Goal: Transaction & Acquisition: Book appointment/travel/reservation

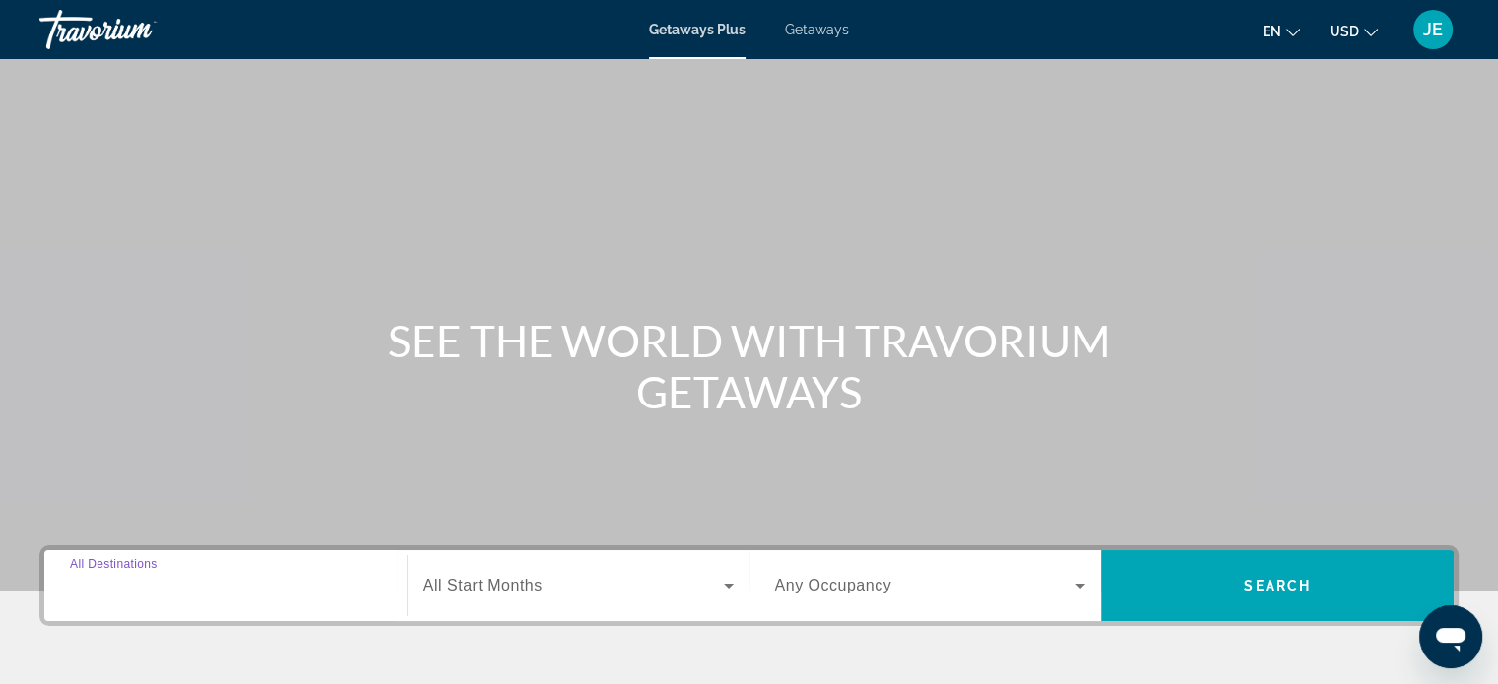
click at [189, 582] on input "Destination All Destinations" at bounding box center [225, 587] width 311 height 24
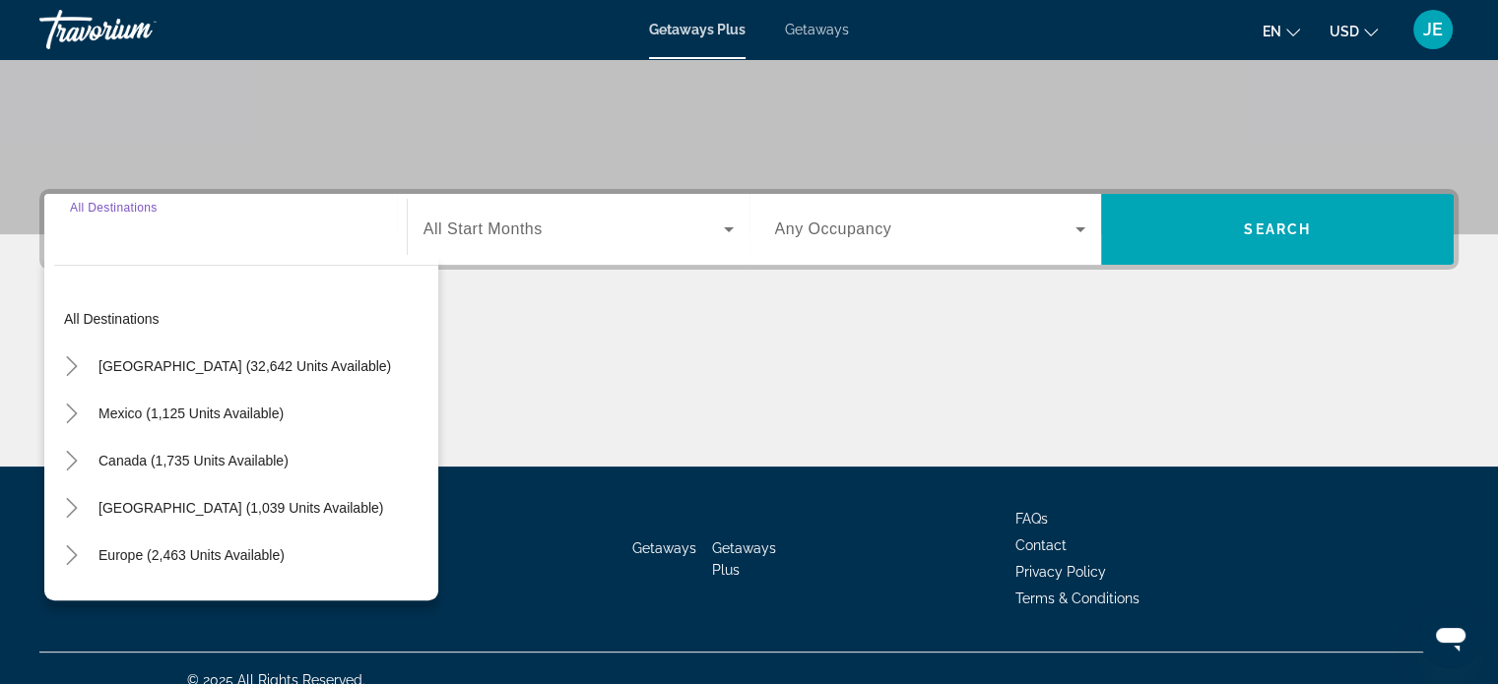
scroll to position [379, 0]
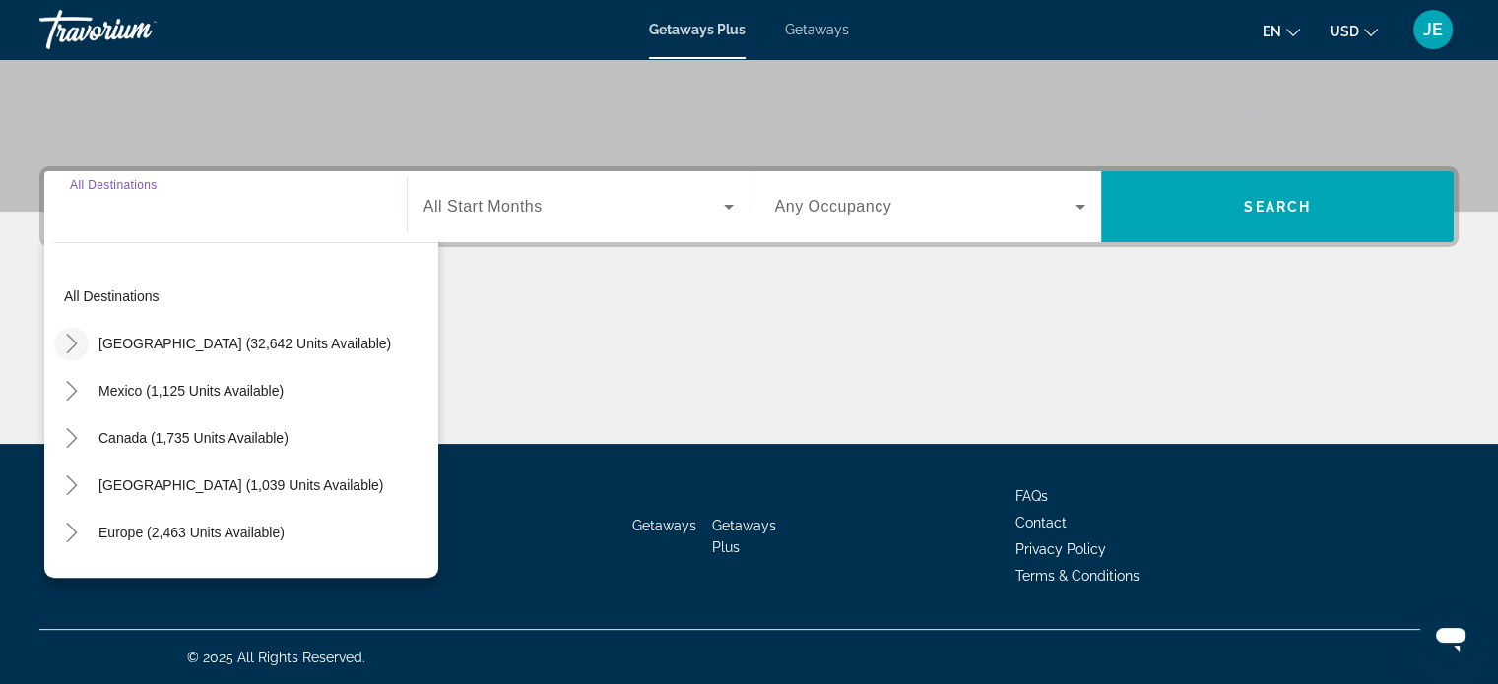
click at [76, 345] on icon "Toggle United States (32,642 units available)" at bounding box center [72, 344] width 20 height 20
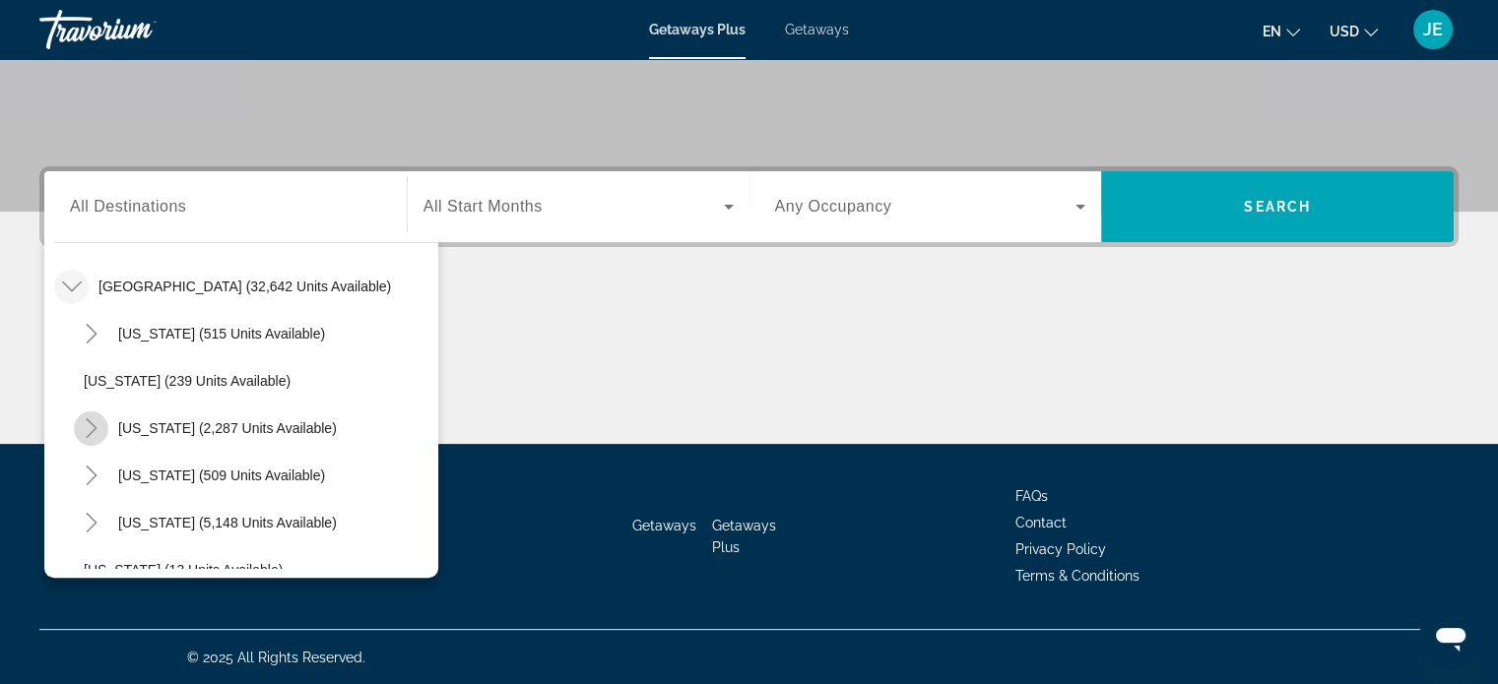
click at [83, 426] on icon "Toggle California (2,287 units available)" at bounding box center [92, 428] width 20 height 20
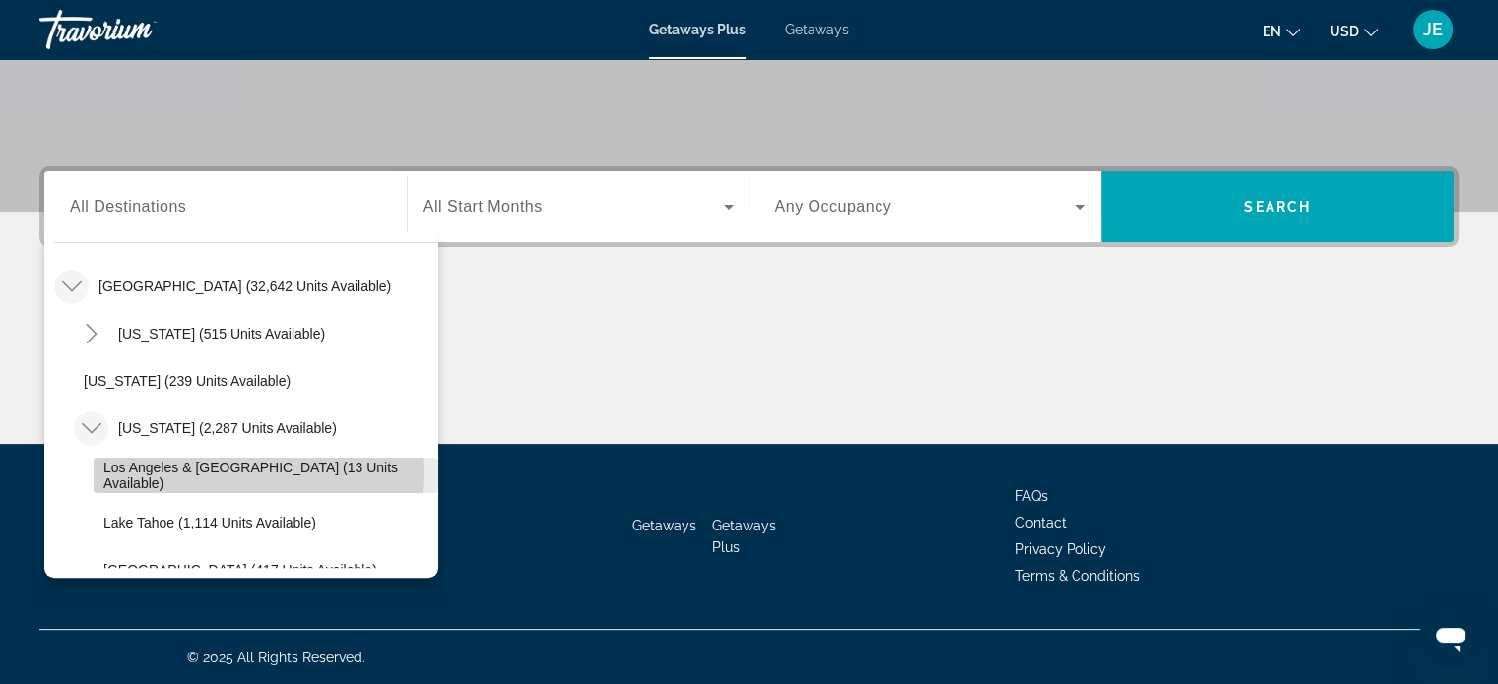
click at [231, 471] on span "Los Angeles & [GEOGRAPHIC_DATA] (13 units available)" at bounding box center [265, 476] width 325 height 32
type input "**********"
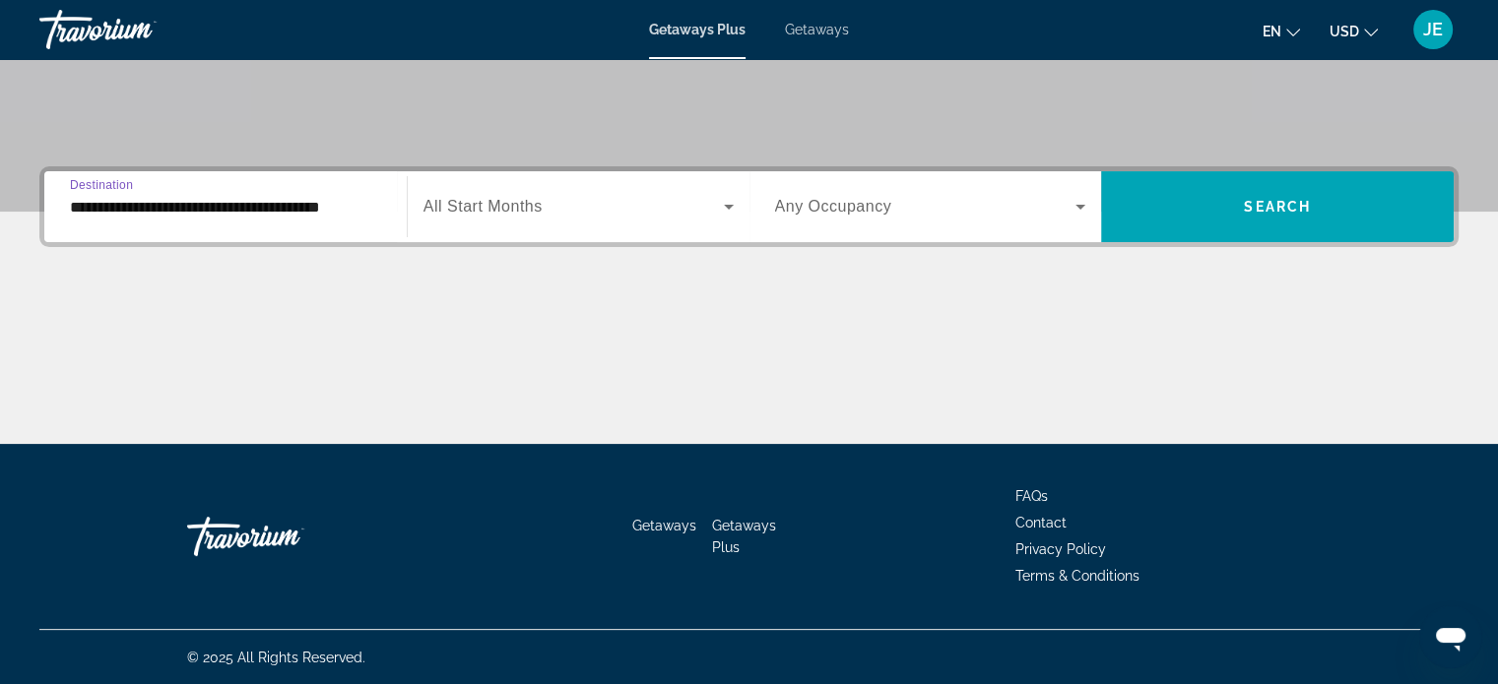
click at [530, 200] on span "All Start Months" at bounding box center [482, 206] width 119 height 17
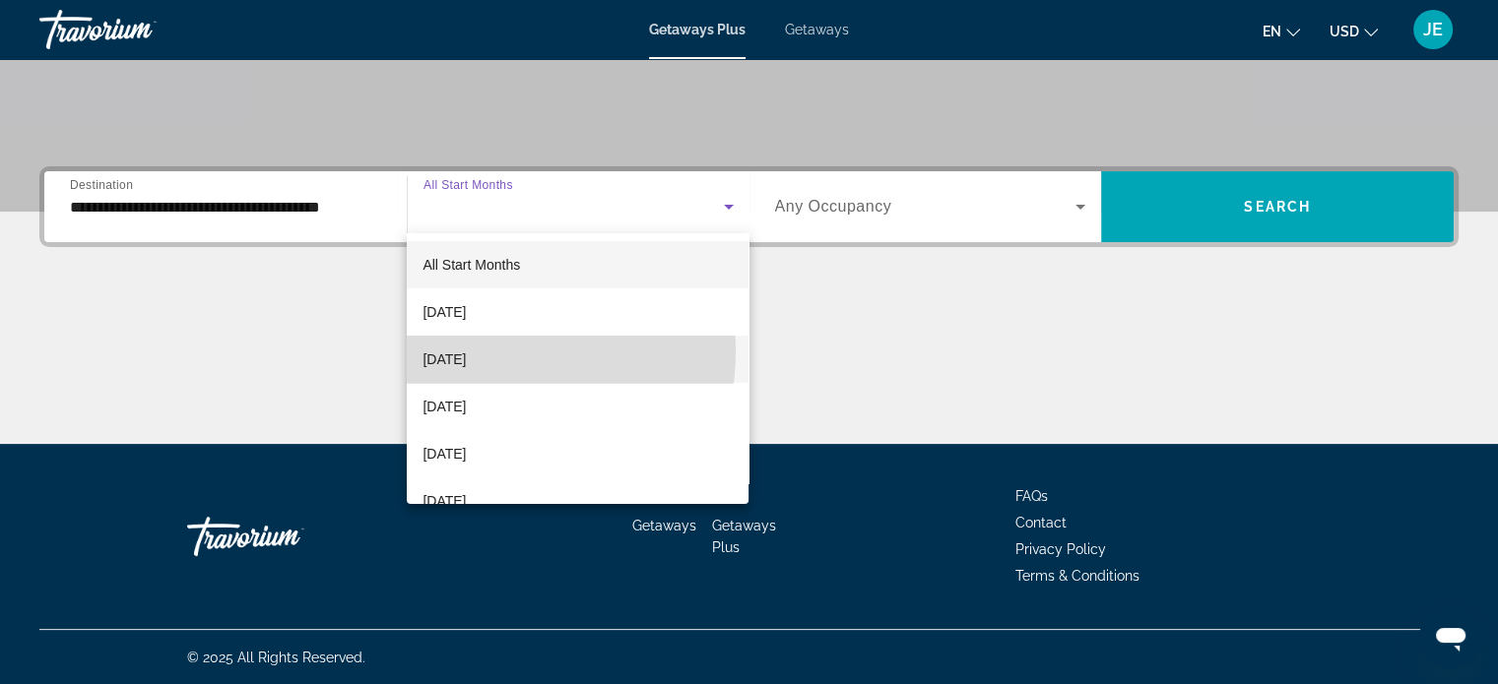
click at [466, 352] on span "[DATE]" at bounding box center [443, 360] width 43 height 24
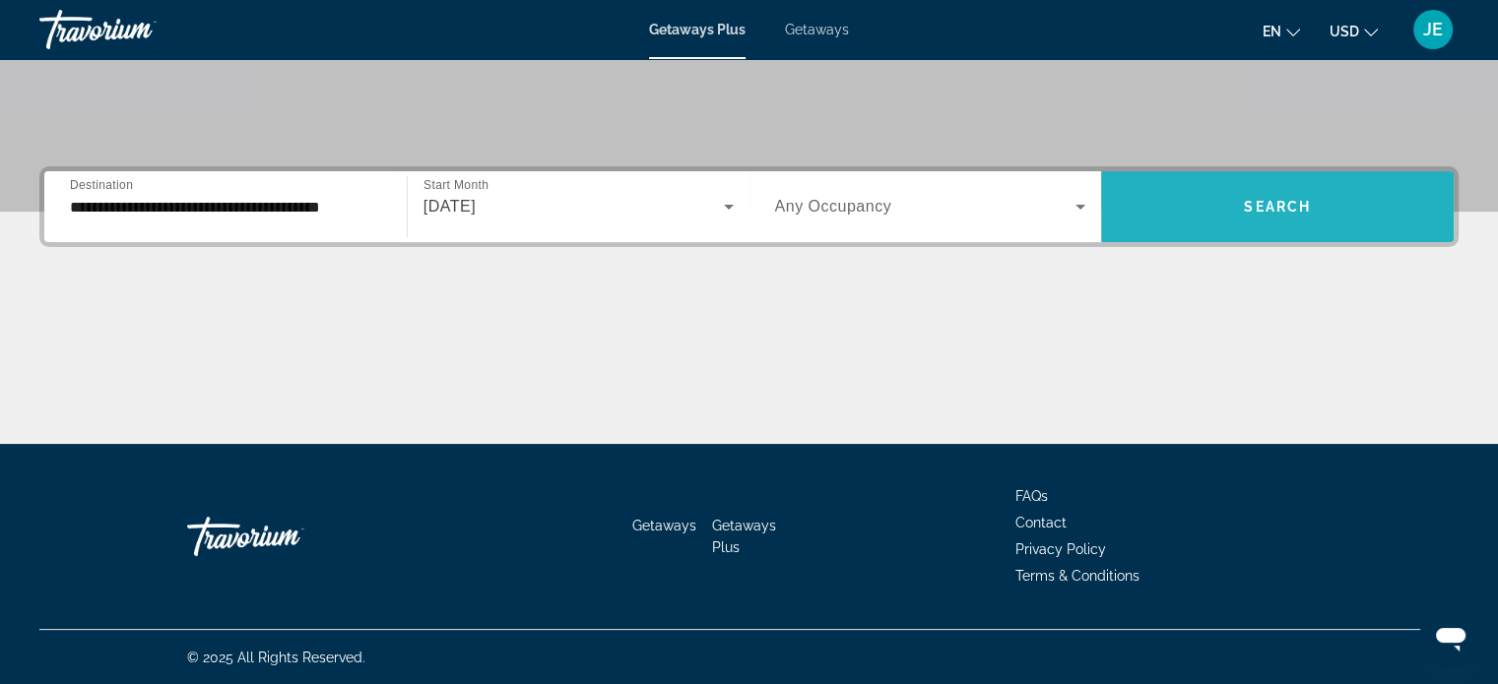
click at [1264, 201] on span "Search" at bounding box center [1277, 207] width 67 height 16
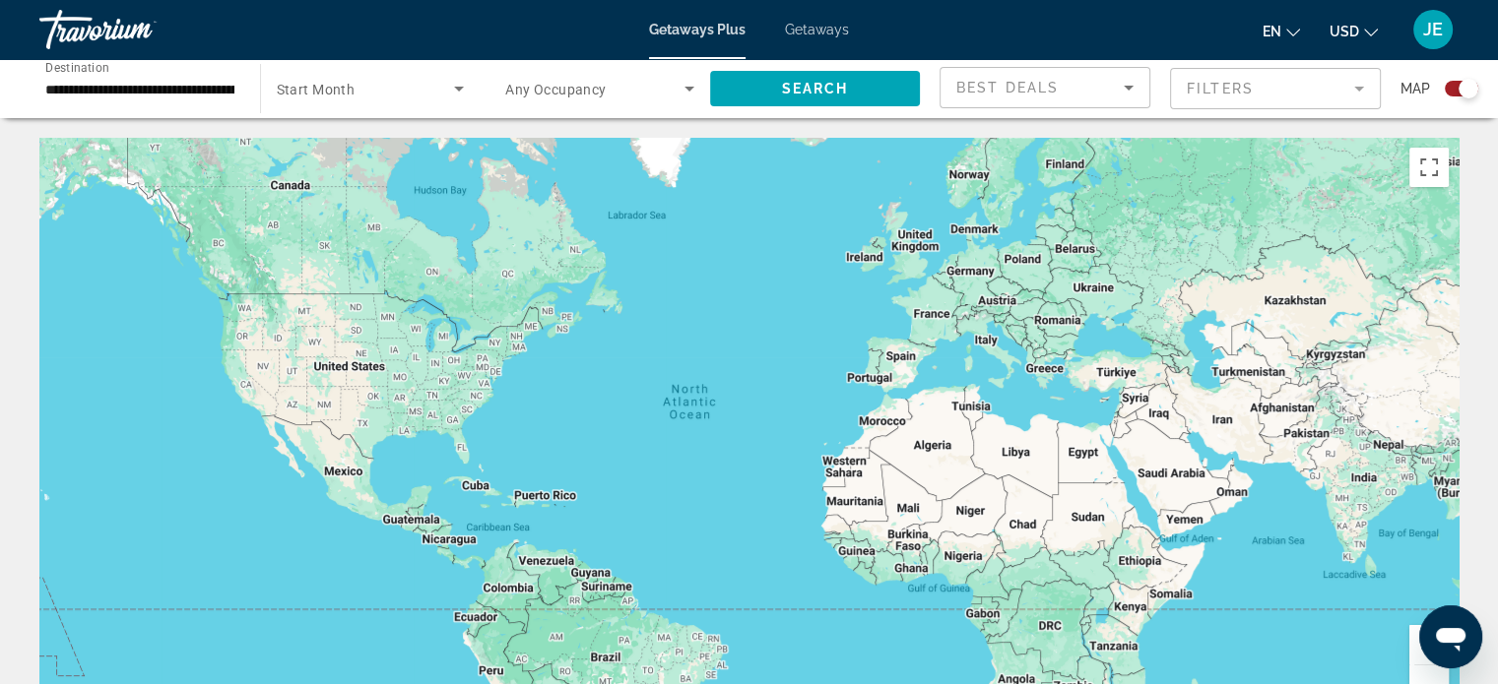
click at [811, 30] on span "Getaways" at bounding box center [817, 30] width 64 height 16
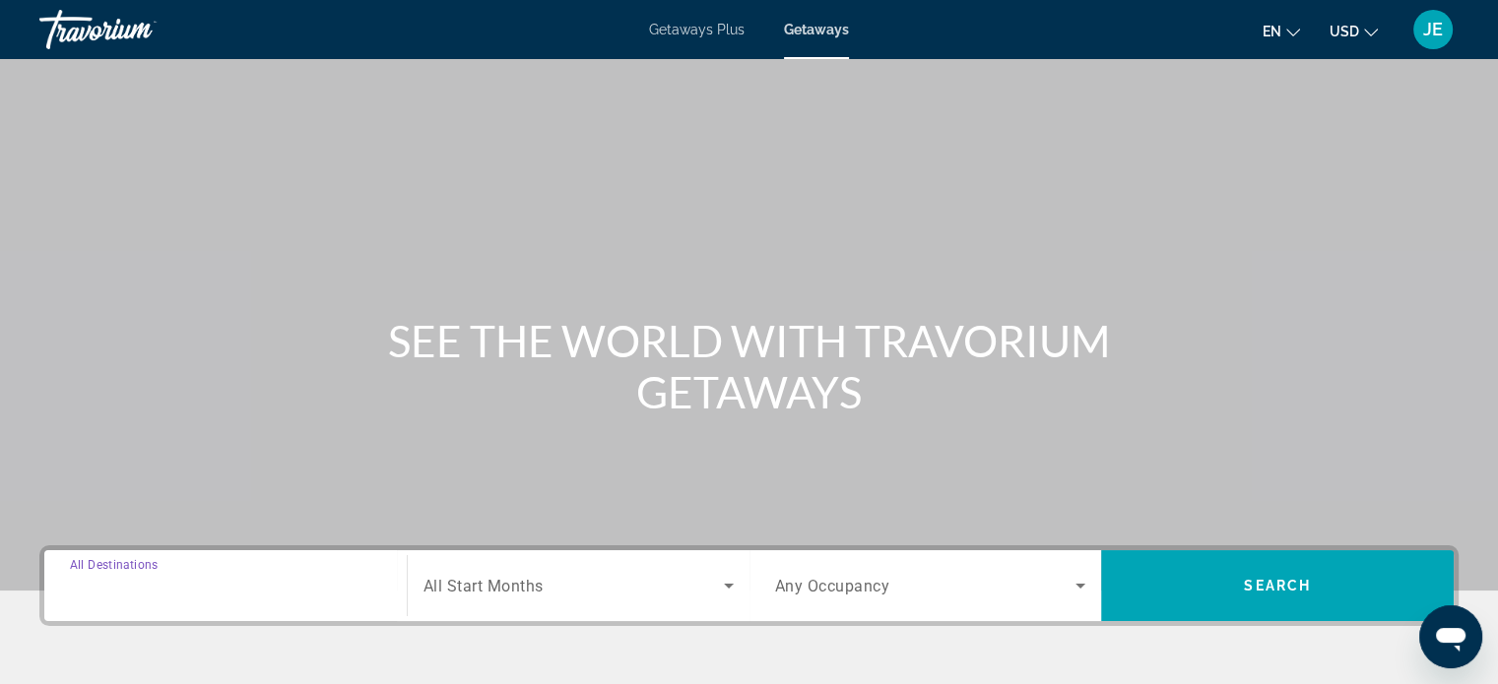
click at [197, 584] on input "Destination All Destinations" at bounding box center [225, 587] width 311 height 24
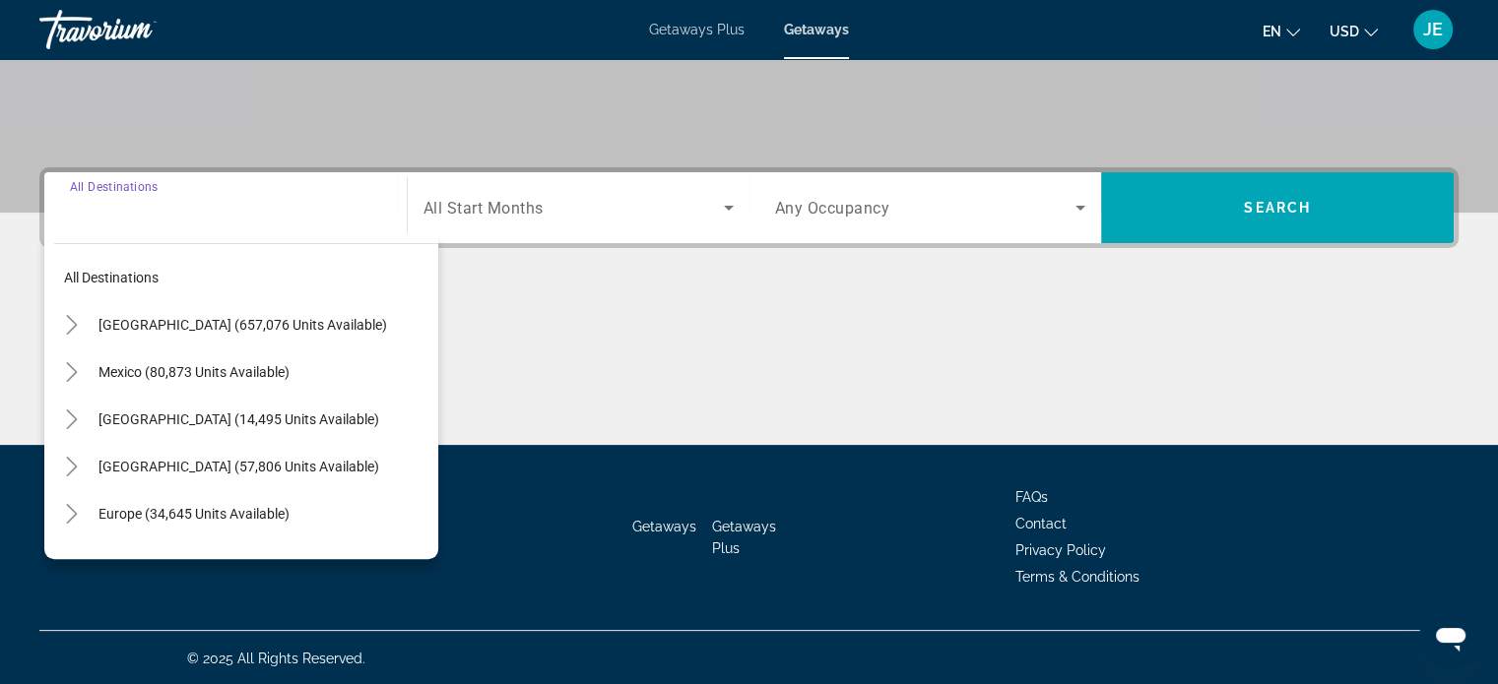
scroll to position [379, 0]
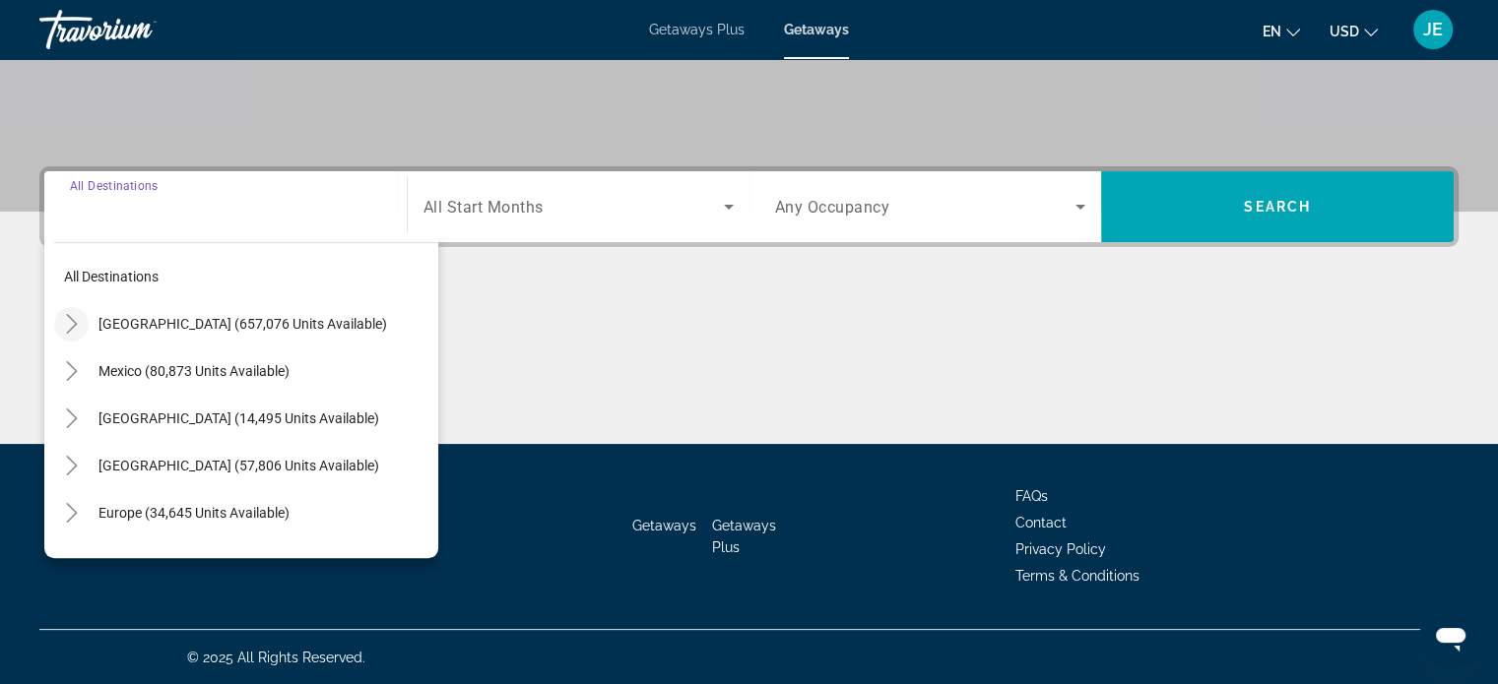
click at [71, 320] on icon "Toggle United States (657,076 units available)" at bounding box center [72, 324] width 20 height 20
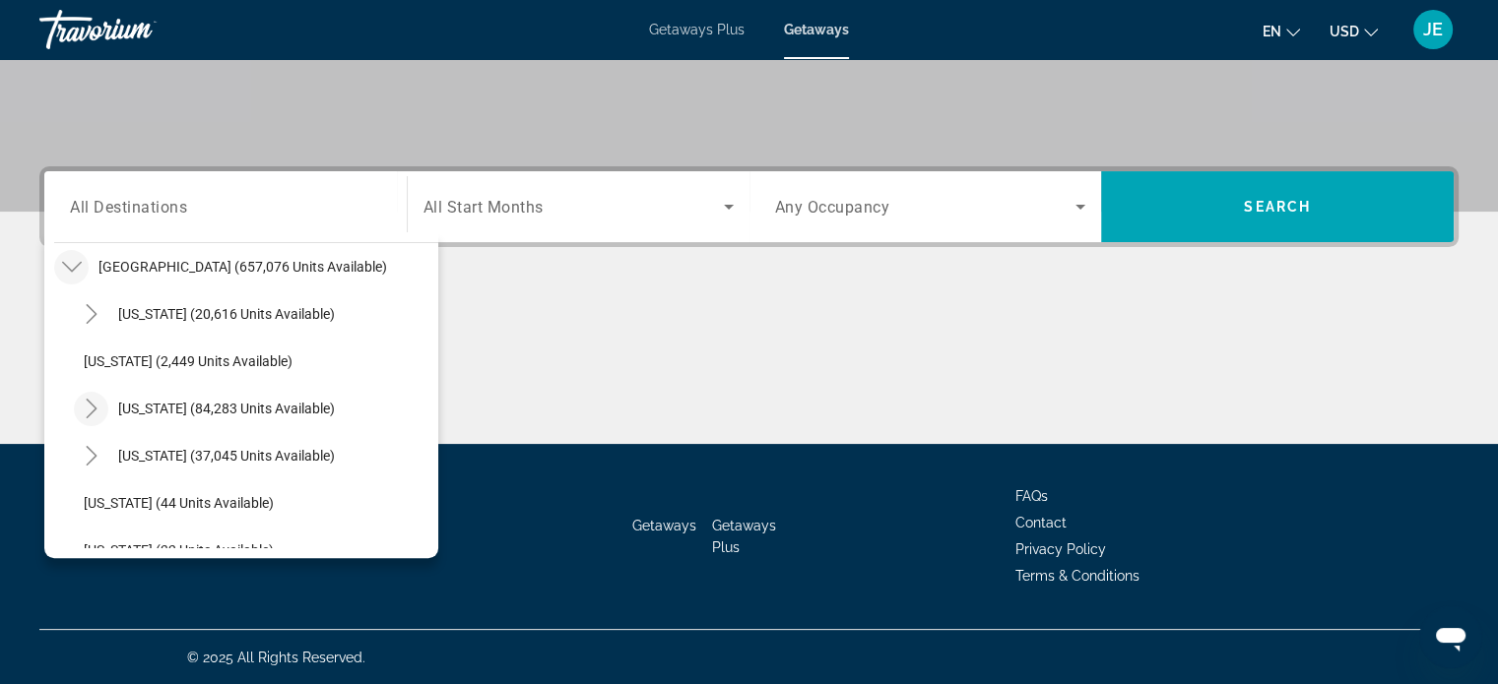
click at [87, 401] on icon "Toggle California (84,283 units available)" at bounding box center [92, 409] width 20 height 20
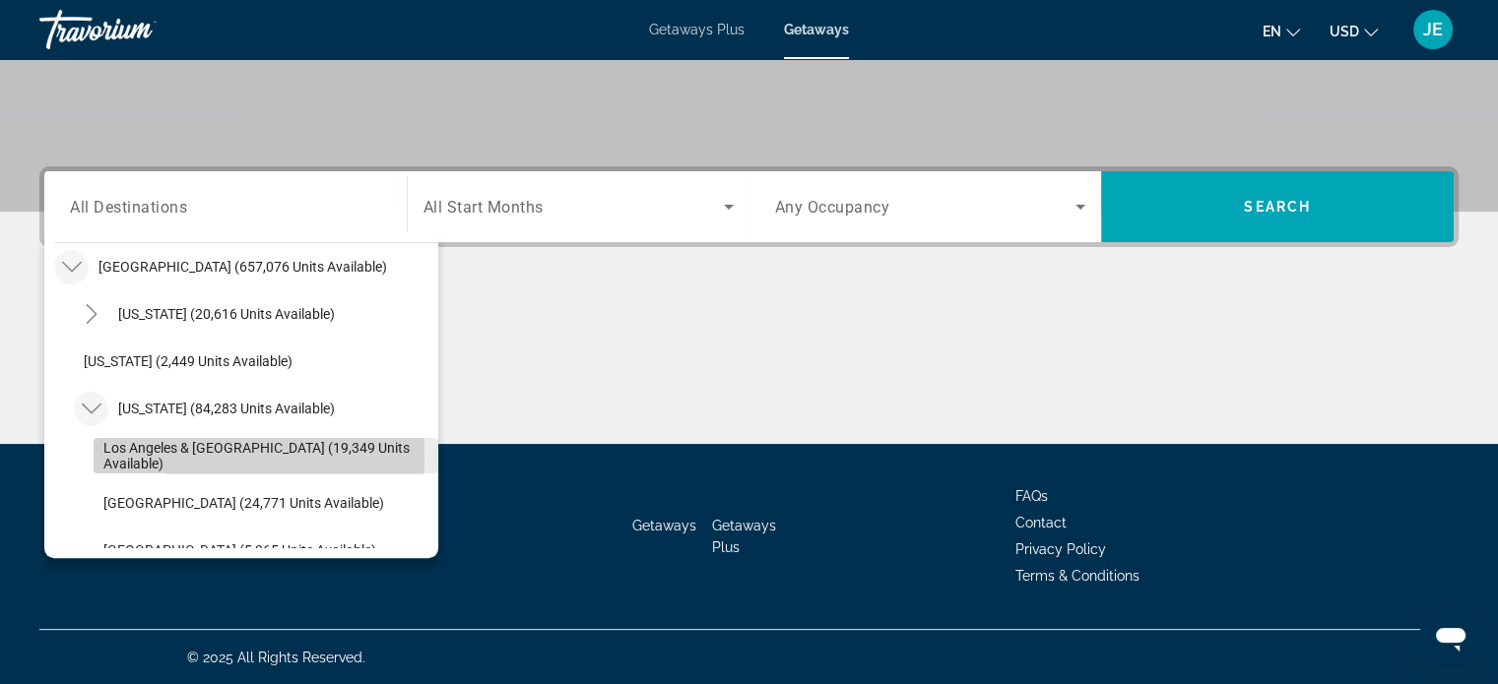
click at [169, 456] on span "Los Angeles & [GEOGRAPHIC_DATA] (19,349 units available)" at bounding box center [265, 456] width 325 height 32
type input "**********"
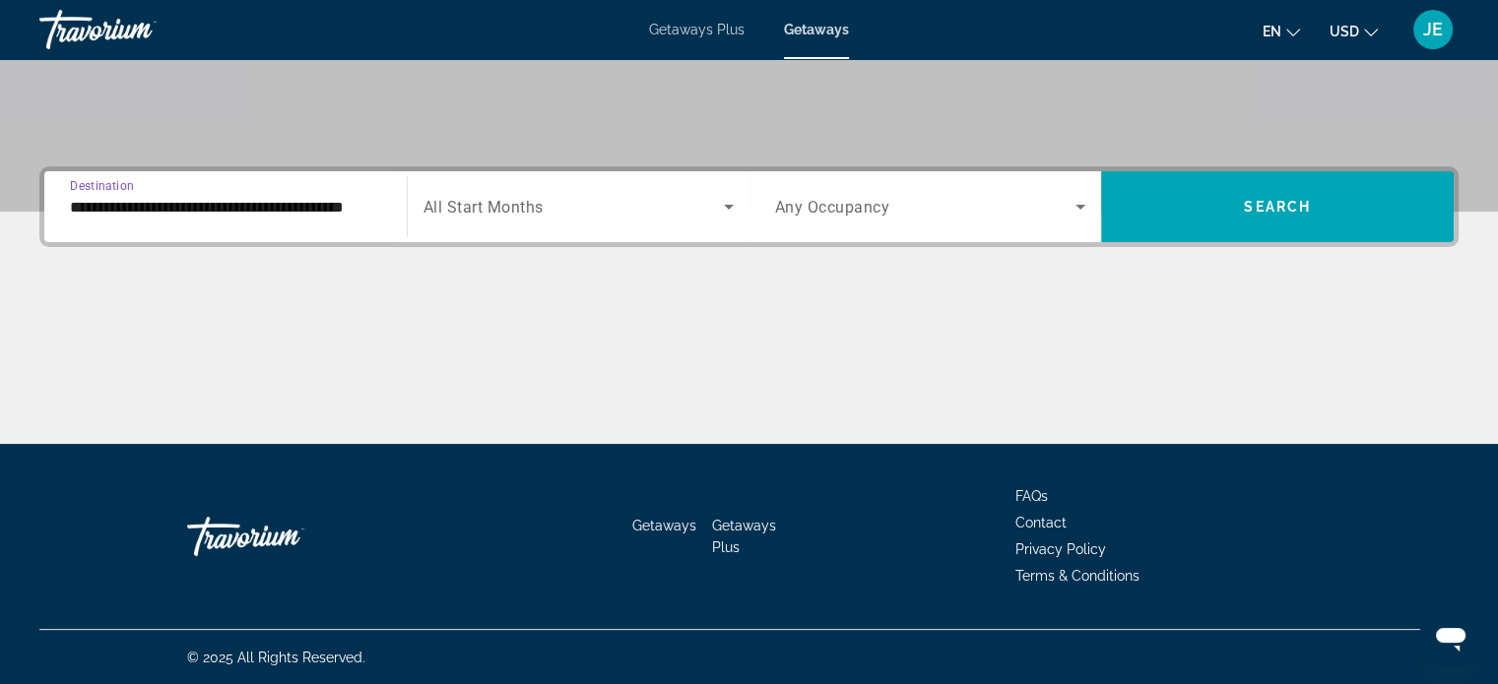
click at [723, 205] on icon "Search widget" at bounding box center [729, 207] width 24 height 24
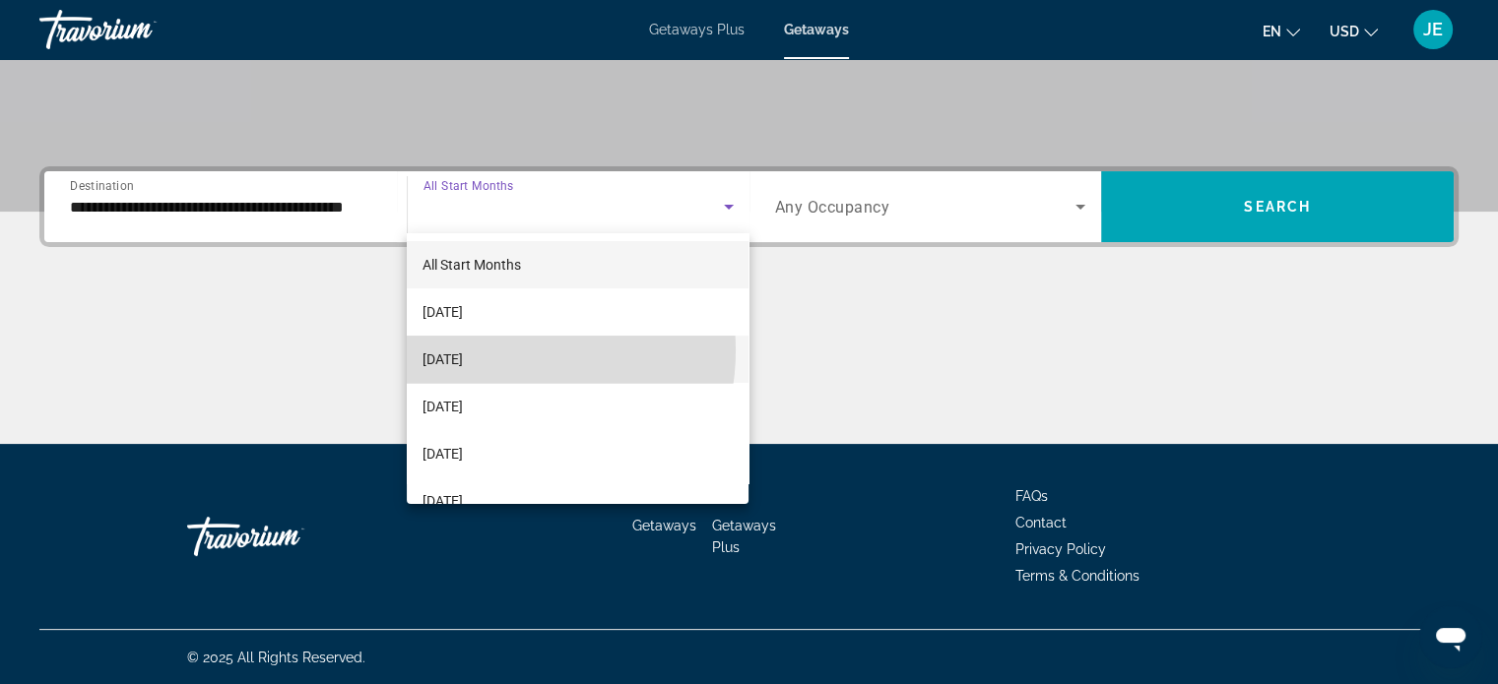
click at [463, 351] on span "[DATE]" at bounding box center [442, 360] width 40 height 24
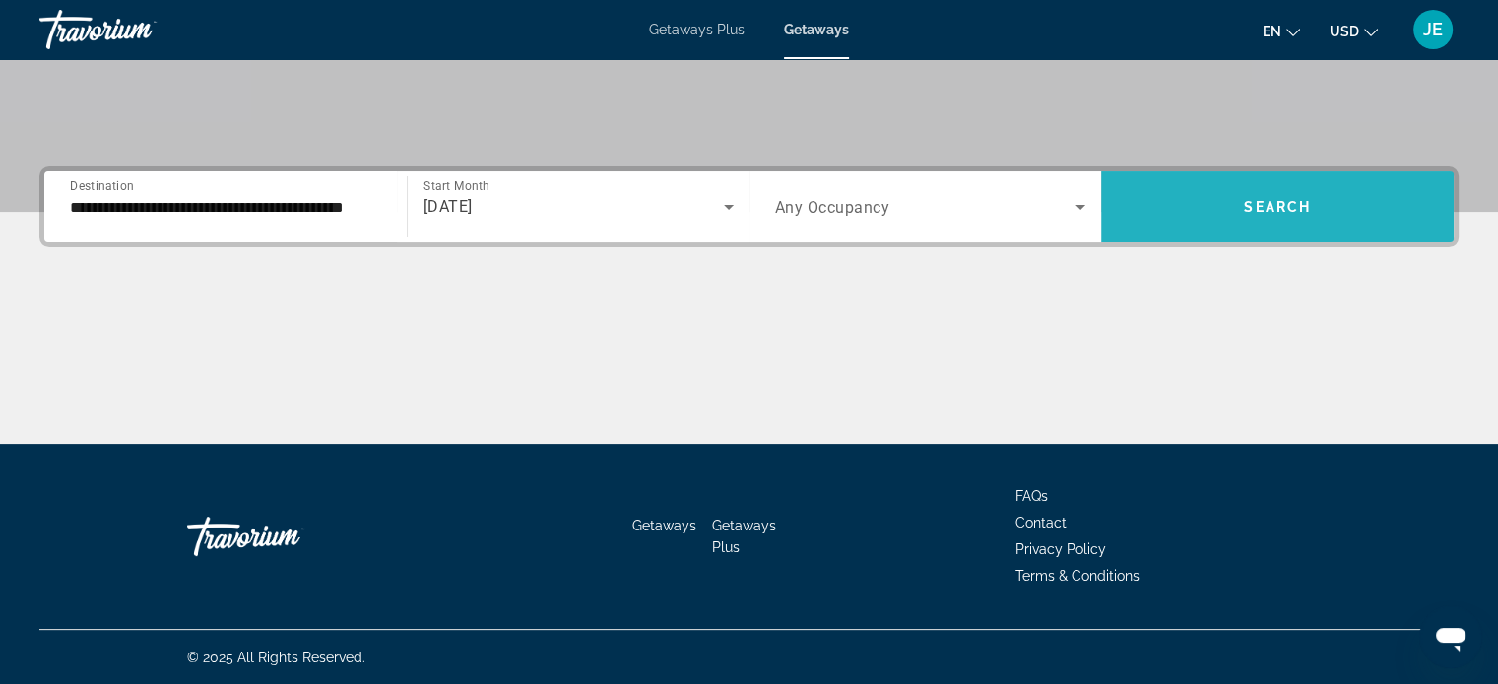
click at [1251, 199] on span "Search" at bounding box center [1277, 207] width 67 height 16
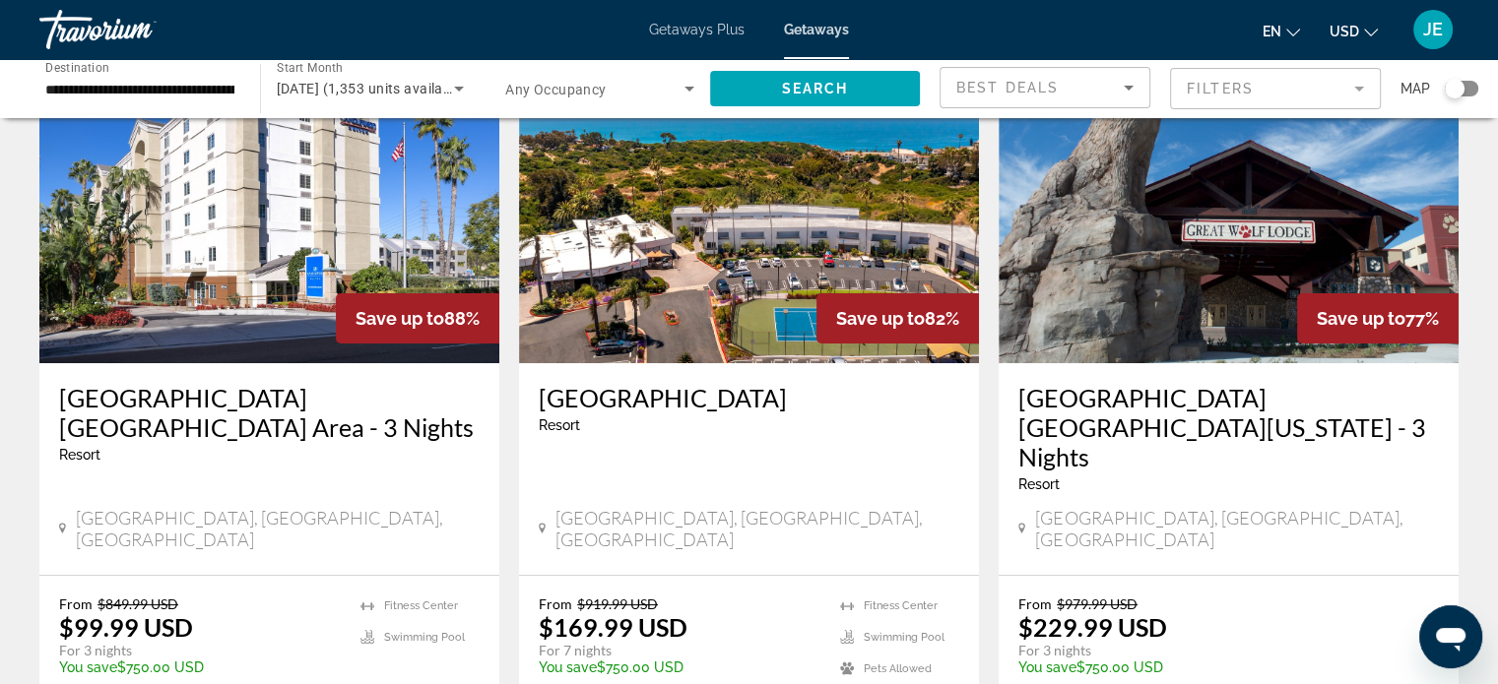
scroll to position [131, 0]
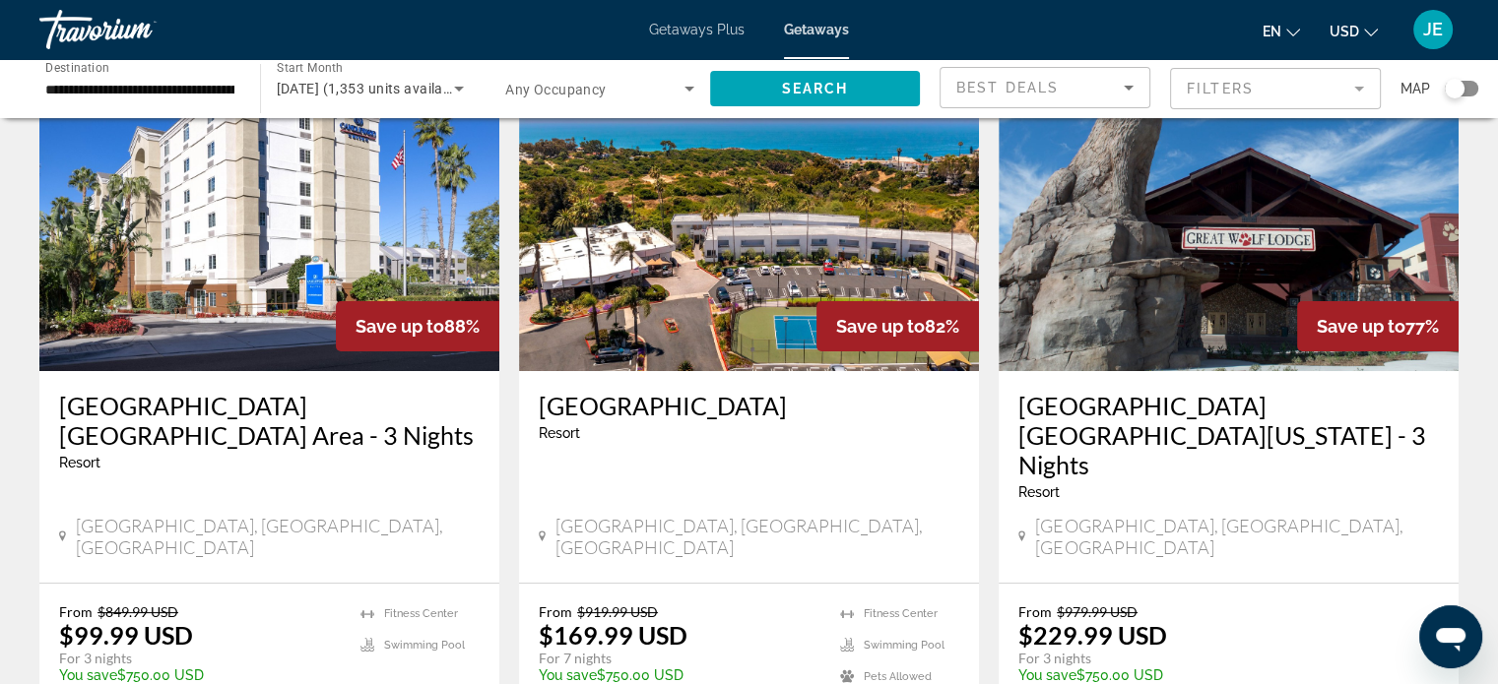
click at [295, 399] on h3 "[GEOGRAPHIC_DATA] [GEOGRAPHIC_DATA] Area - 3 Nights" at bounding box center [269, 420] width 420 height 59
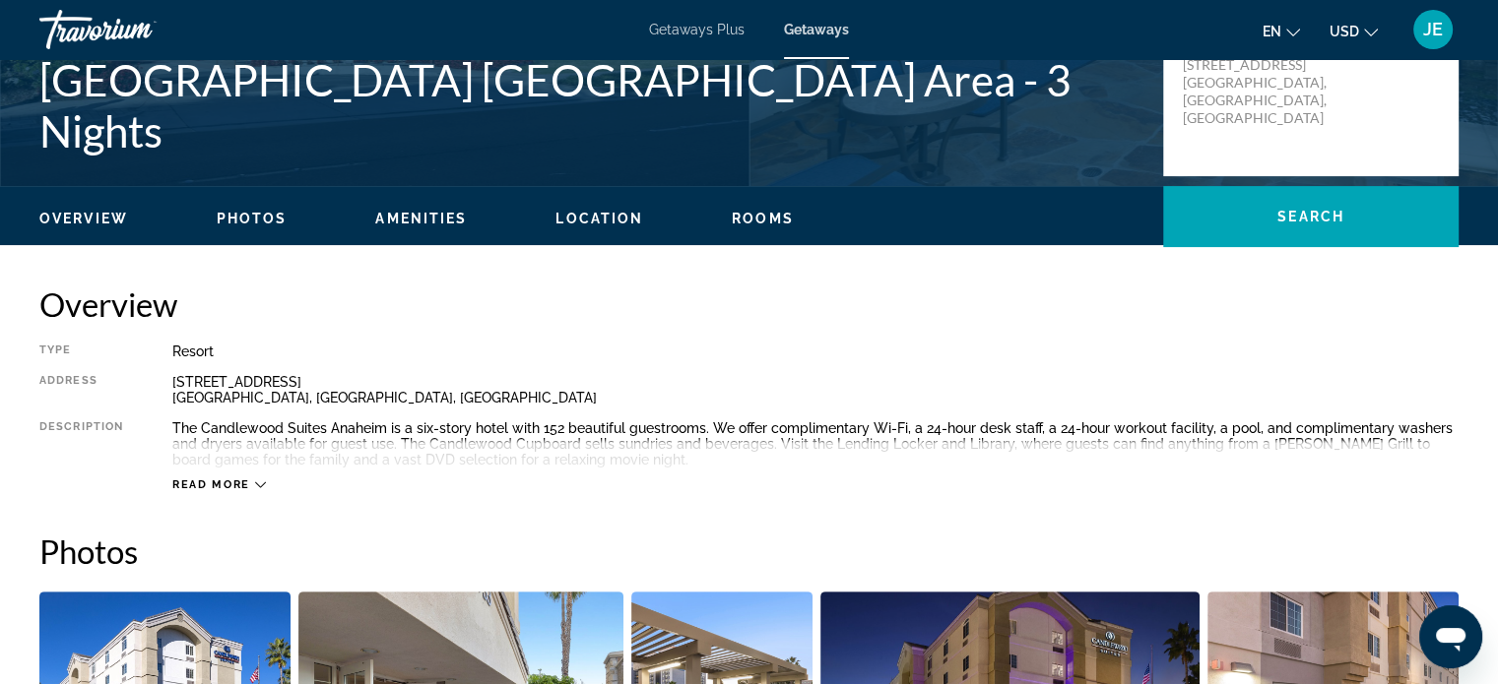
scroll to position [470, 0]
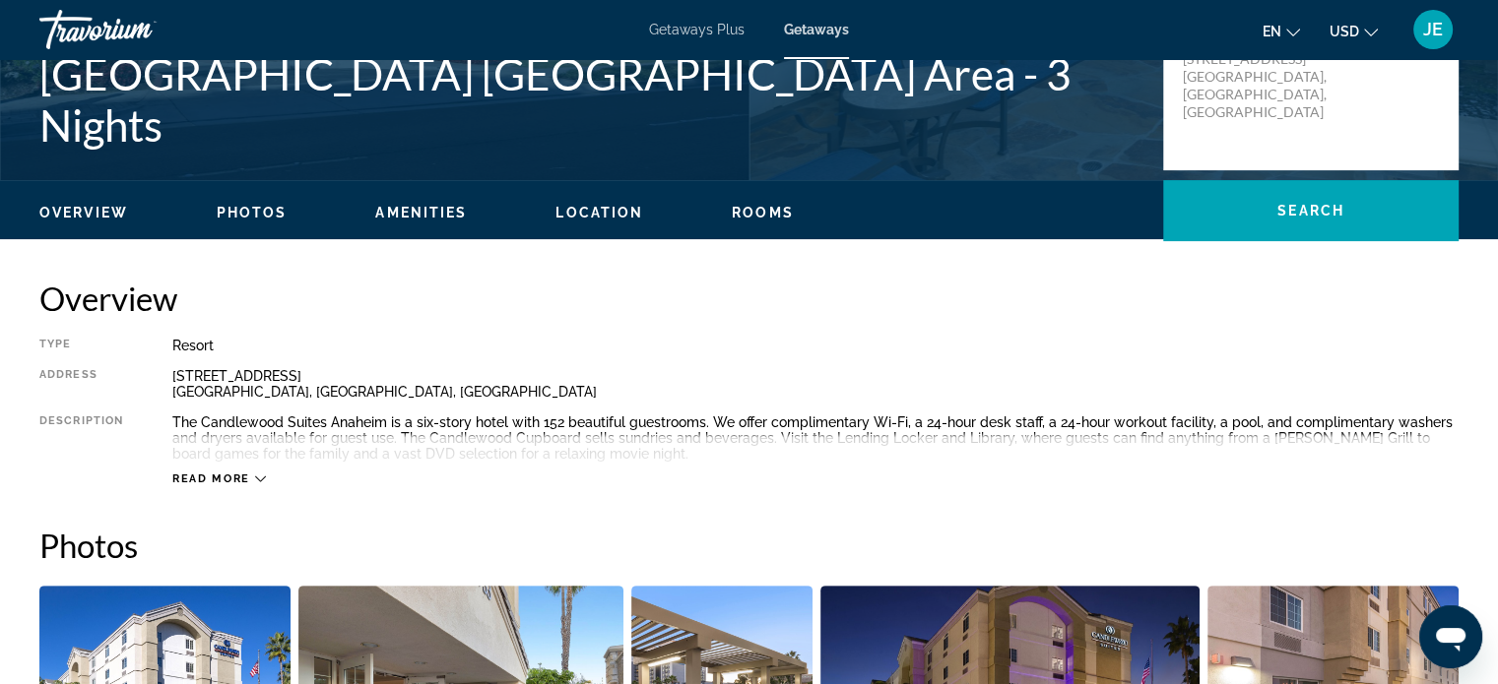
click at [226, 476] on span "Read more" at bounding box center [211, 479] width 78 height 13
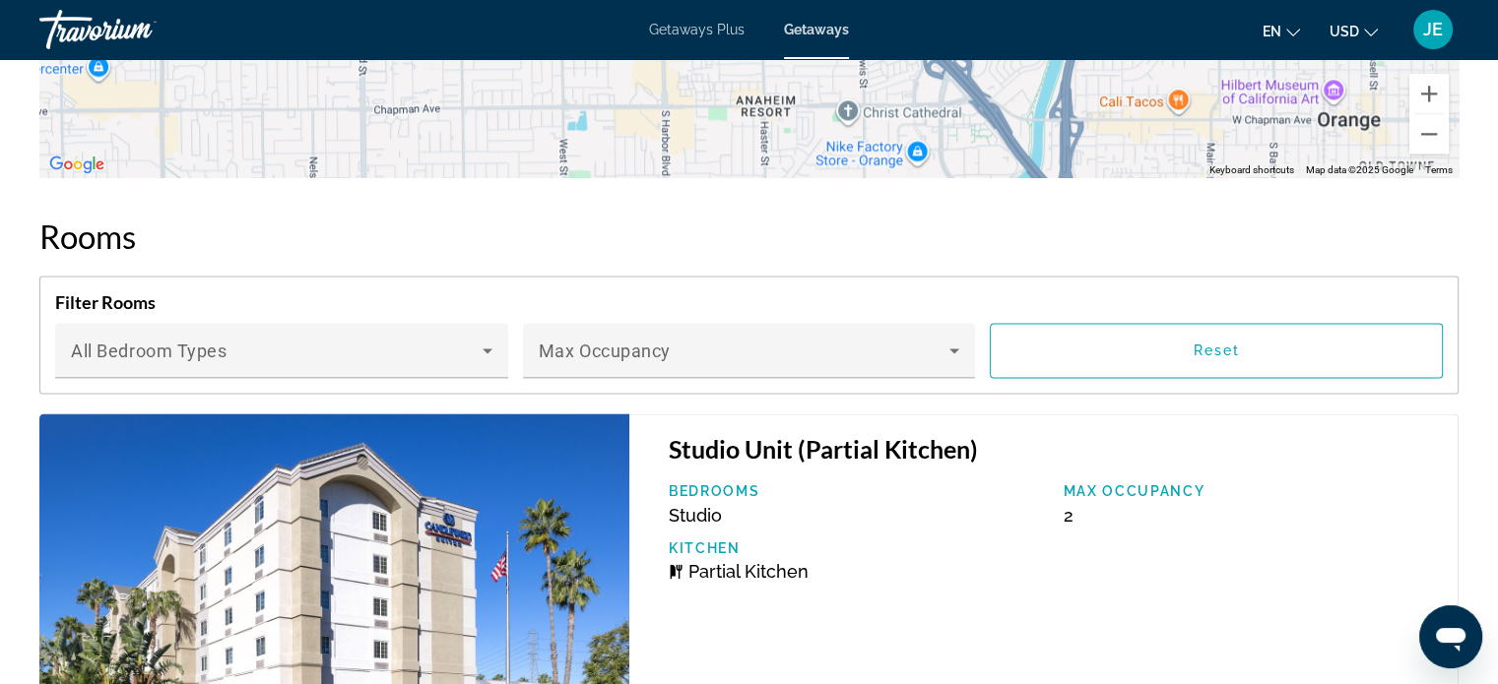
scroll to position [2541, 0]
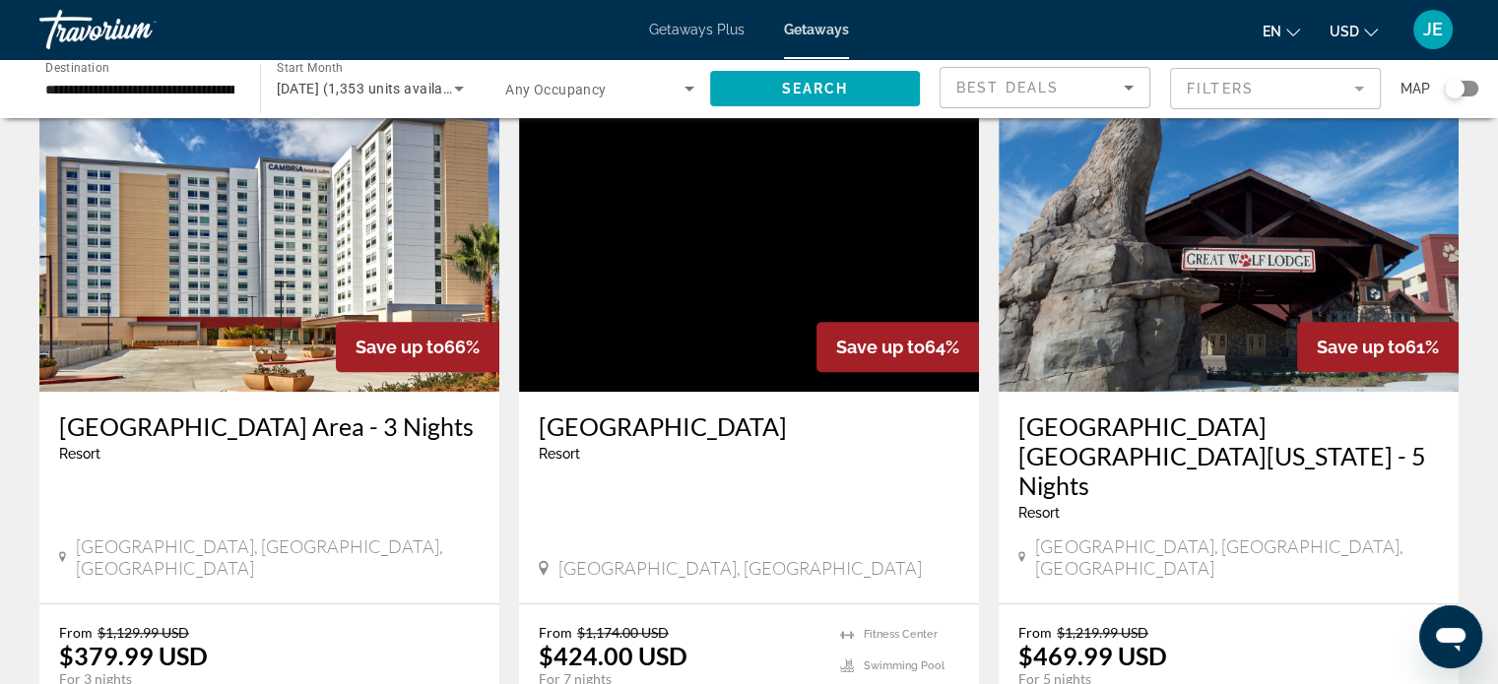
scroll to position [1612, 0]
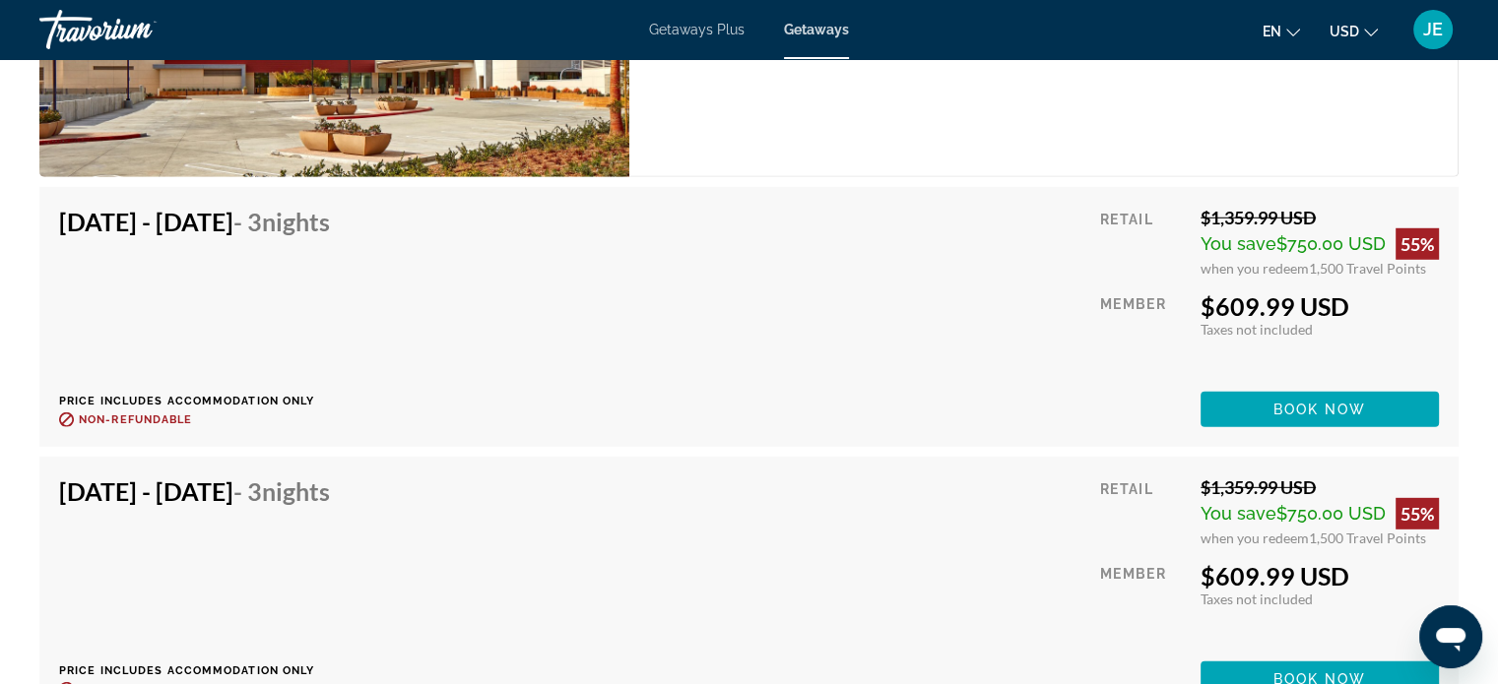
scroll to position [5330, 0]
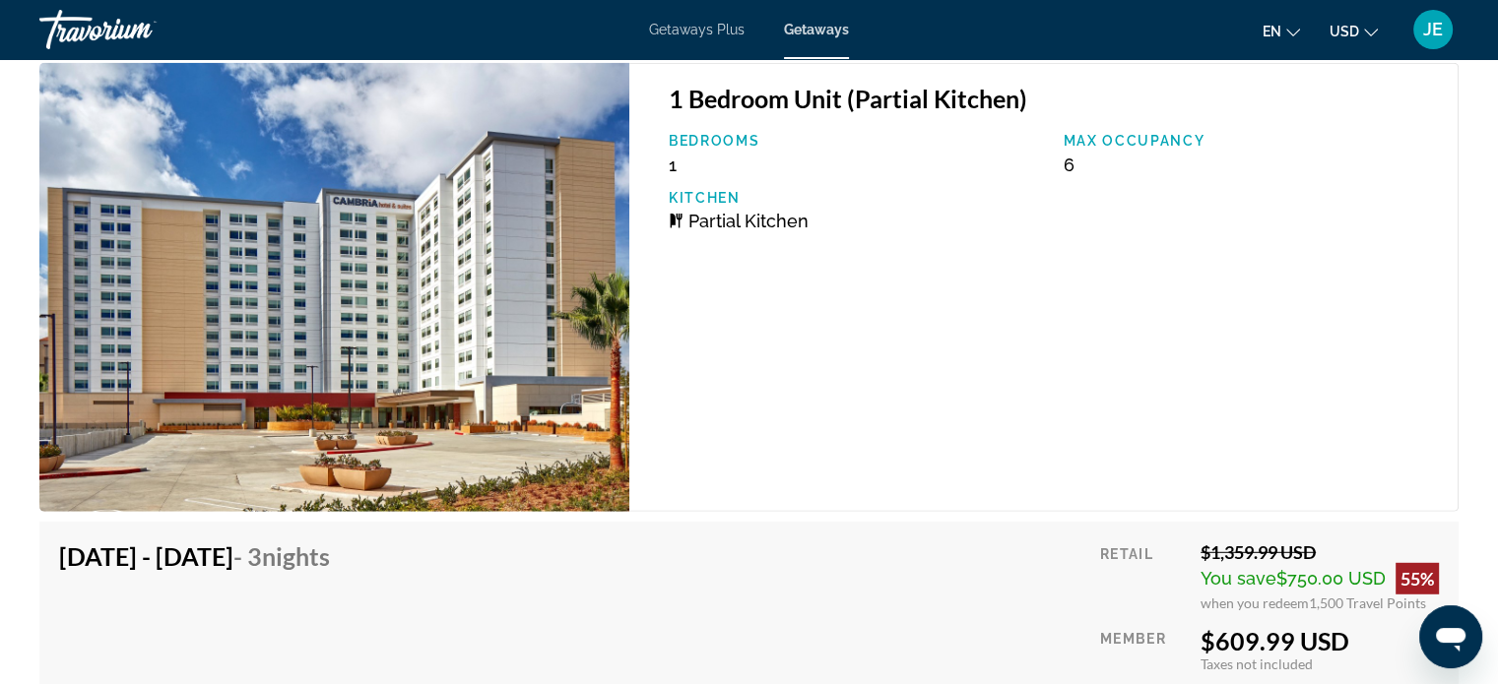
click at [888, 397] on div "1 Bedroom Unit (Partial Kitchen) Bedrooms 1 Max Occupancy 6 Kitchen Partial Kit…" at bounding box center [1043, 287] width 829 height 449
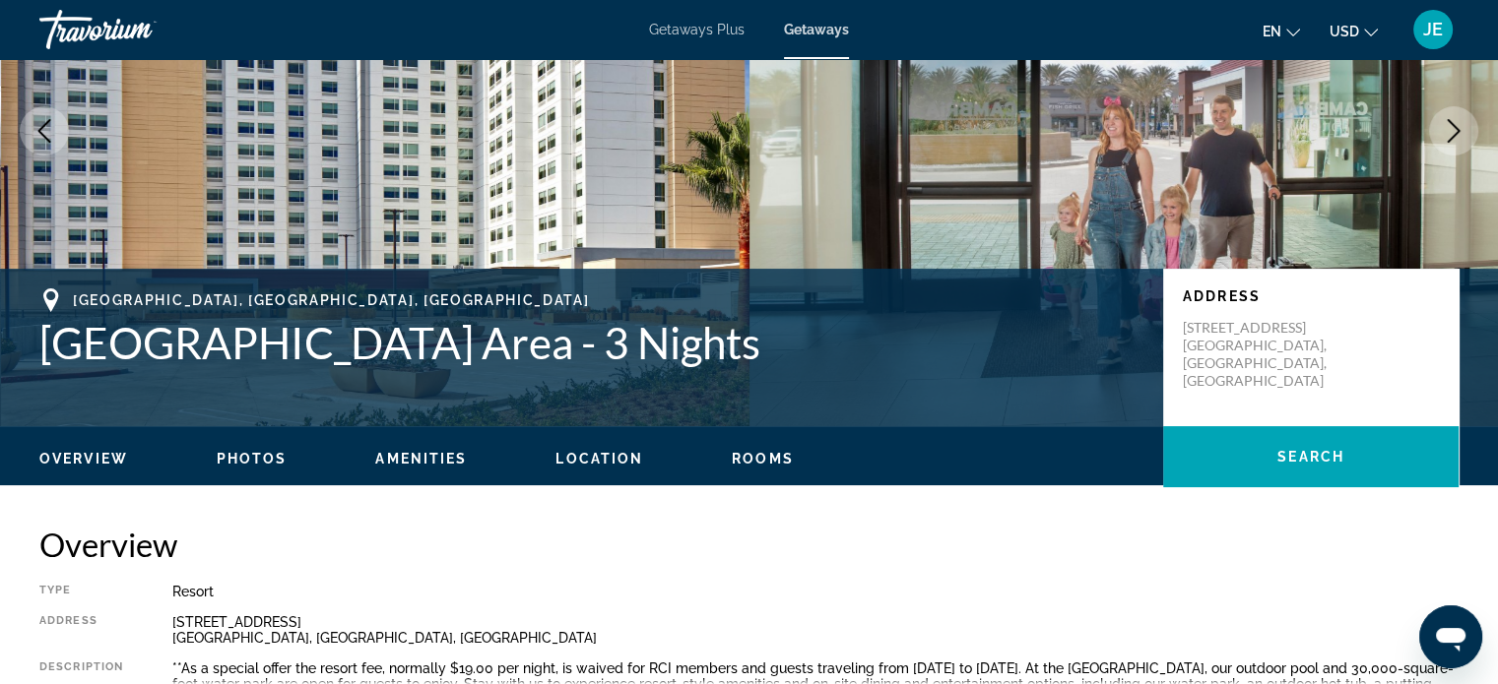
scroll to position [0, 0]
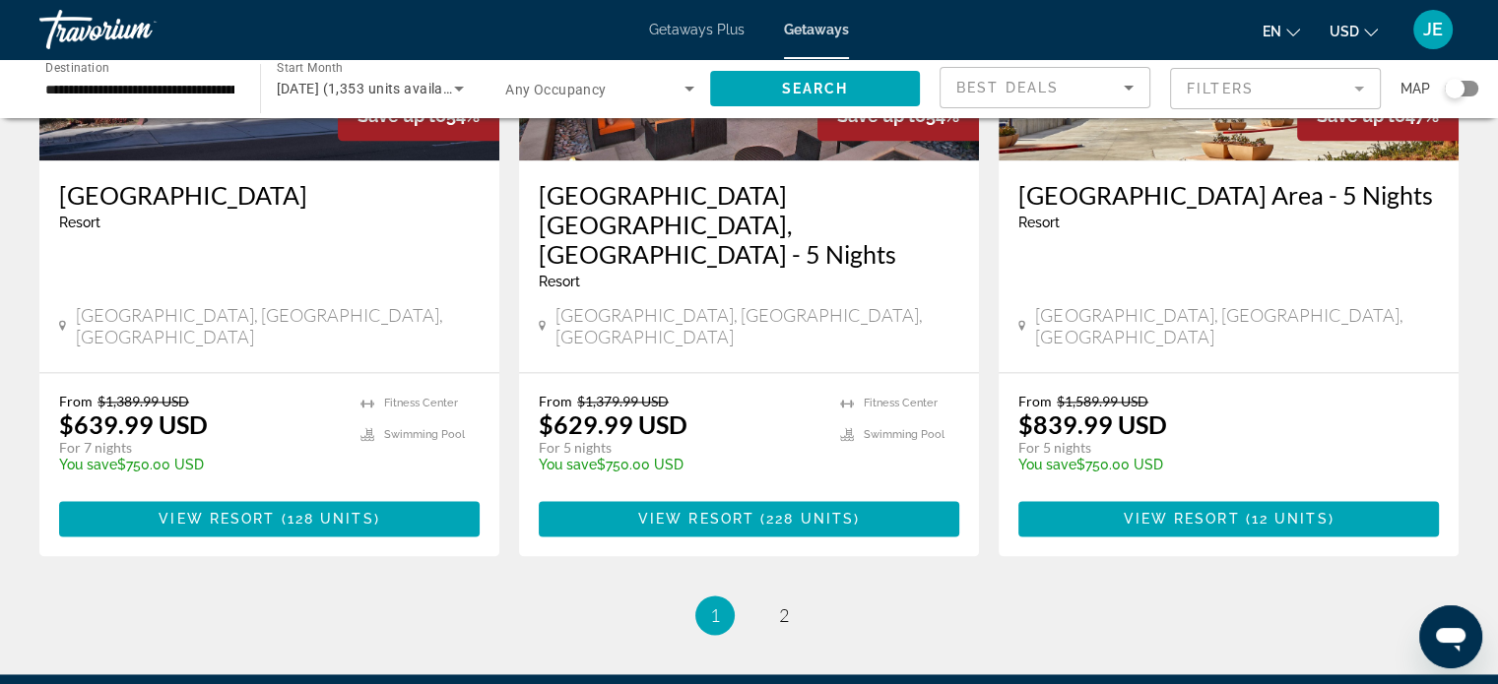
scroll to position [2618, 0]
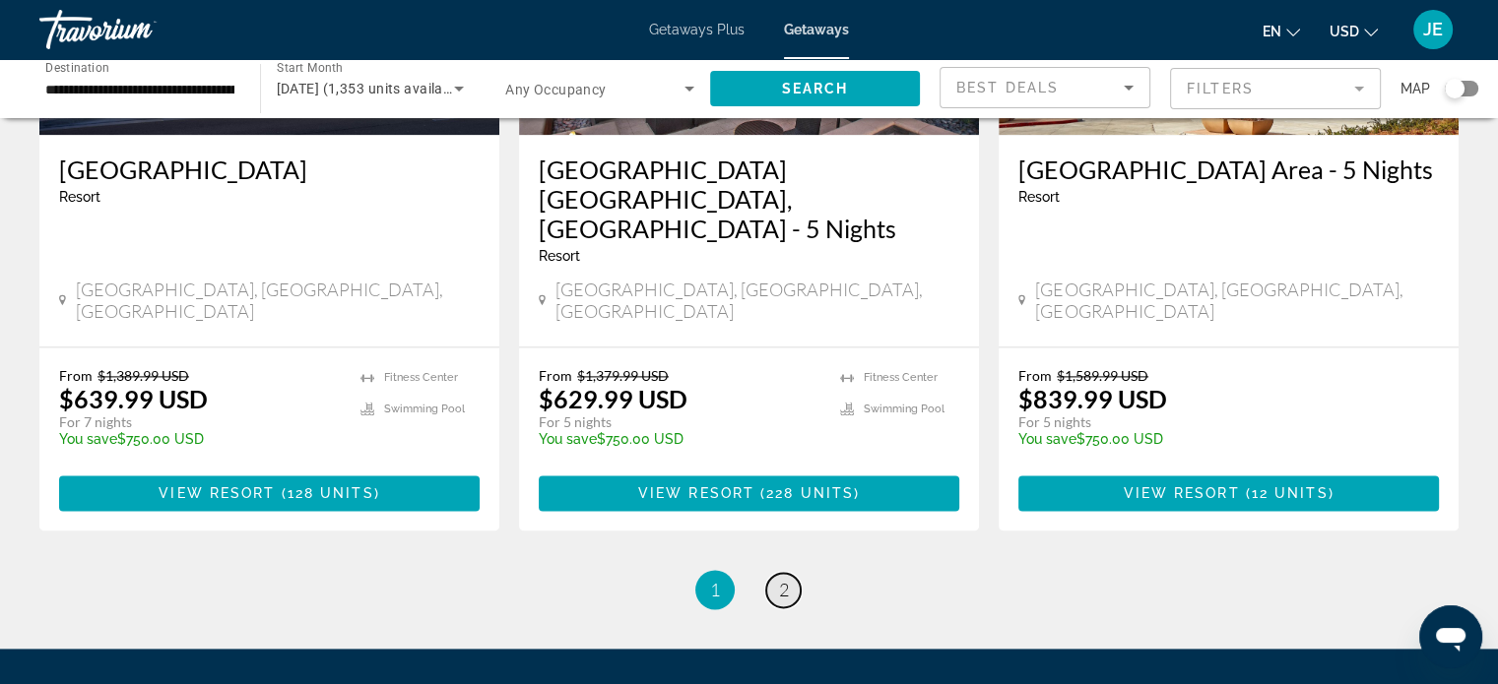
click at [779, 579] on span "2" at bounding box center [784, 590] width 10 height 22
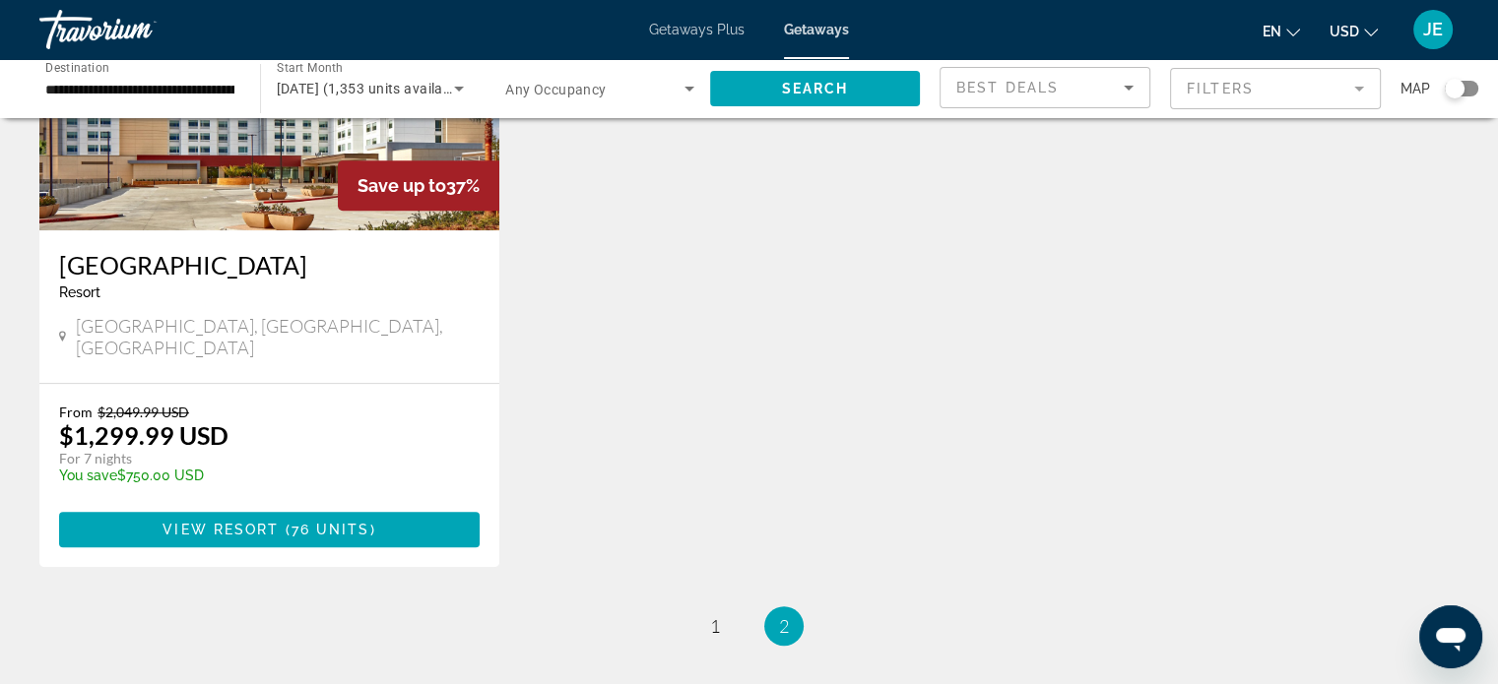
scroll to position [1024, 0]
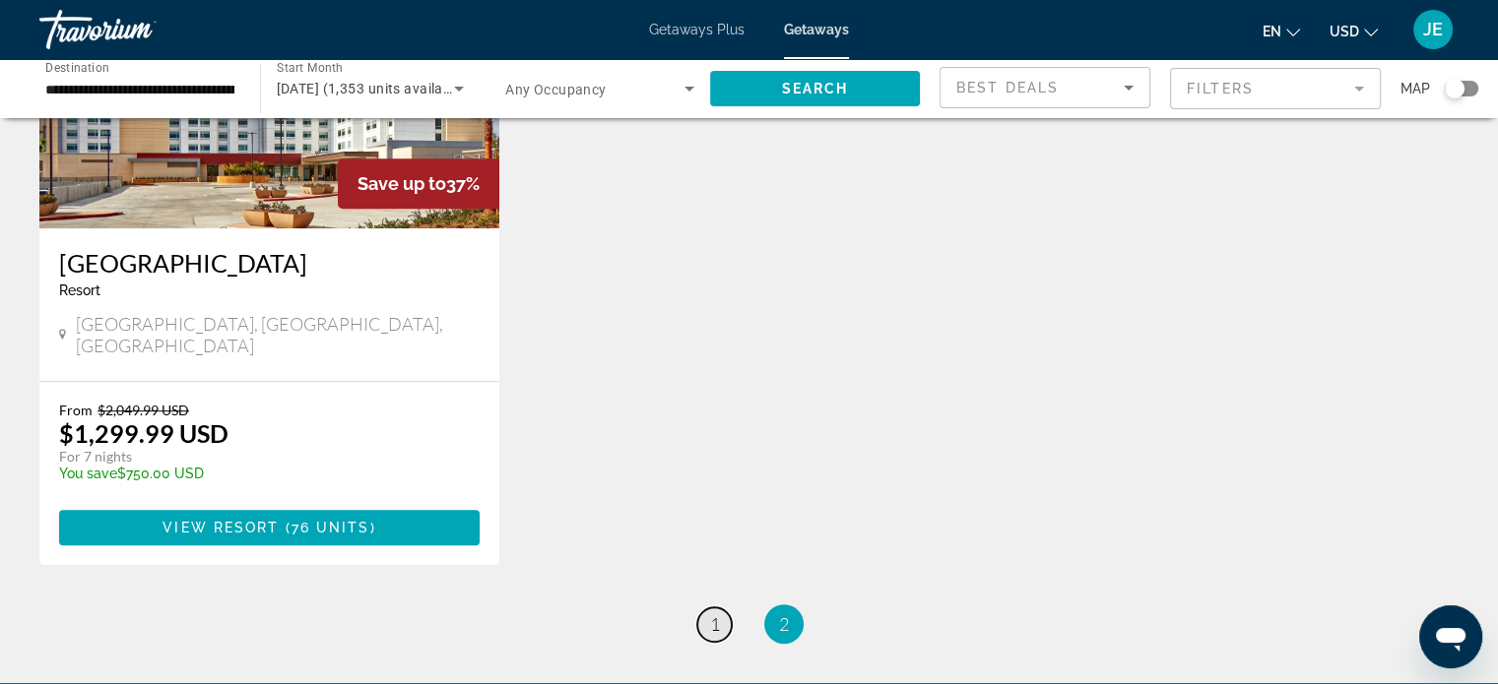
click at [714, 613] on span "1" at bounding box center [715, 624] width 10 height 22
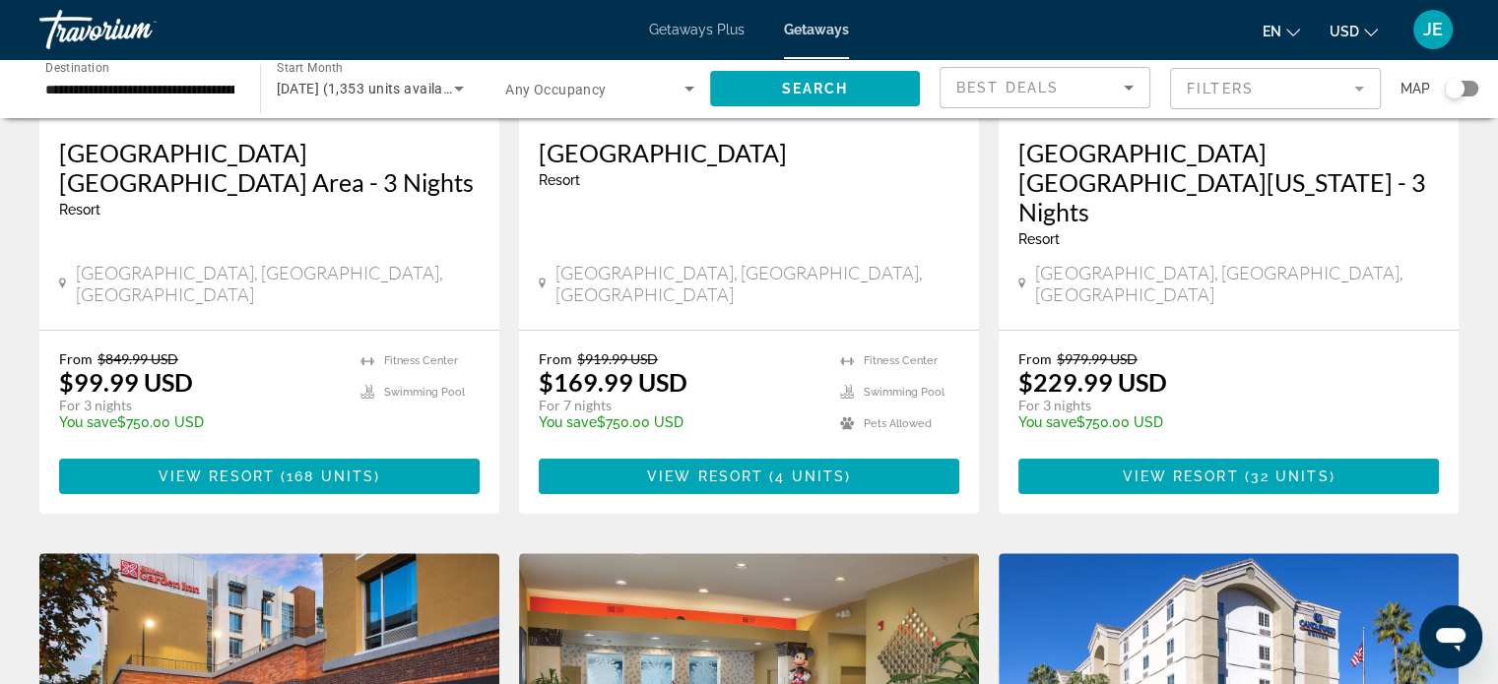
scroll to position [394, 0]
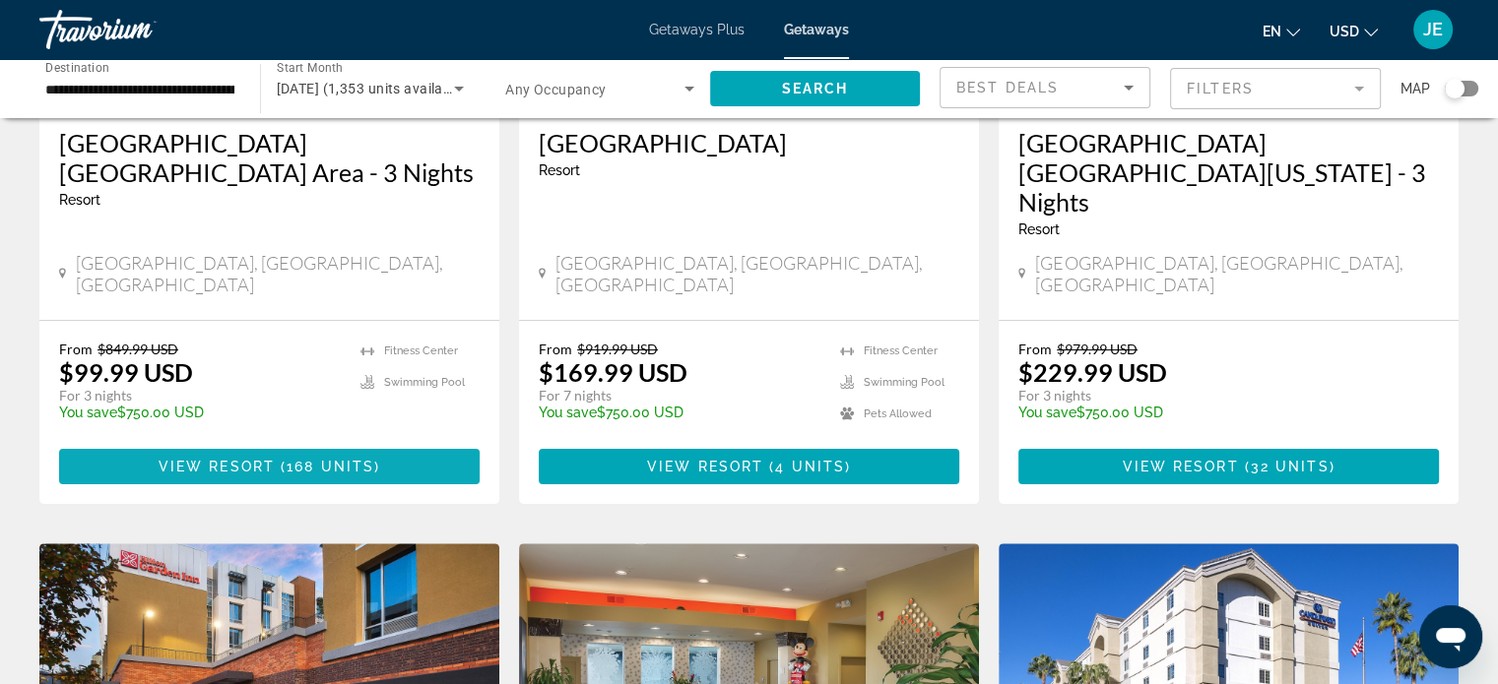
click at [374, 443] on span "Main content" at bounding box center [269, 466] width 420 height 47
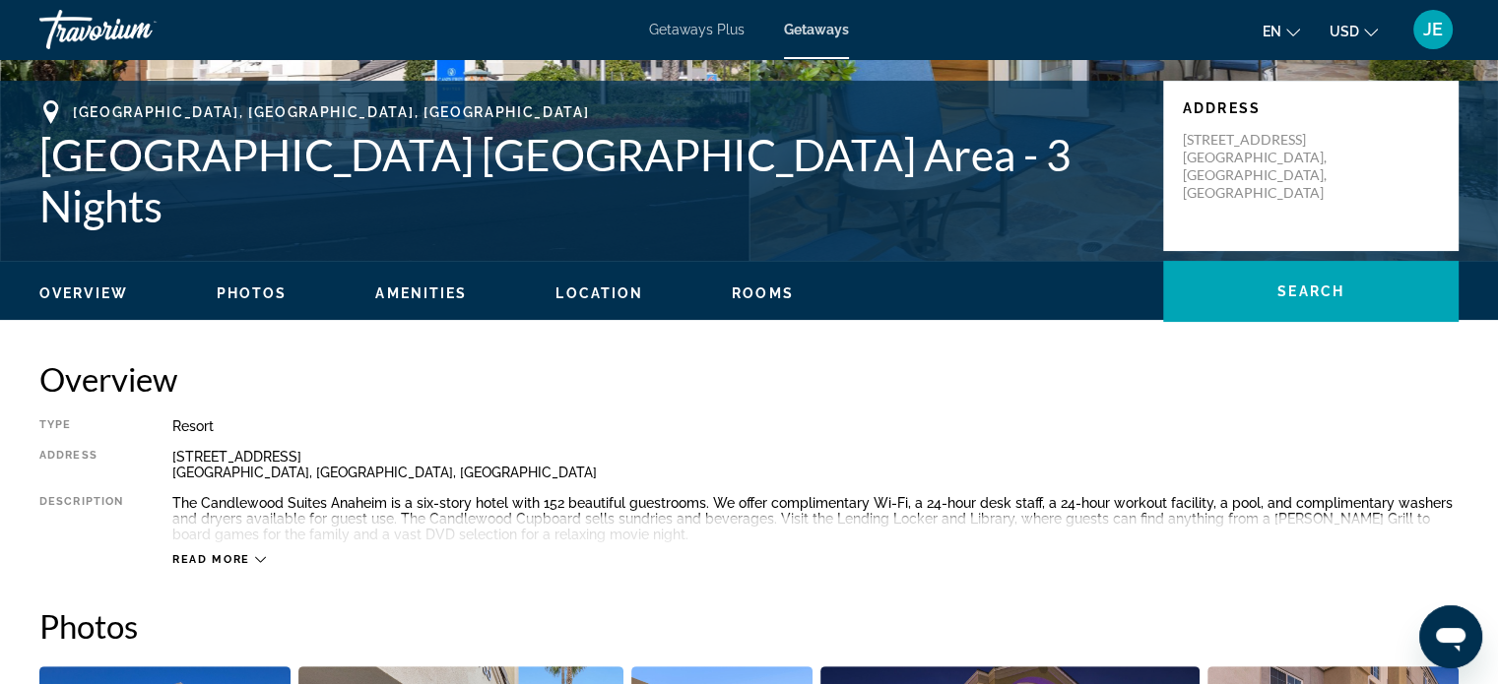
click at [615, 288] on span "Location" at bounding box center [599, 294] width 88 height 16
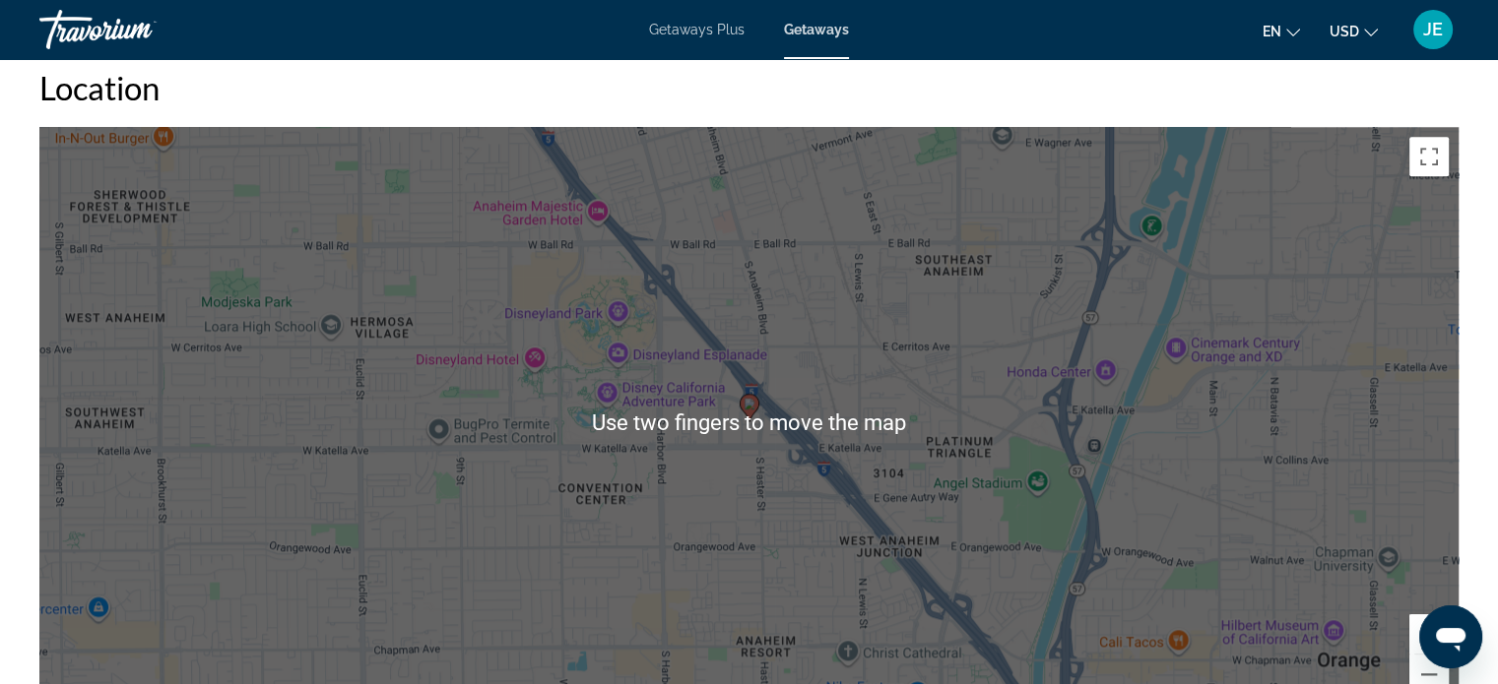
scroll to position [2060, 0]
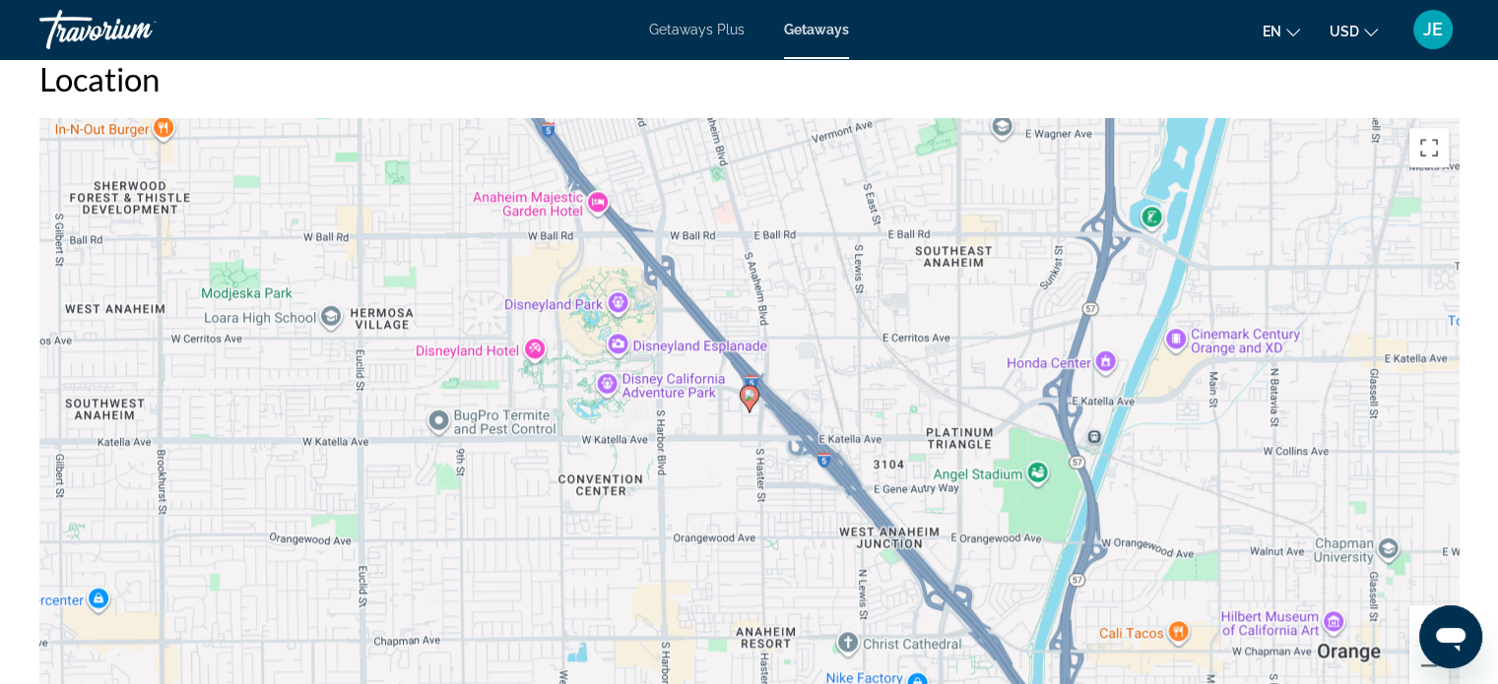
click at [785, 499] on div "To activate drag with keyboard, press Alt + Enter. Once in keyboard drag state,…" at bounding box center [748, 413] width 1419 height 591
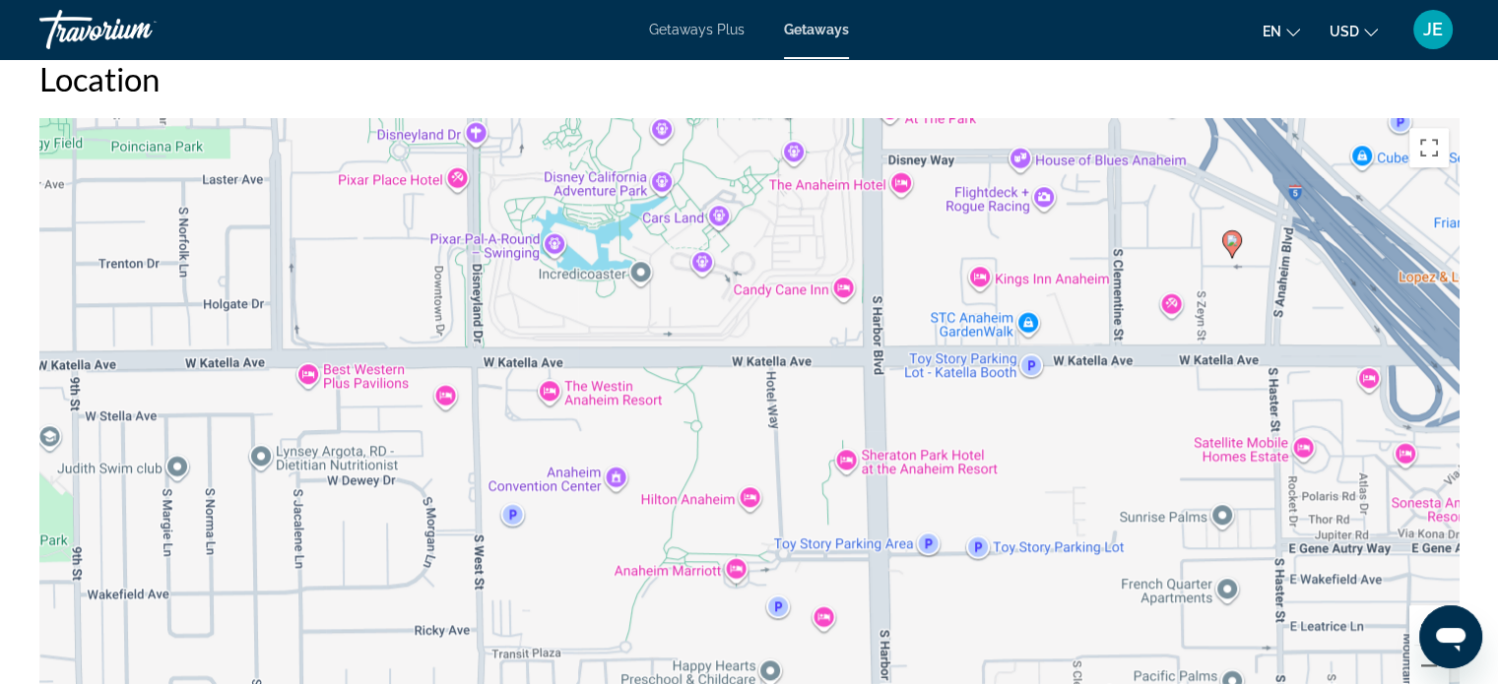
click at [688, 497] on div "To activate drag with keyboard, press Alt + Enter. Once in keyboard drag state,…" at bounding box center [748, 413] width 1419 height 591
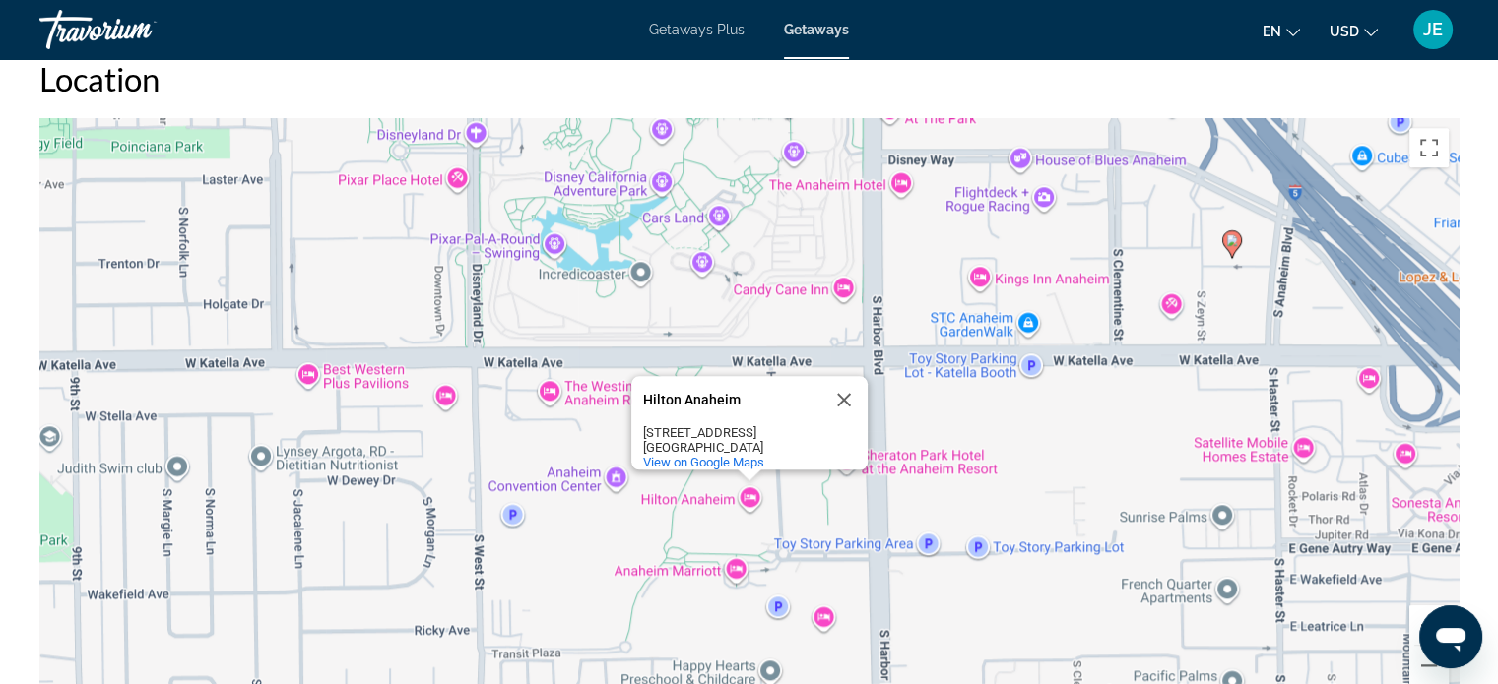
click at [688, 497] on div "To activate drag with keyboard, press Alt + Enter. Once in keyboard drag state,…" at bounding box center [748, 413] width 1419 height 591
click at [839, 383] on button "Close" at bounding box center [843, 399] width 47 height 47
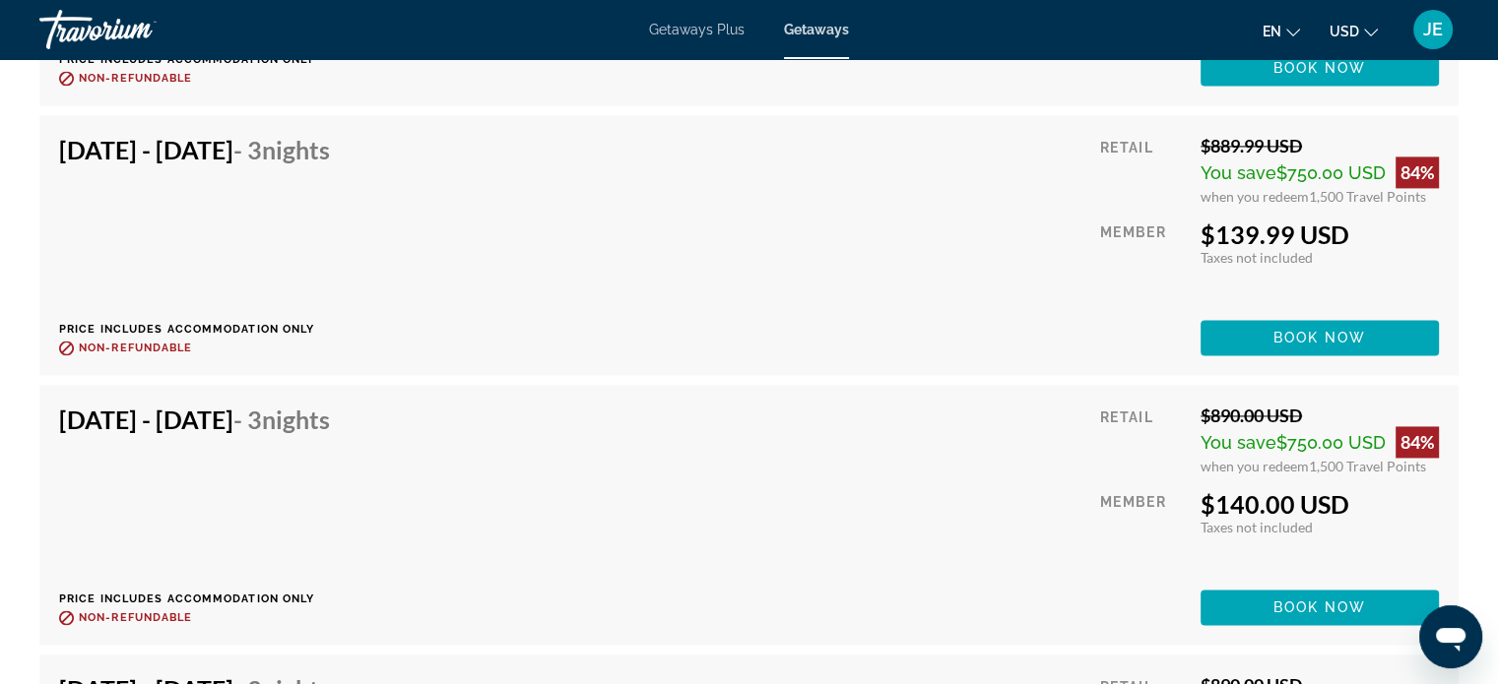
scroll to position [10340, 0]
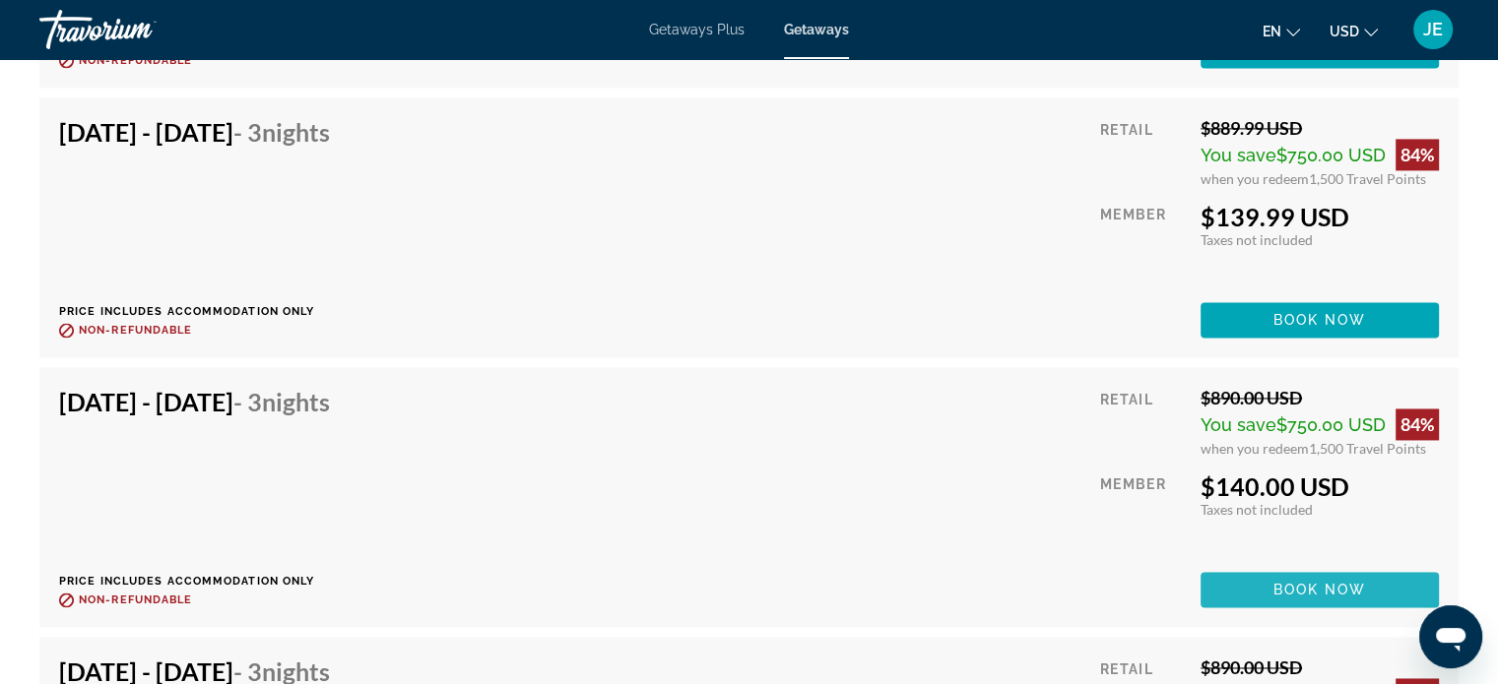
click at [1284, 585] on span "Book now" at bounding box center [1320, 590] width 94 height 16
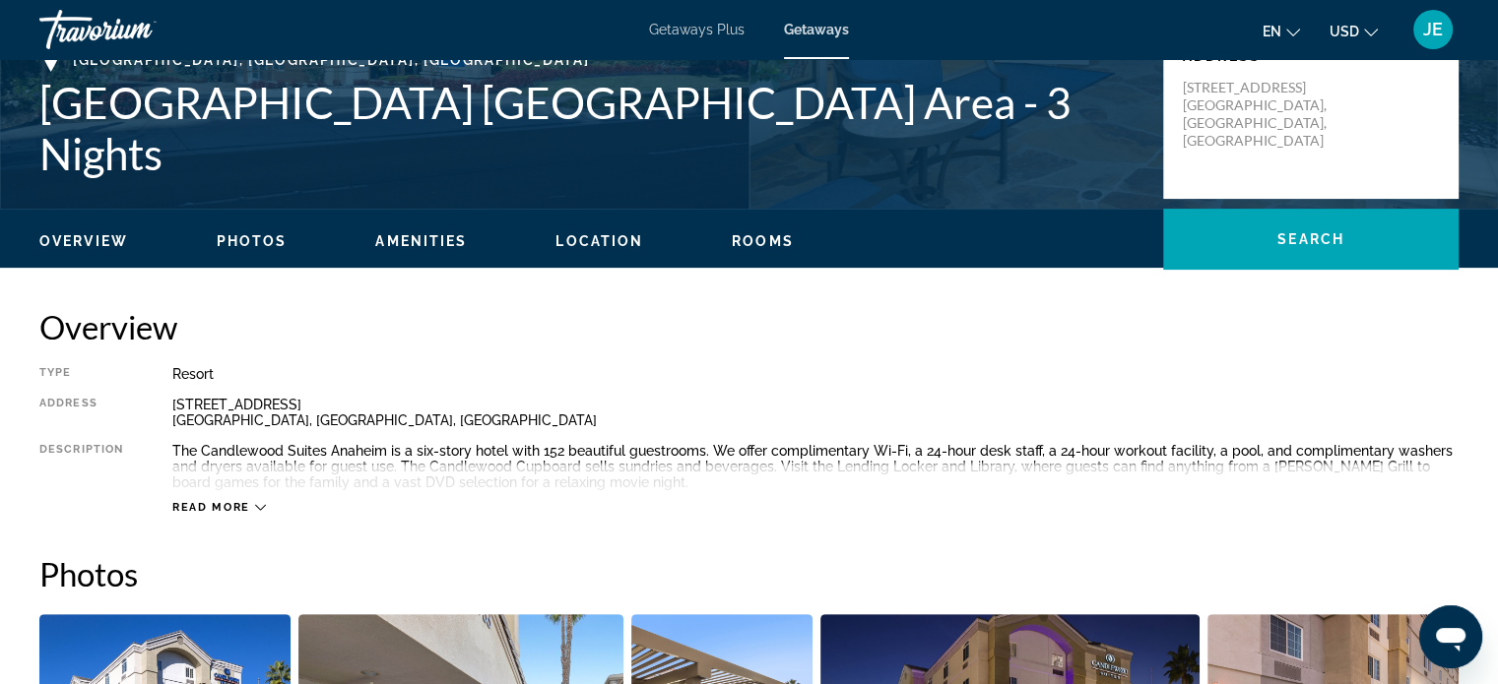
scroll to position [433, 0]
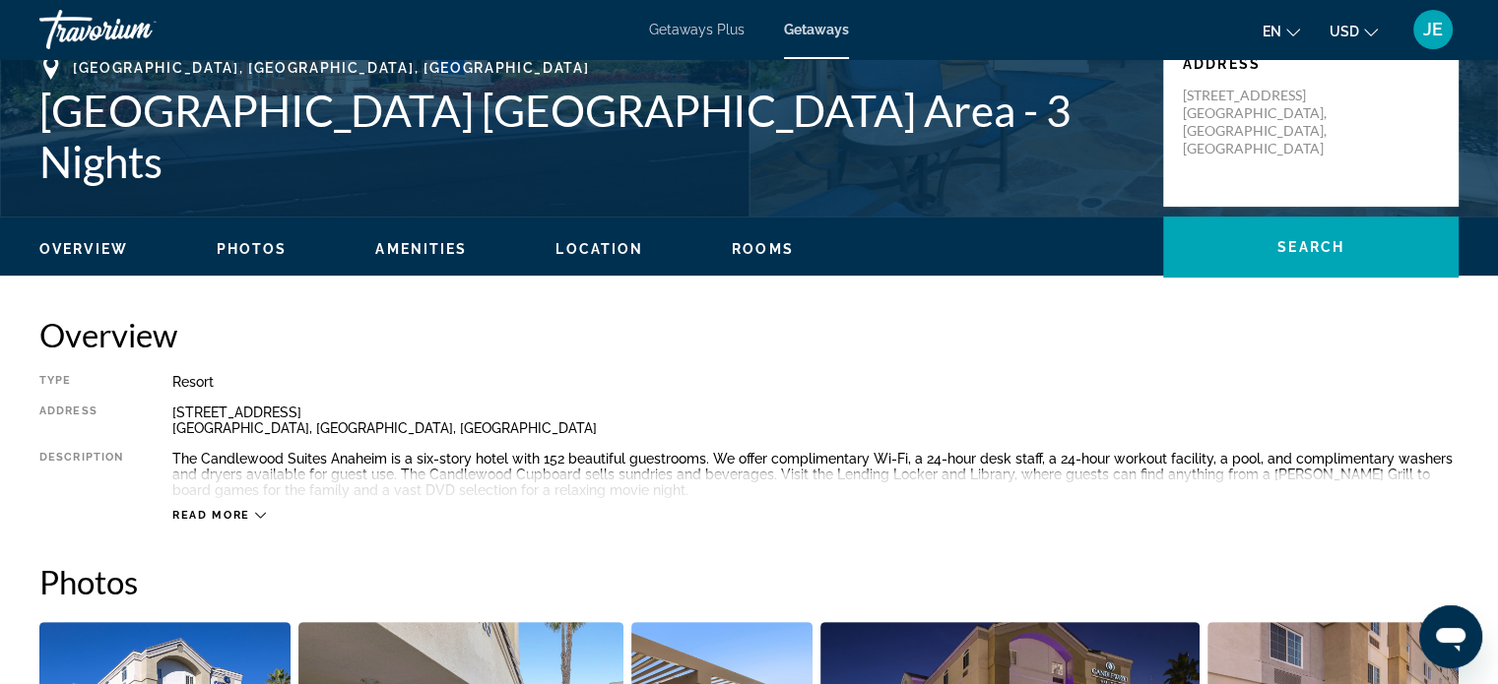
click at [87, 244] on span "Overview" at bounding box center [83, 249] width 89 height 16
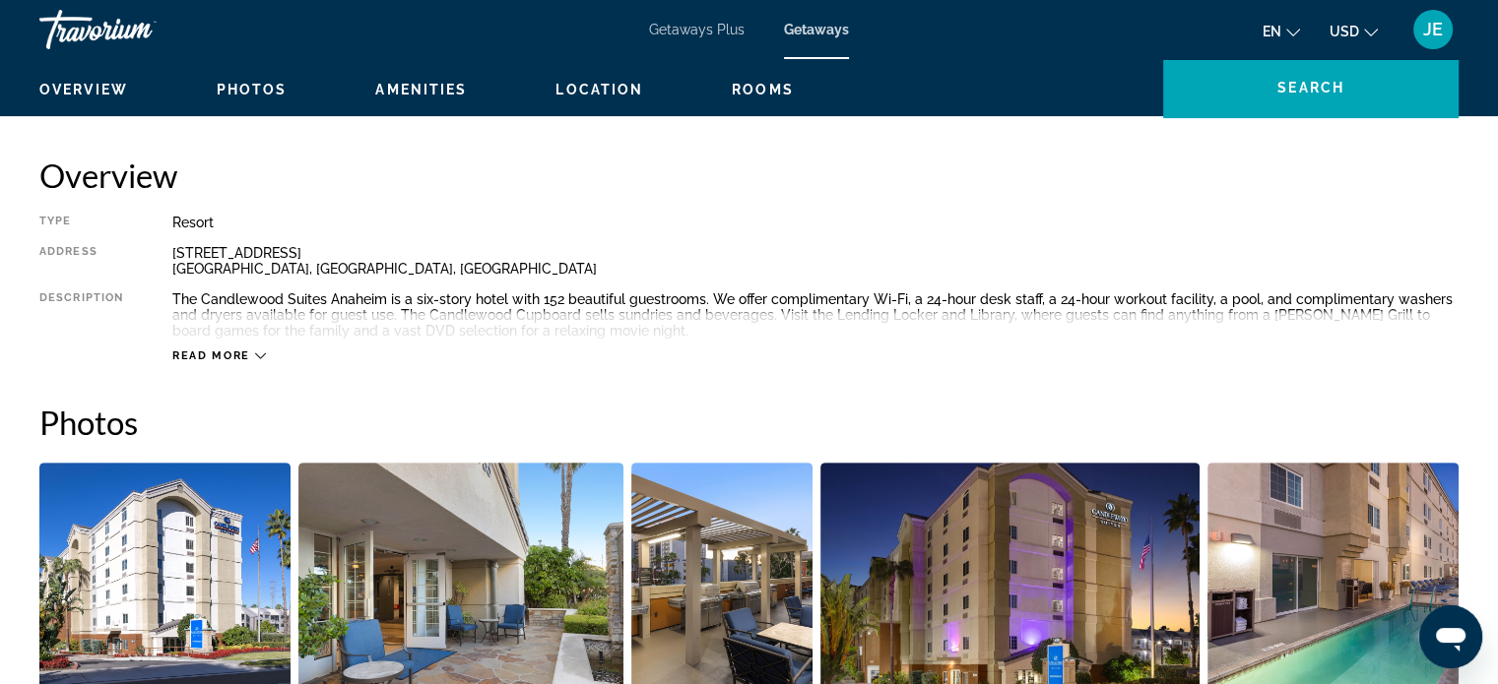
scroll to position [630, 0]
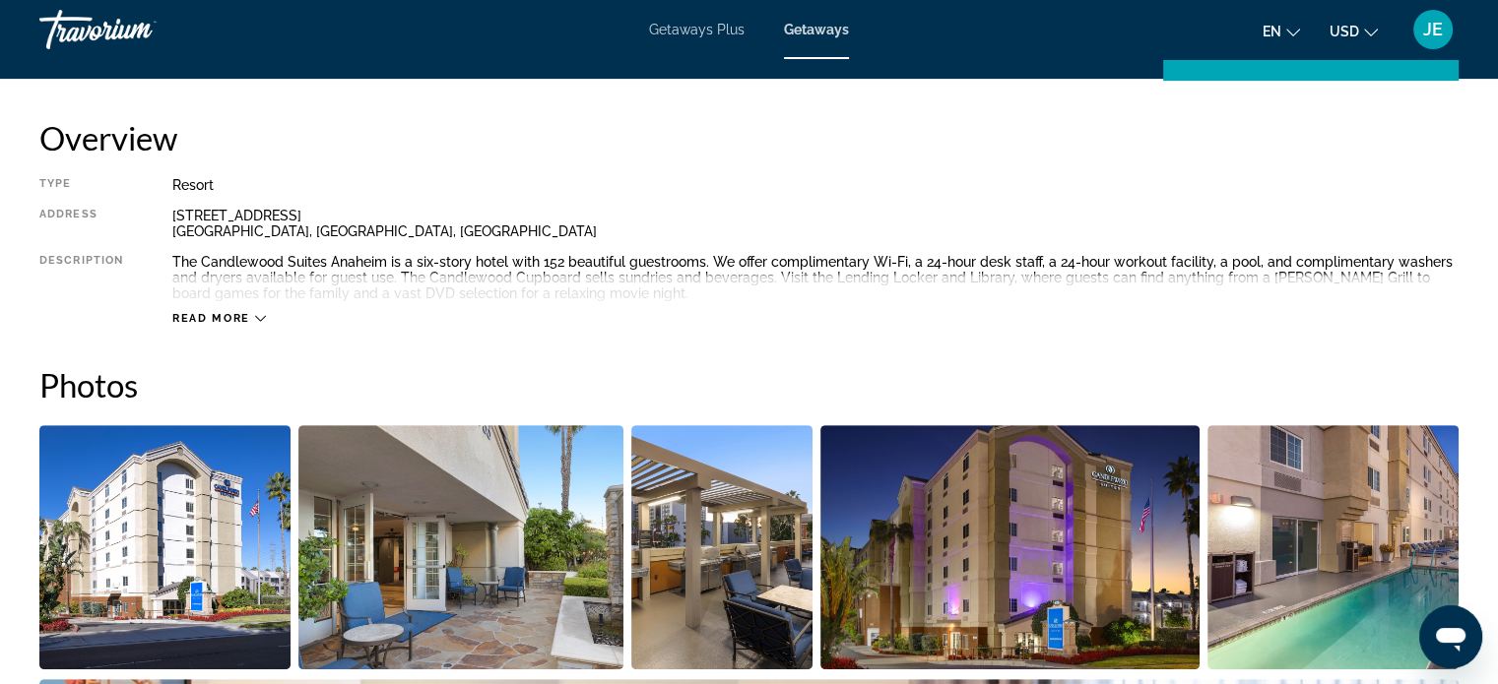
click at [248, 323] on span "Read more" at bounding box center [211, 318] width 78 height 13
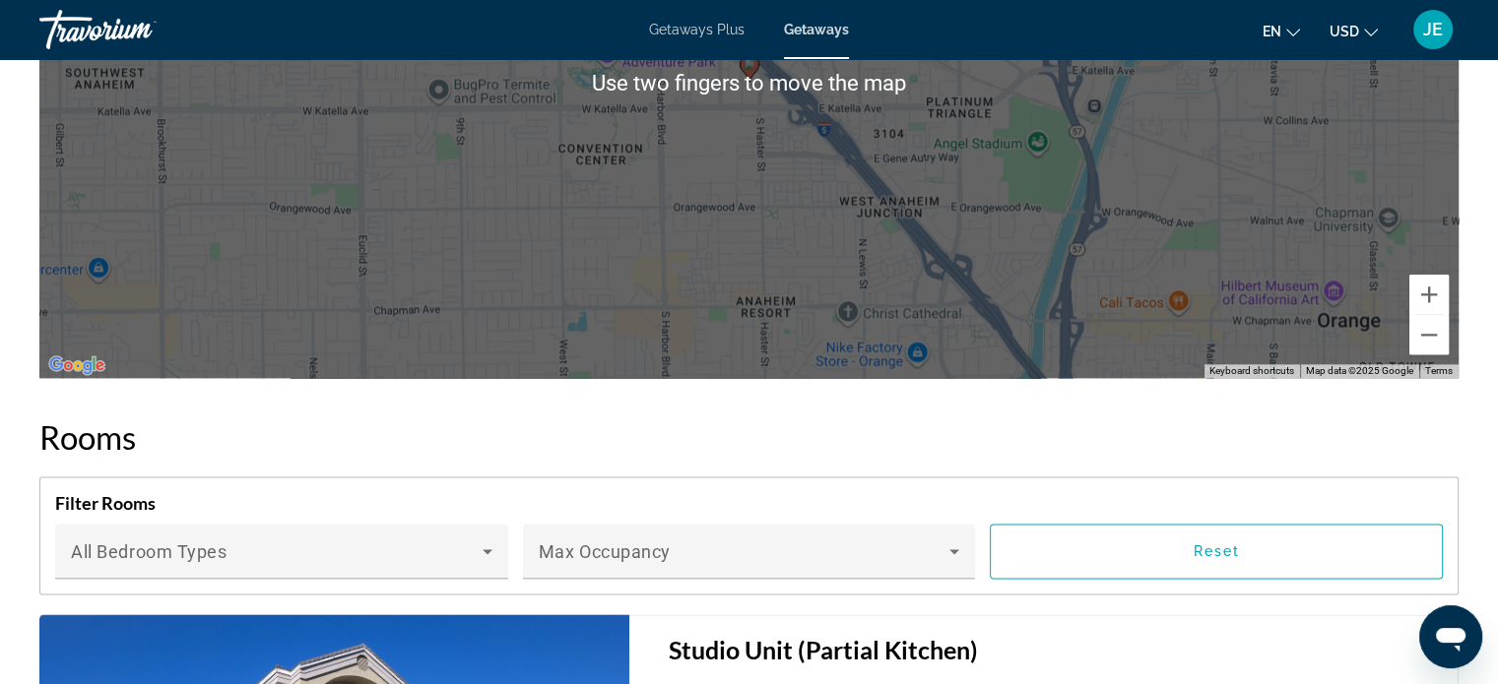
scroll to position [2395, 0]
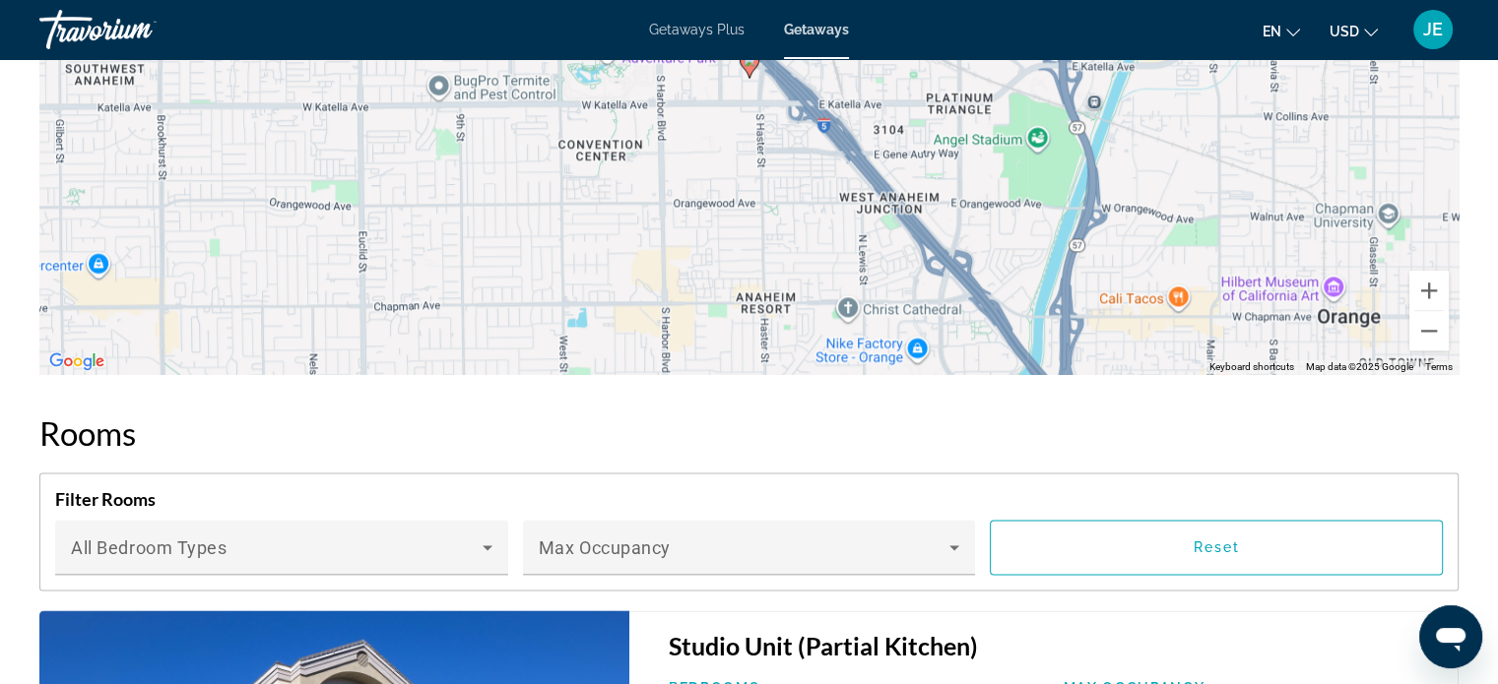
click at [677, 29] on span "Getaways Plus" at bounding box center [697, 30] width 96 height 16
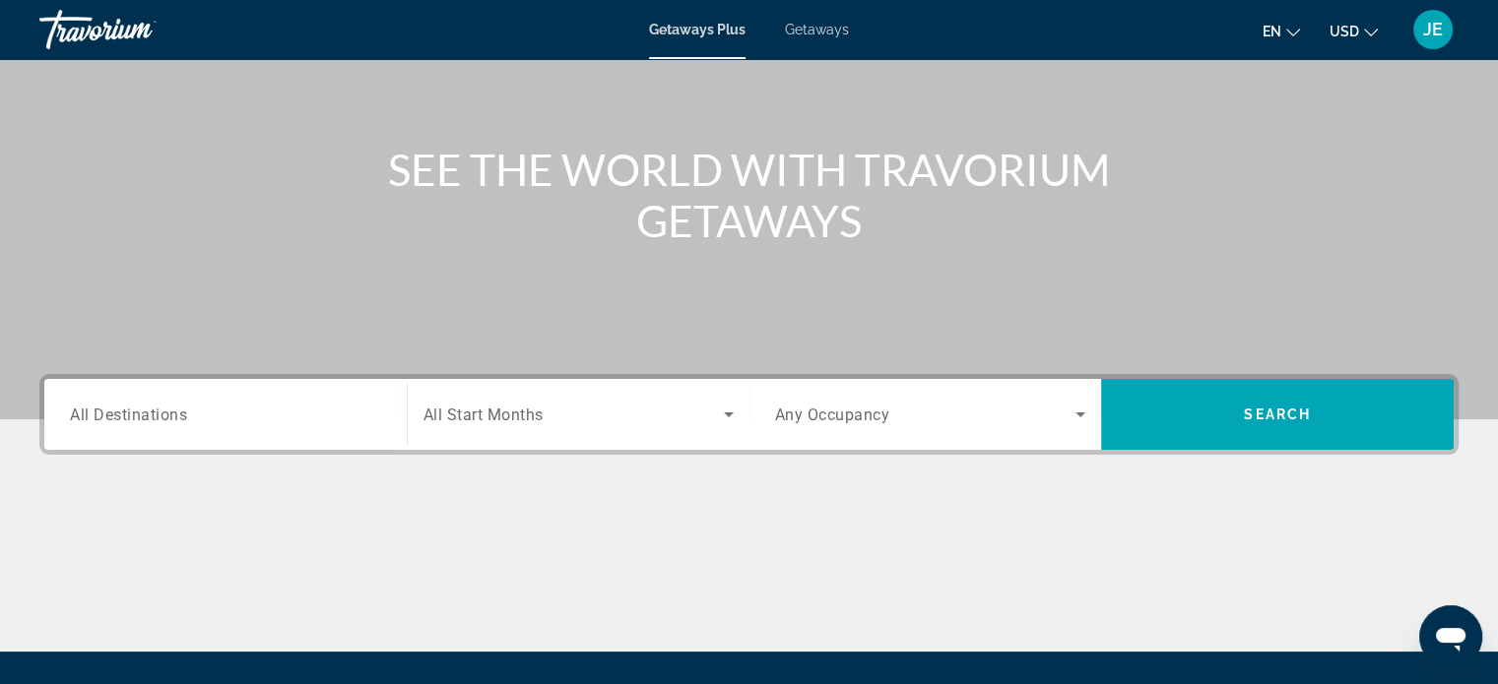
click at [226, 419] on input "Destination All Destinations" at bounding box center [225, 416] width 311 height 24
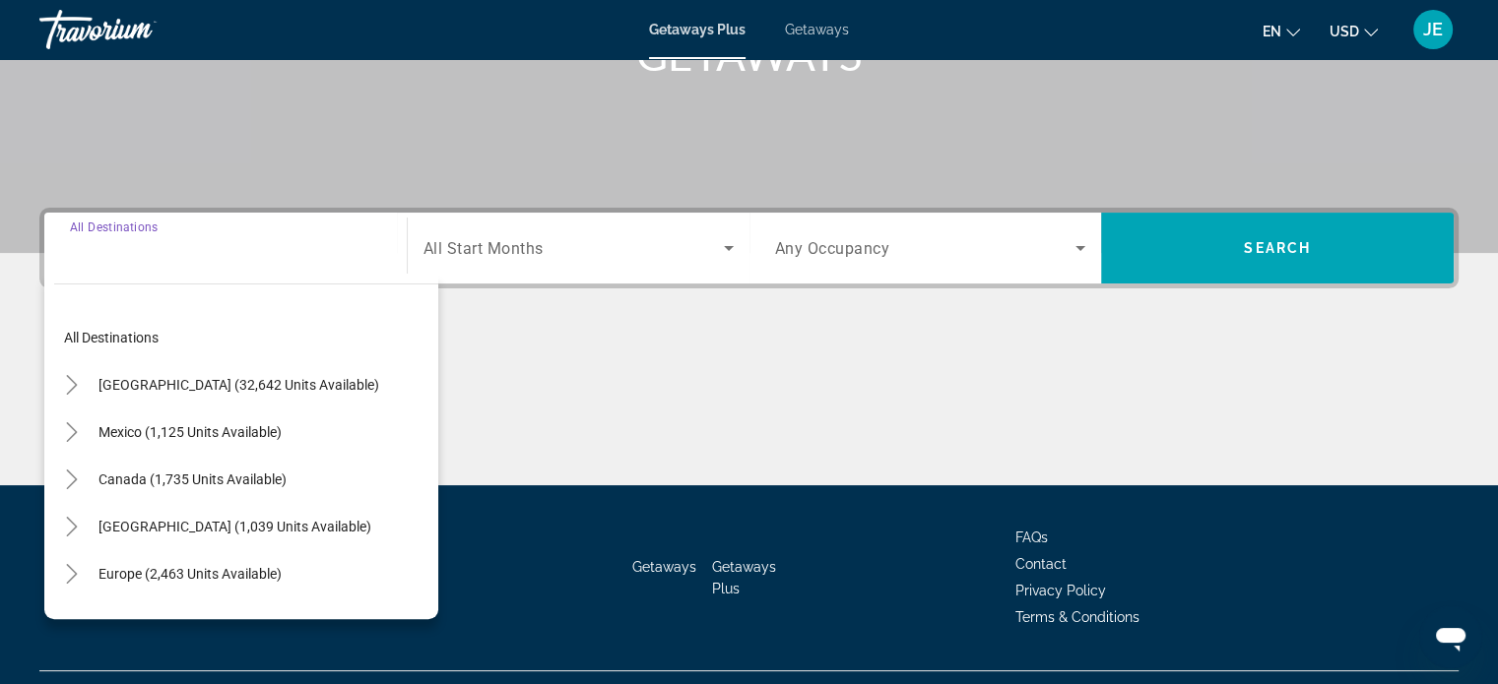
scroll to position [379, 0]
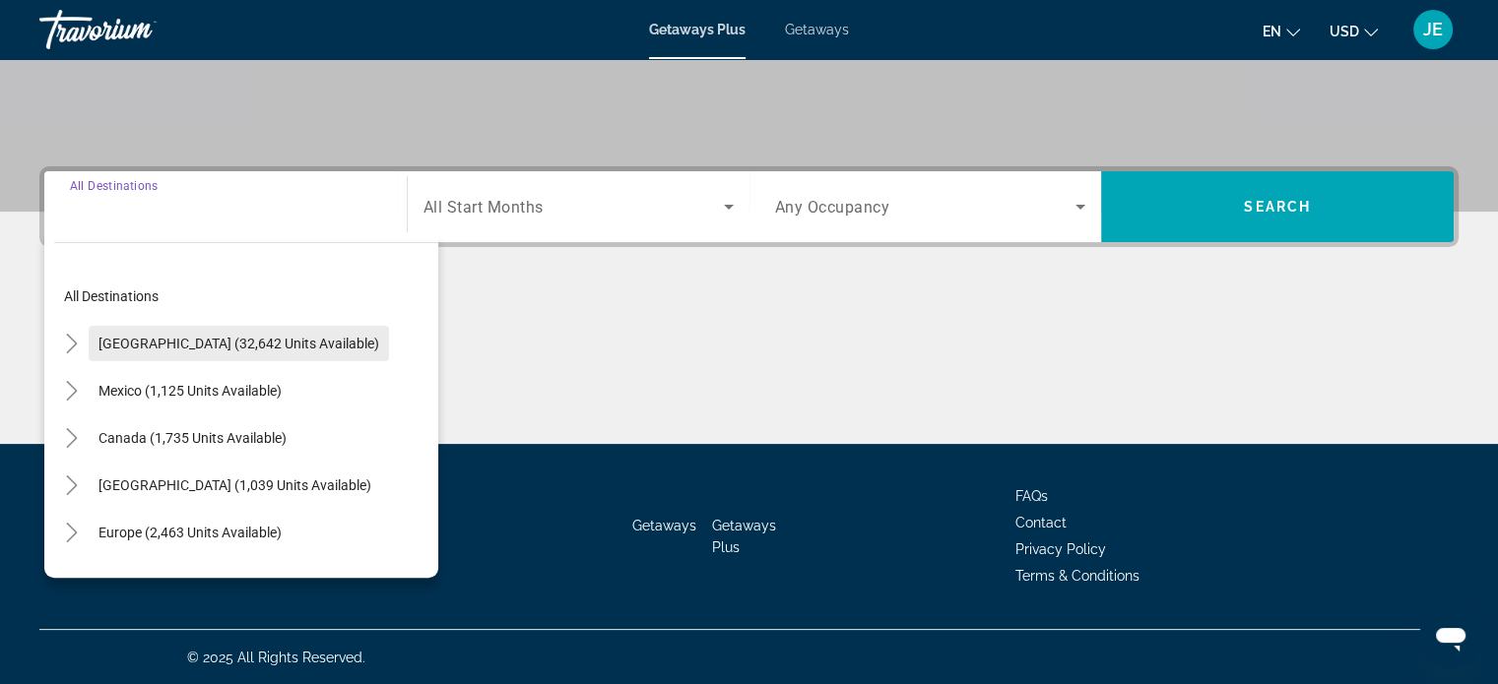
click at [275, 339] on span "[GEOGRAPHIC_DATA] (32,642 units available)" at bounding box center [238, 344] width 281 height 16
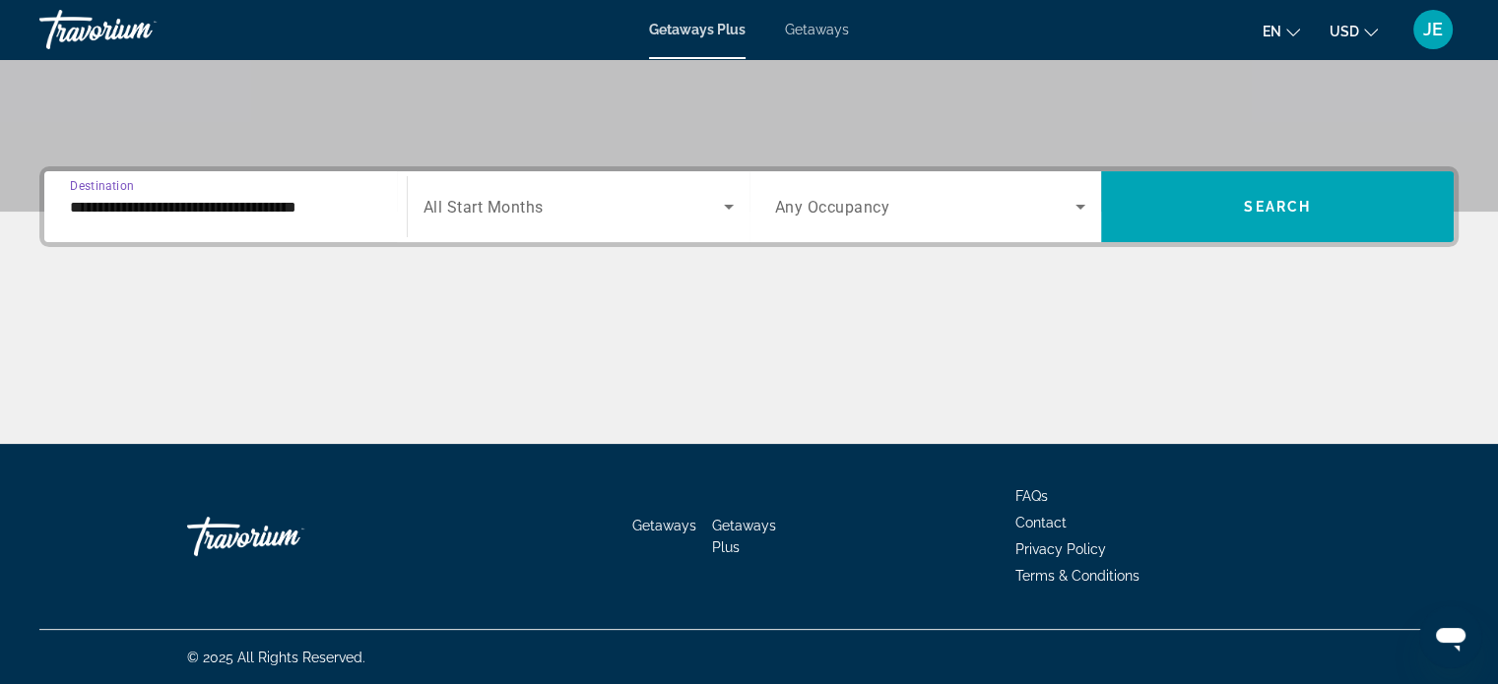
click at [552, 198] on span "Search widget" at bounding box center [573, 207] width 300 height 24
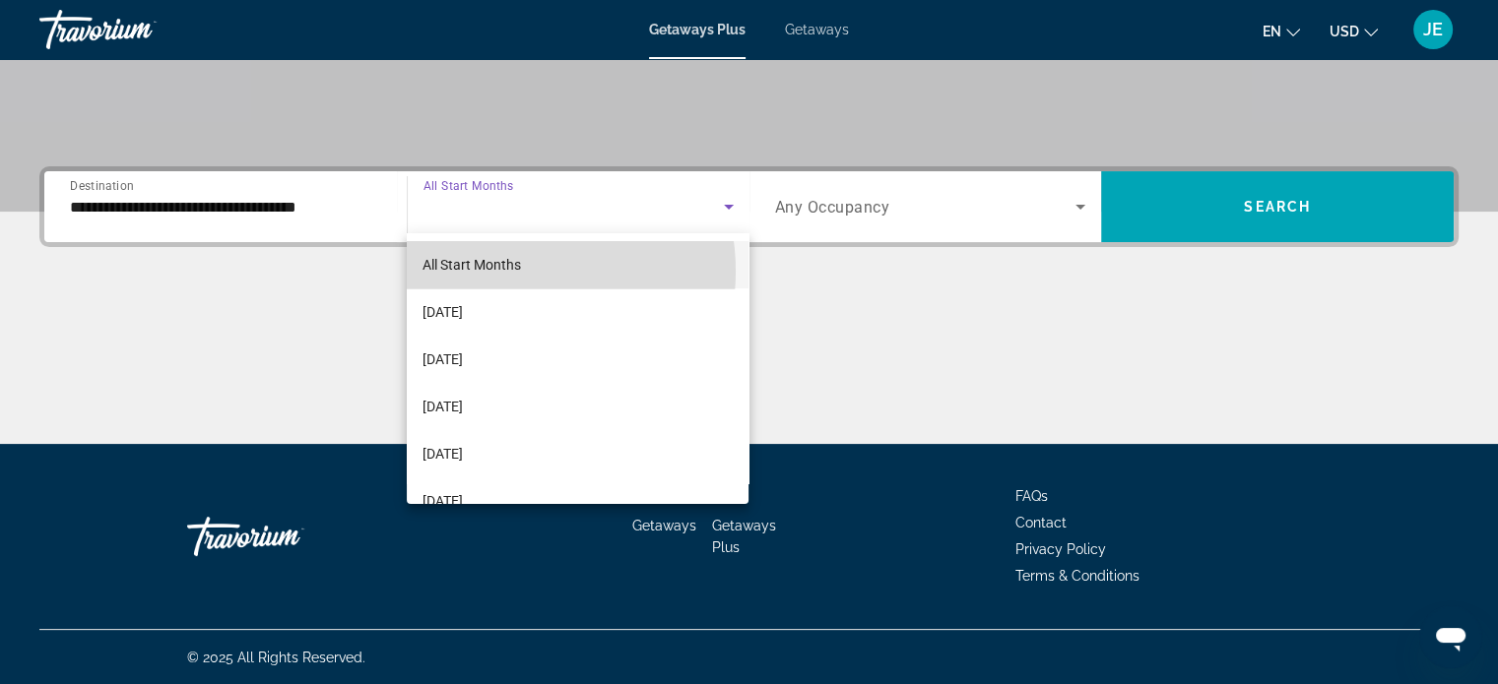
click at [504, 272] on span "All Start Months" at bounding box center [471, 265] width 98 height 16
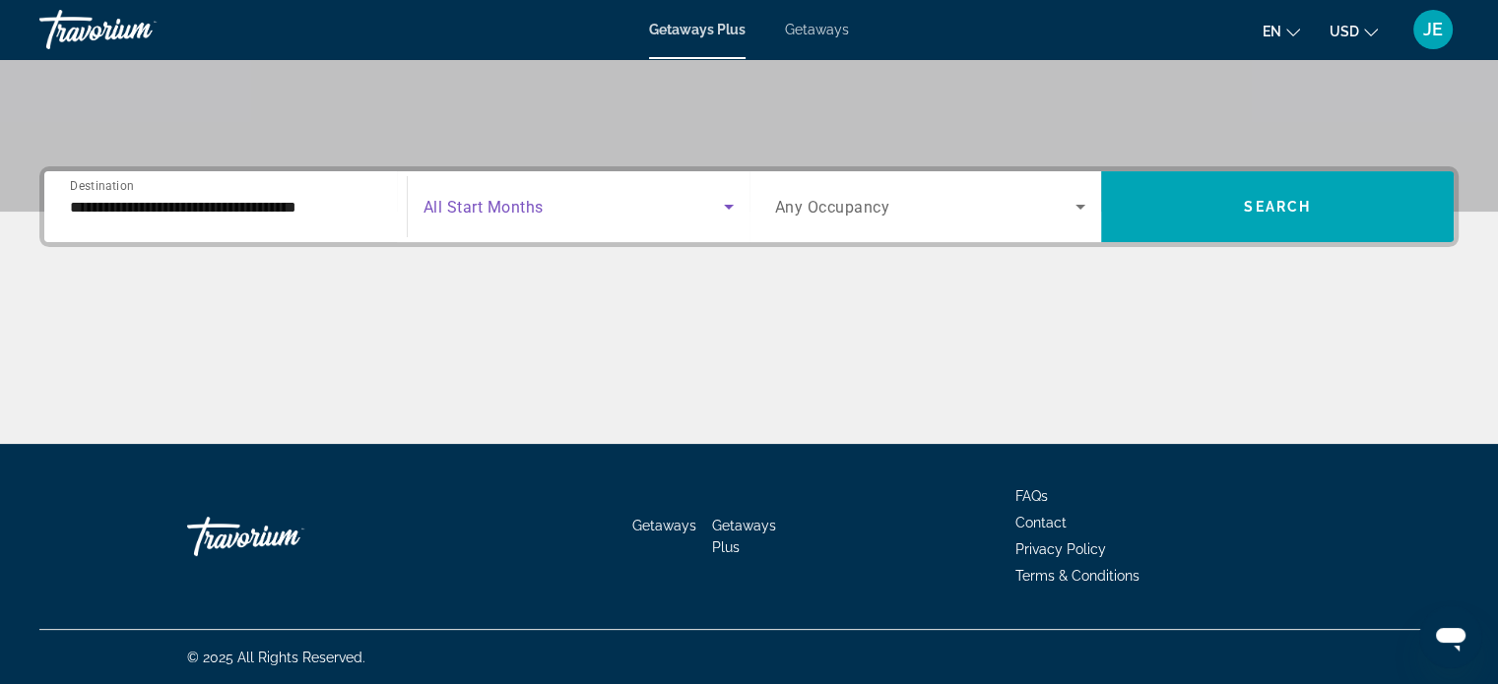
click at [326, 213] on input "**********" at bounding box center [225, 208] width 311 height 24
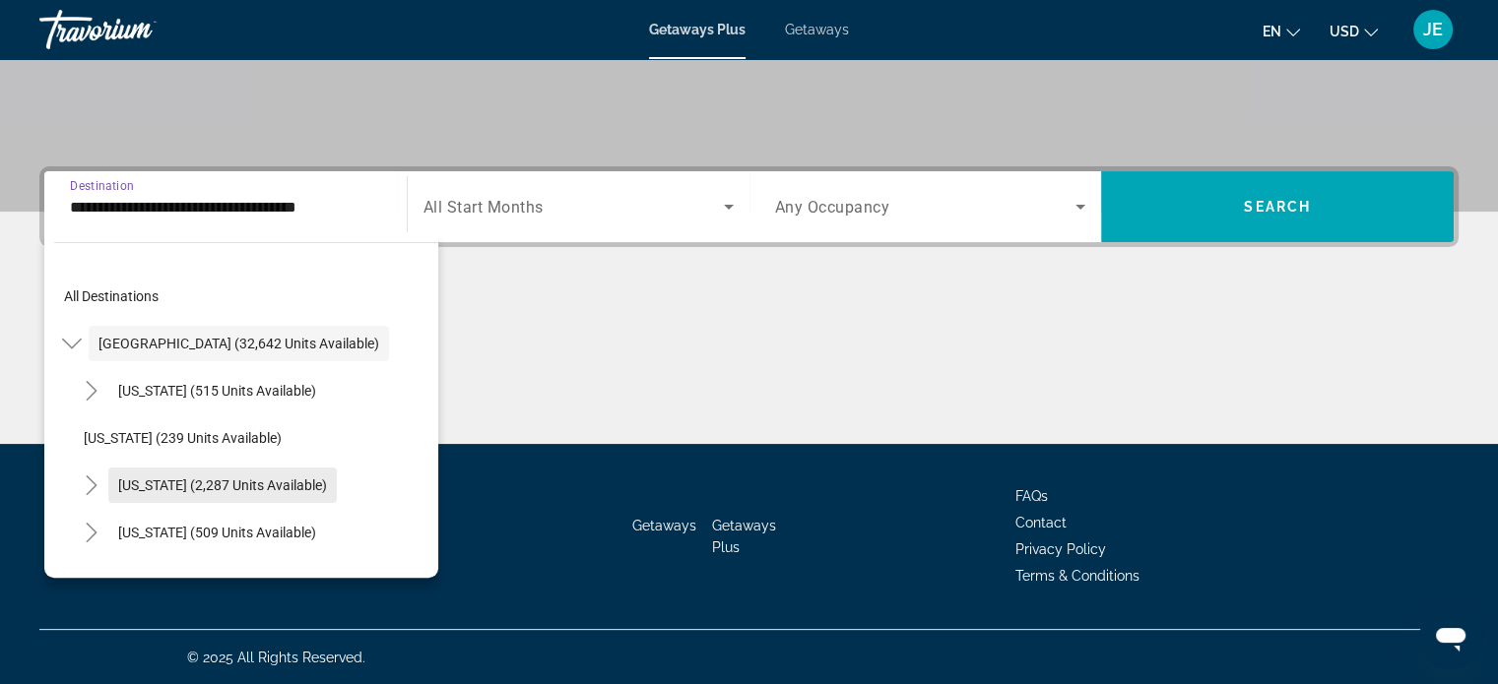
click at [255, 496] on span "Search widget" at bounding box center [222, 485] width 228 height 47
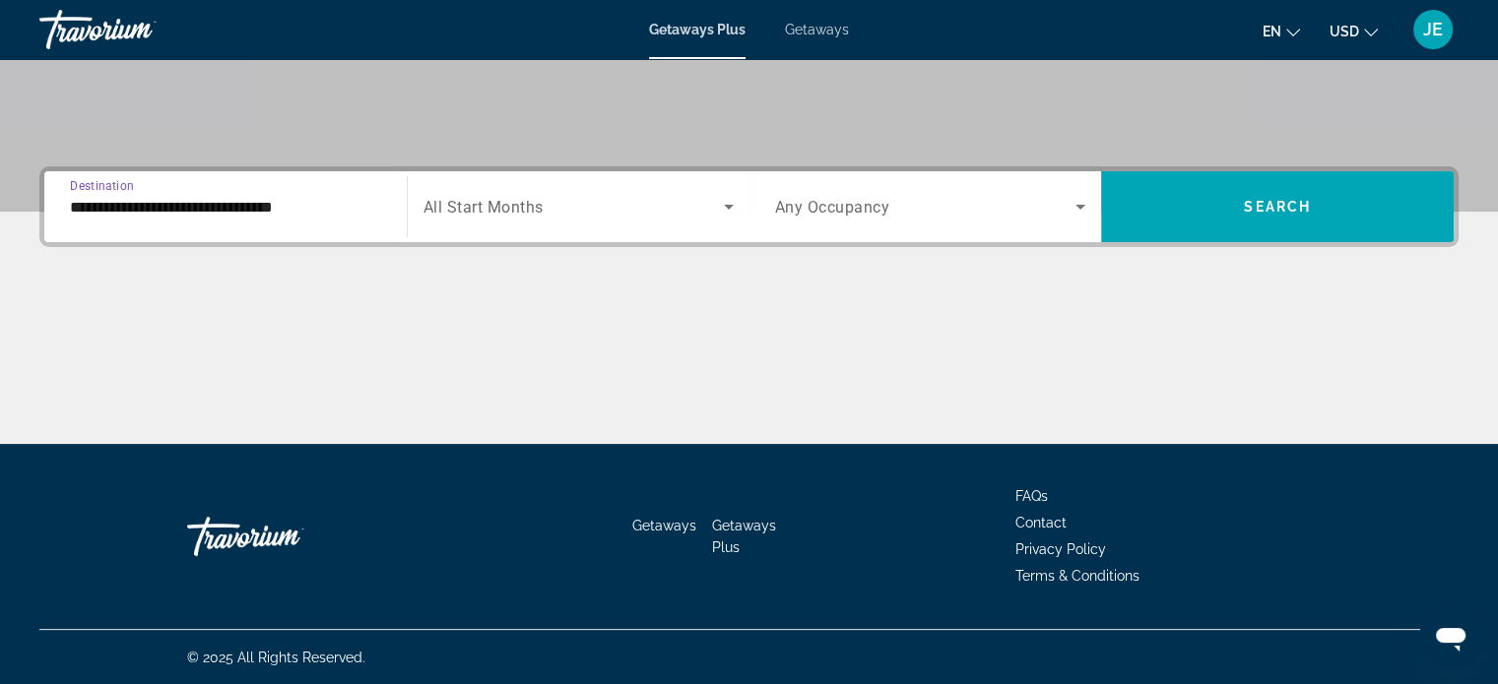
click at [291, 215] on input "**********" at bounding box center [225, 208] width 311 height 24
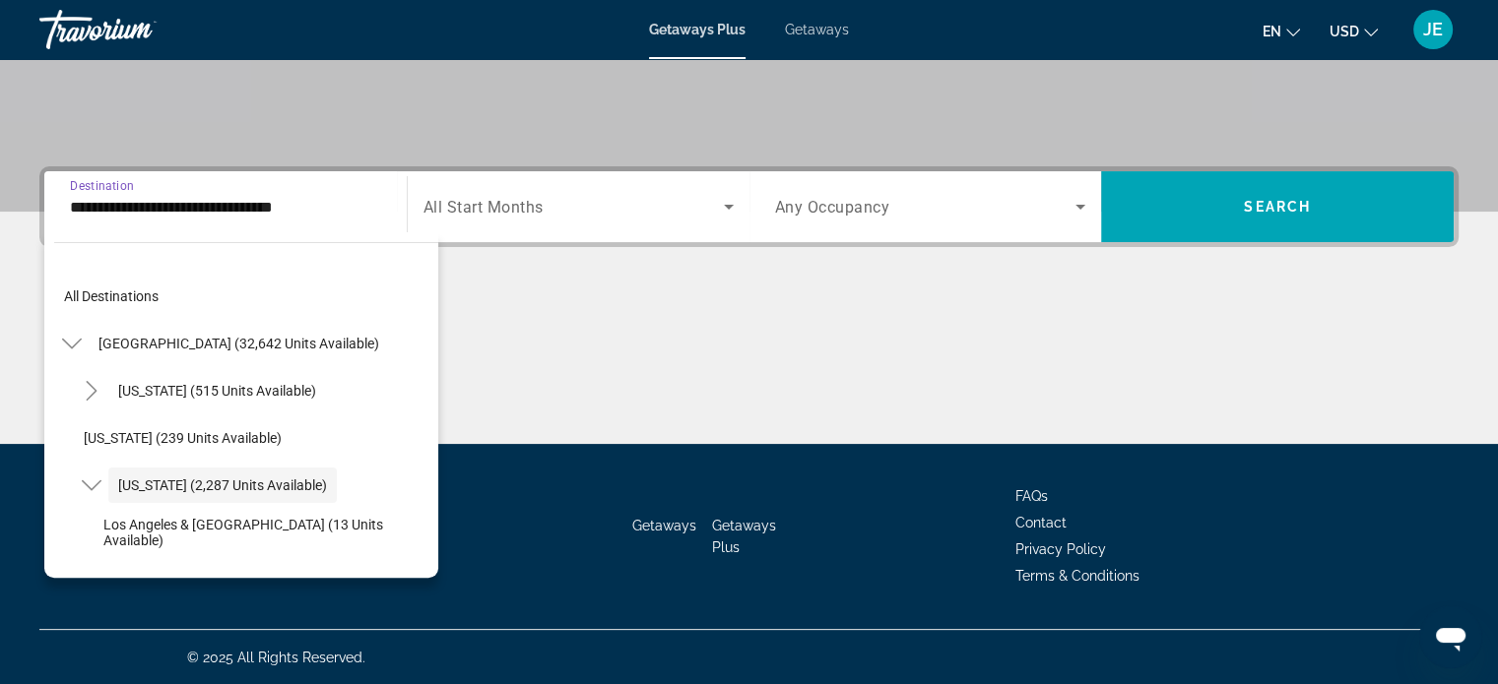
scroll to position [70, 0]
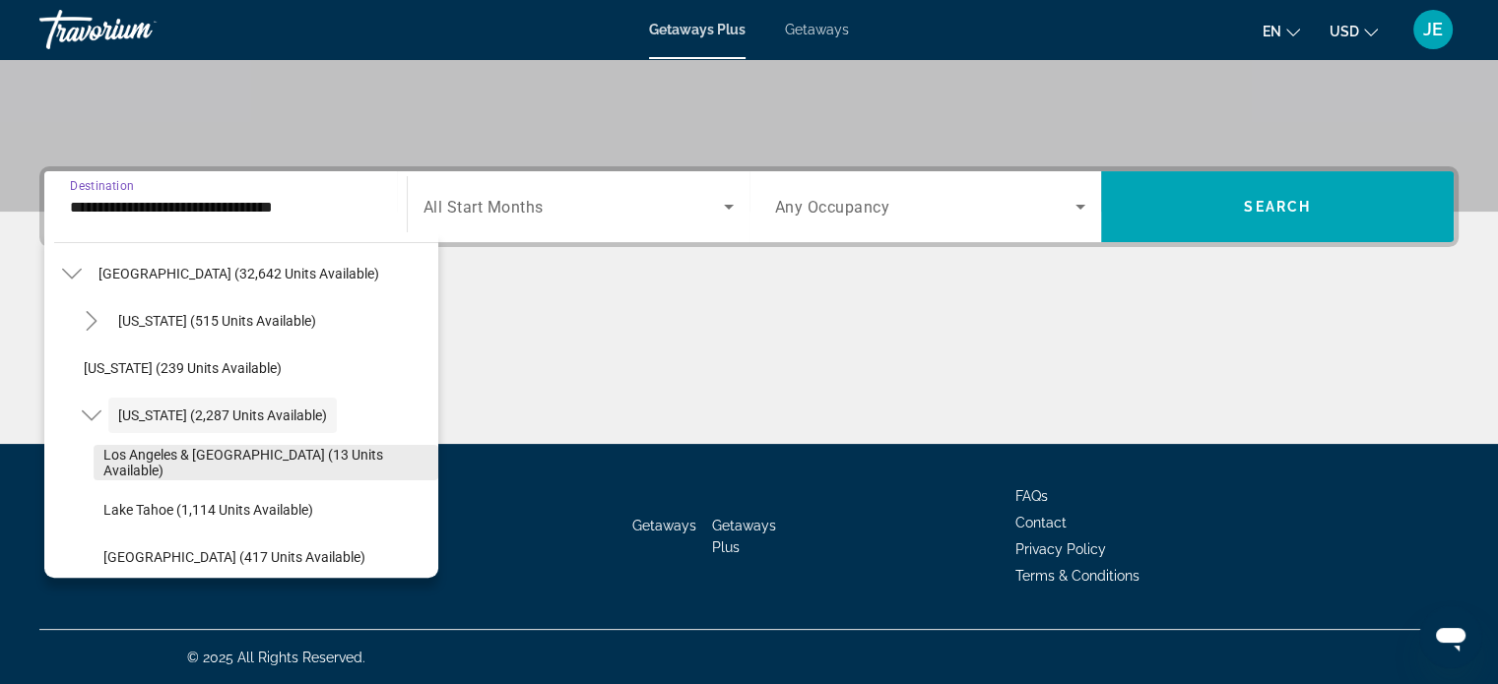
click at [260, 465] on span "Los Angeles & [GEOGRAPHIC_DATA] (13 units available)" at bounding box center [265, 463] width 325 height 32
type input "**********"
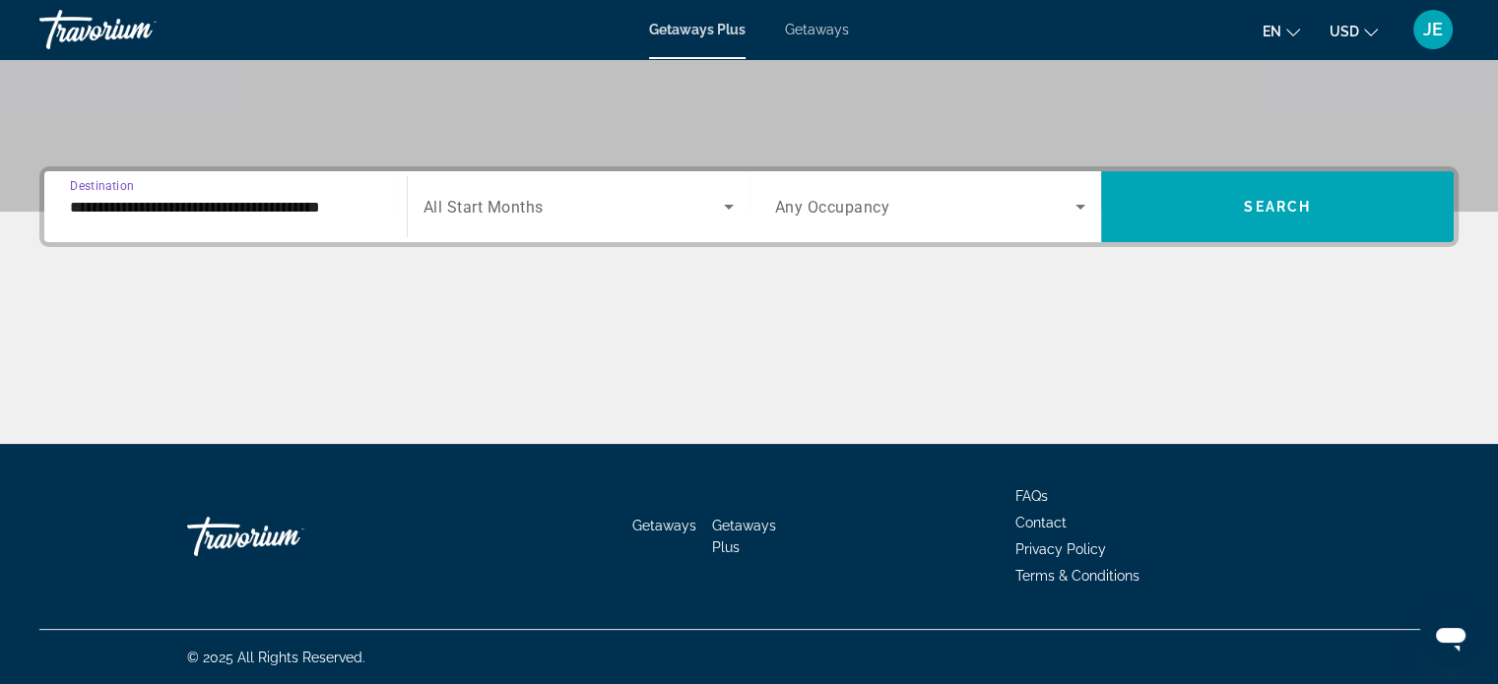
click at [728, 206] on icon "Search widget" at bounding box center [729, 207] width 10 height 5
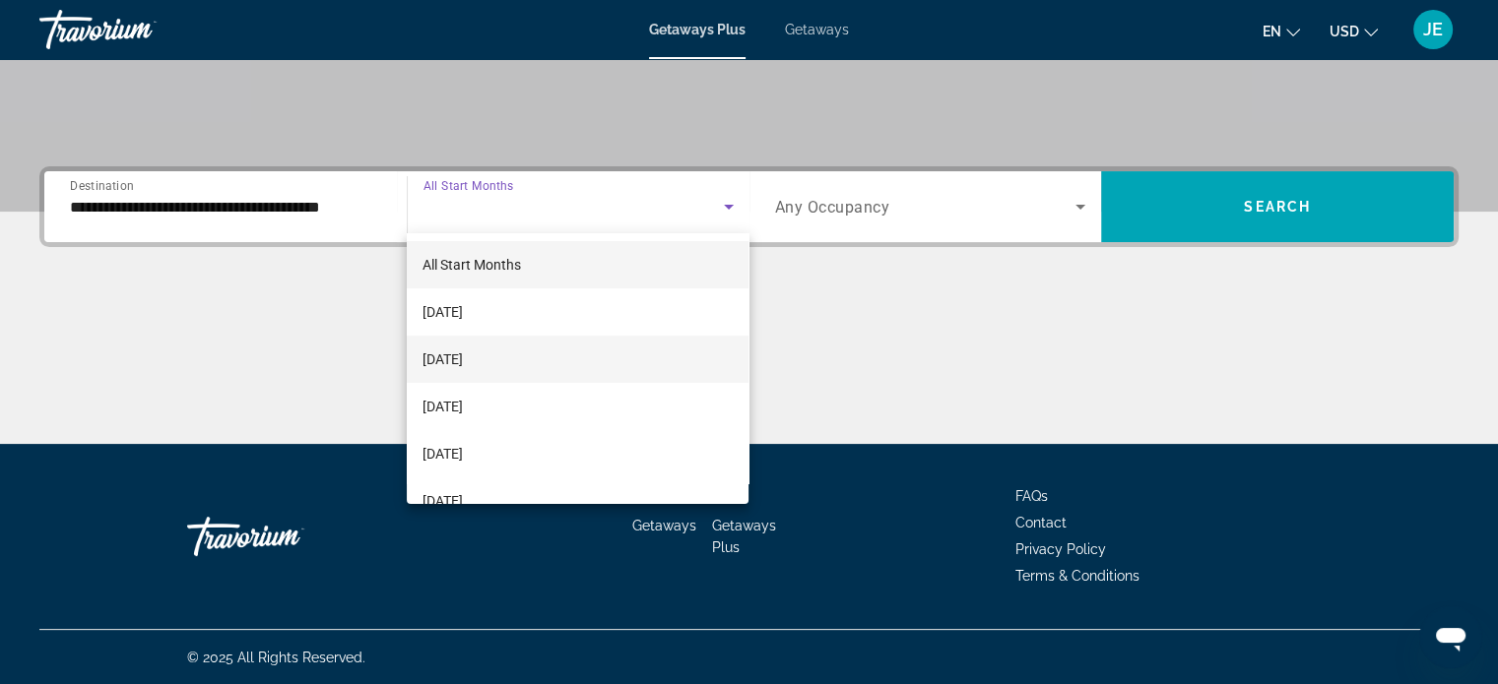
click at [463, 368] on span "[DATE]" at bounding box center [442, 360] width 40 height 24
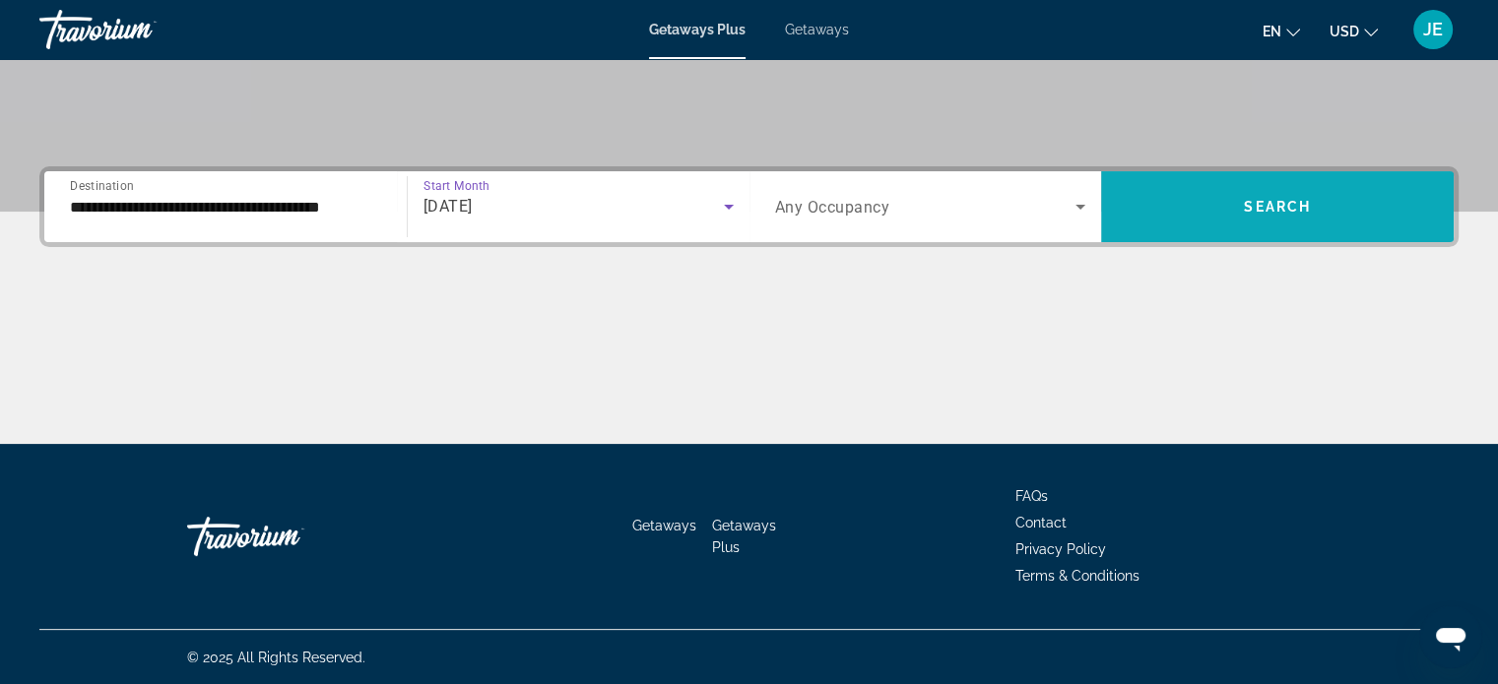
click at [1310, 203] on span "Search" at bounding box center [1277, 207] width 67 height 16
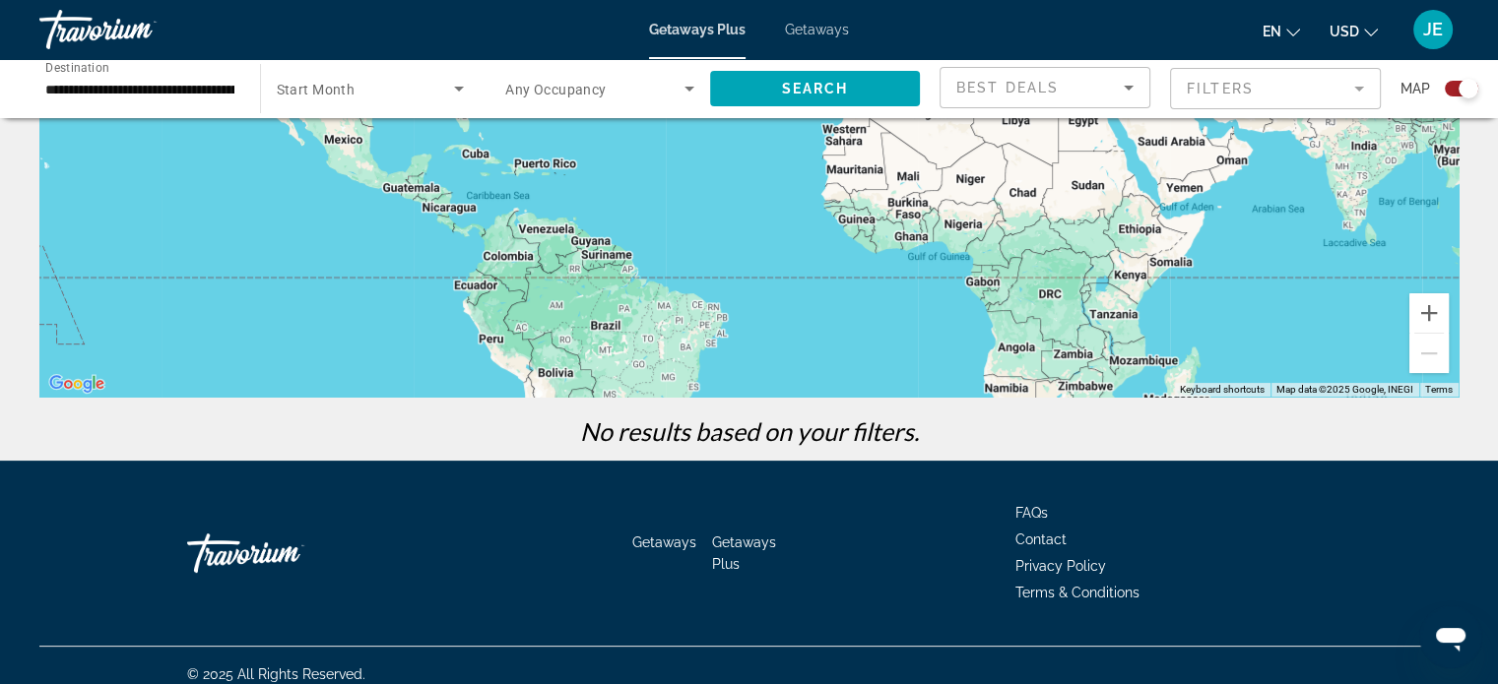
scroll to position [349, 0]
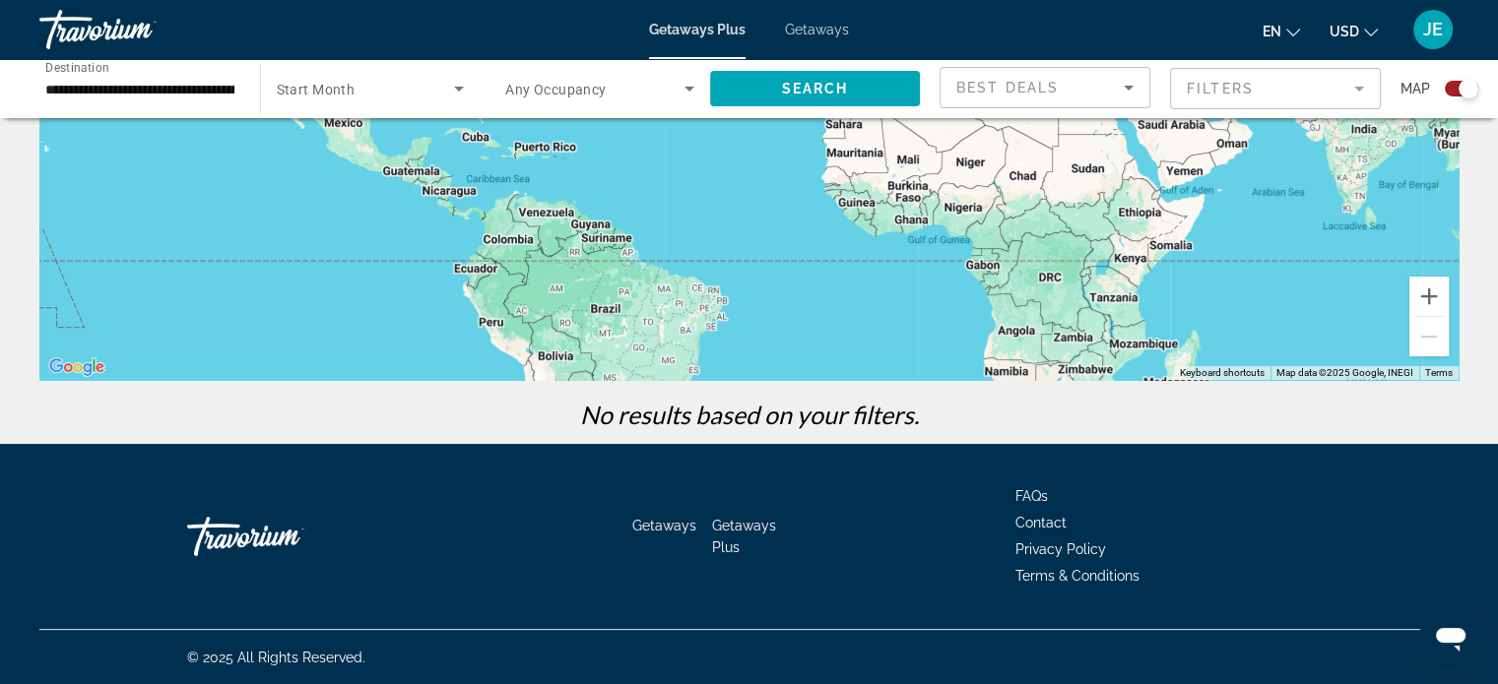
click at [677, 527] on span "Getaways" at bounding box center [664, 526] width 64 height 16
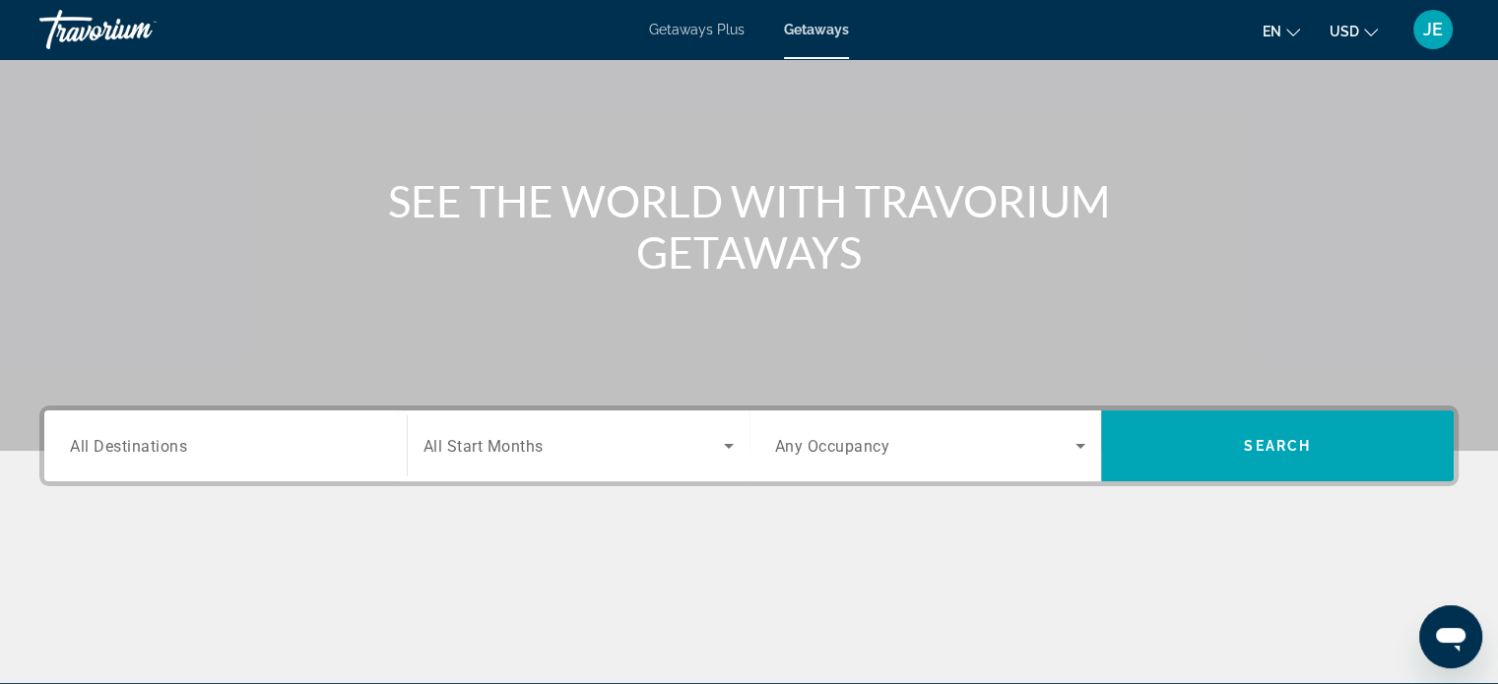
click at [196, 446] on input "Destination All Destinations" at bounding box center [225, 447] width 311 height 24
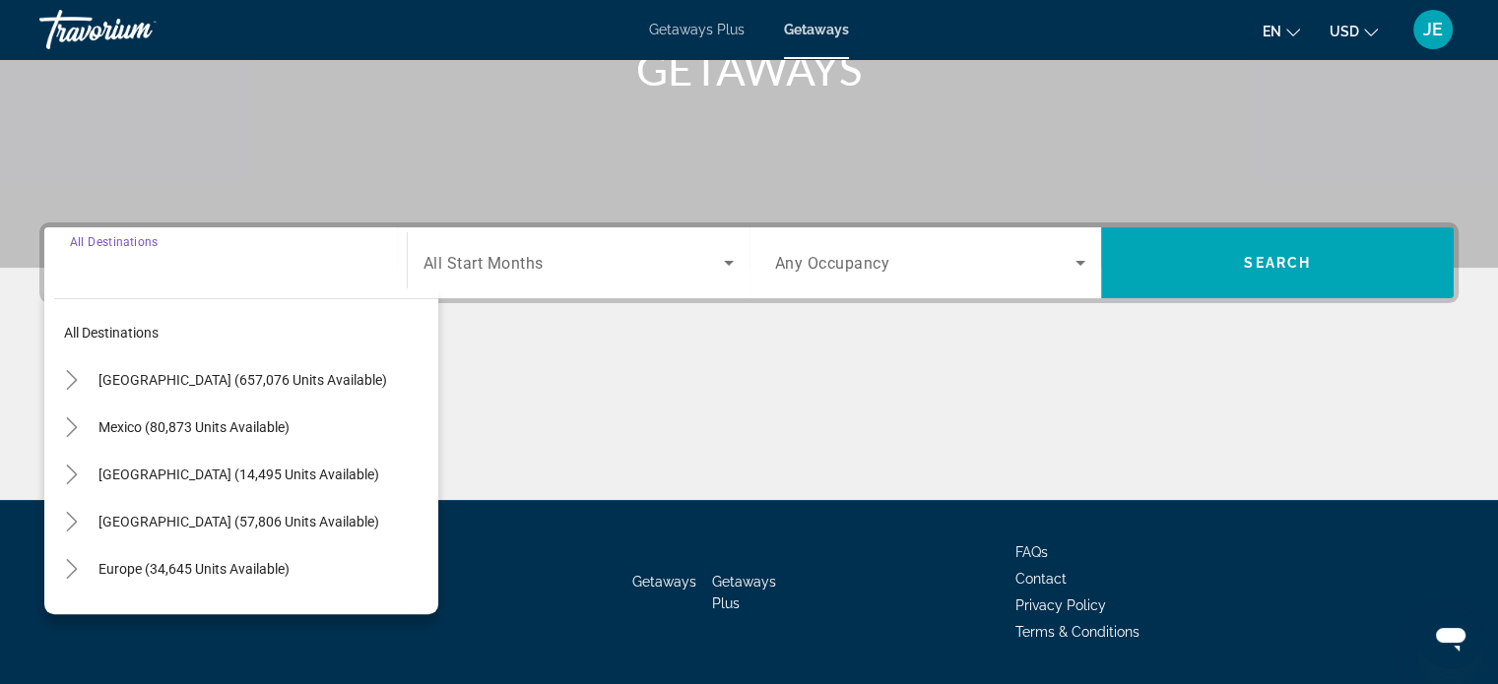
scroll to position [379, 0]
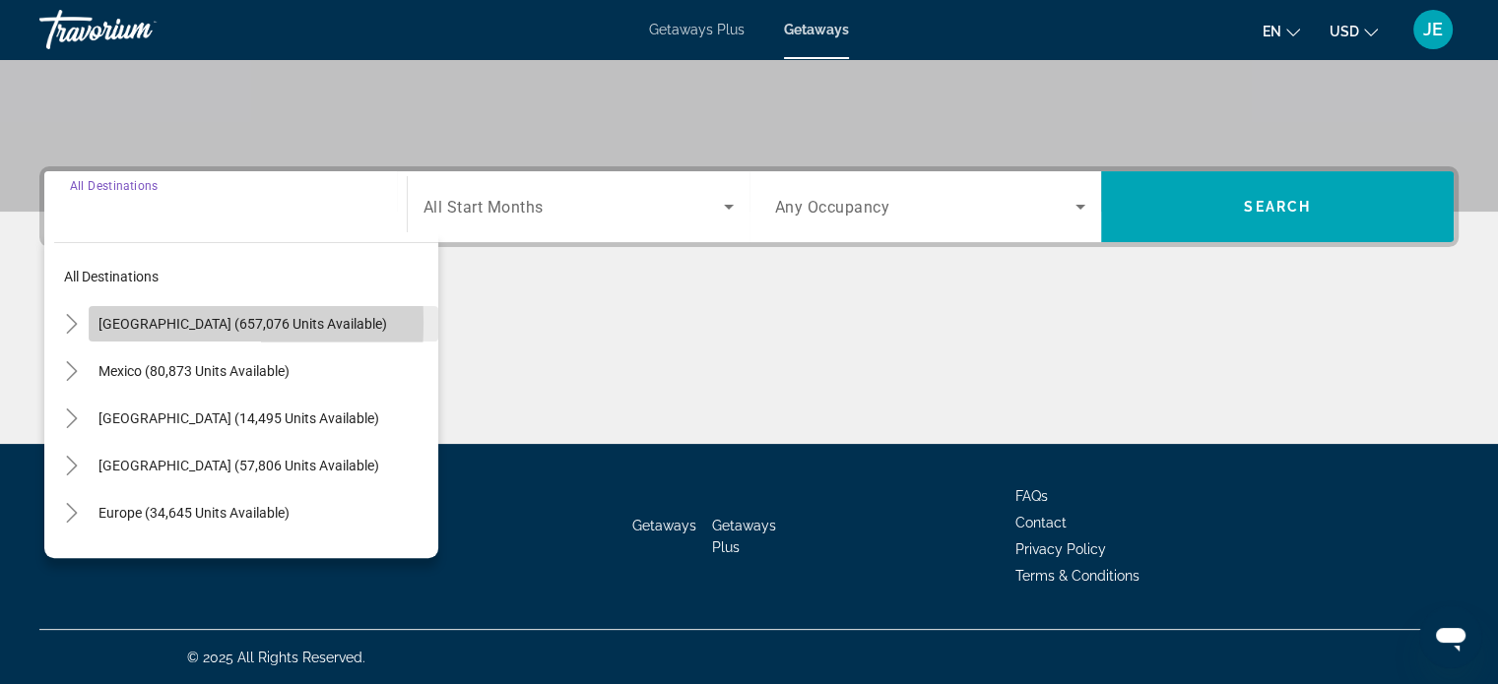
click at [91, 321] on span "Search widget" at bounding box center [264, 323] width 350 height 47
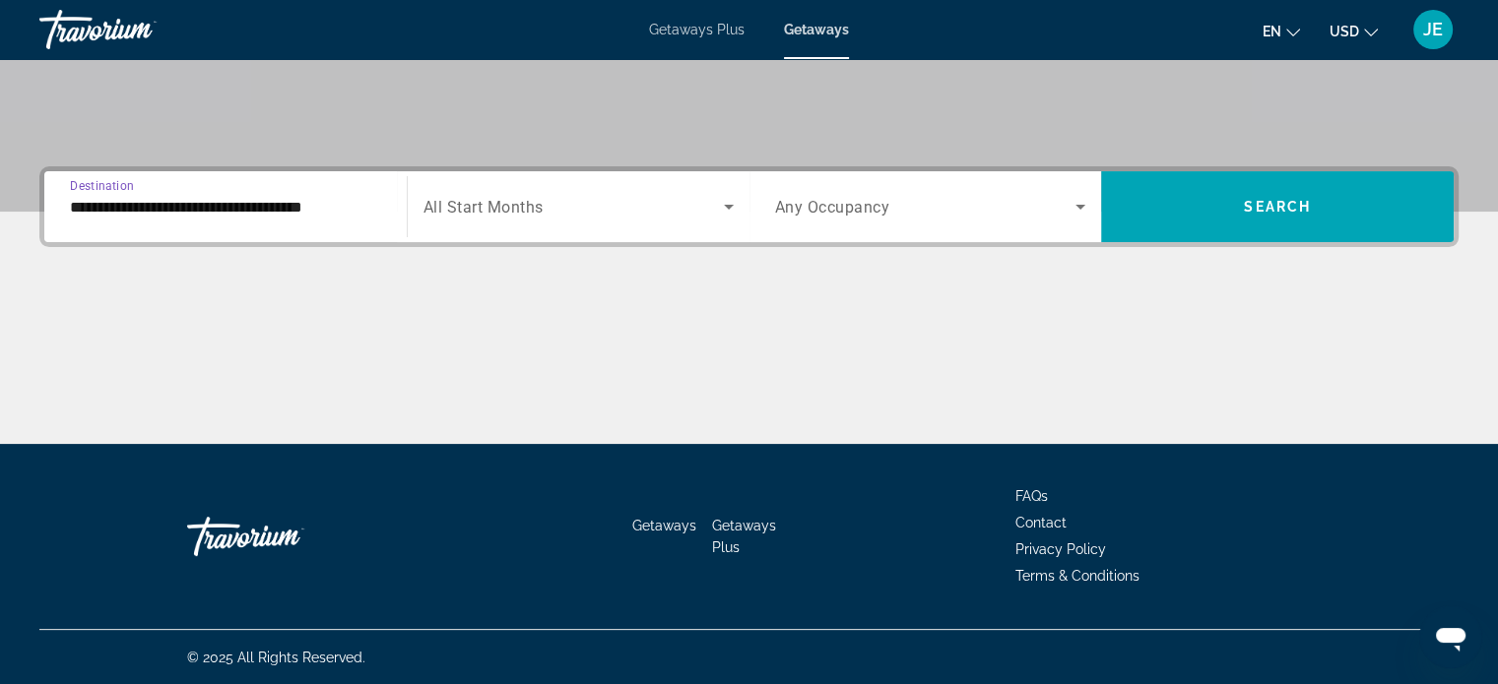
click at [133, 213] on input "**********" at bounding box center [225, 208] width 311 height 24
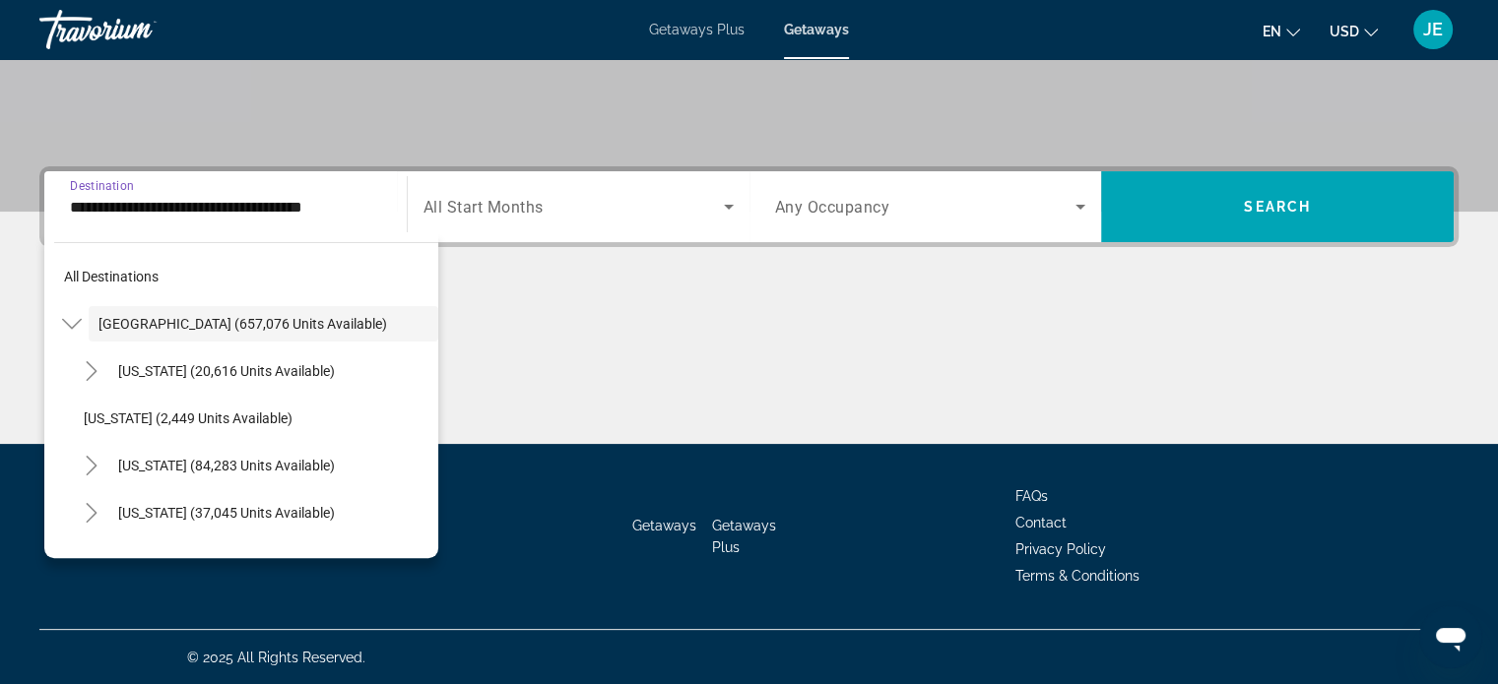
scroll to position [360, 0]
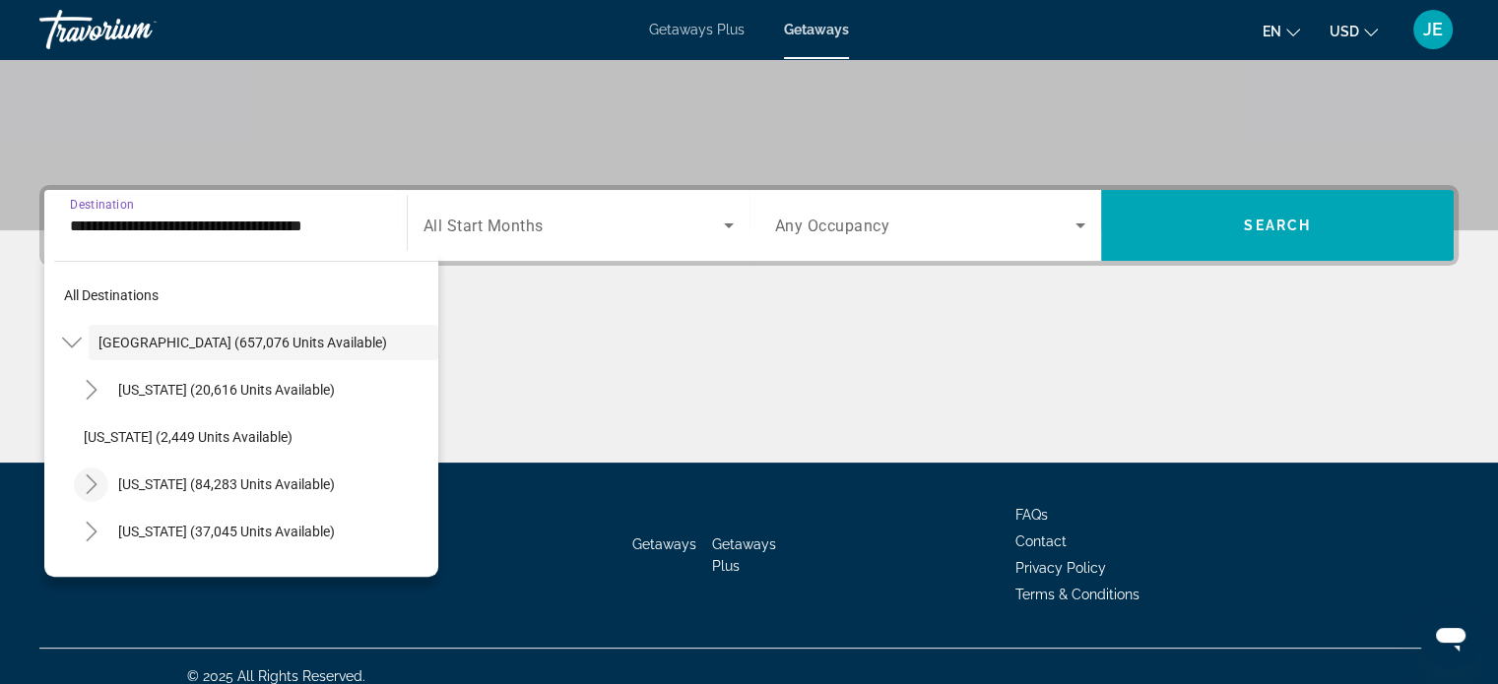
click at [85, 485] on icon "Toggle California (84,283 units available)" at bounding box center [92, 485] width 20 height 20
click at [161, 534] on span "Los Angeles & [GEOGRAPHIC_DATA] (19,349 units available)" at bounding box center [265, 532] width 325 height 32
type input "**********"
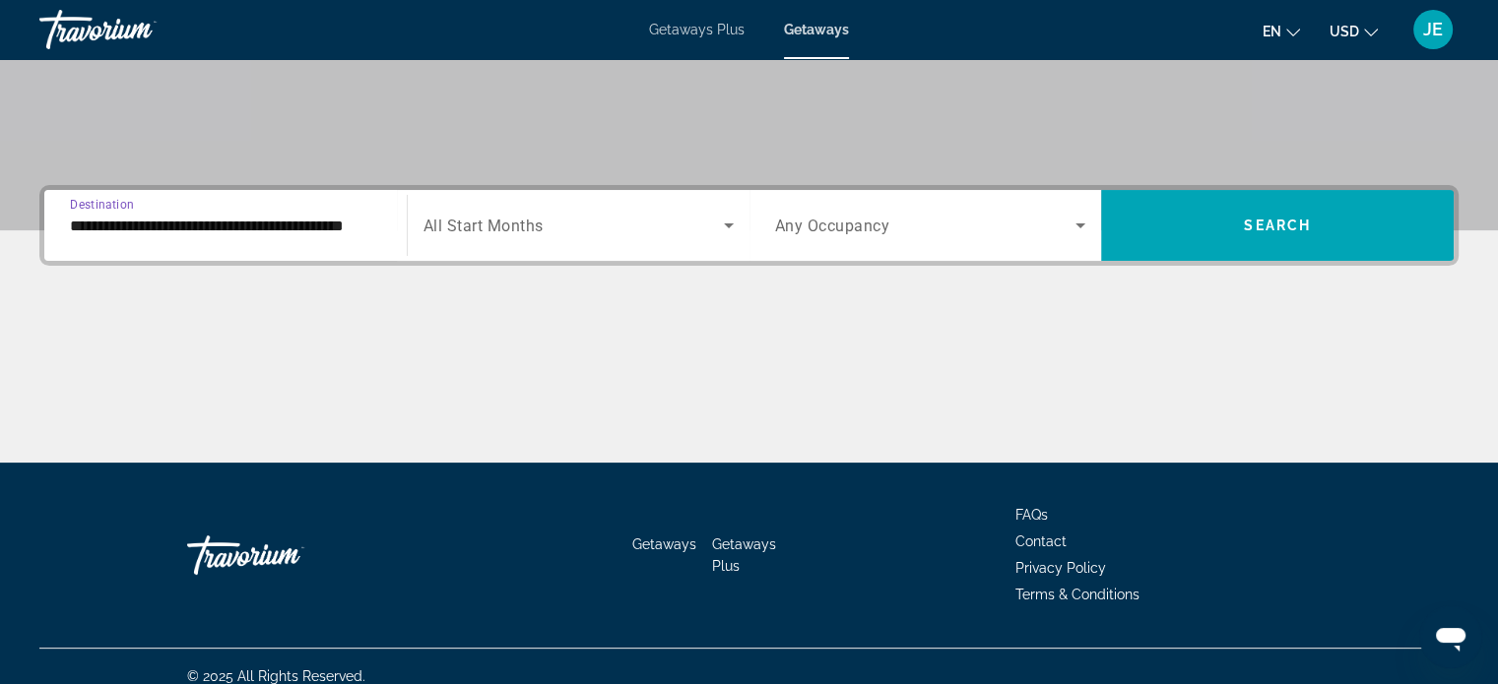
scroll to position [379, 0]
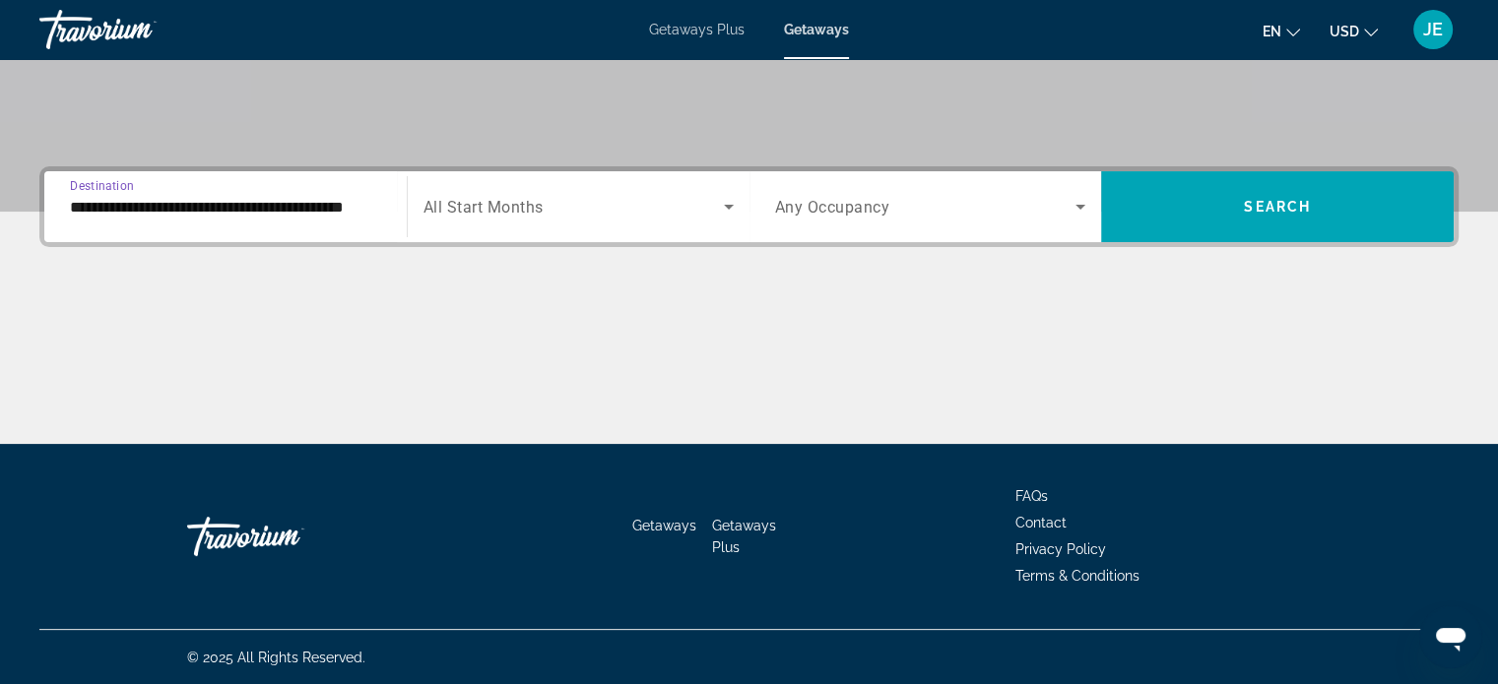
click at [535, 349] on div "Main content" at bounding box center [748, 370] width 1419 height 148
click at [609, 201] on span "Search widget" at bounding box center [573, 207] width 300 height 24
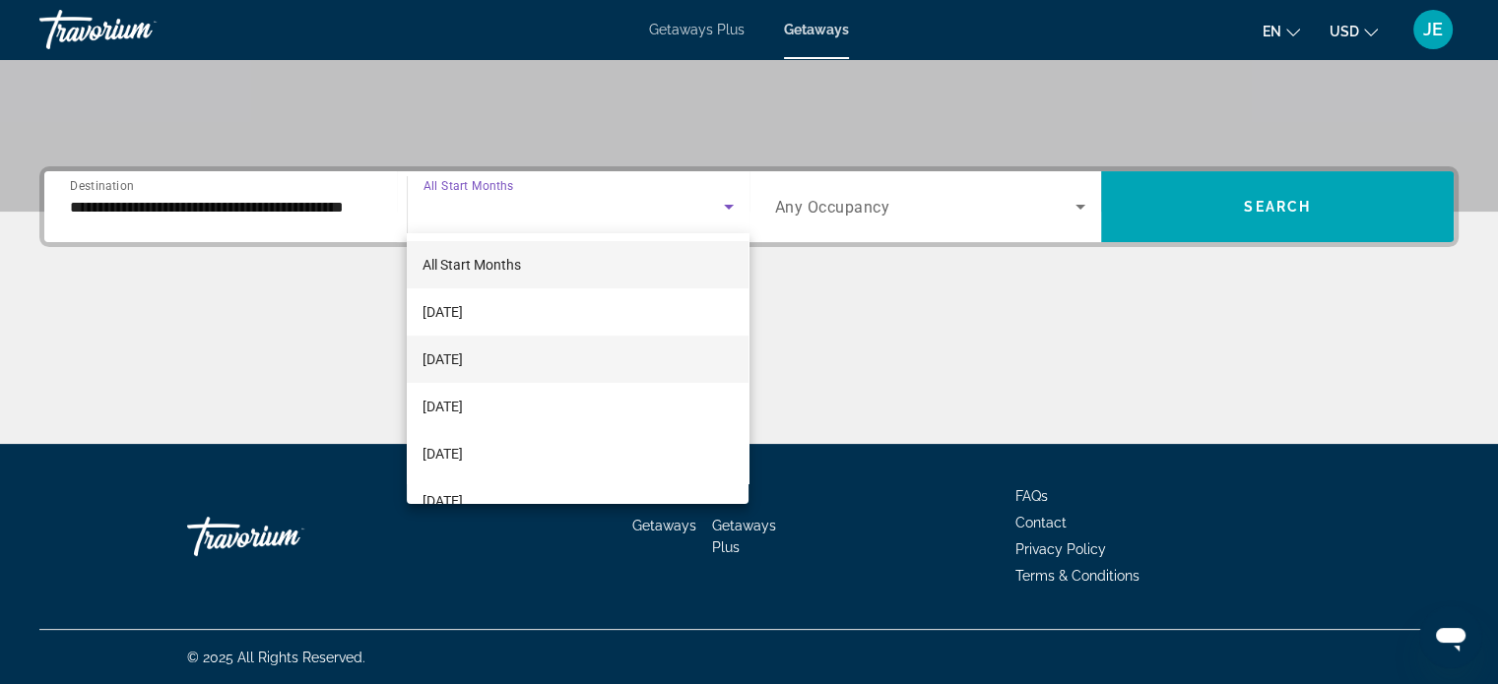
click at [513, 364] on mat-option "[DATE]" at bounding box center [578, 359] width 342 height 47
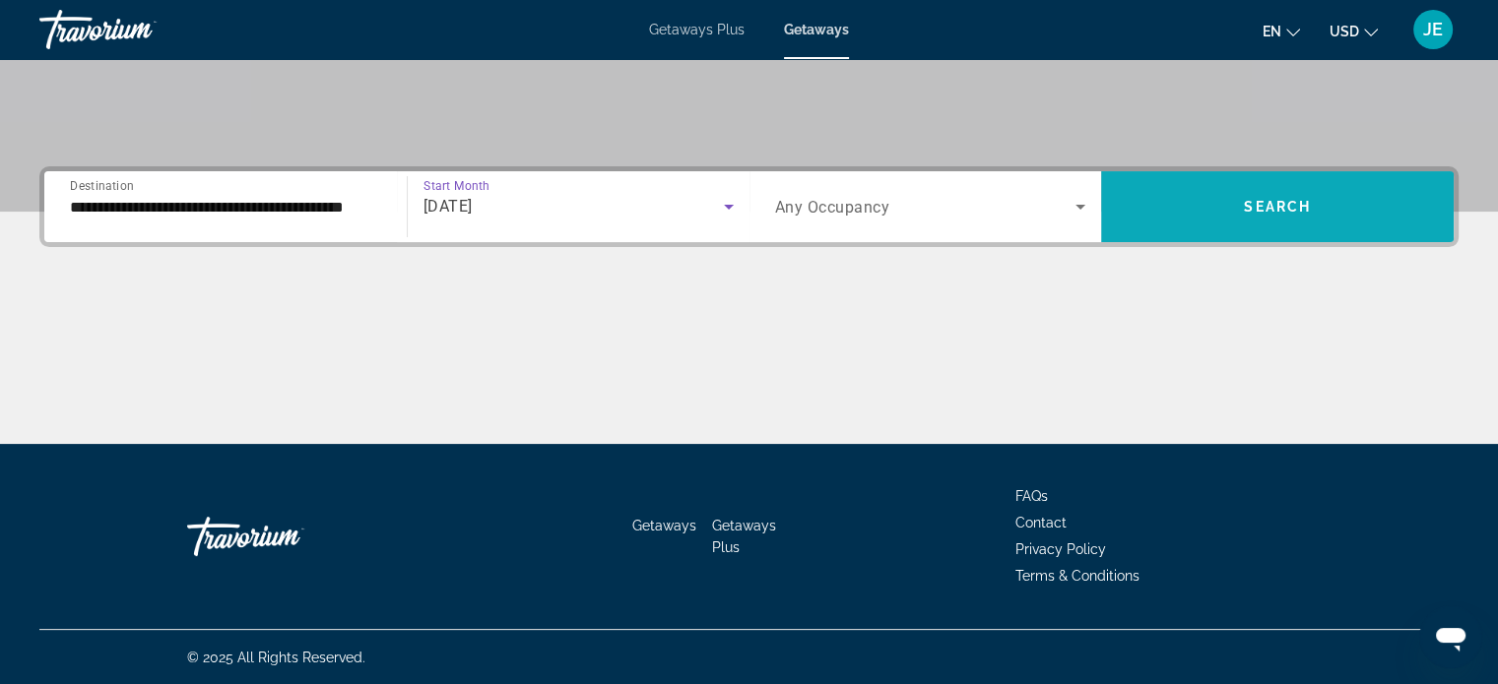
click at [1314, 202] on span "Search widget" at bounding box center [1277, 206] width 353 height 47
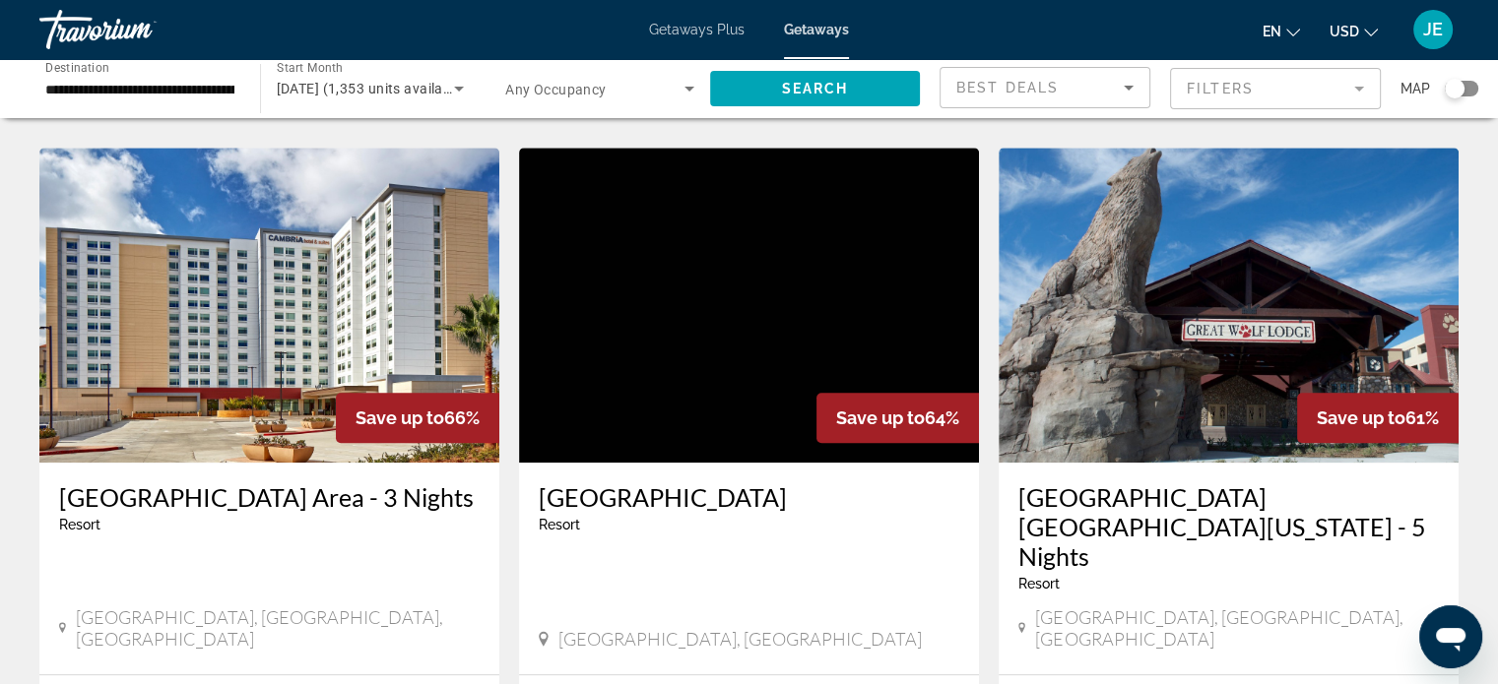
scroll to position [1552, 0]
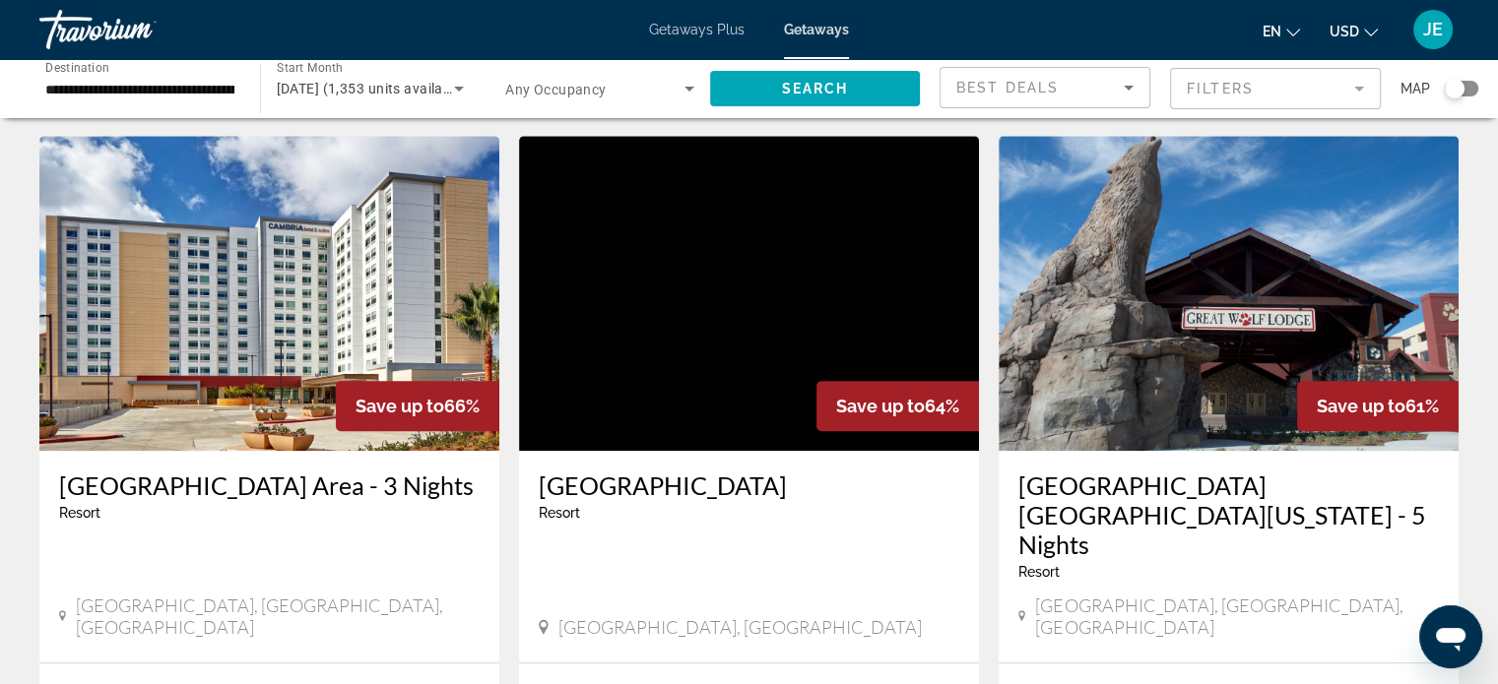
click at [289, 471] on h3 "[GEOGRAPHIC_DATA] Area - 3 Nights" at bounding box center [269, 486] width 420 height 30
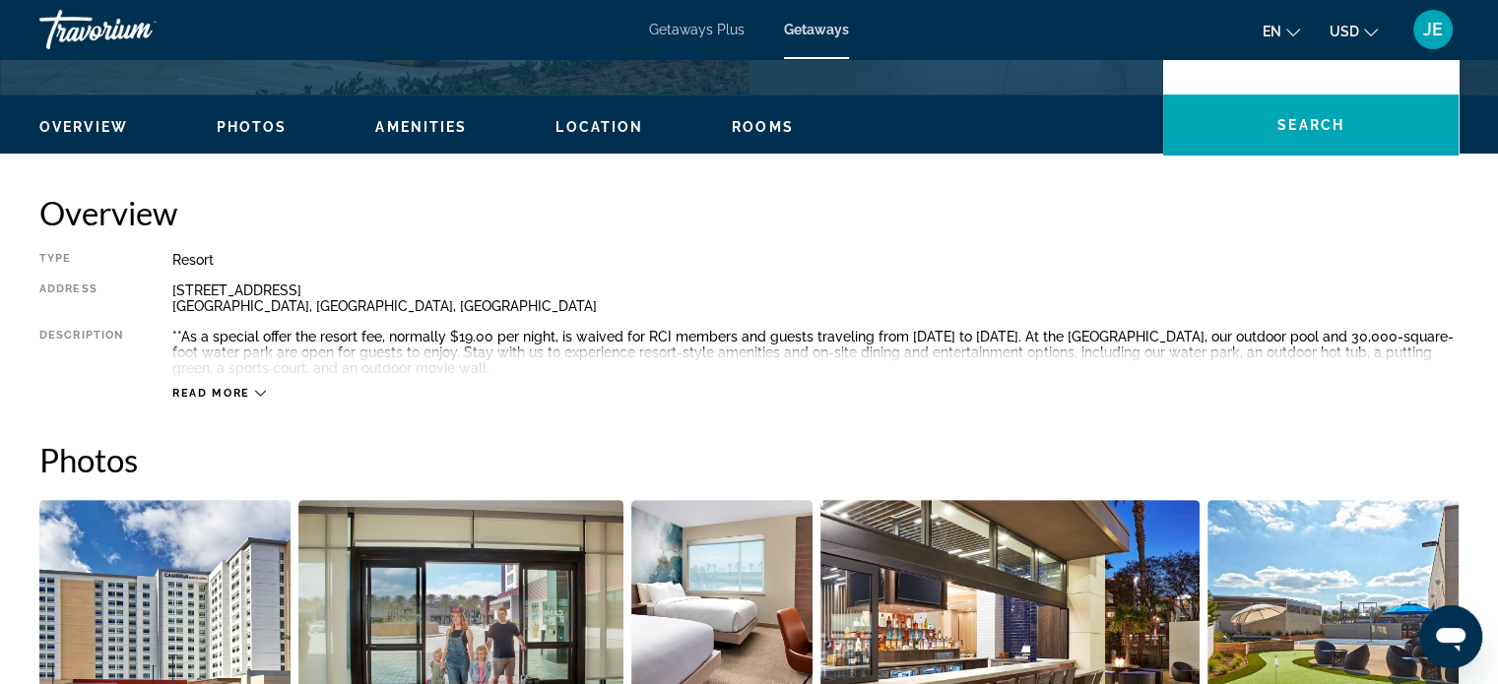
scroll to position [548, 0]
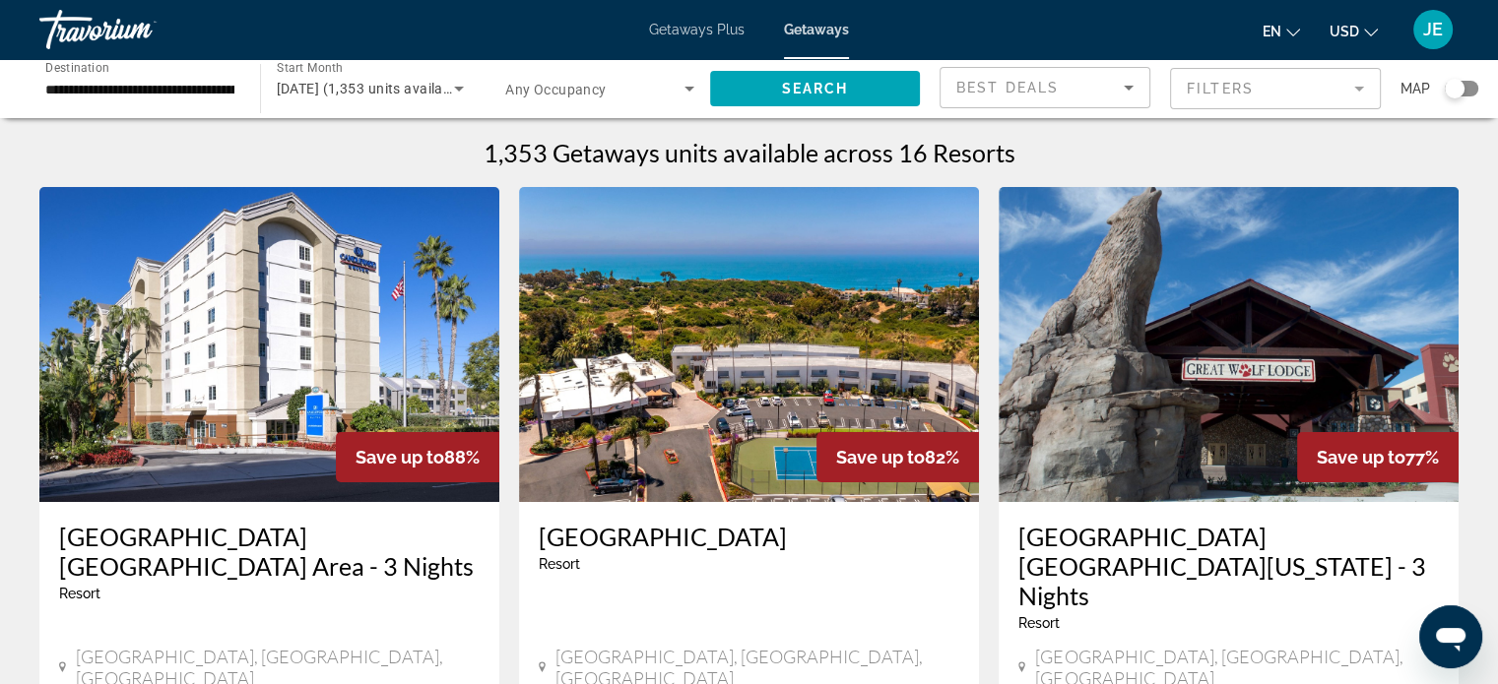
click at [294, 540] on h3 "[GEOGRAPHIC_DATA] [GEOGRAPHIC_DATA] Area - 3 Nights" at bounding box center [269, 551] width 420 height 59
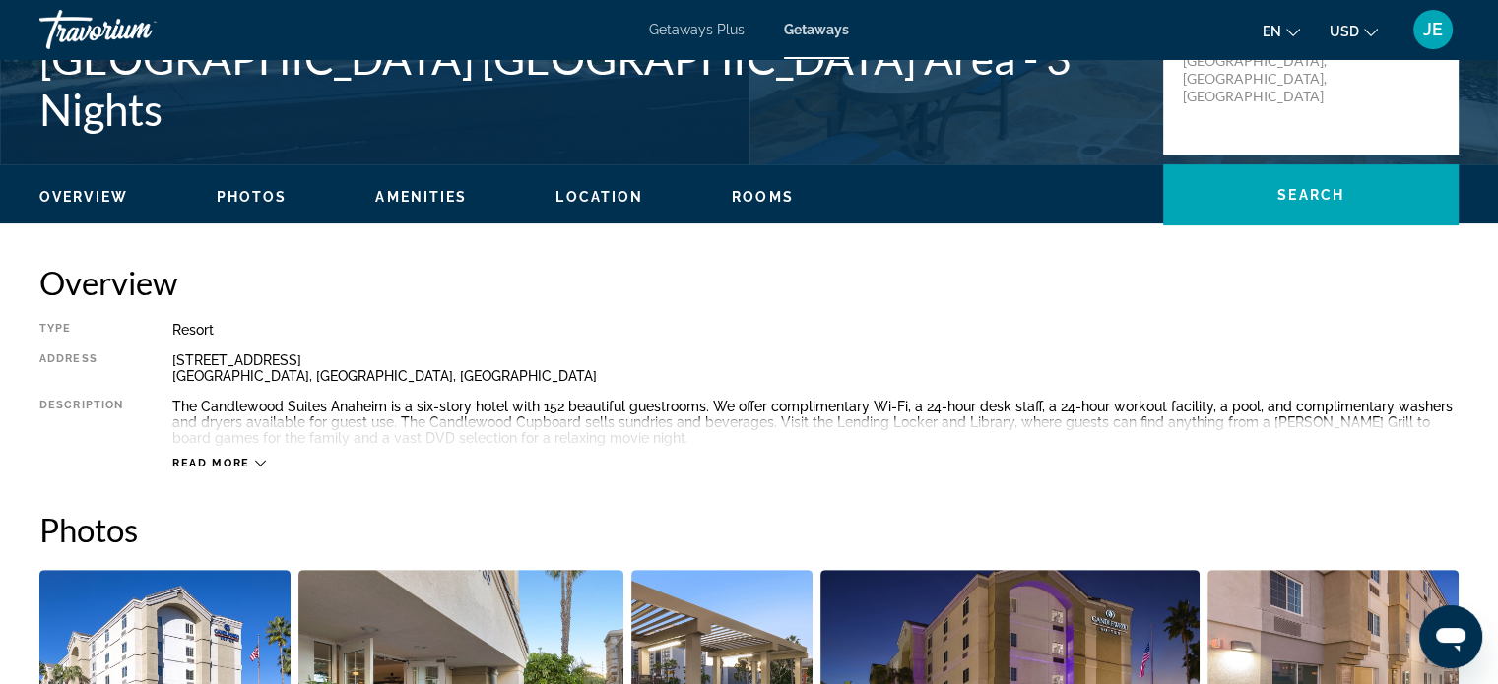
scroll to position [492, 0]
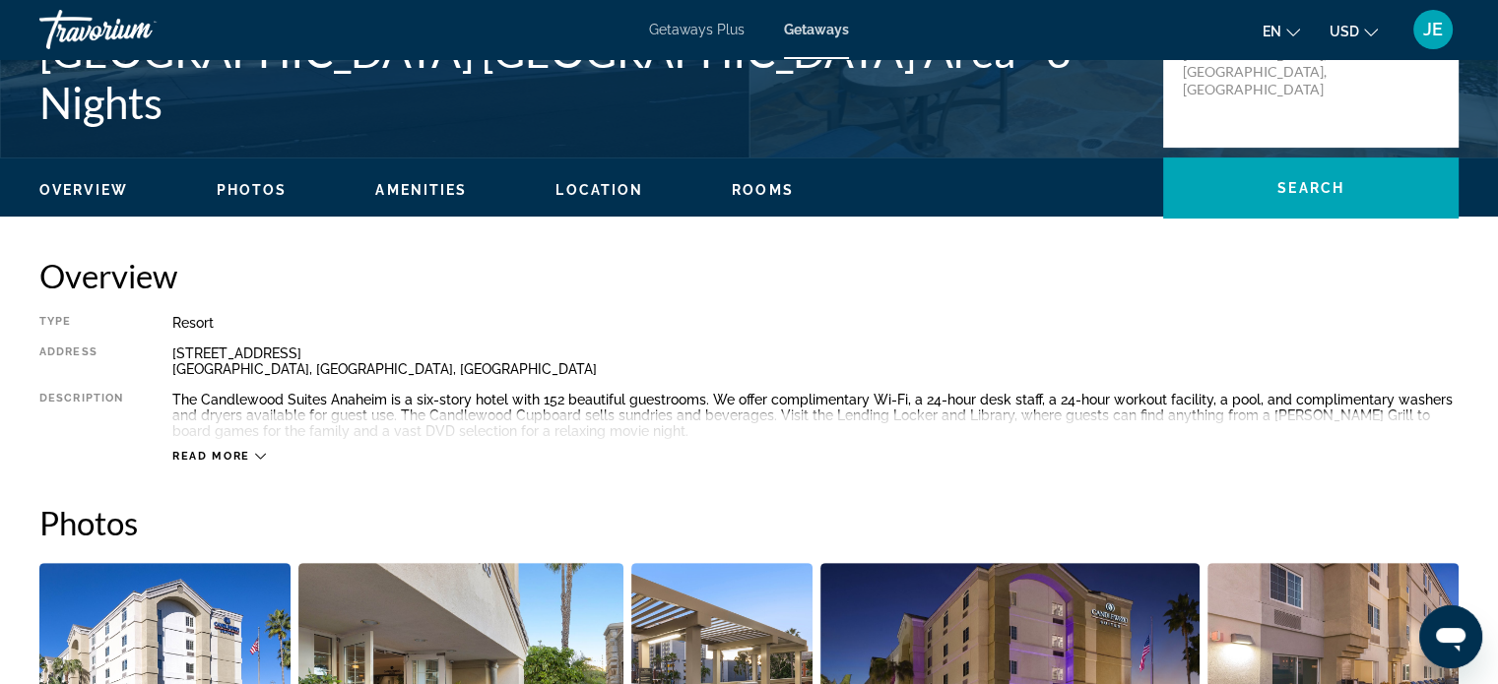
click at [228, 455] on span "Read more" at bounding box center [211, 456] width 78 height 13
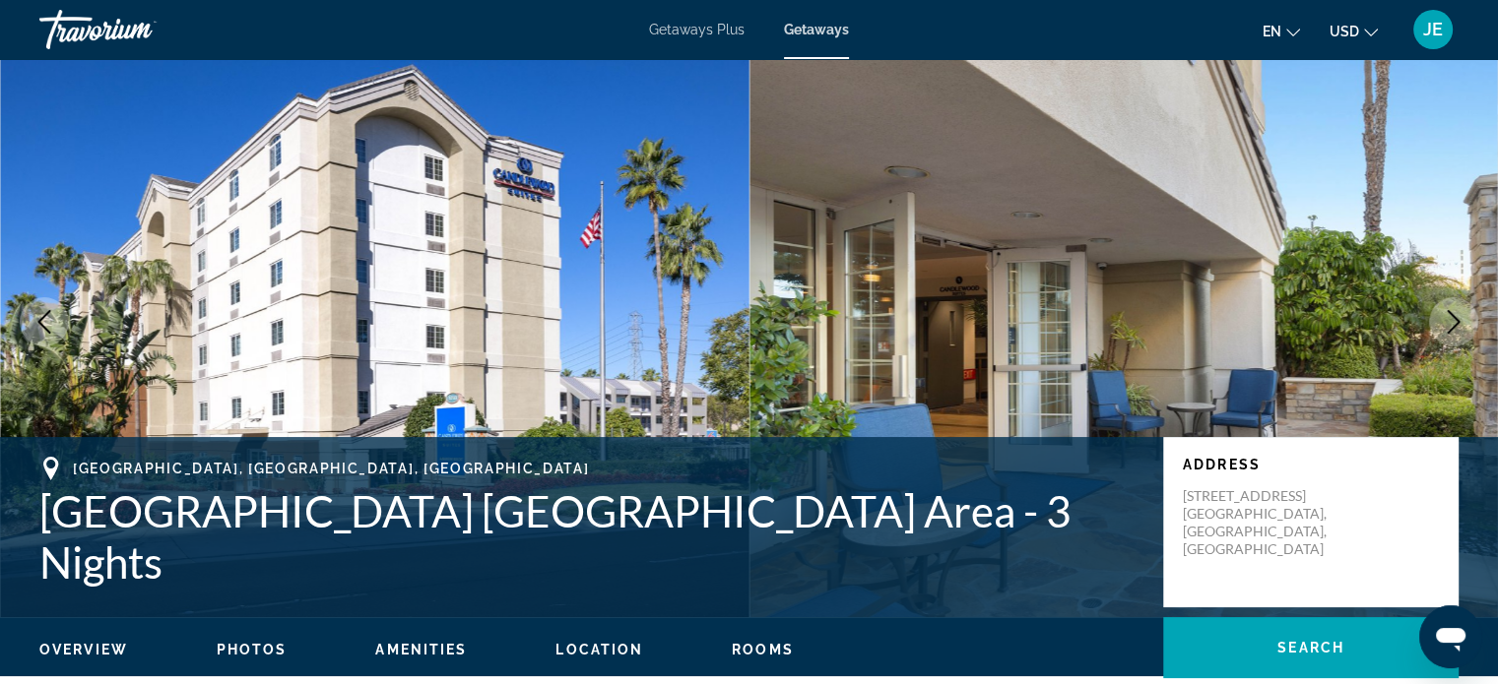
scroll to position [35, 0]
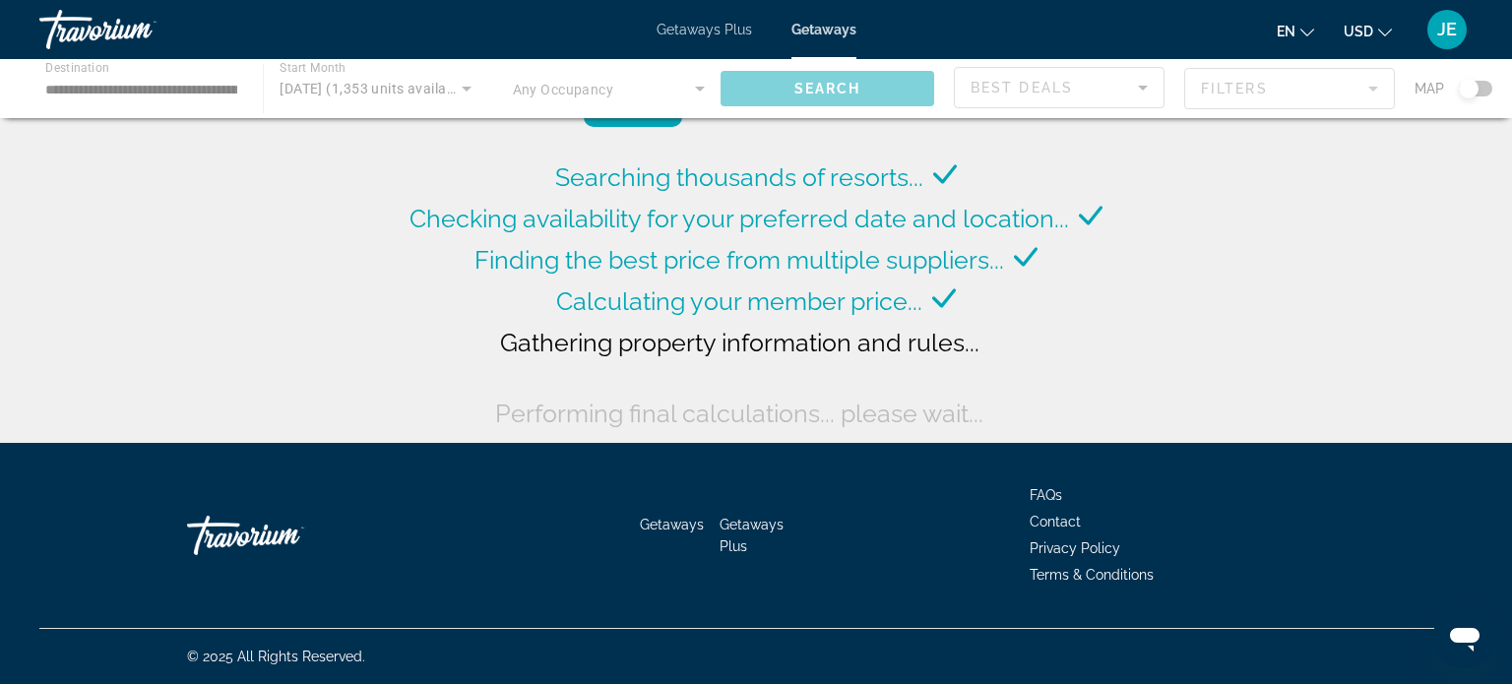
click at [200, 84] on div "Main content" at bounding box center [756, 88] width 1512 height 59
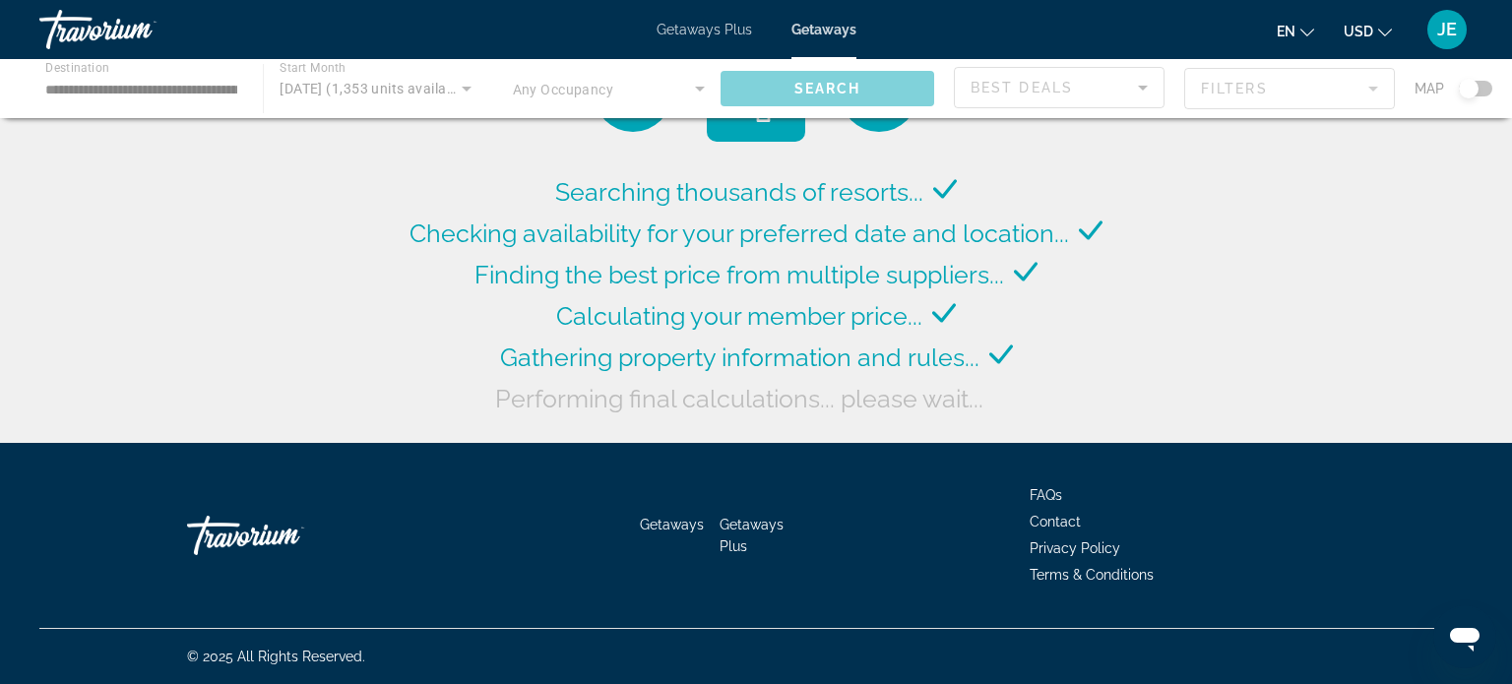
click at [200, 84] on div "Main content" at bounding box center [756, 88] width 1512 height 59
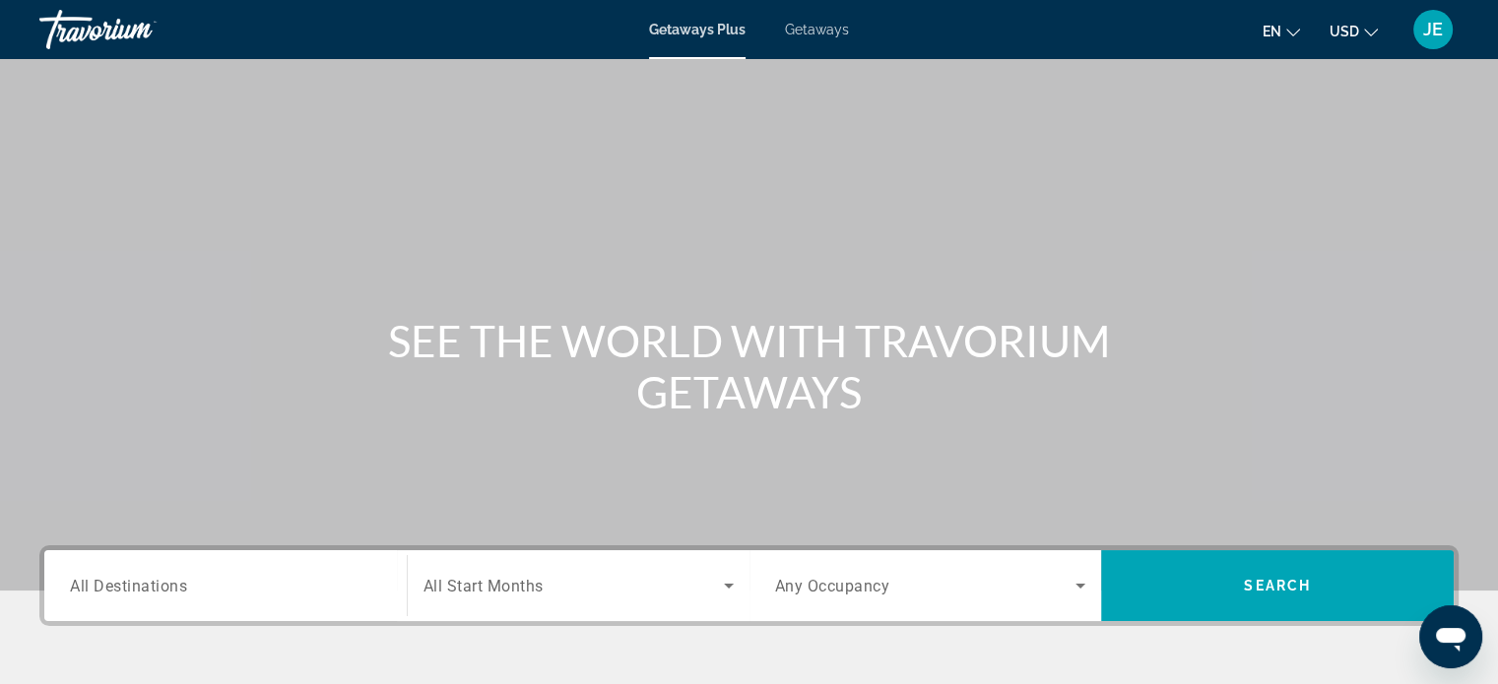
click at [189, 587] on input "Destination All Destinations" at bounding box center [225, 587] width 311 height 24
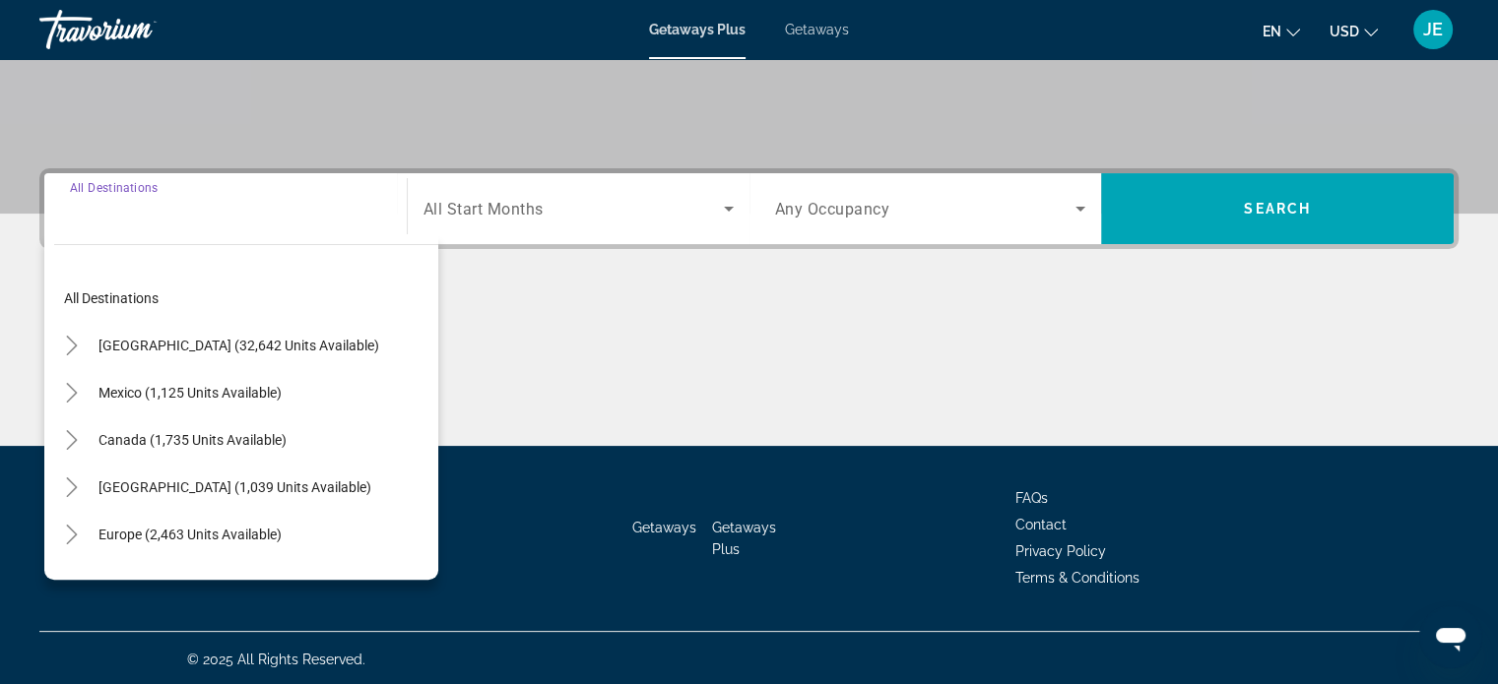
scroll to position [379, 0]
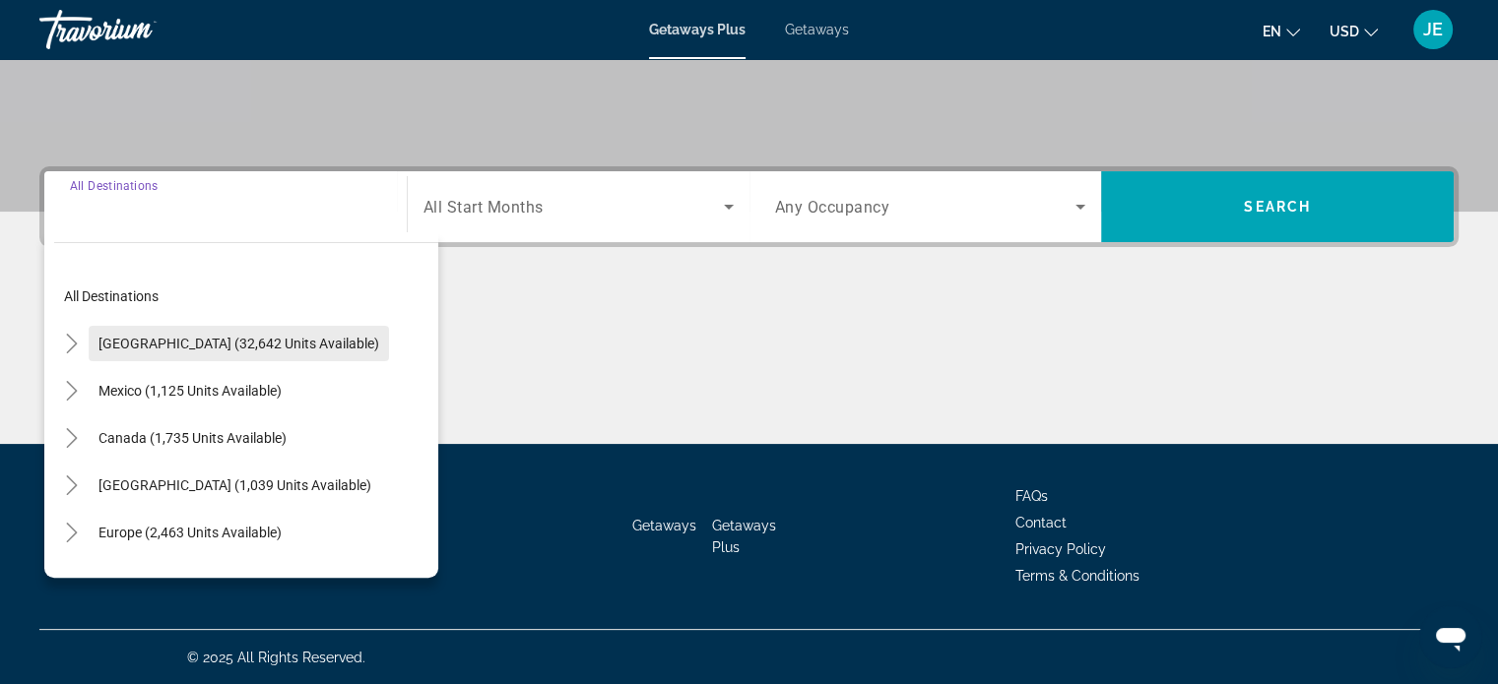
click at [92, 354] on span "Search widget" at bounding box center [239, 343] width 300 height 47
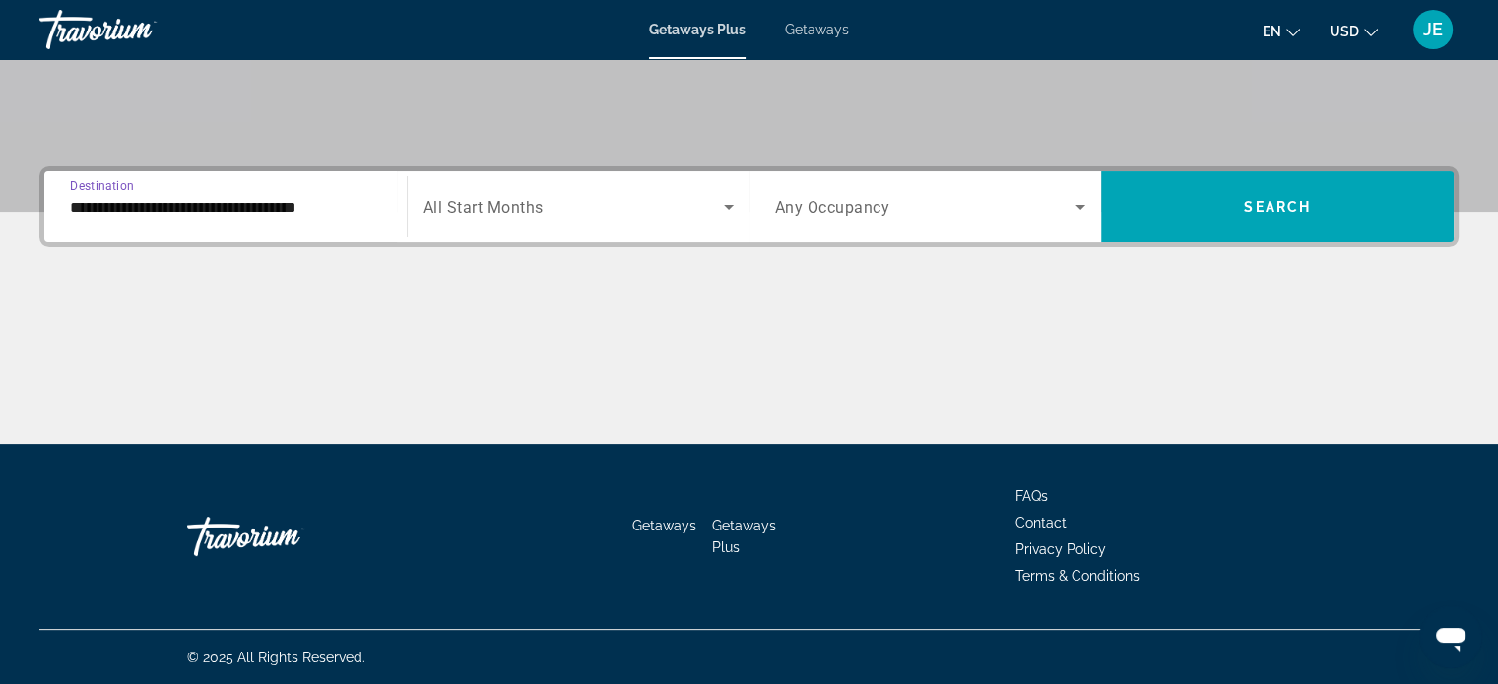
click at [229, 201] on input "**********" at bounding box center [225, 208] width 311 height 24
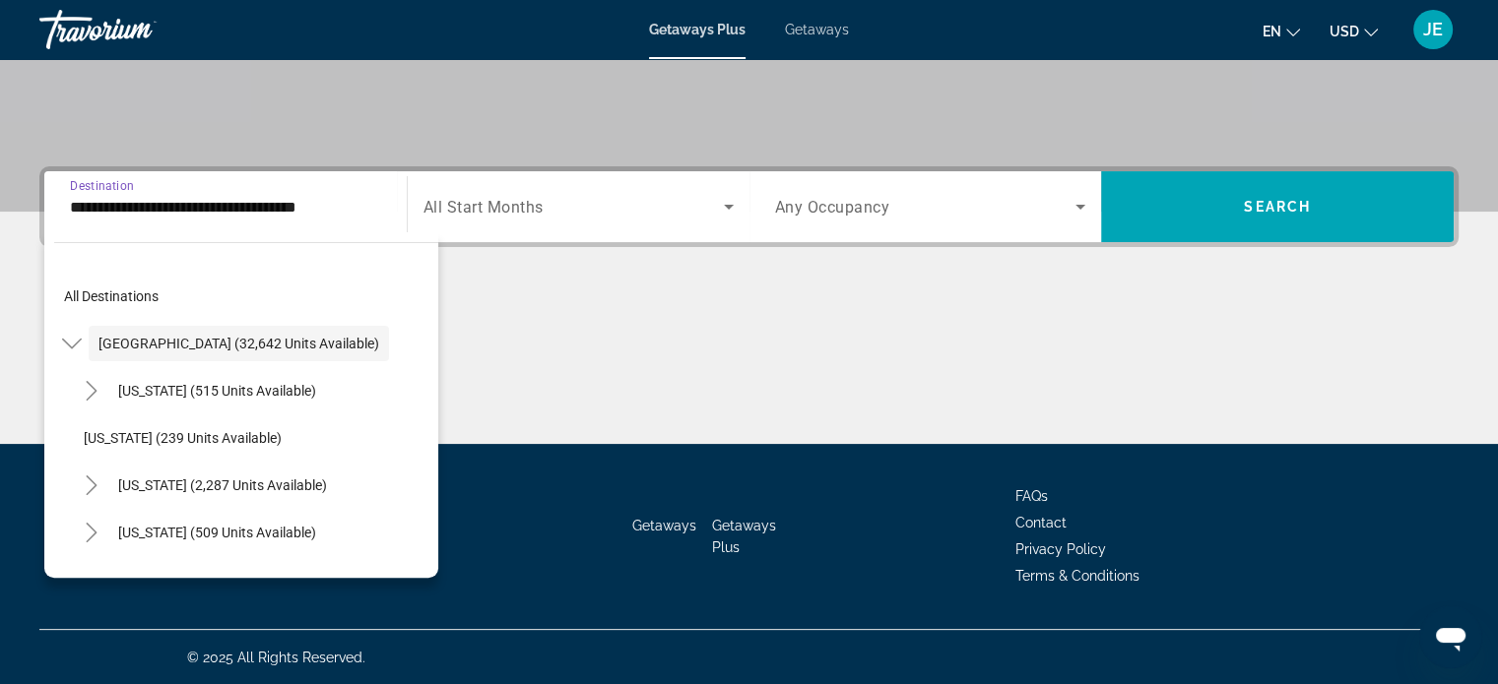
click at [728, 216] on icon "Search widget" at bounding box center [729, 207] width 24 height 24
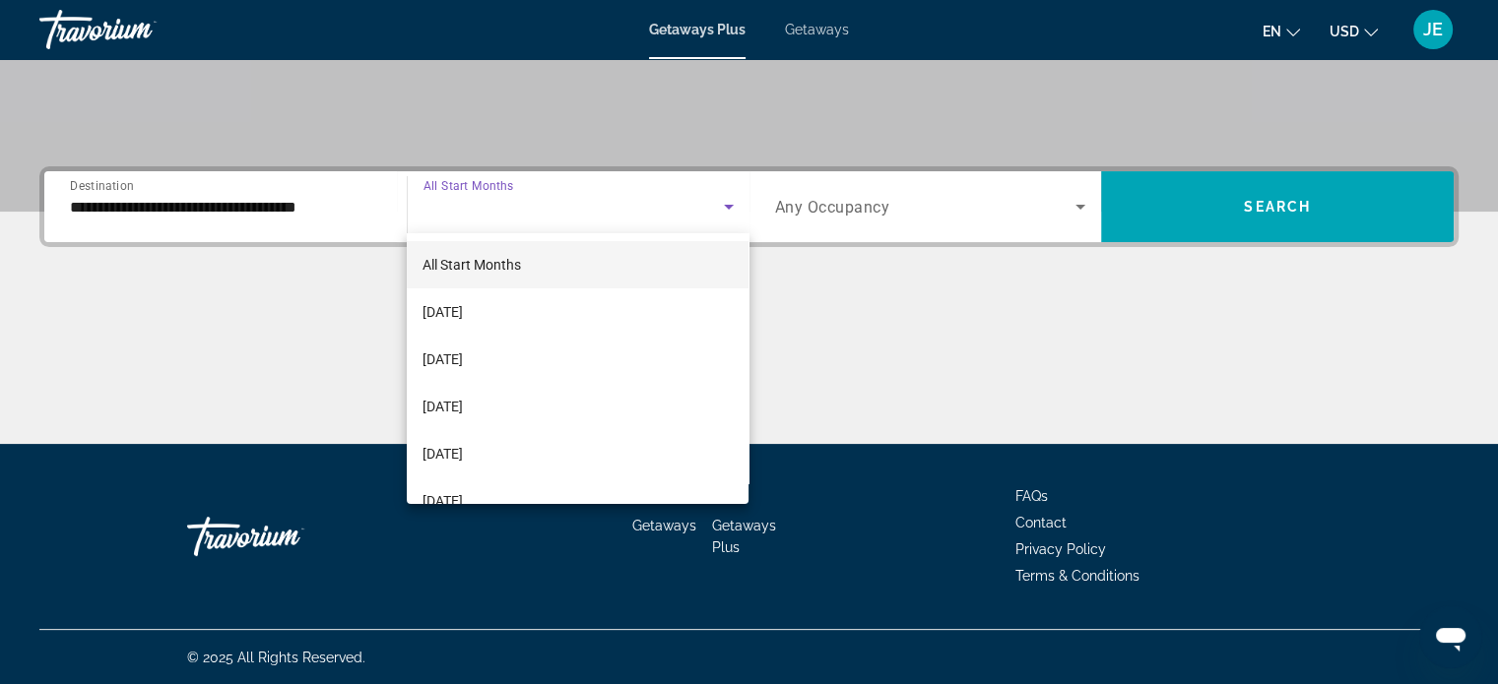
click at [278, 200] on div at bounding box center [749, 342] width 1498 height 684
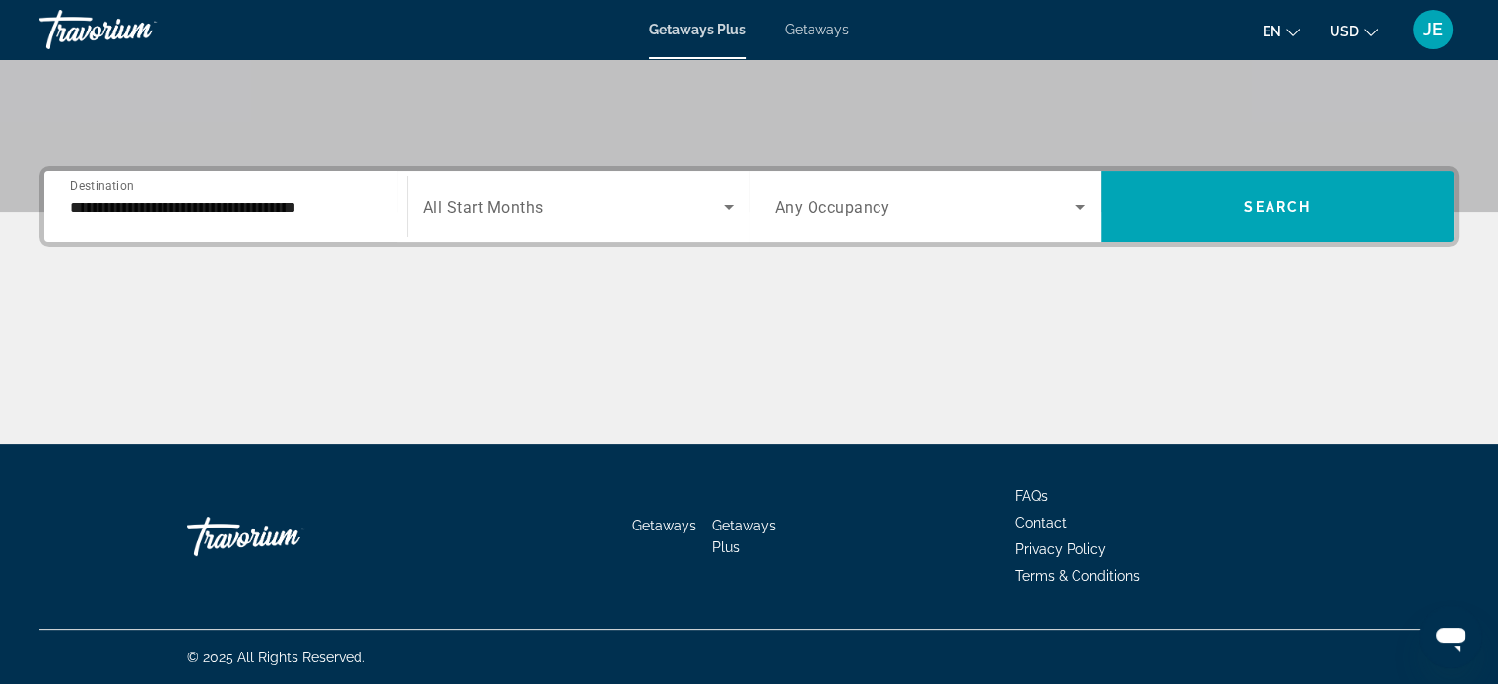
click at [309, 213] on input "**********" at bounding box center [225, 208] width 311 height 24
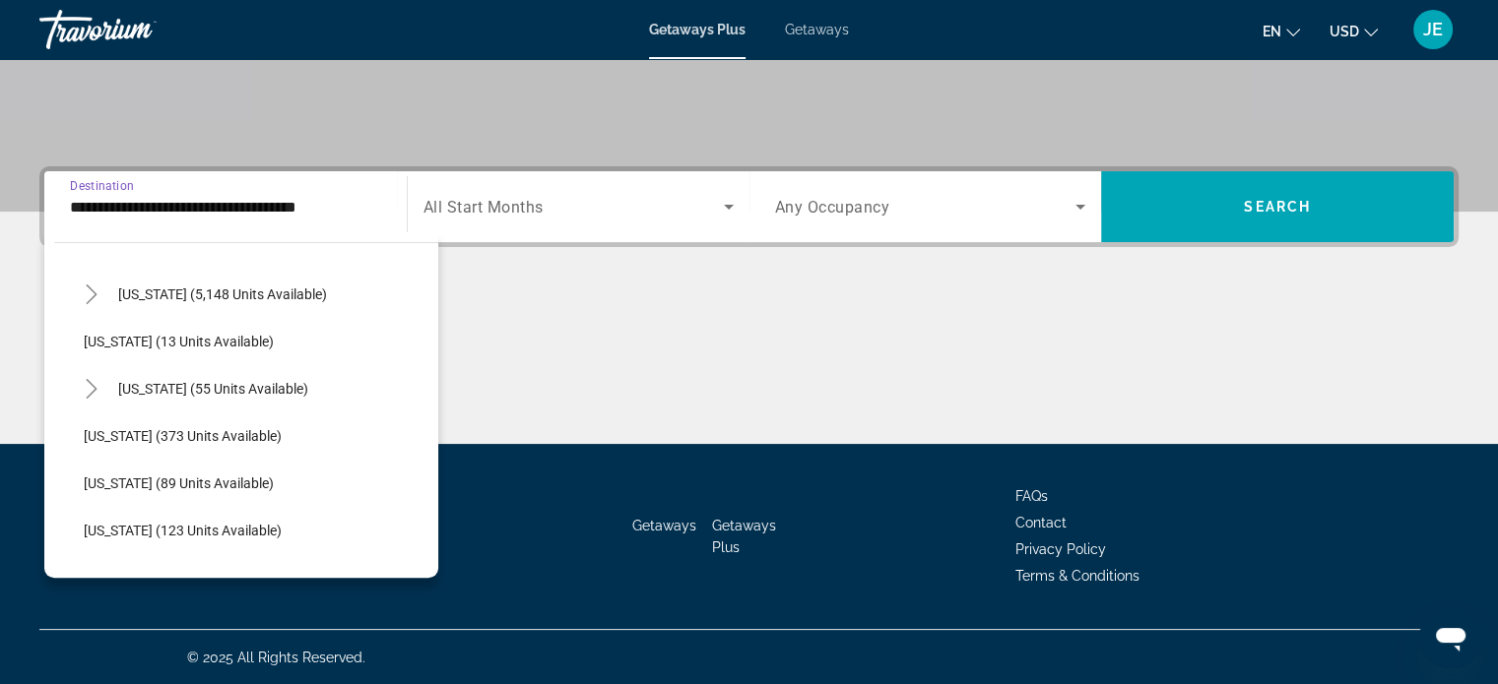
scroll to position [287, 0]
click at [114, 298] on span "Search widget" at bounding box center [222, 293] width 228 height 47
type input "**********"
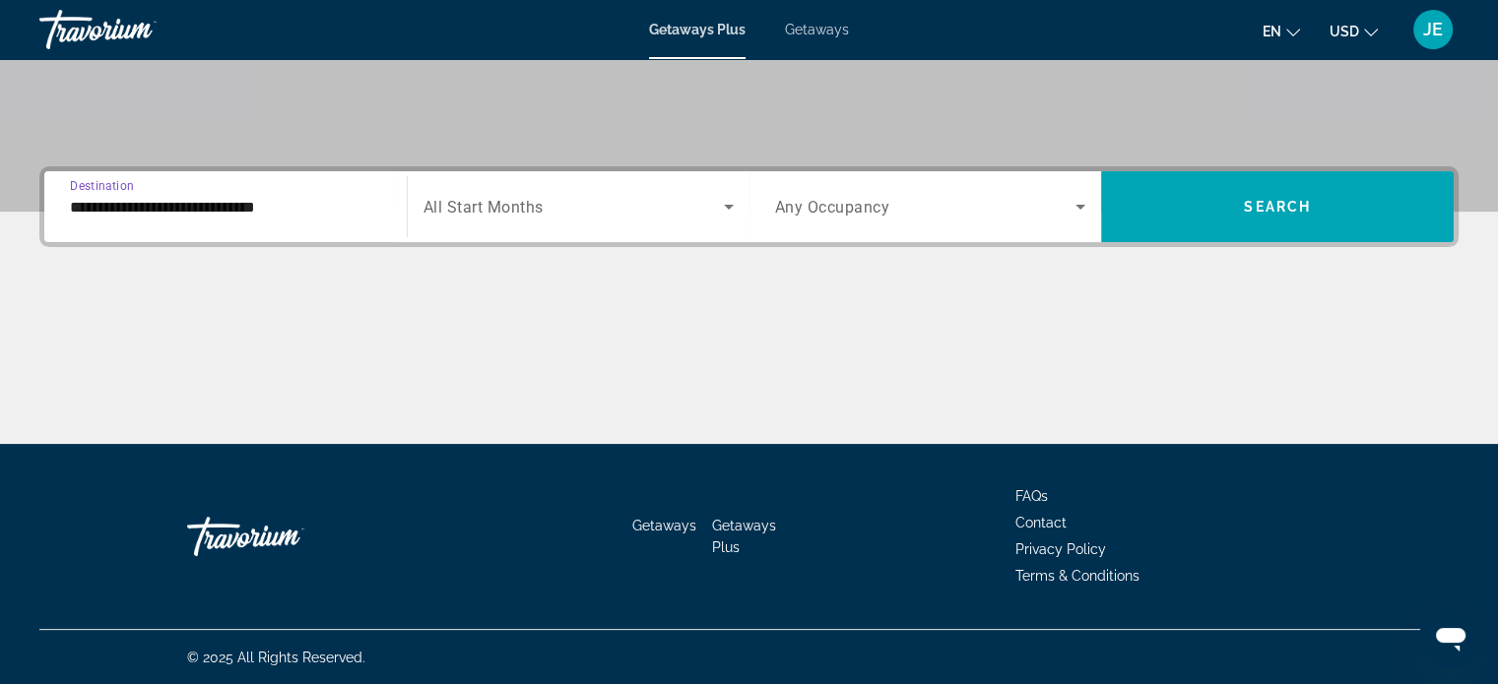
click at [599, 200] on span "Search widget" at bounding box center [573, 207] width 300 height 24
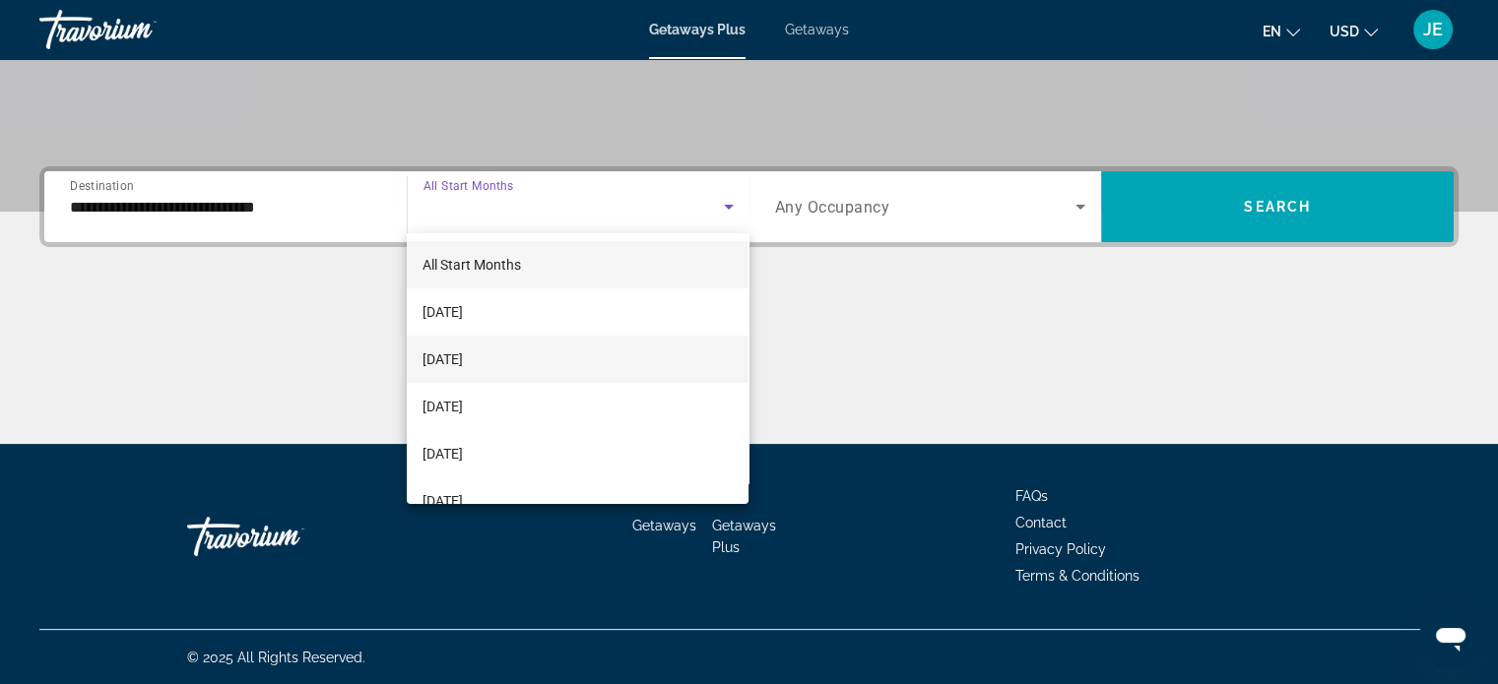
click at [463, 358] on span "[DATE]" at bounding box center [442, 360] width 40 height 24
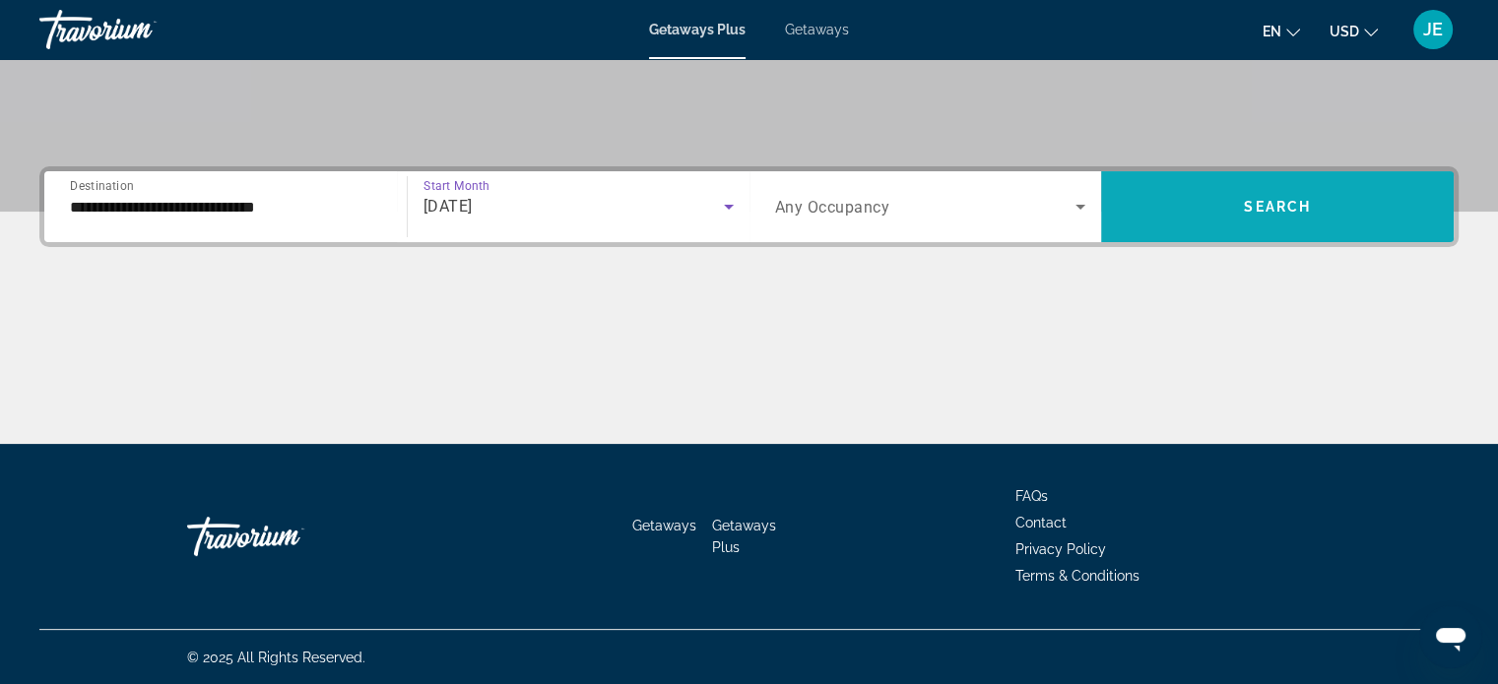
click at [1330, 224] on span "Search widget" at bounding box center [1277, 206] width 353 height 47
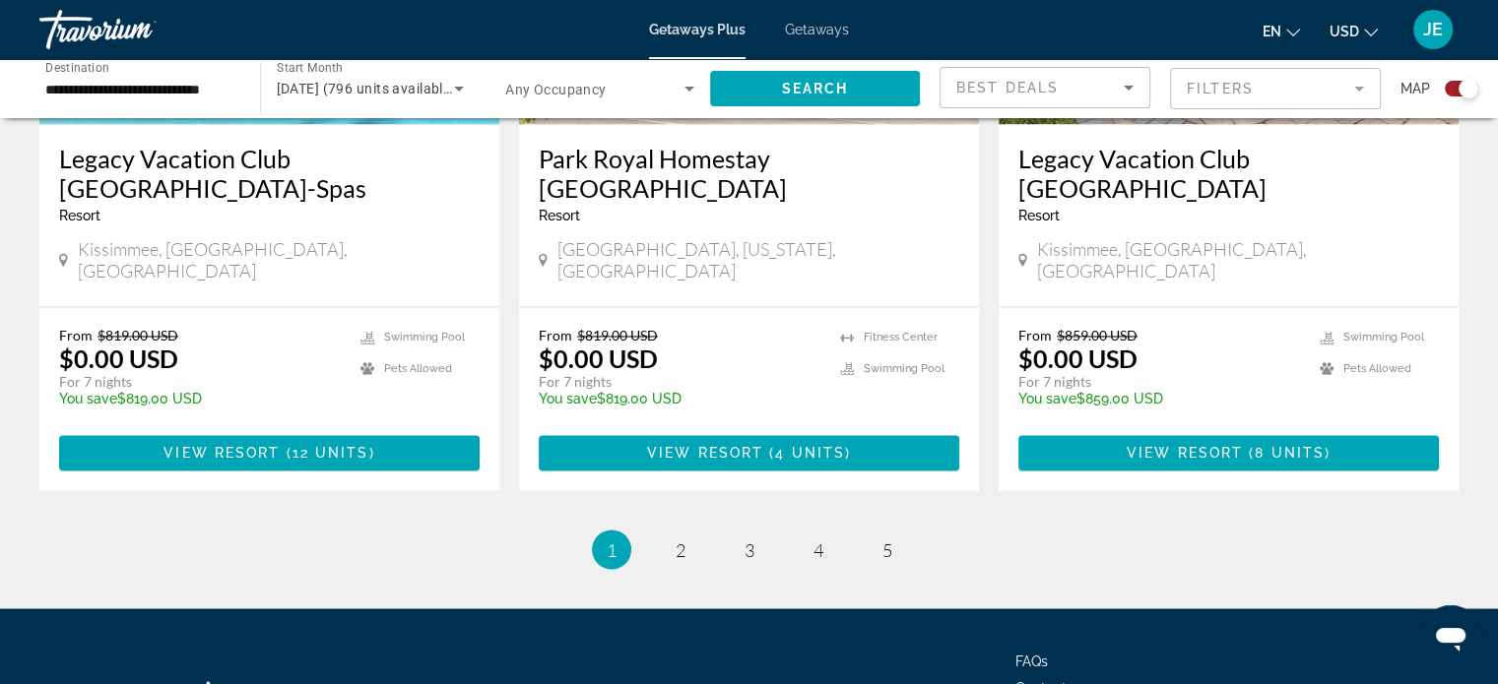
scroll to position [3229, 0]
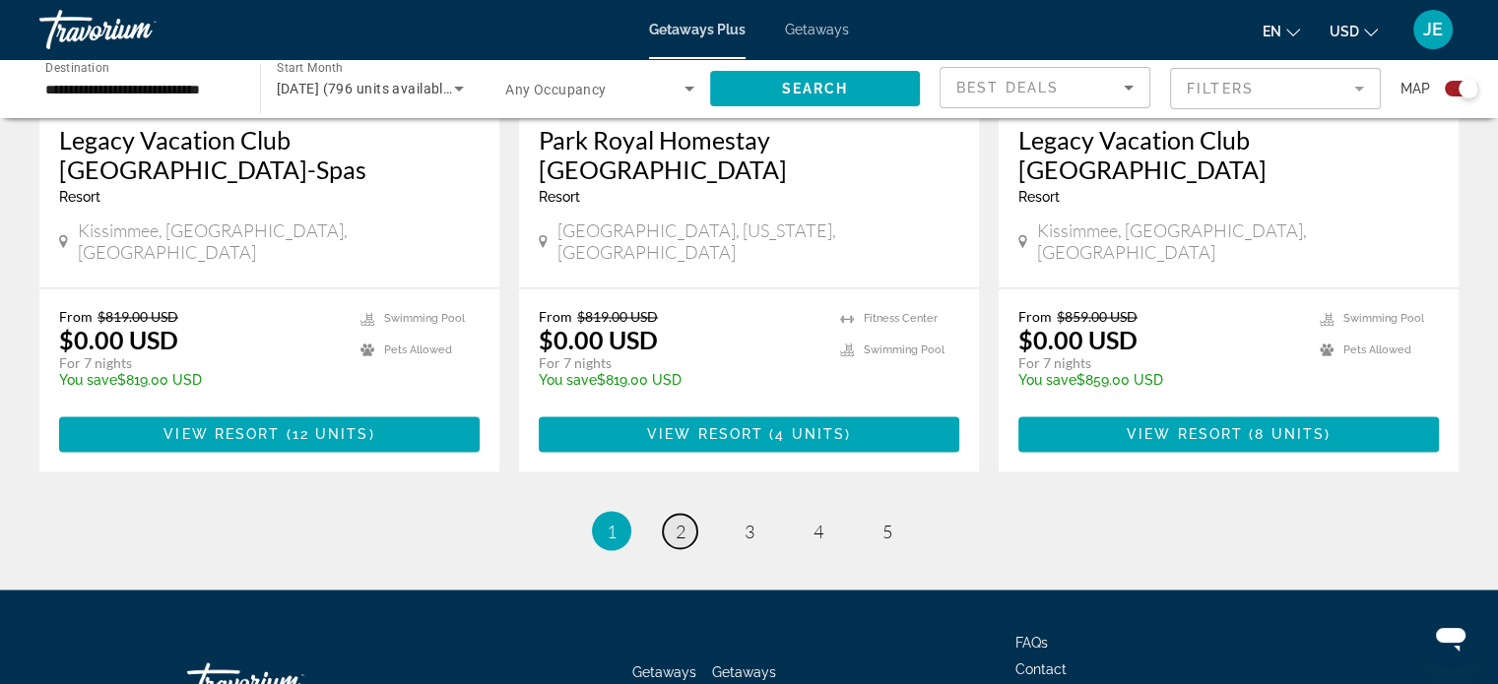
click at [679, 520] on span "2" at bounding box center [680, 531] width 10 height 22
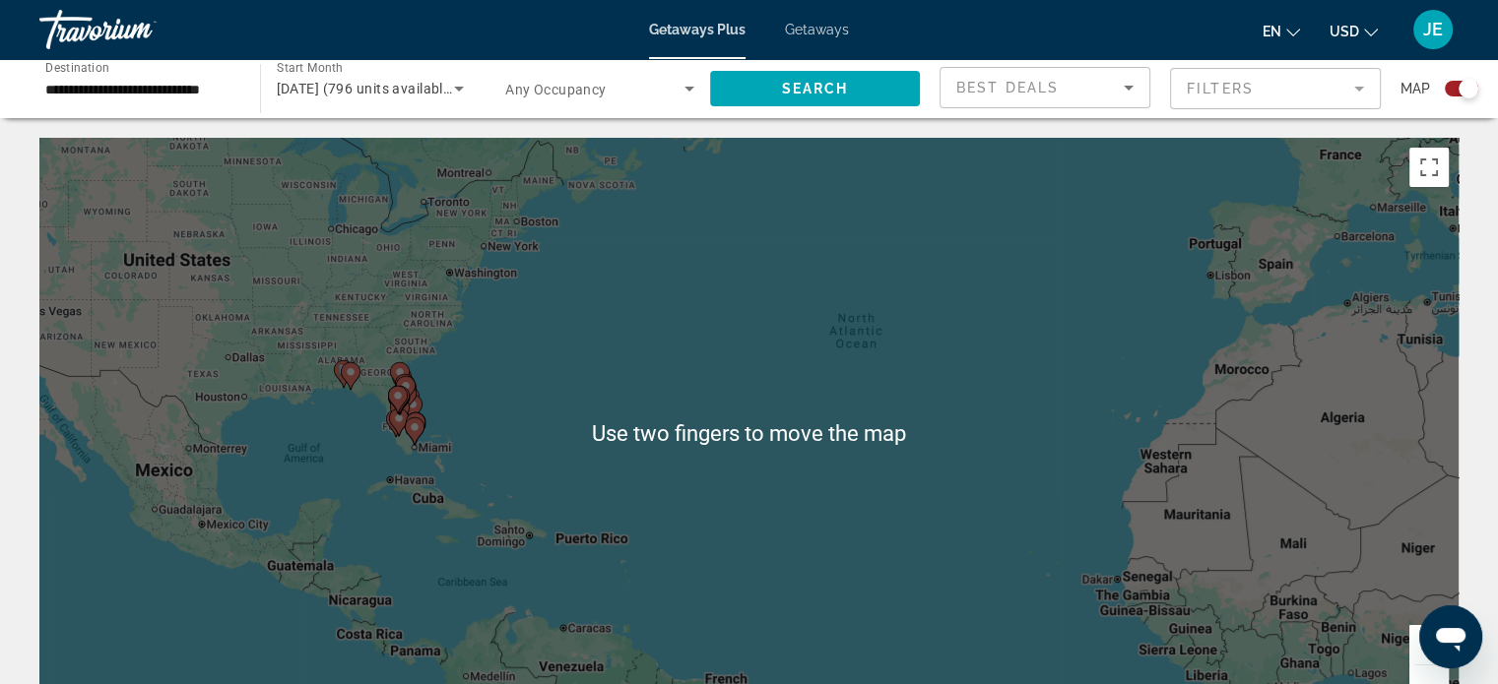
click at [172, 83] on input "**********" at bounding box center [139, 90] width 189 height 24
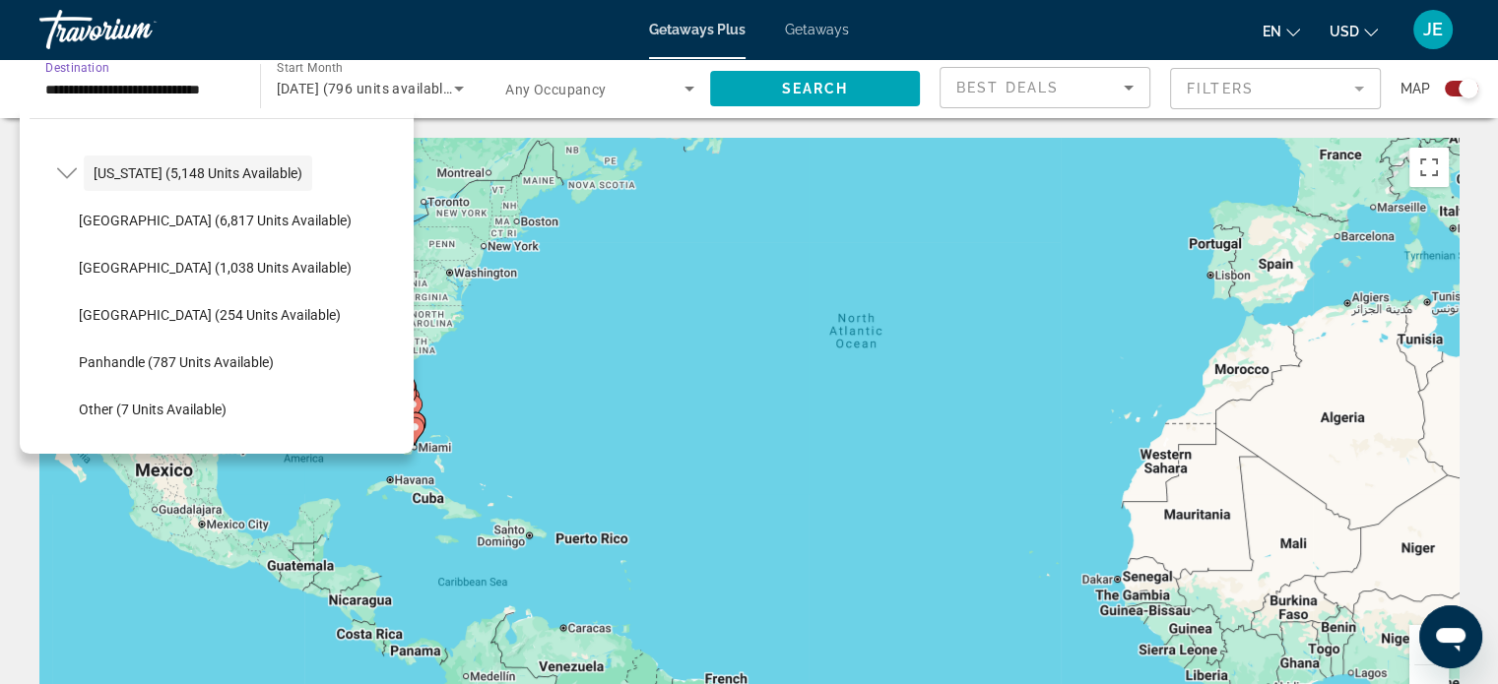
scroll to position [279, 0]
click at [259, 271] on span "[GEOGRAPHIC_DATA] (1,038 units available)" at bounding box center [215, 272] width 273 height 16
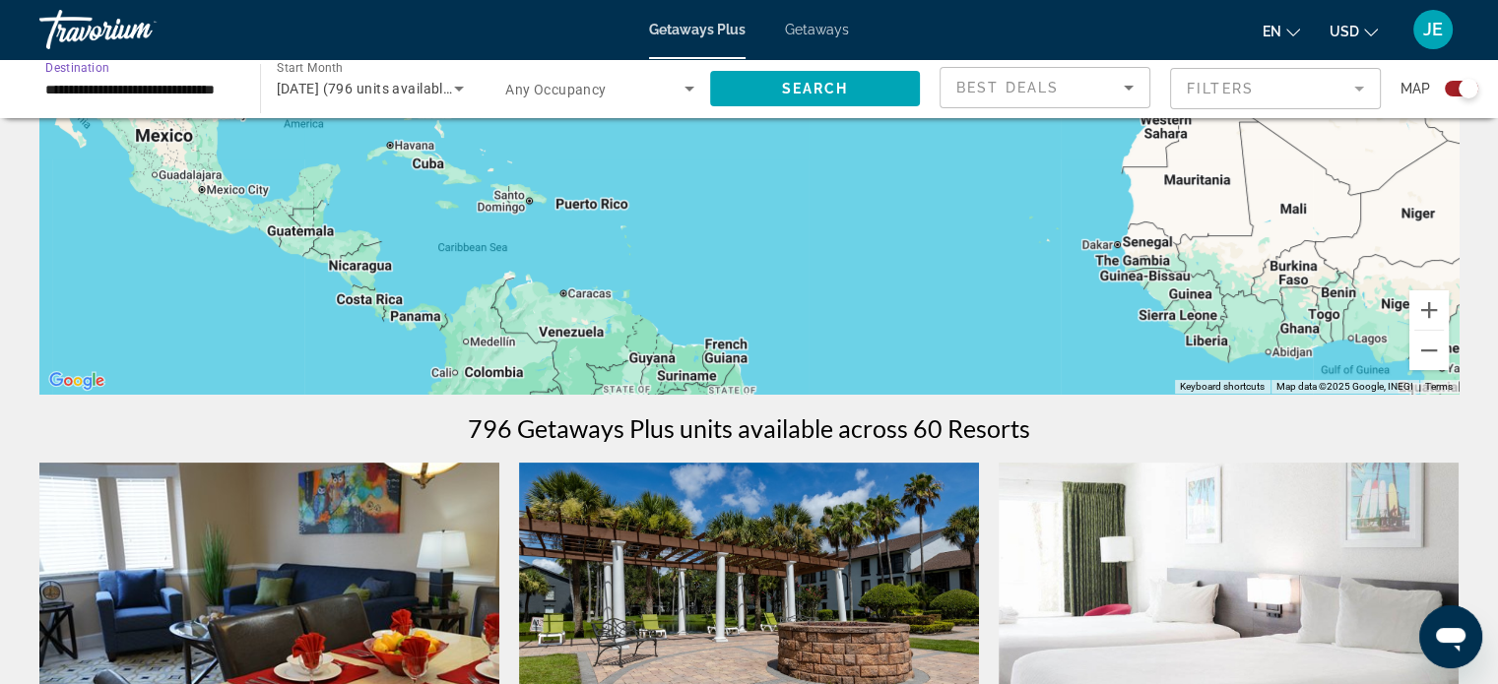
scroll to position [331, 0]
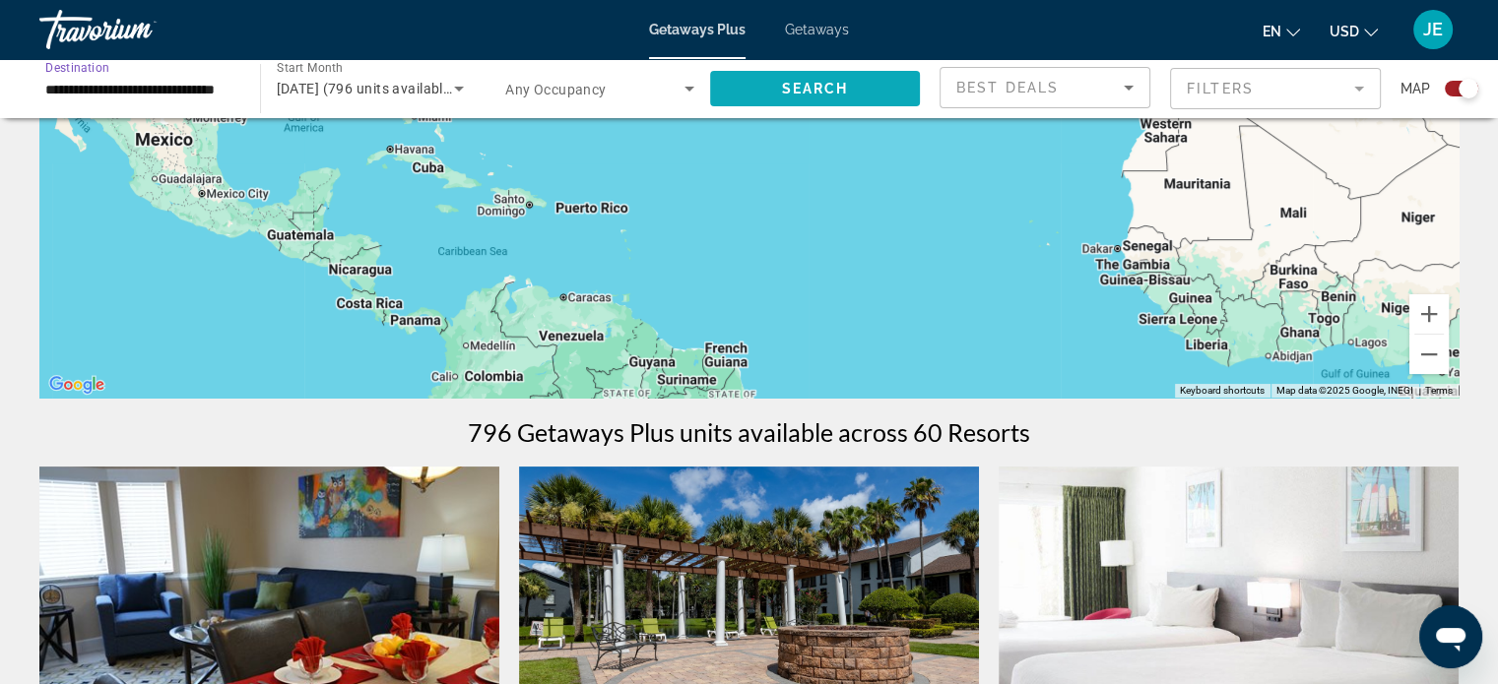
click at [802, 98] on span "Search widget" at bounding box center [815, 88] width 211 height 47
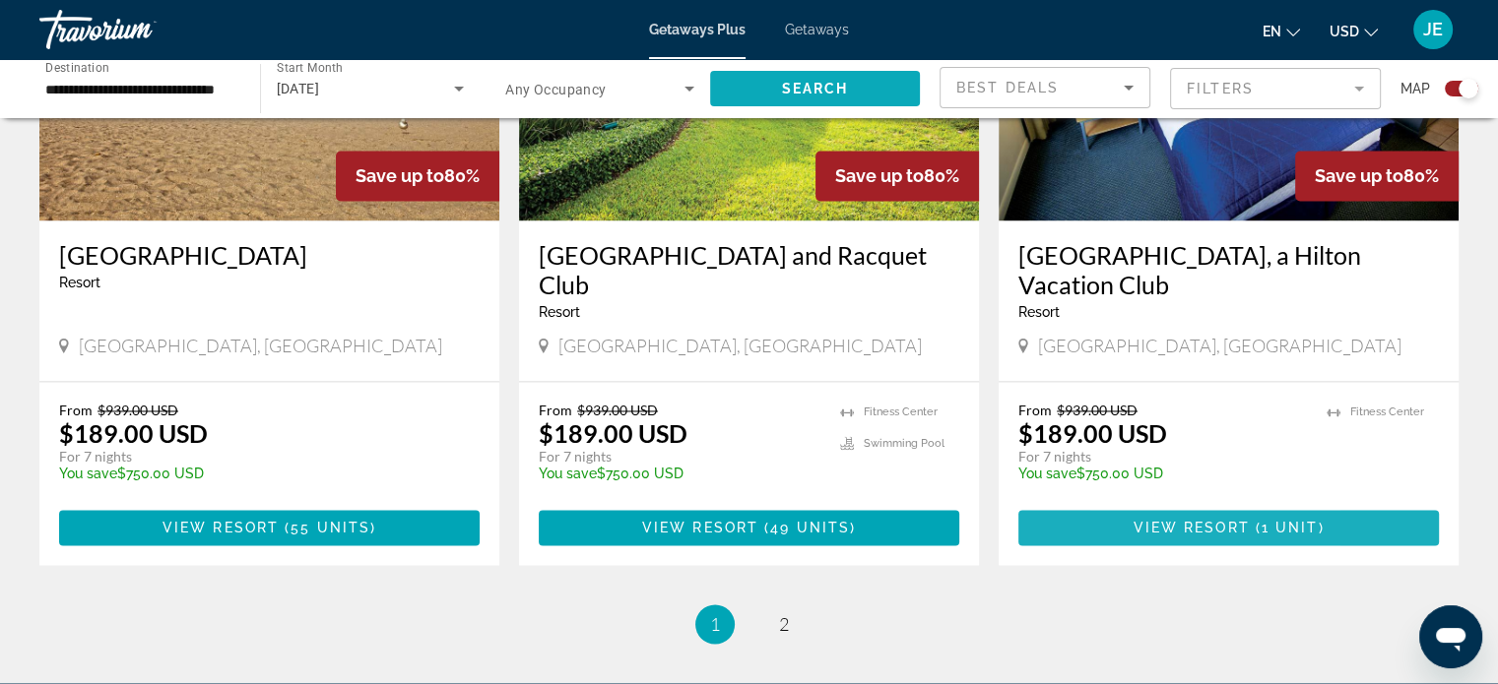
scroll to position [3170, 0]
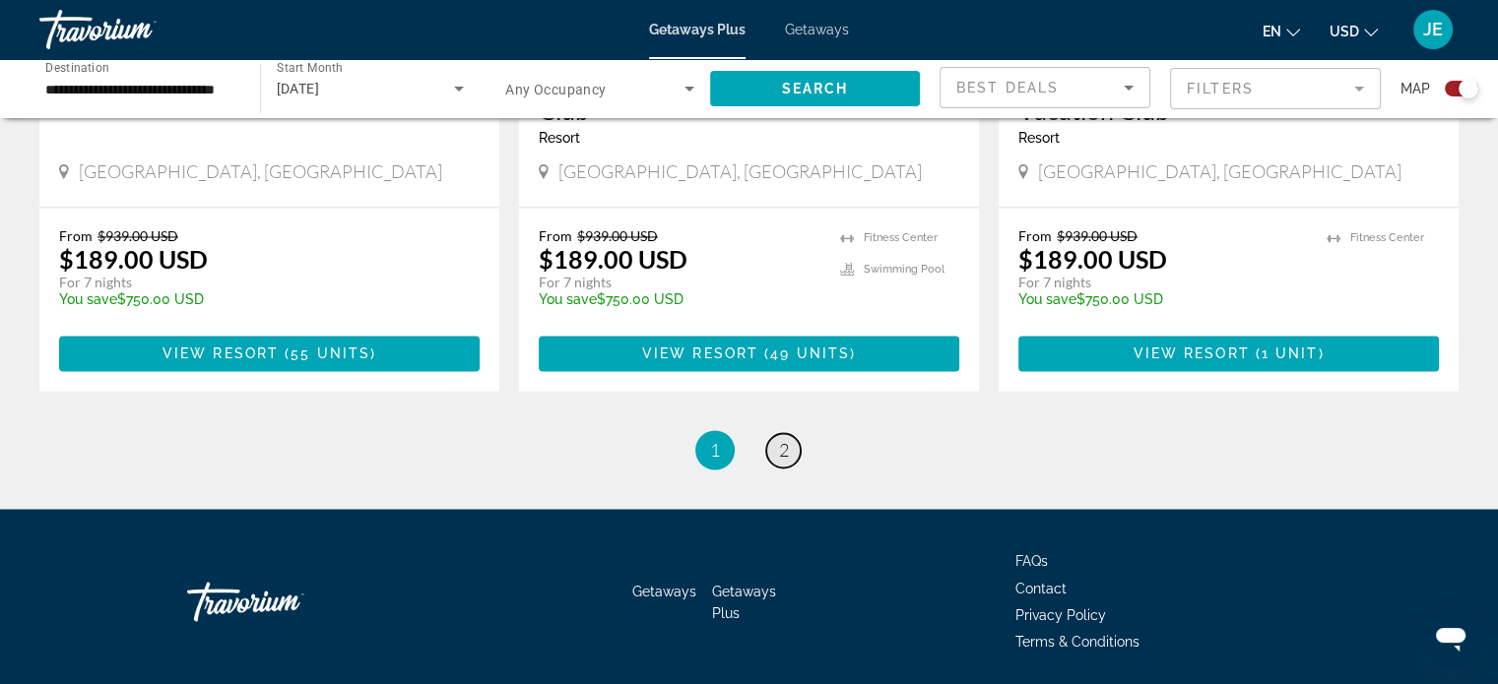
click at [796, 433] on link "page 2" at bounding box center [783, 450] width 34 height 34
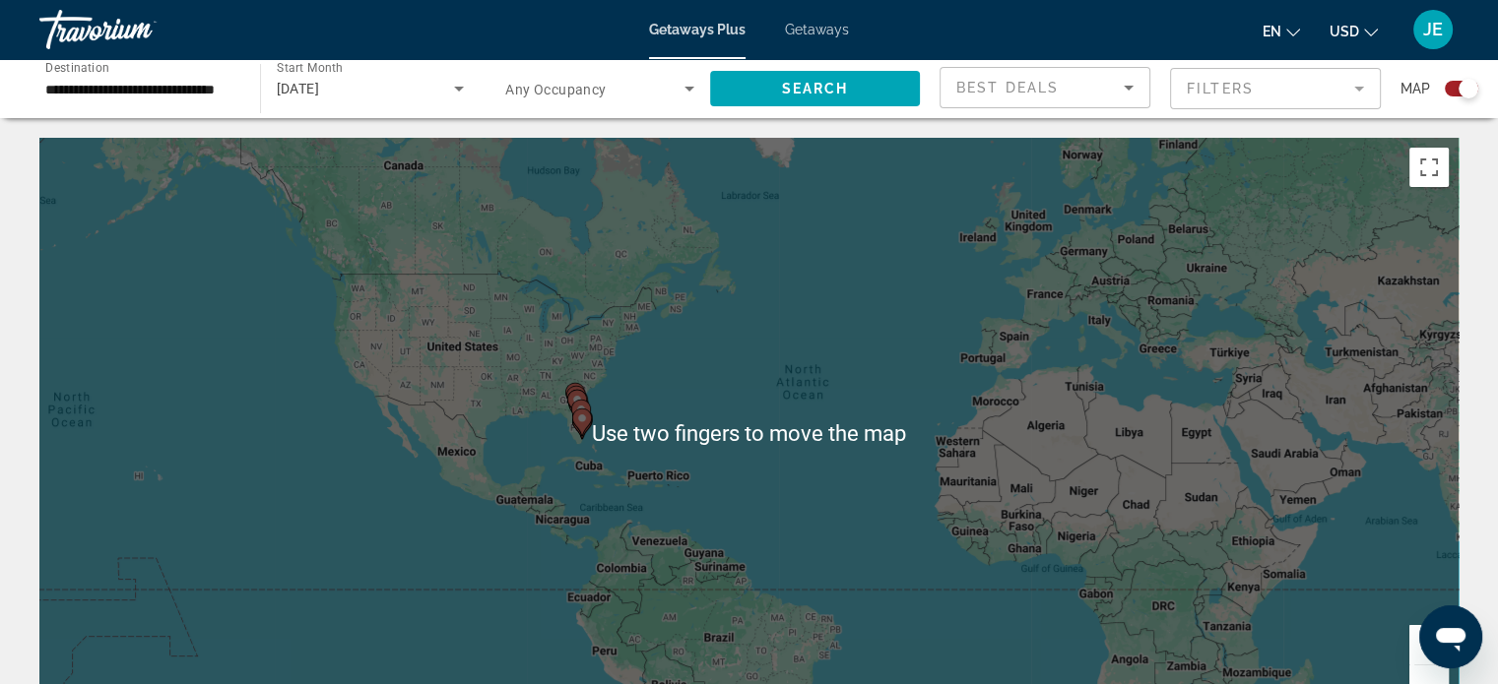
click at [206, 83] on input "**********" at bounding box center [139, 90] width 189 height 24
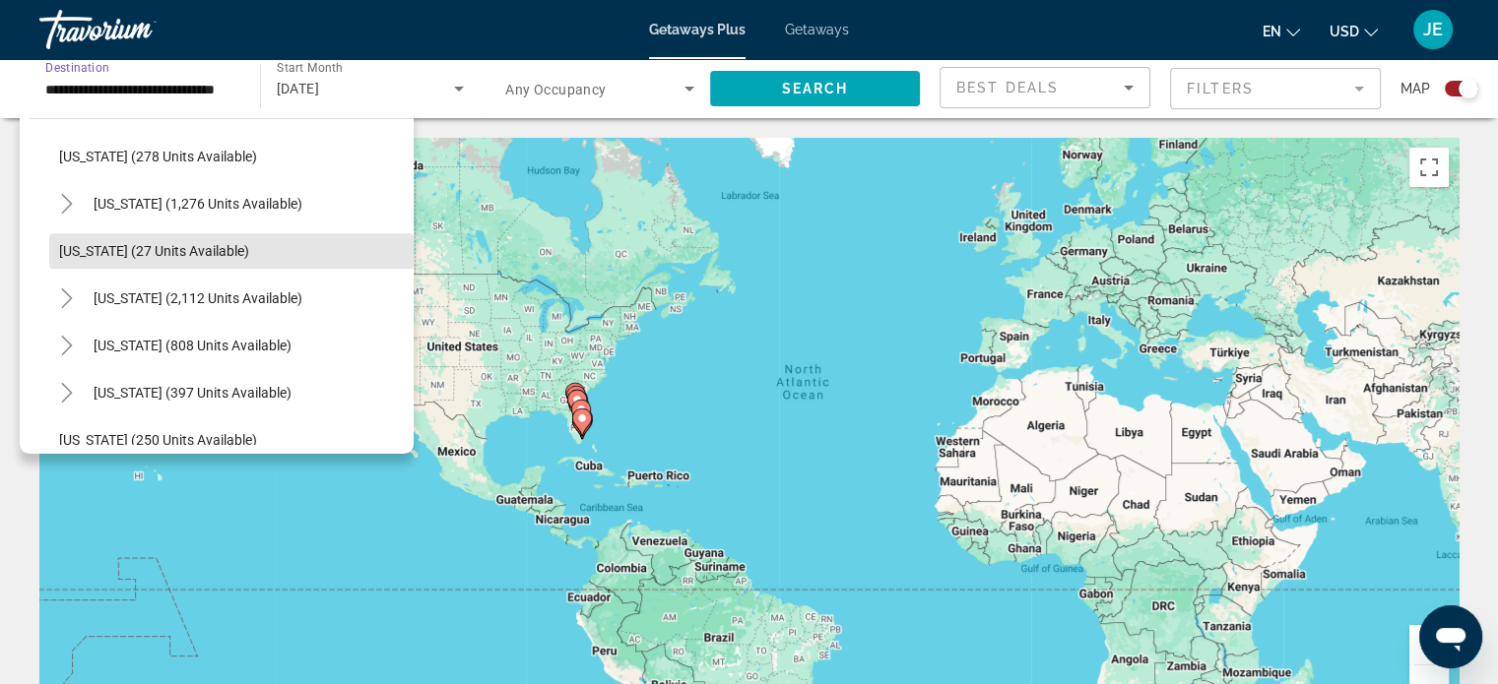
scroll to position [1576, 0]
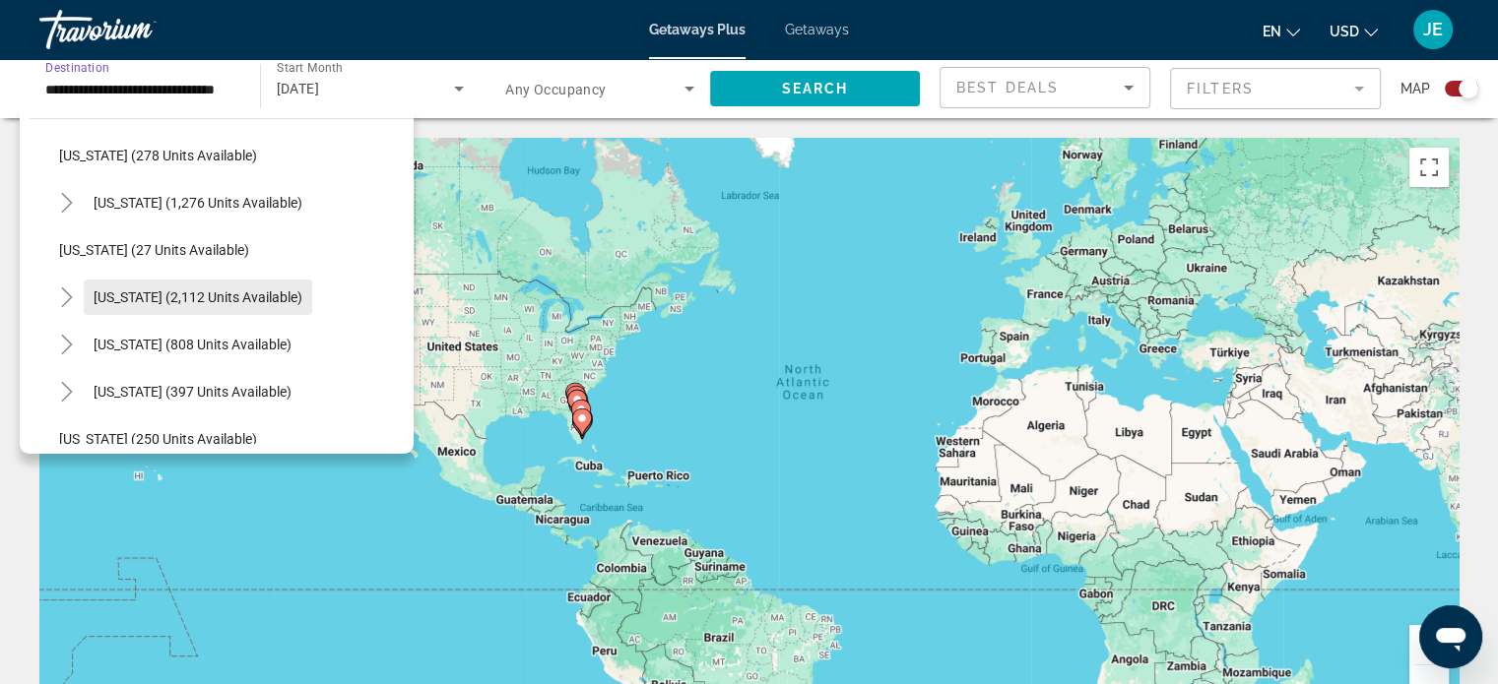
click at [286, 299] on span "[US_STATE] (2,112 units available)" at bounding box center [198, 297] width 209 height 16
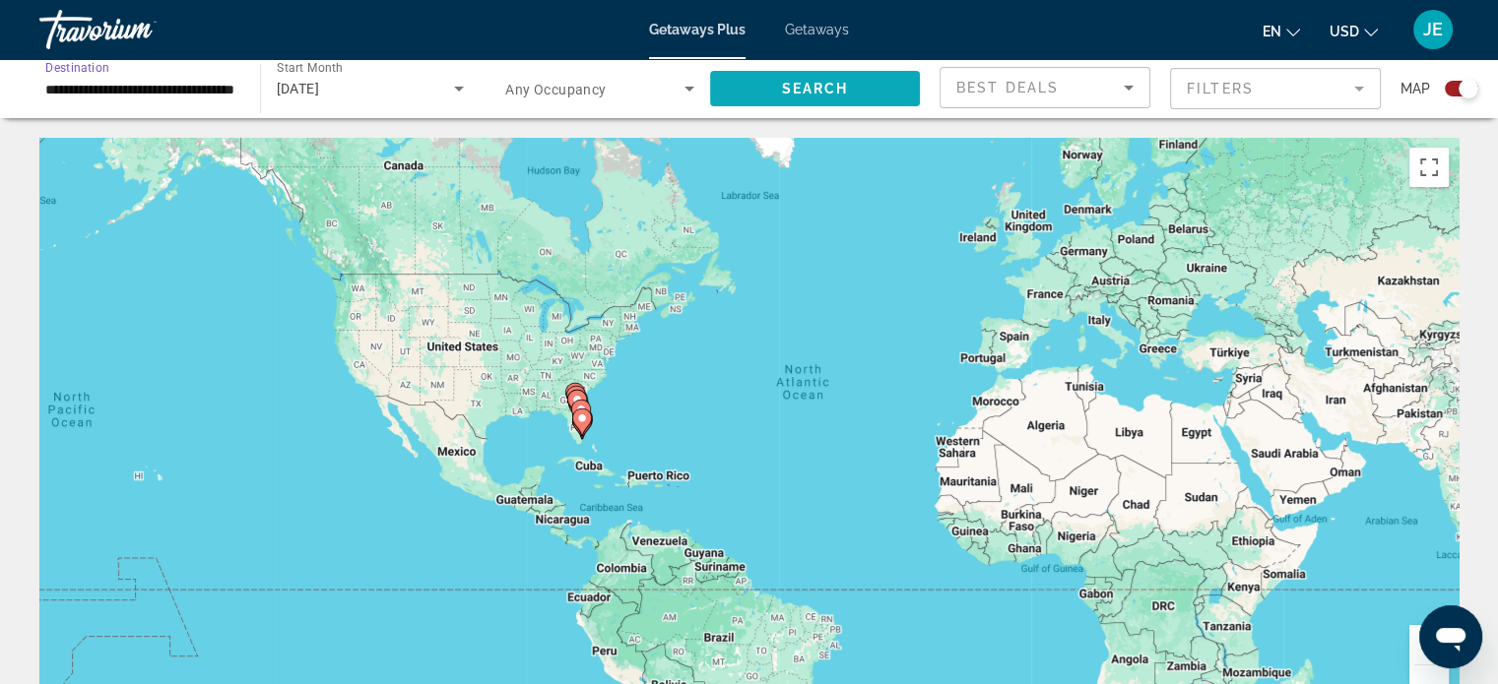
click at [825, 87] on span "Search" at bounding box center [814, 89] width 67 height 16
click at [197, 91] on input "**********" at bounding box center [139, 90] width 189 height 24
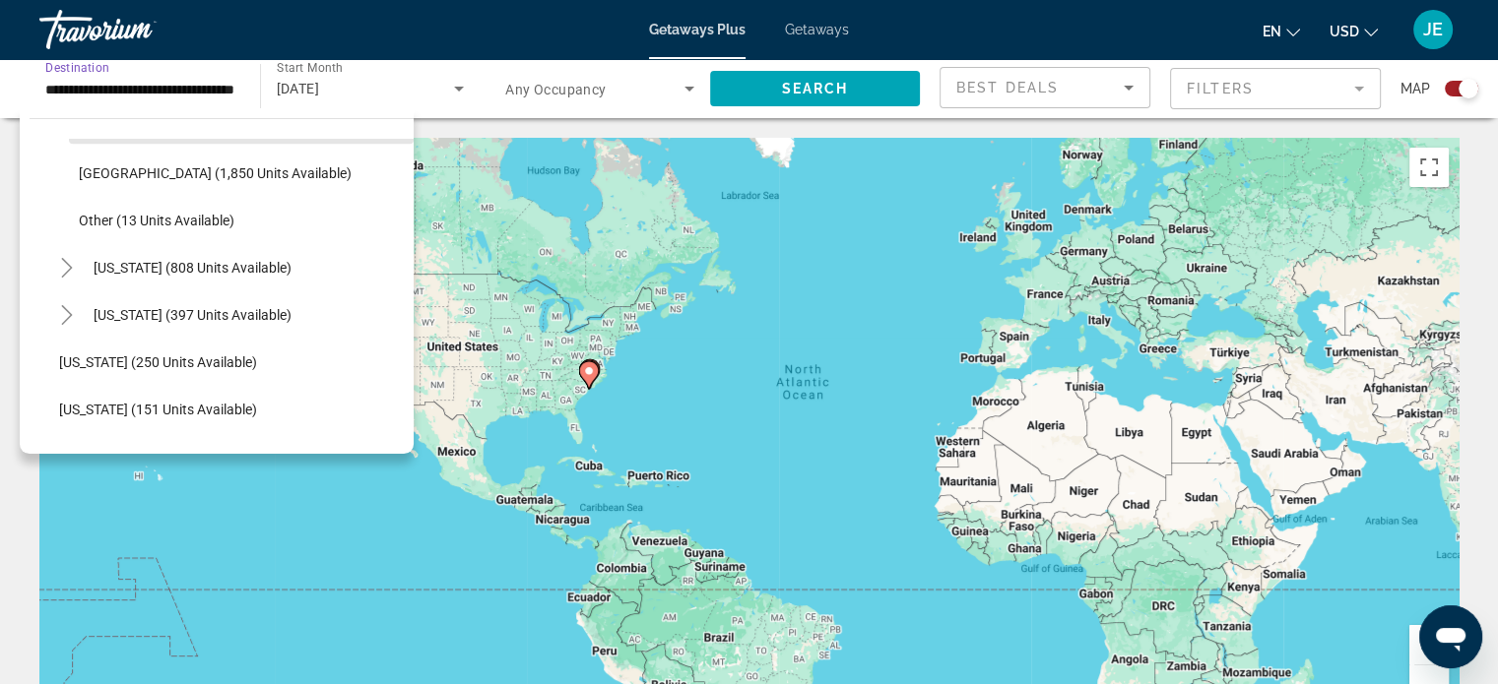
scroll to position [1561, 0]
click at [268, 271] on span "[US_STATE] (808 units available)" at bounding box center [193, 266] width 198 height 16
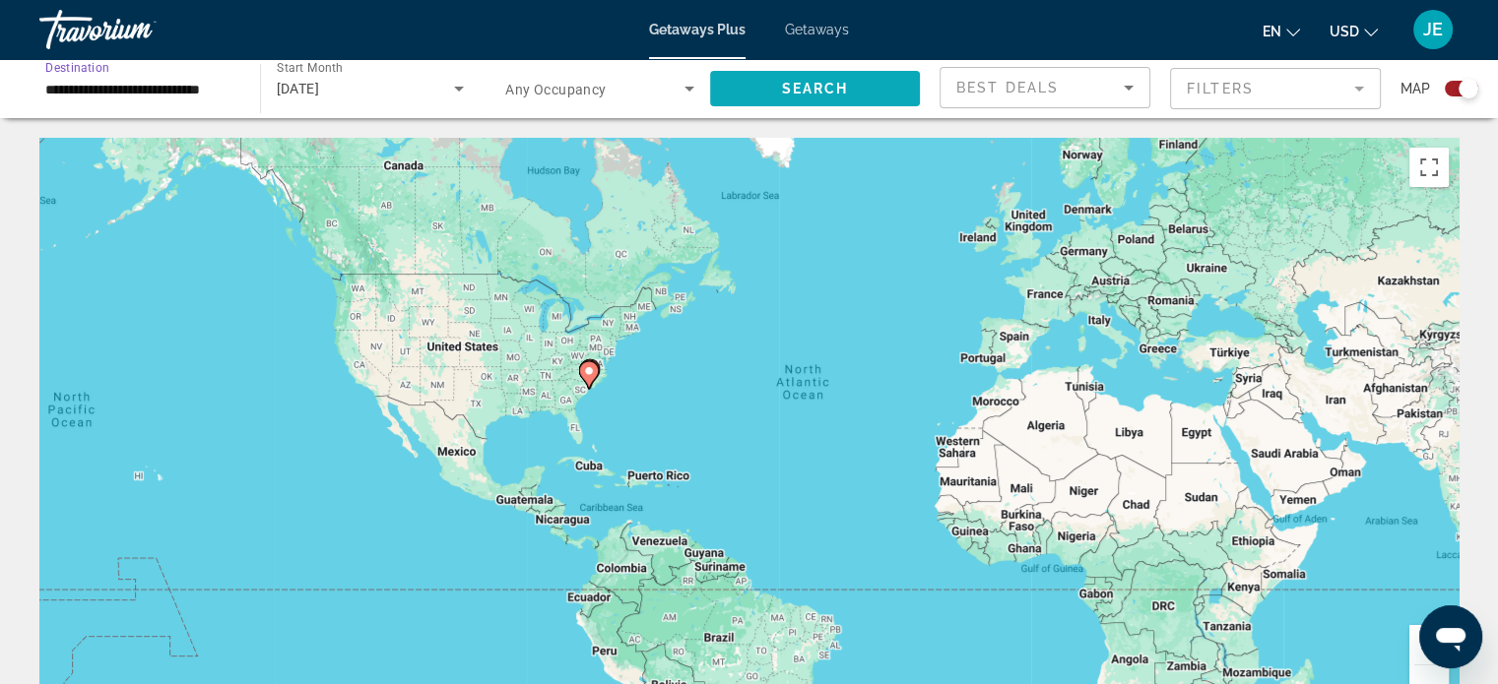
click at [825, 83] on span "Search" at bounding box center [814, 89] width 67 height 16
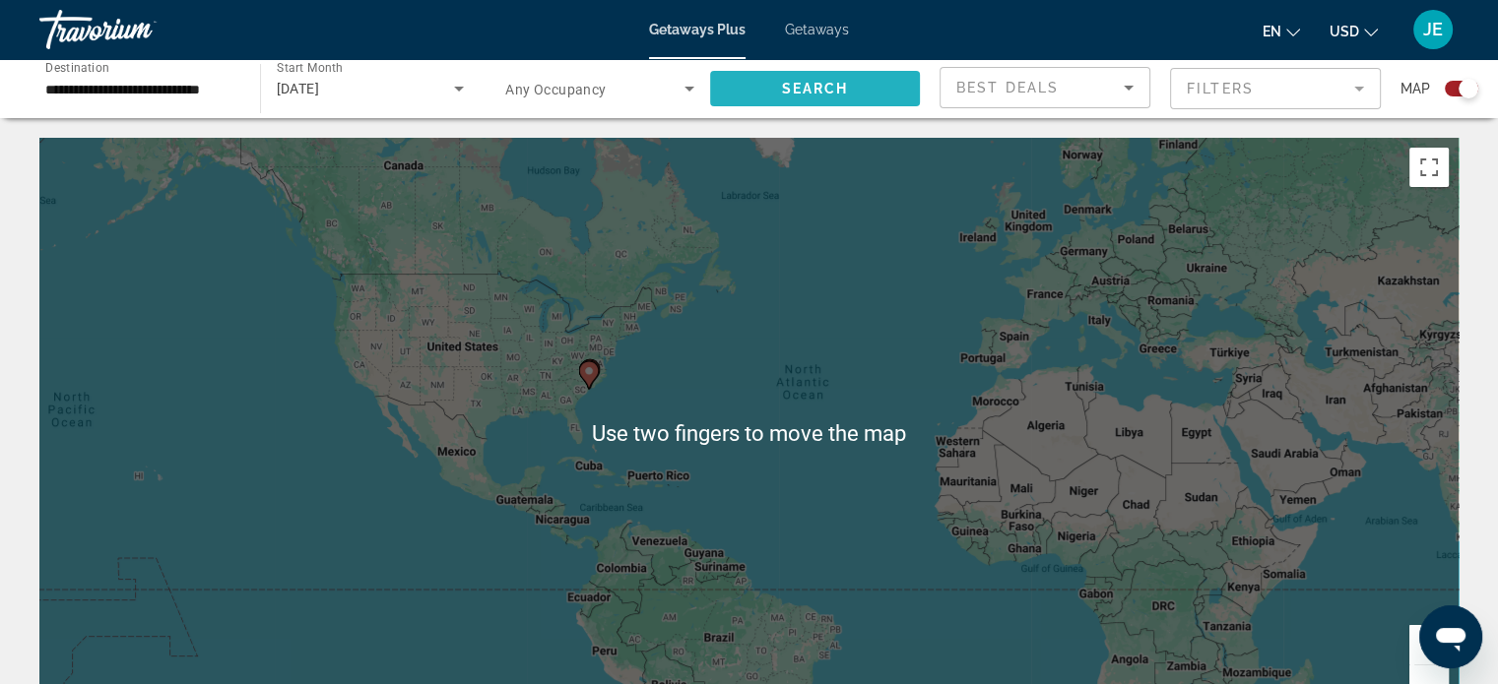
click at [839, 101] on span "Search widget" at bounding box center [815, 88] width 211 height 47
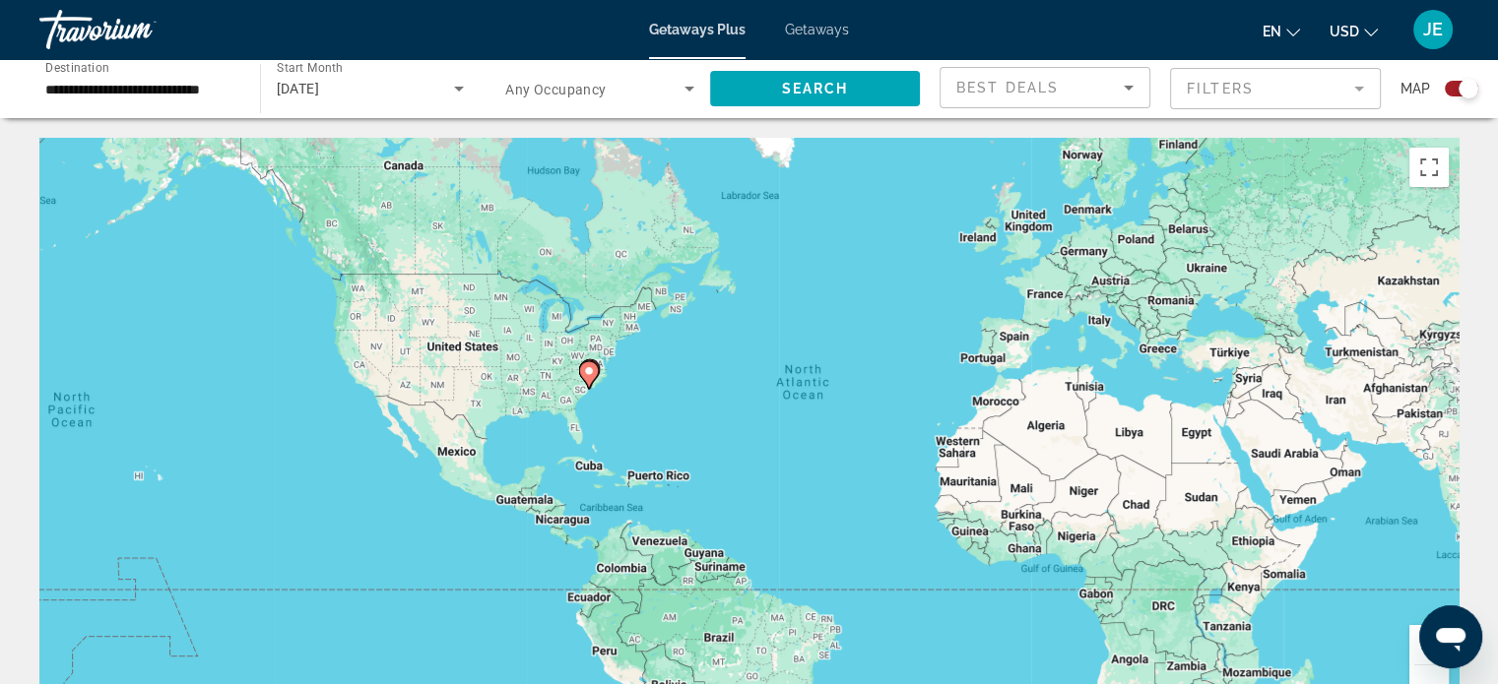
click at [591, 376] on image "Main content" at bounding box center [589, 371] width 12 height 12
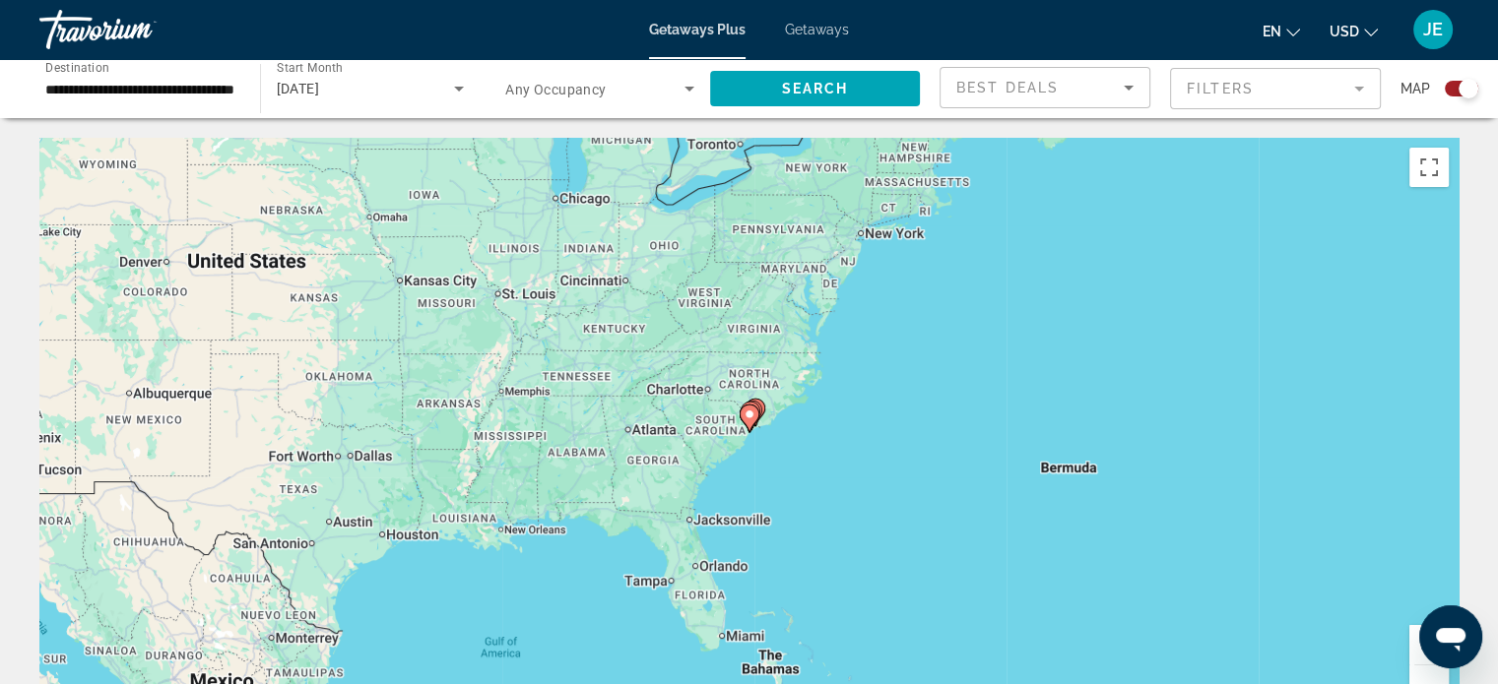
click at [210, 83] on input "**********" at bounding box center [139, 90] width 189 height 24
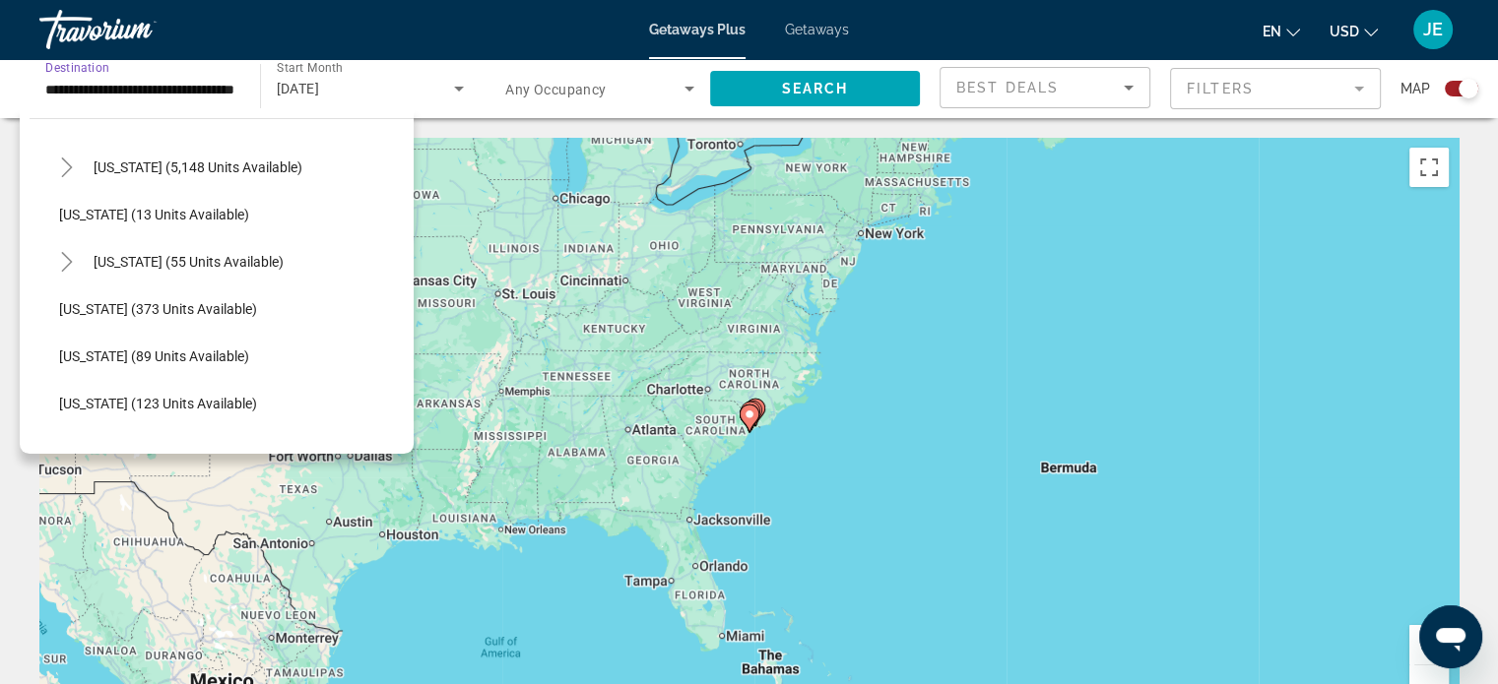
scroll to position [291, 0]
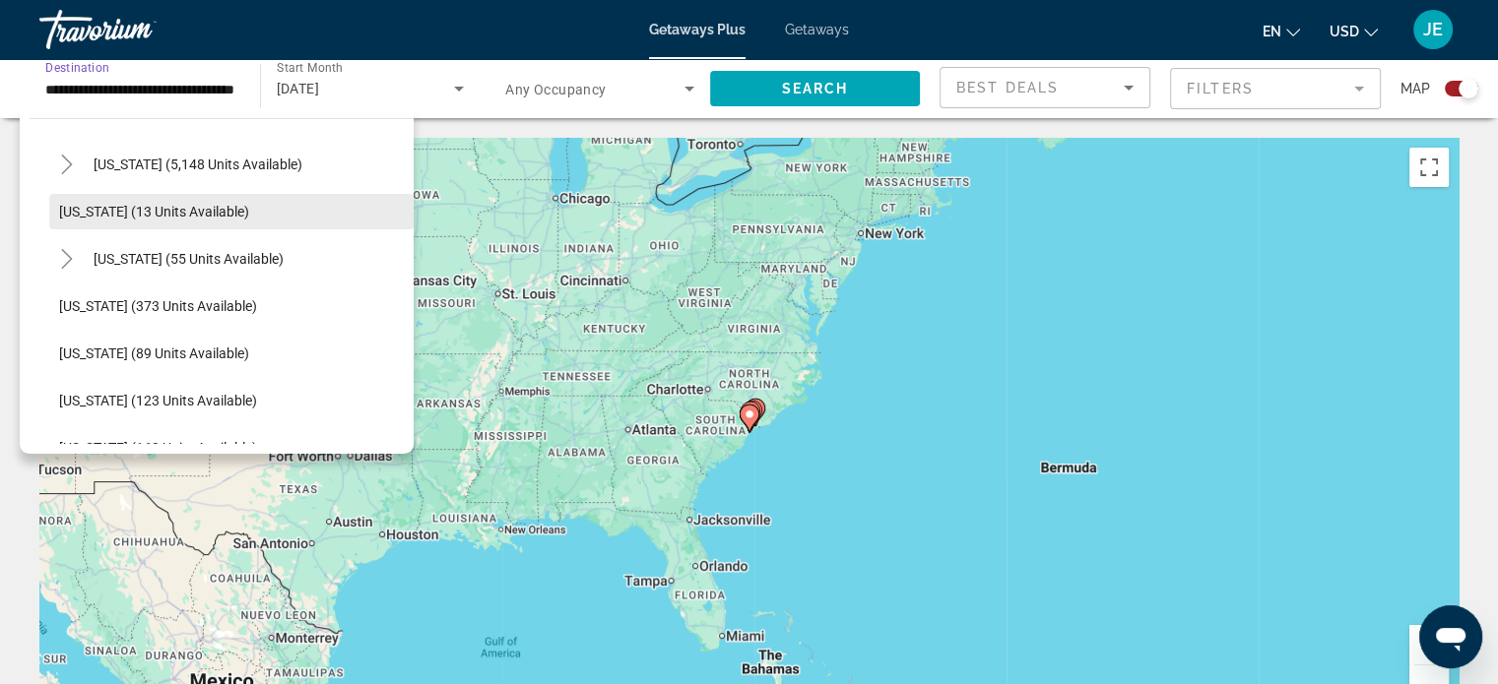
click at [192, 220] on span "Search widget" at bounding box center [231, 211] width 364 height 47
type input "**********"
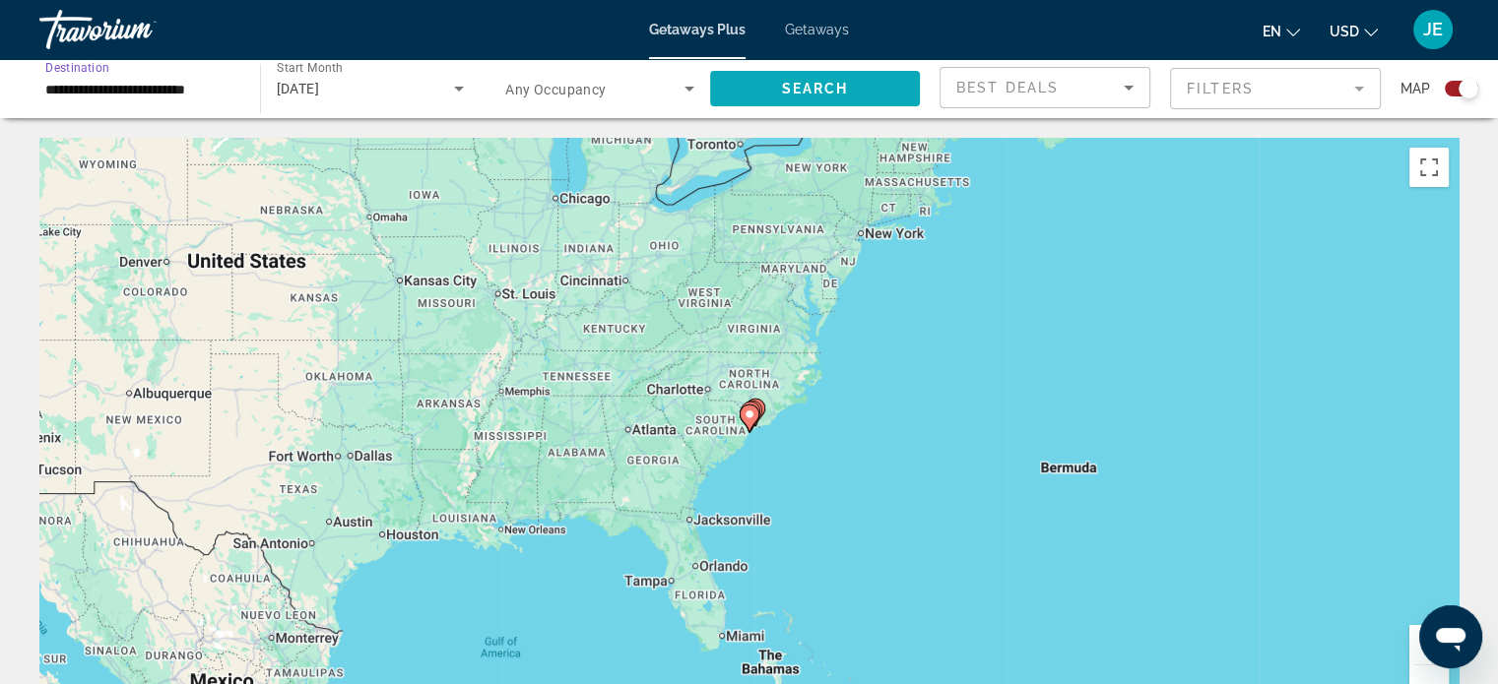
click at [829, 84] on span "Search" at bounding box center [814, 89] width 67 height 16
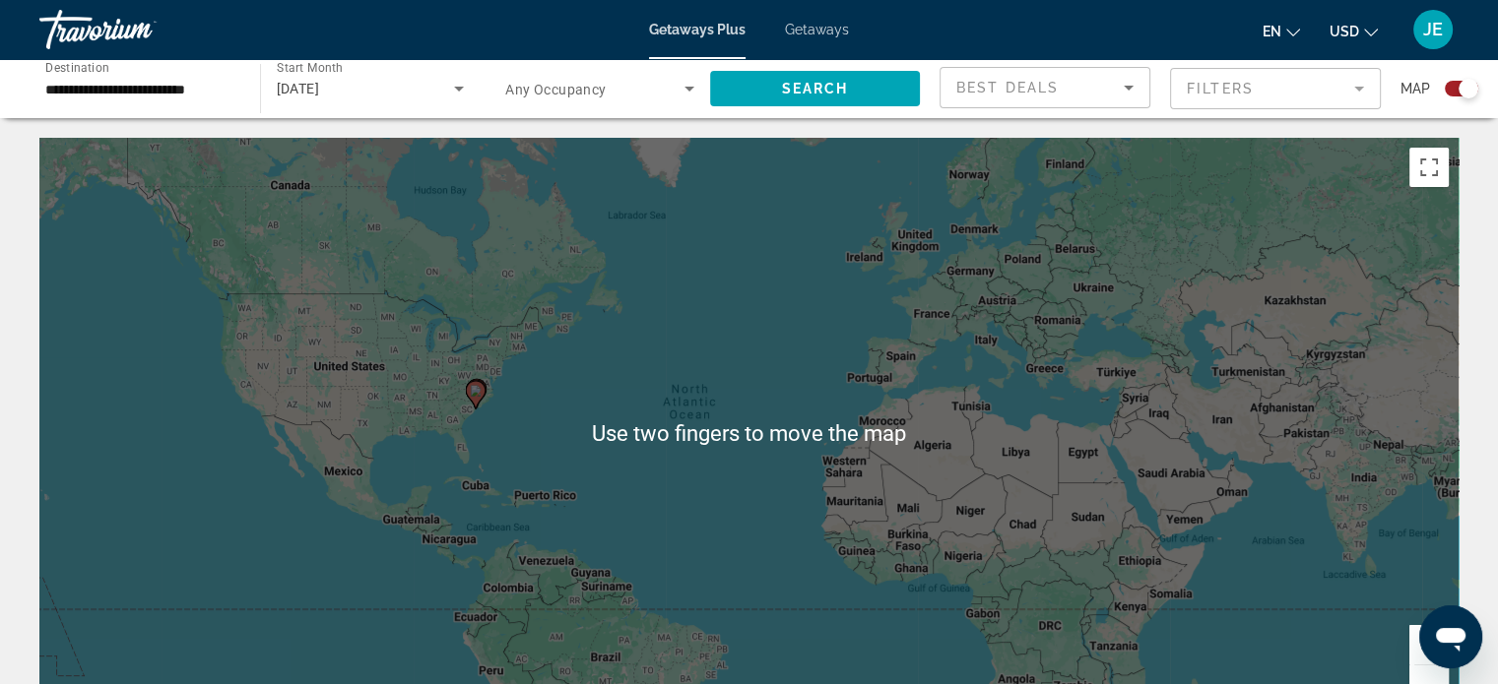
click at [820, 36] on span "Getaways" at bounding box center [817, 30] width 64 height 16
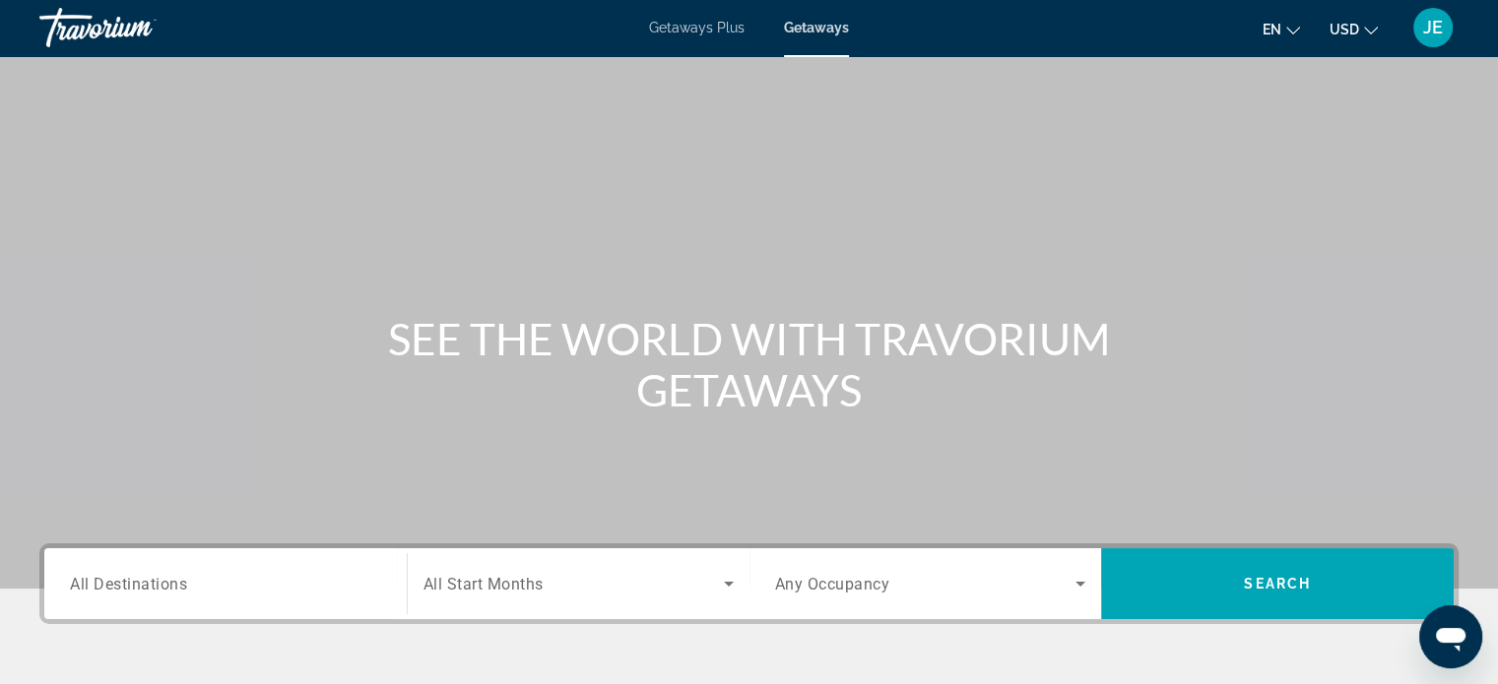
click at [196, 588] on input "Destination All Destinations" at bounding box center [225, 585] width 311 height 24
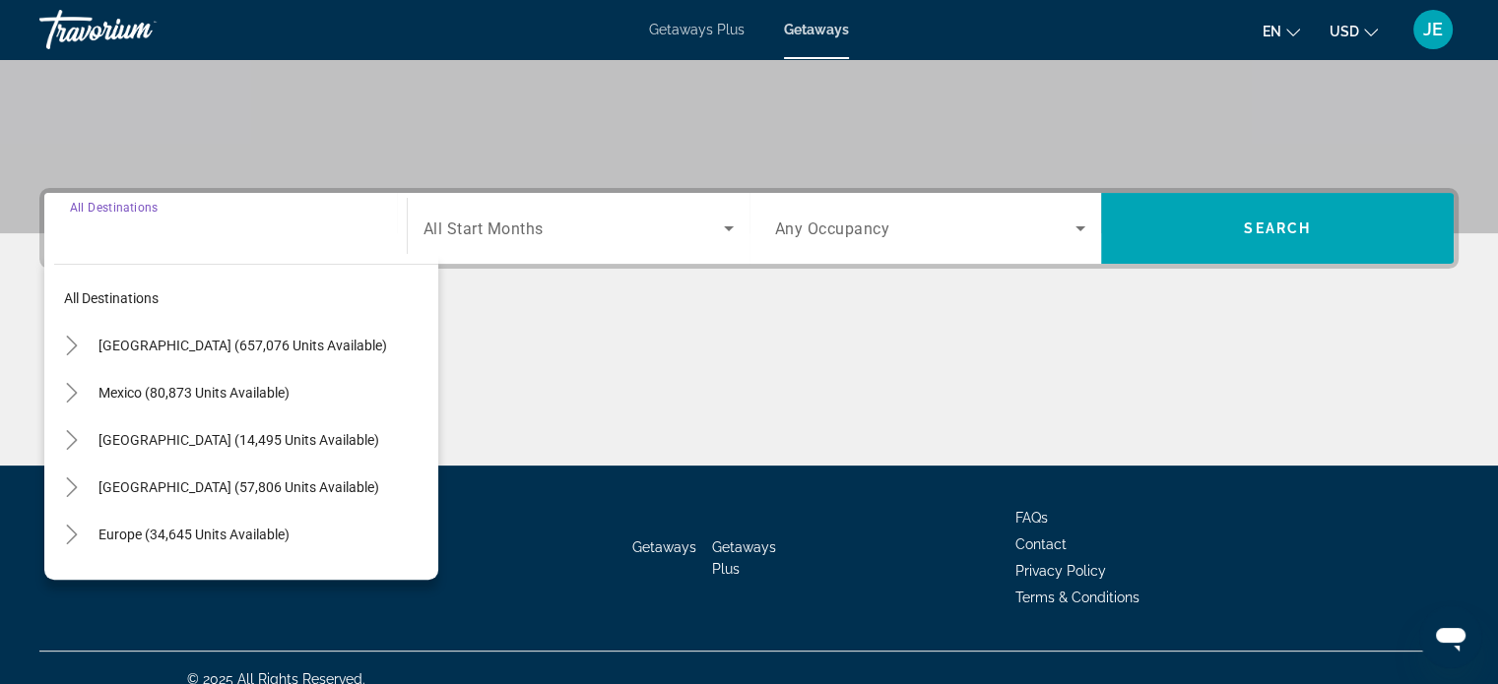
scroll to position [379, 0]
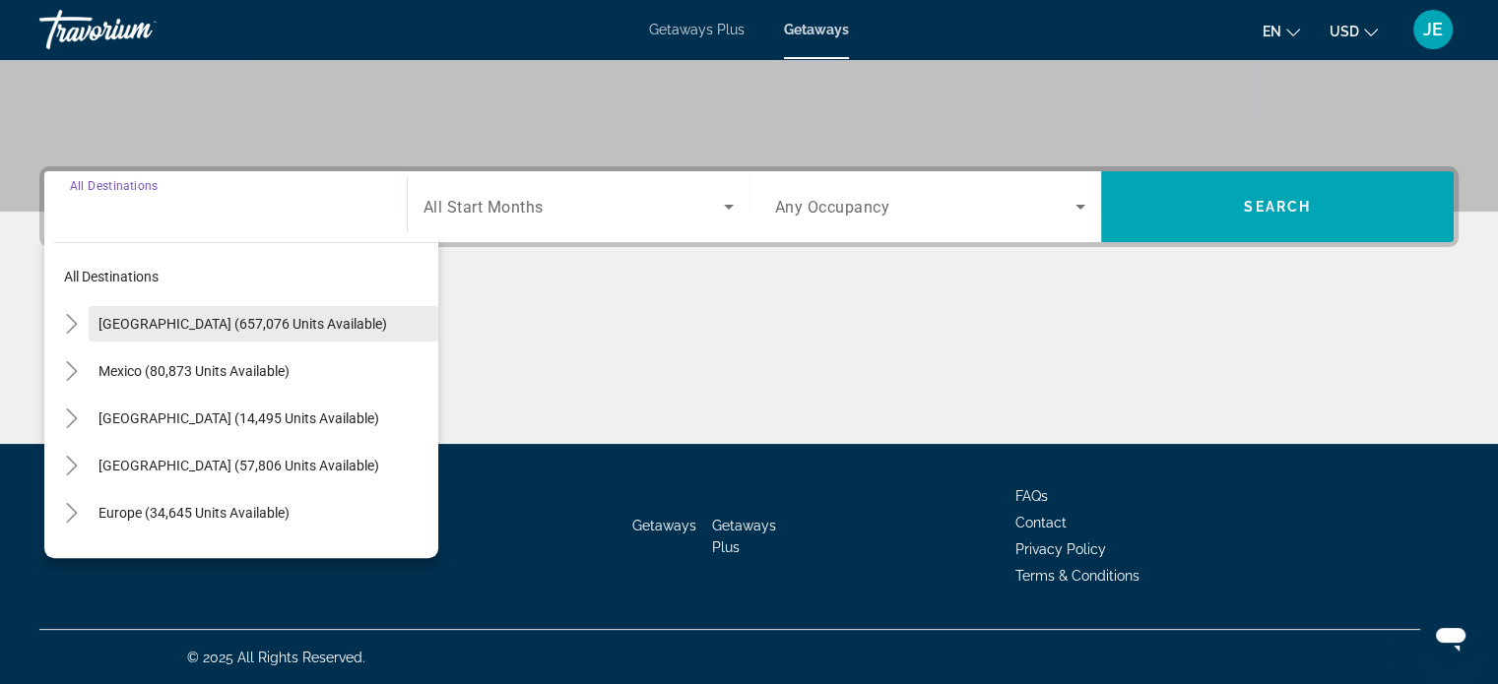
click at [177, 317] on span "[GEOGRAPHIC_DATA] (657,076 units available)" at bounding box center [242, 324] width 289 height 16
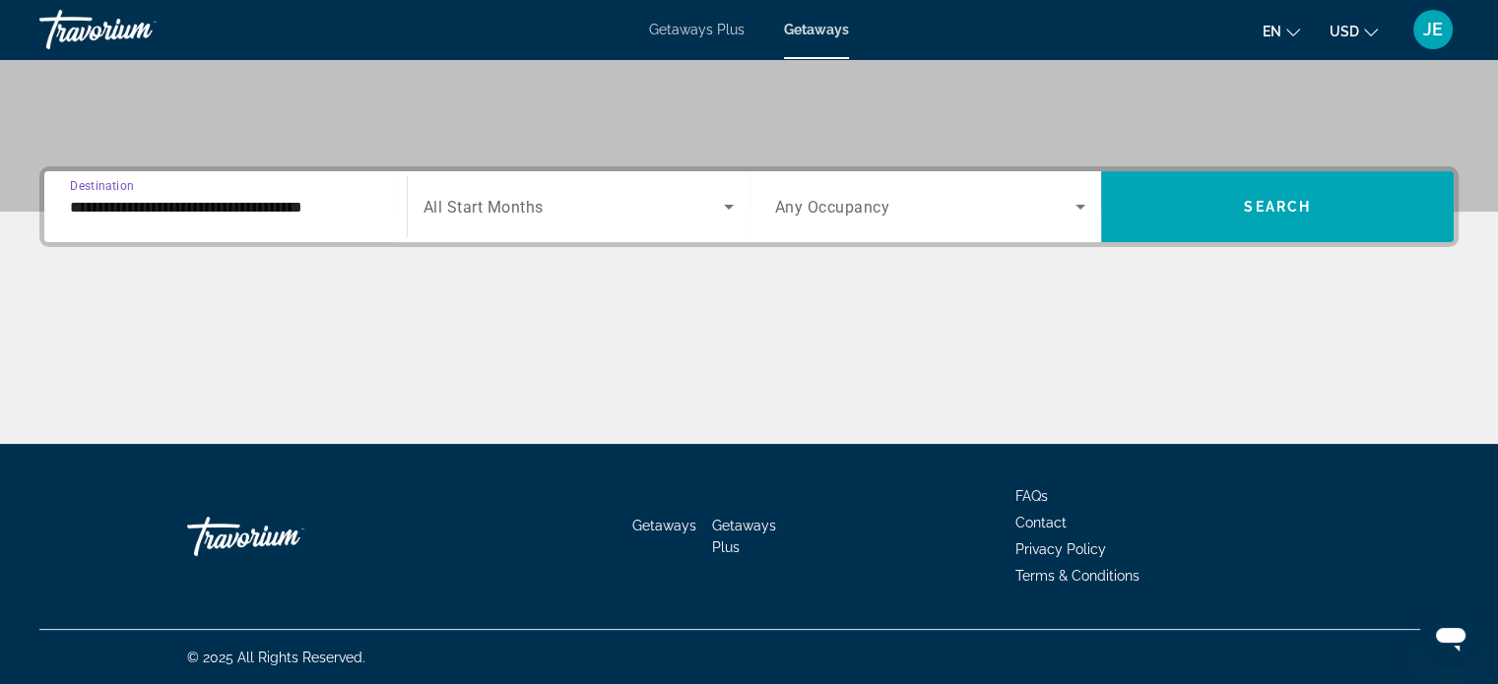
click at [220, 206] on input "**********" at bounding box center [225, 208] width 311 height 24
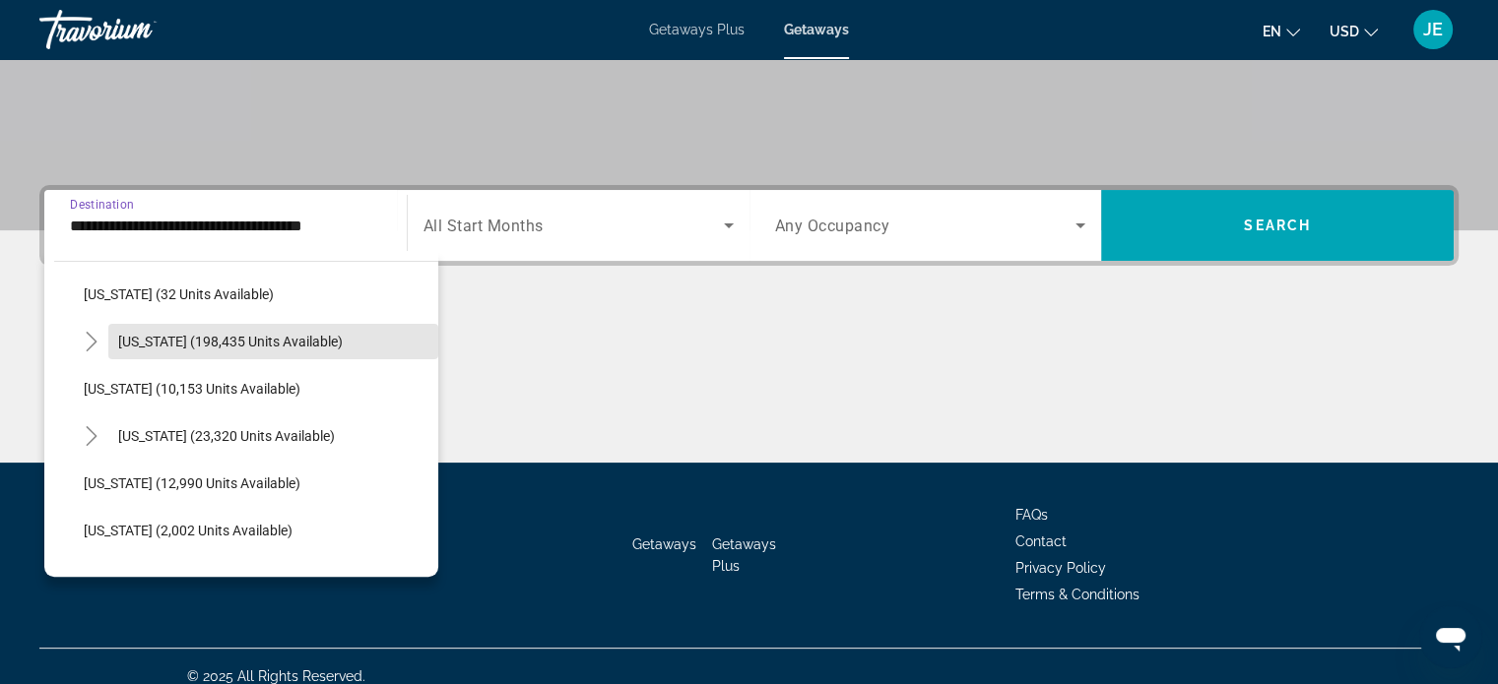
scroll to position [345, 0]
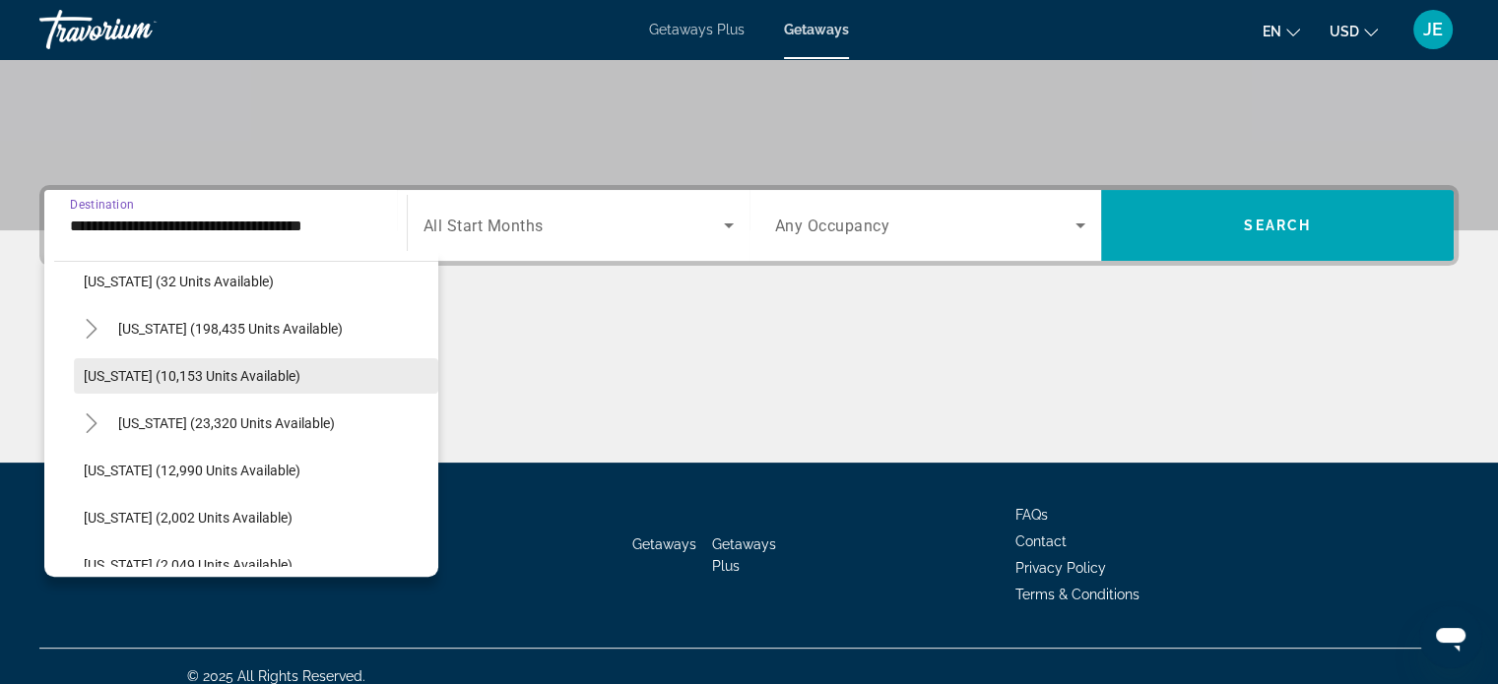
click at [208, 374] on span "[US_STATE] (10,153 units available)" at bounding box center [192, 376] width 217 height 16
type input "**********"
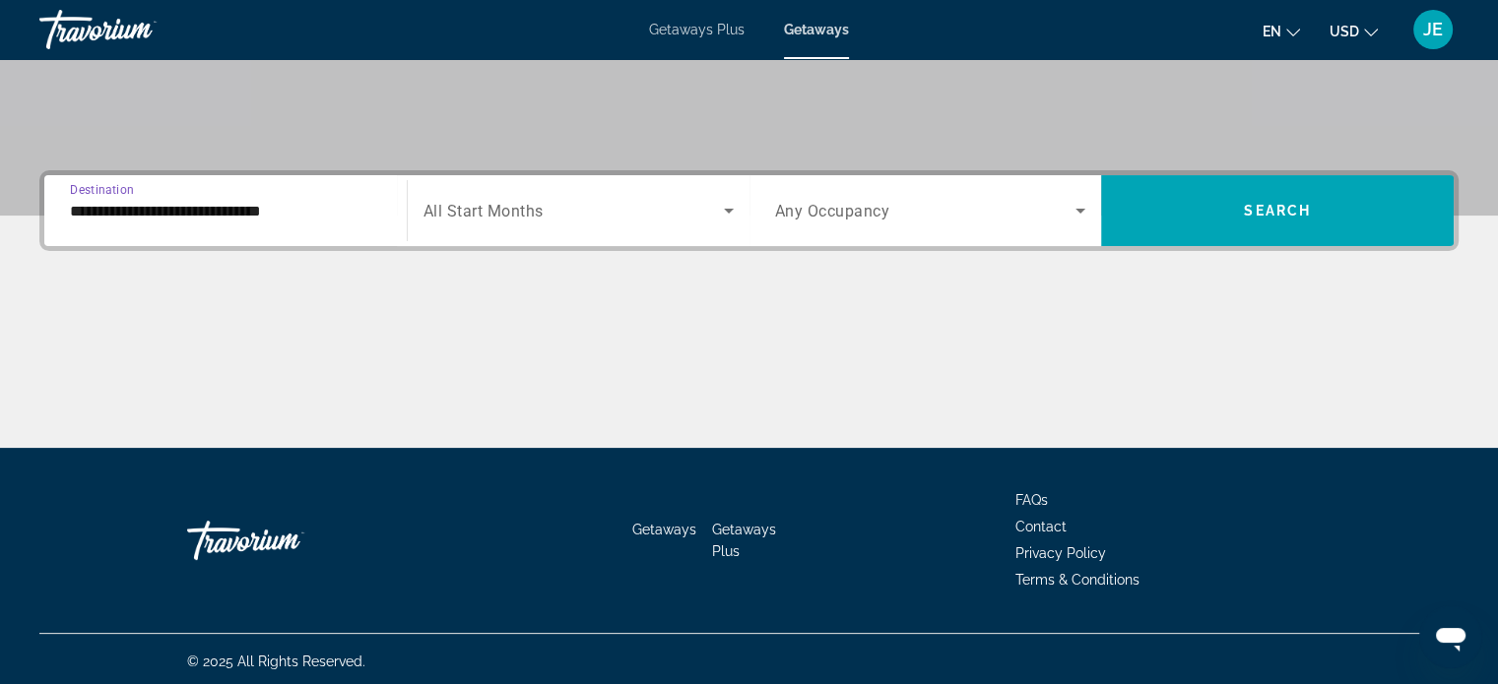
scroll to position [379, 0]
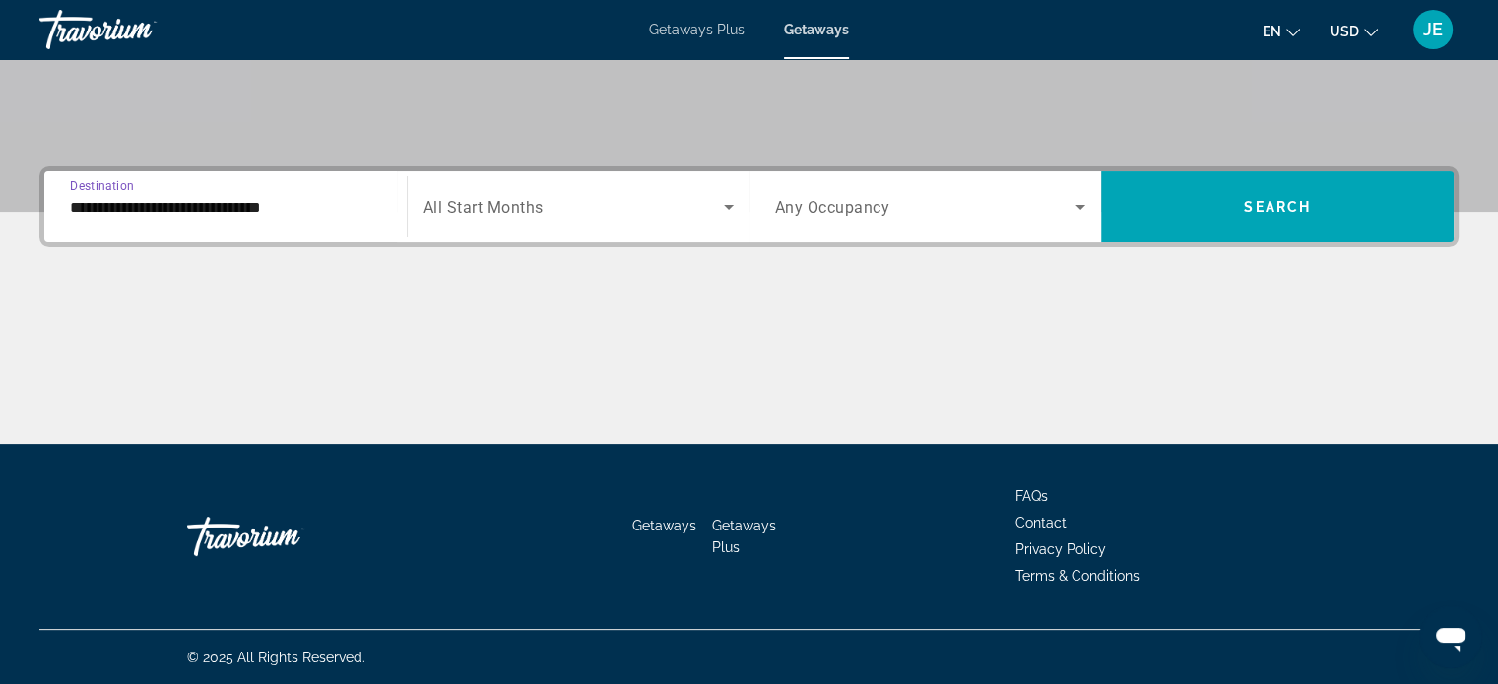
click at [592, 196] on span "Search widget" at bounding box center [573, 207] width 300 height 24
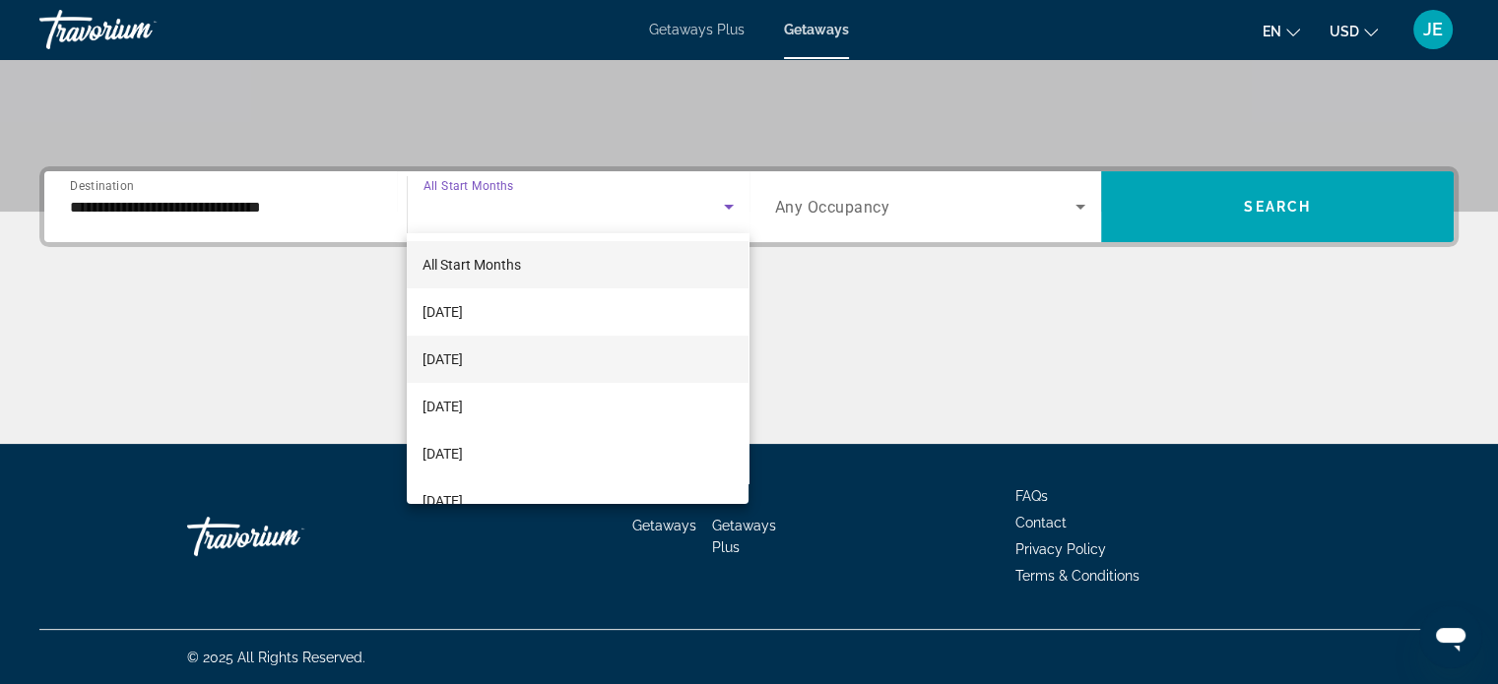
click at [463, 355] on span "[DATE]" at bounding box center [442, 360] width 40 height 24
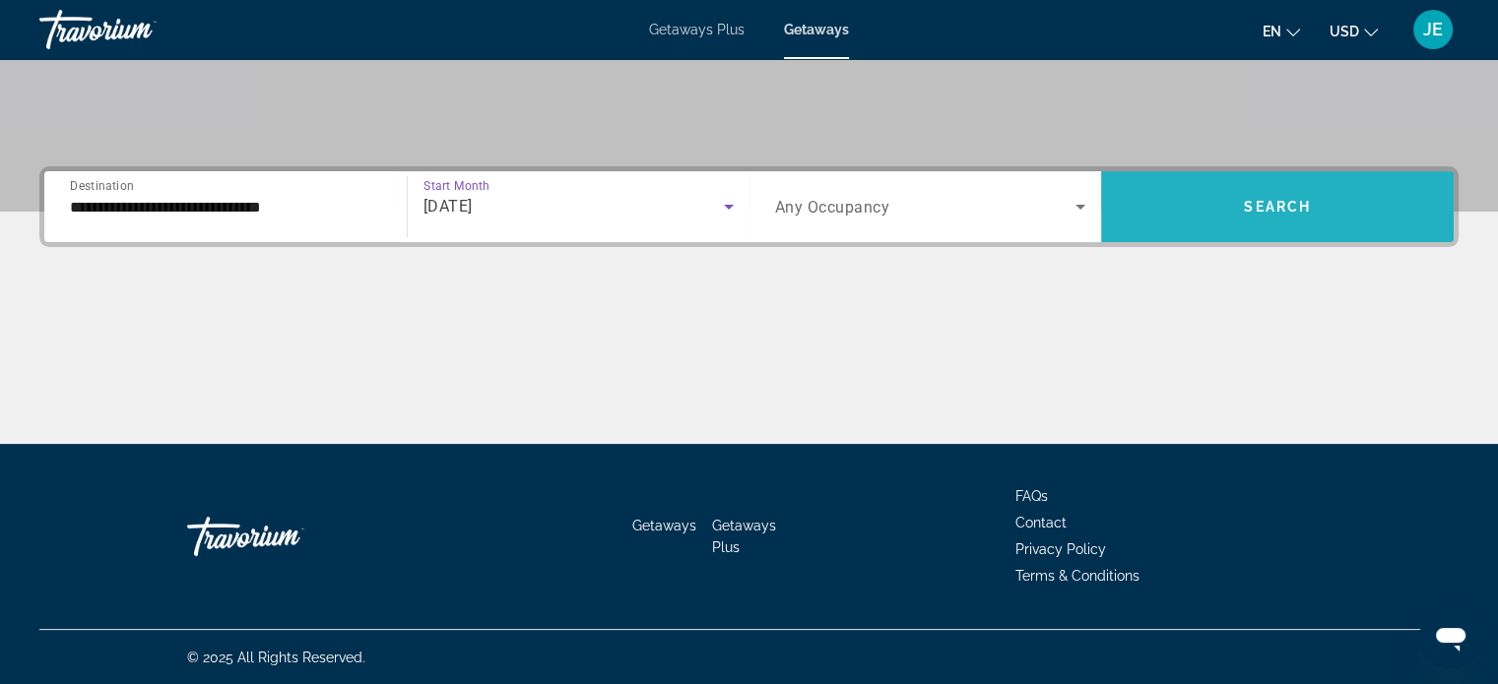
click at [1298, 203] on span "Search" at bounding box center [1277, 207] width 67 height 16
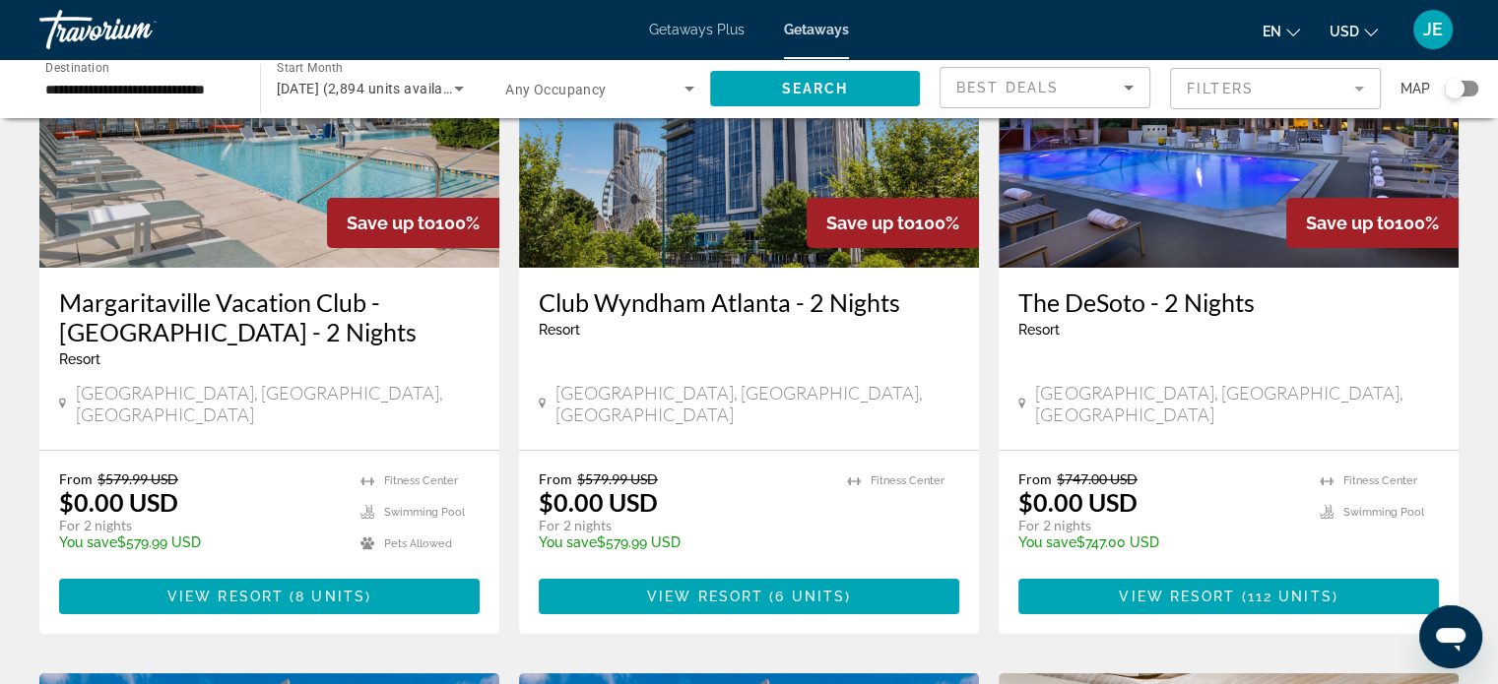
scroll to position [233, 0]
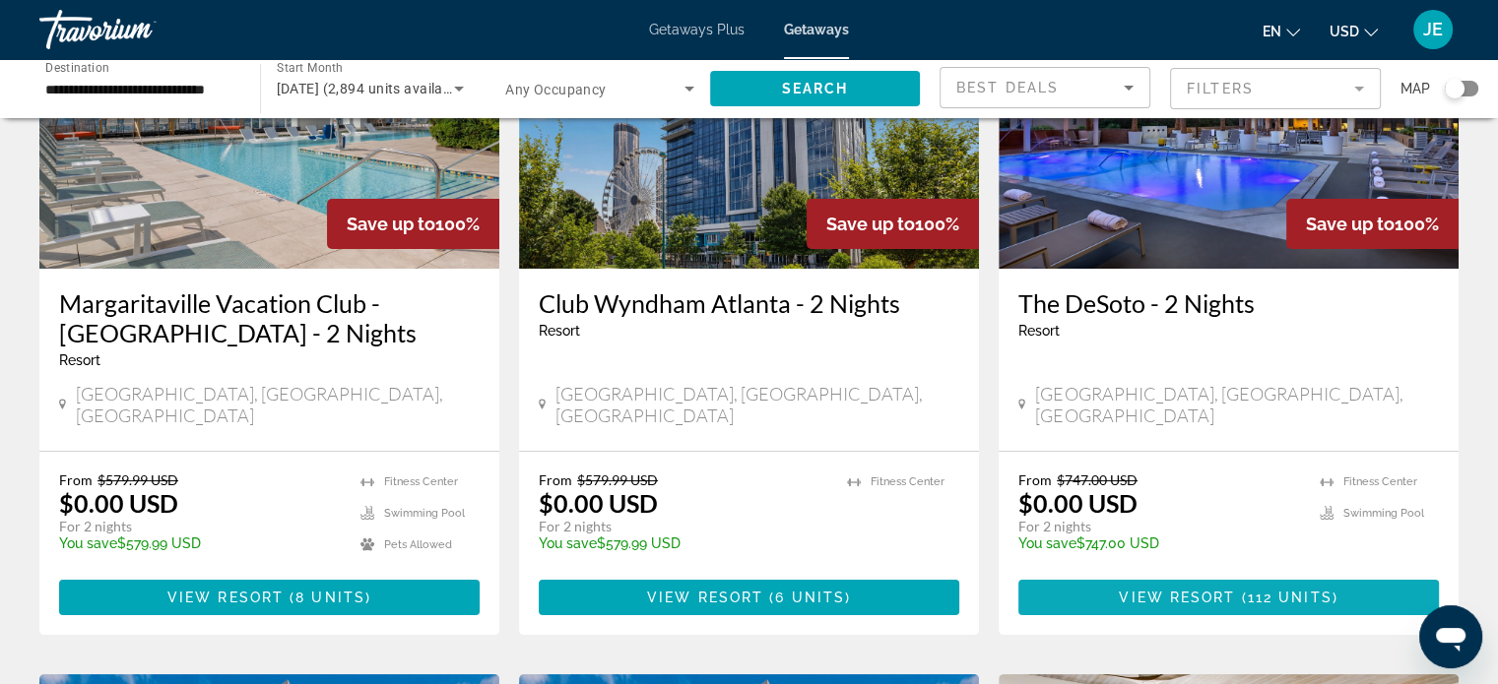
click at [1315, 590] on span "112 units" at bounding box center [1290, 598] width 85 height 16
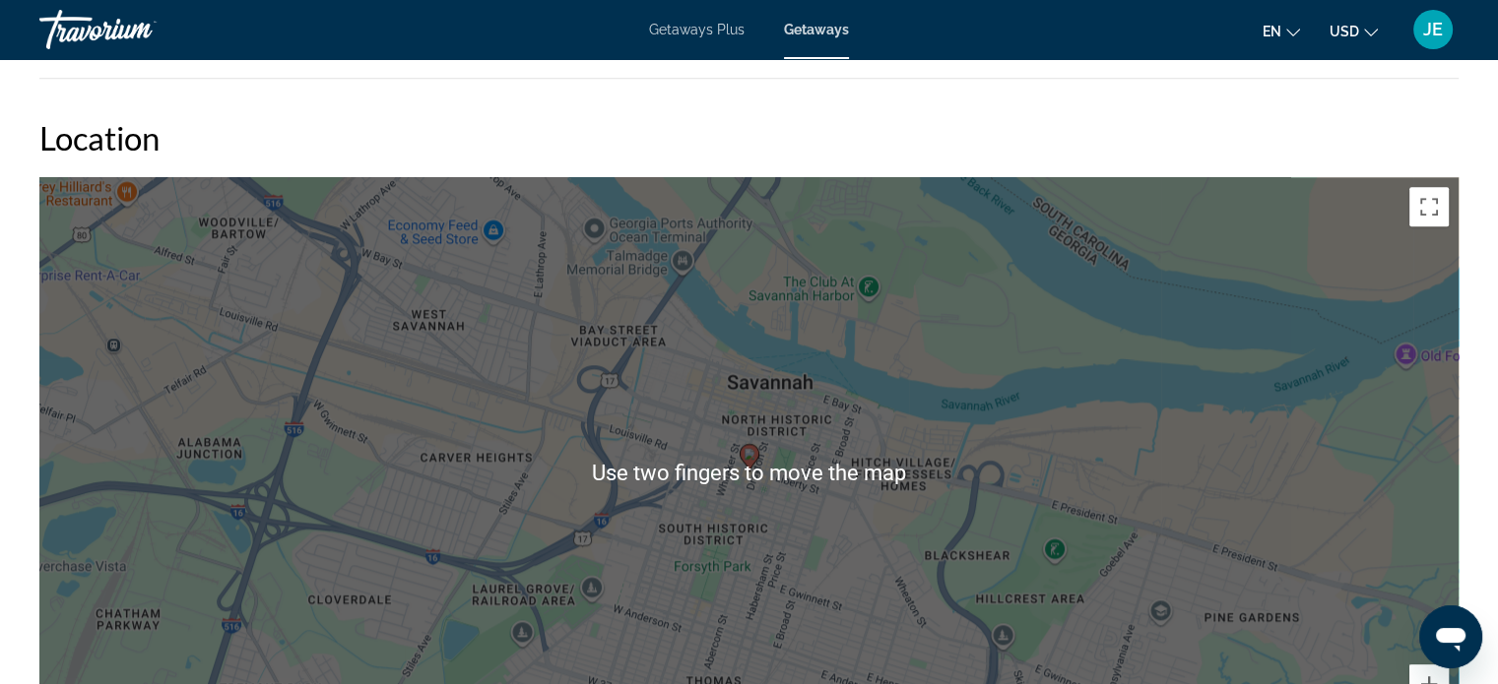
scroll to position [2101, 0]
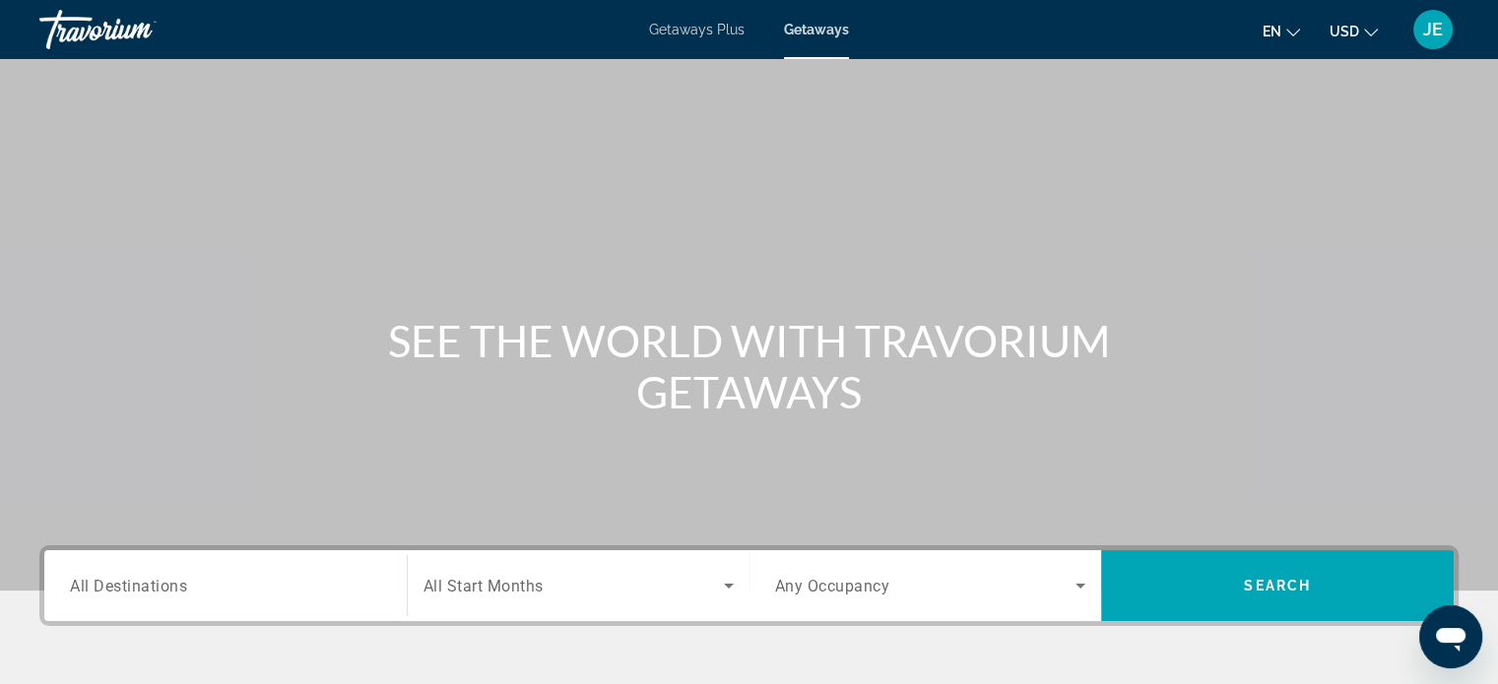
click at [183, 582] on span "All Destinations" at bounding box center [128, 585] width 117 height 19
click at [183, 582] on input "Destination All Destinations" at bounding box center [225, 587] width 311 height 24
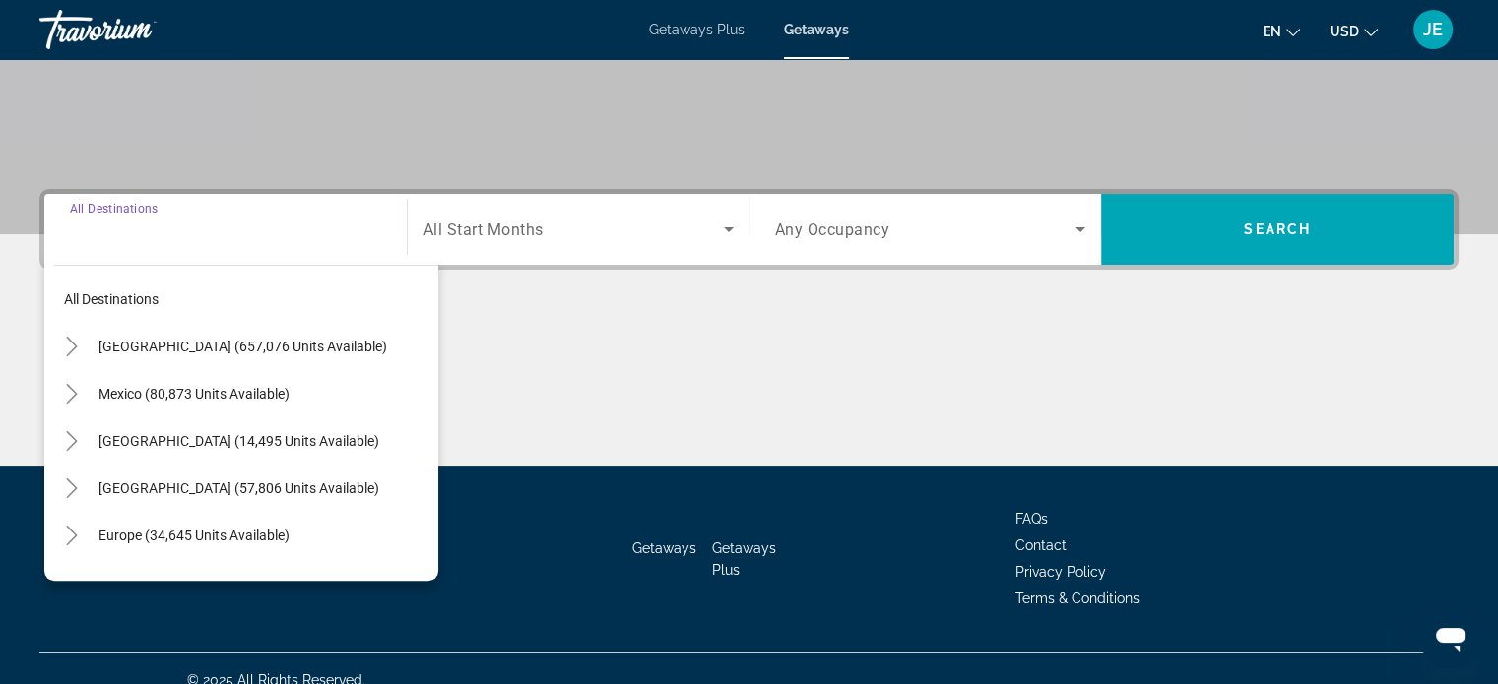
scroll to position [379, 0]
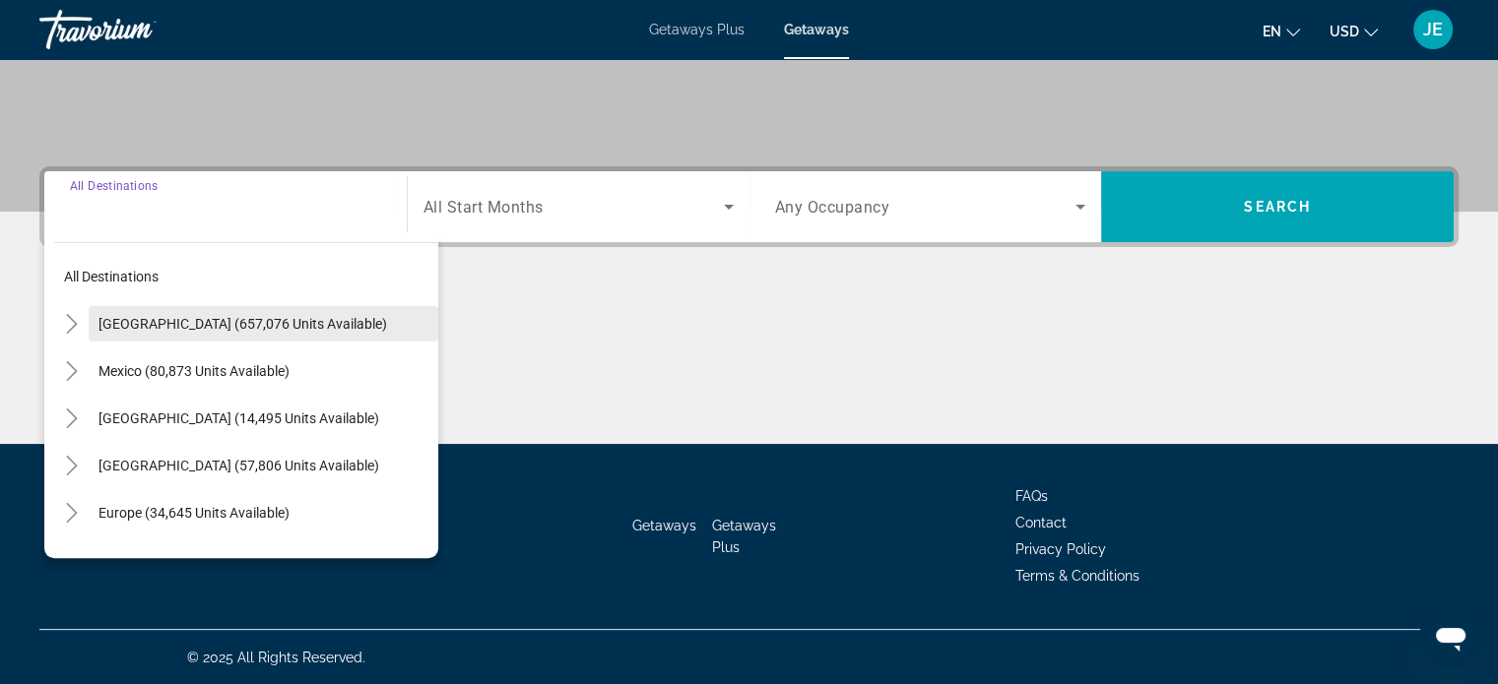
click at [98, 322] on span "[GEOGRAPHIC_DATA] (657,076 units available)" at bounding box center [242, 324] width 289 height 16
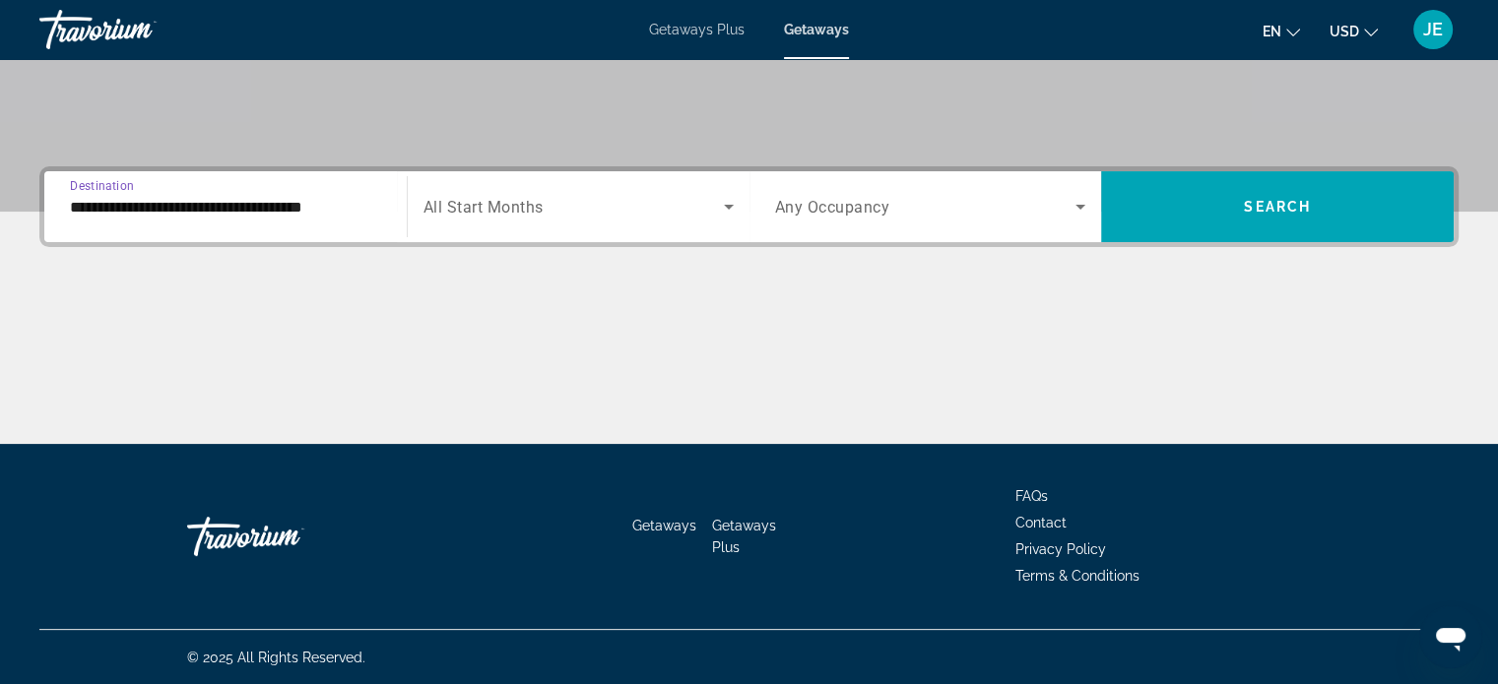
click at [177, 197] on input "**********" at bounding box center [225, 208] width 311 height 24
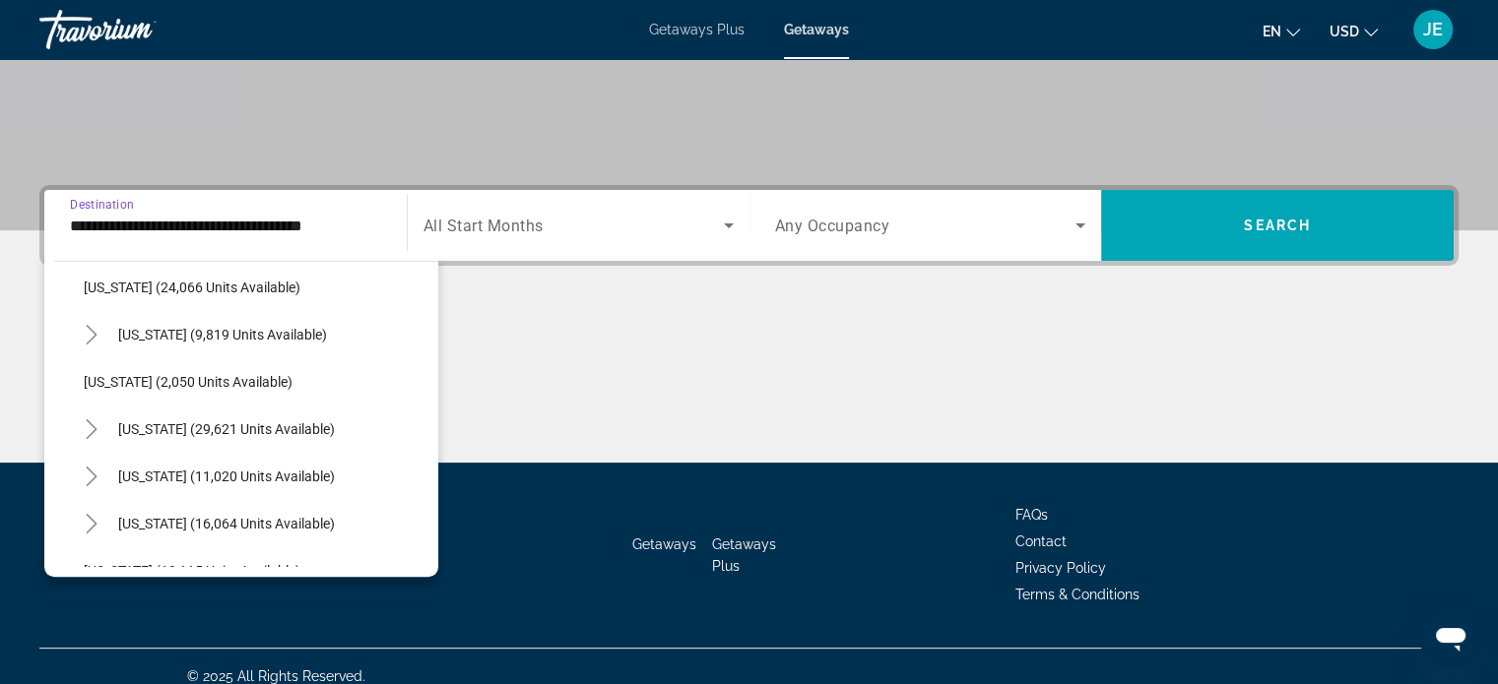
scroll to position [1568, 0]
click at [324, 426] on span "[US_STATE] (29,621 units available)" at bounding box center [226, 429] width 217 height 16
type input "**********"
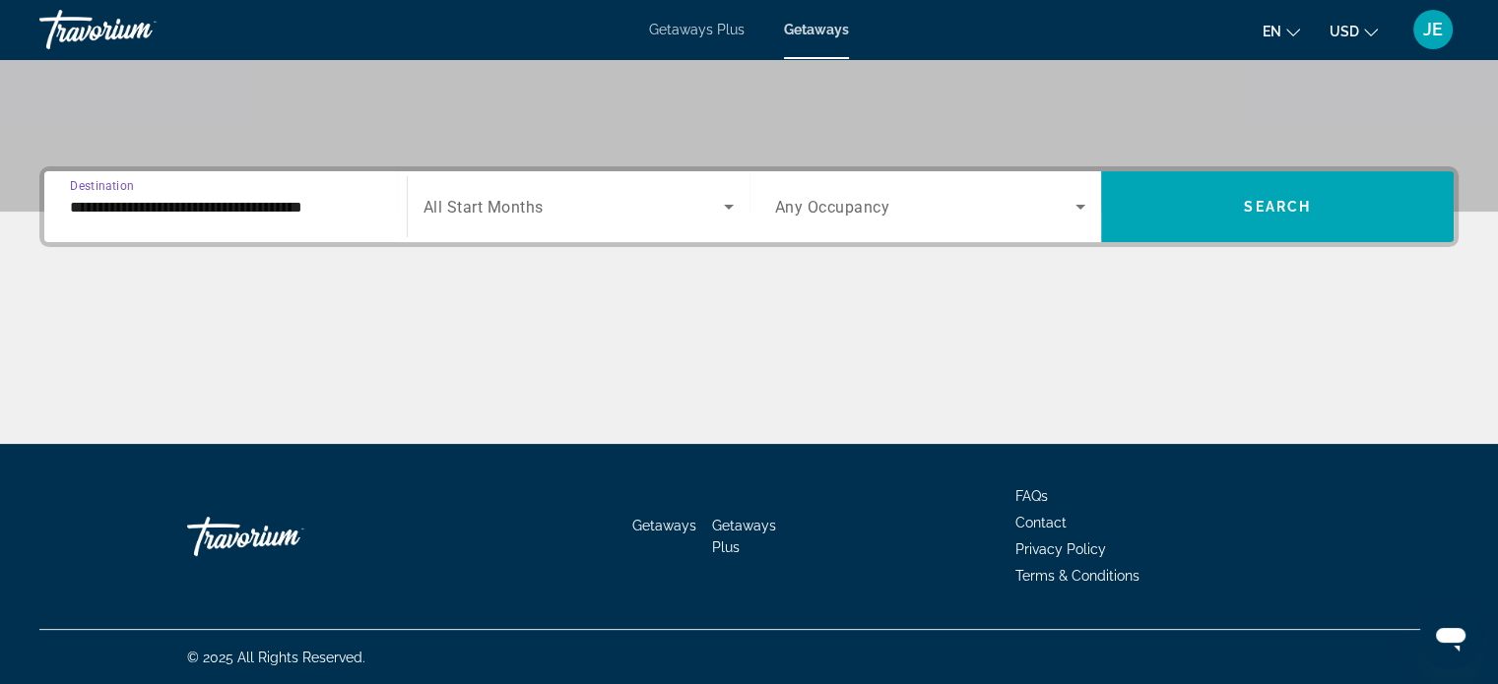
click at [693, 200] on span "Search widget" at bounding box center [573, 207] width 300 height 24
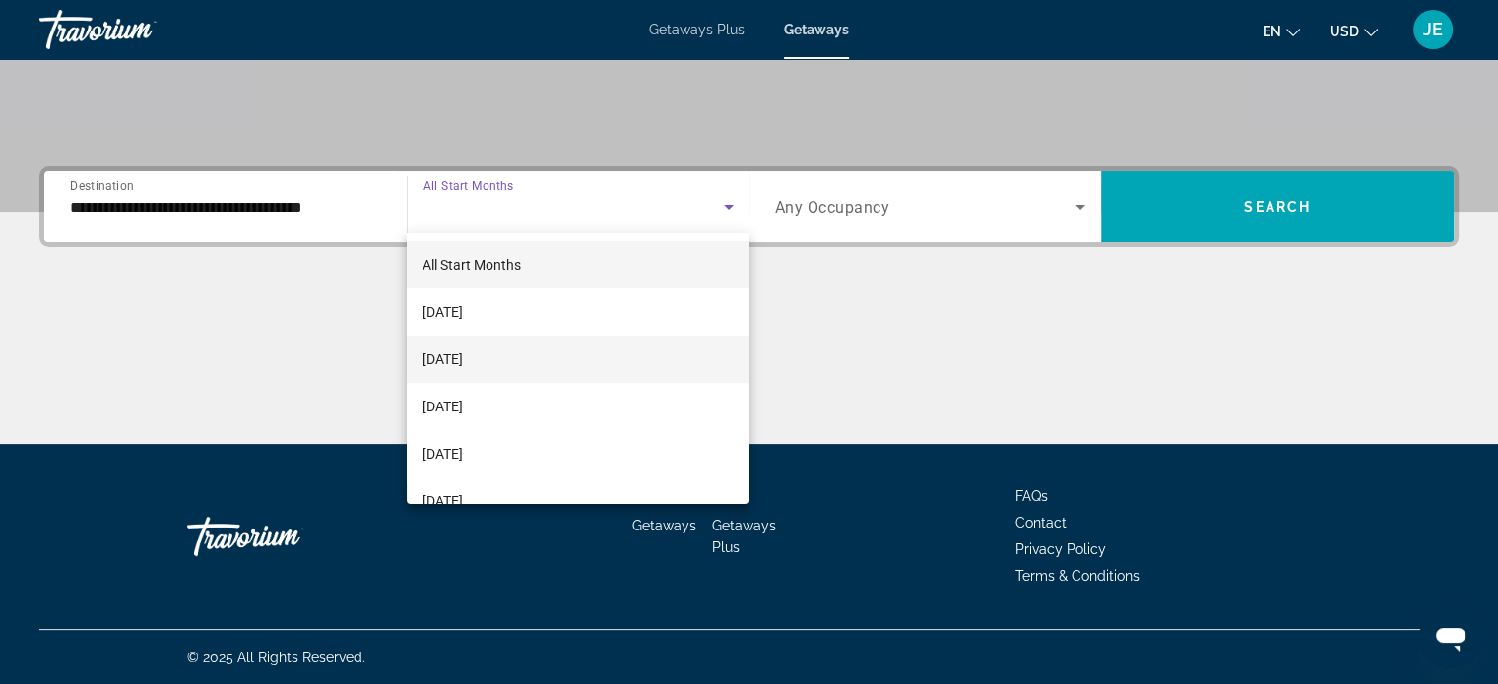
click at [463, 360] on span "[DATE]" at bounding box center [442, 360] width 40 height 24
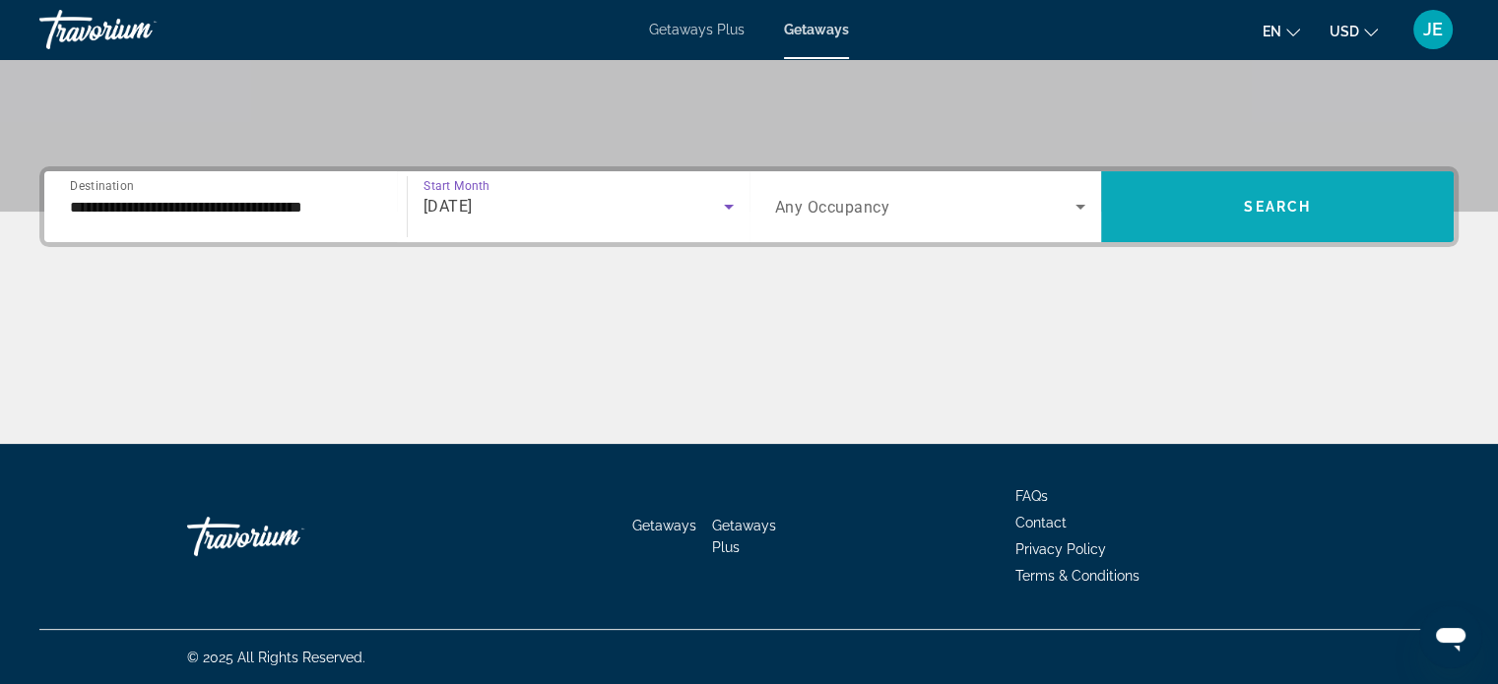
click at [1312, 209] on span "Search widget" at bounding box center [1277, 206] width 353 height 47
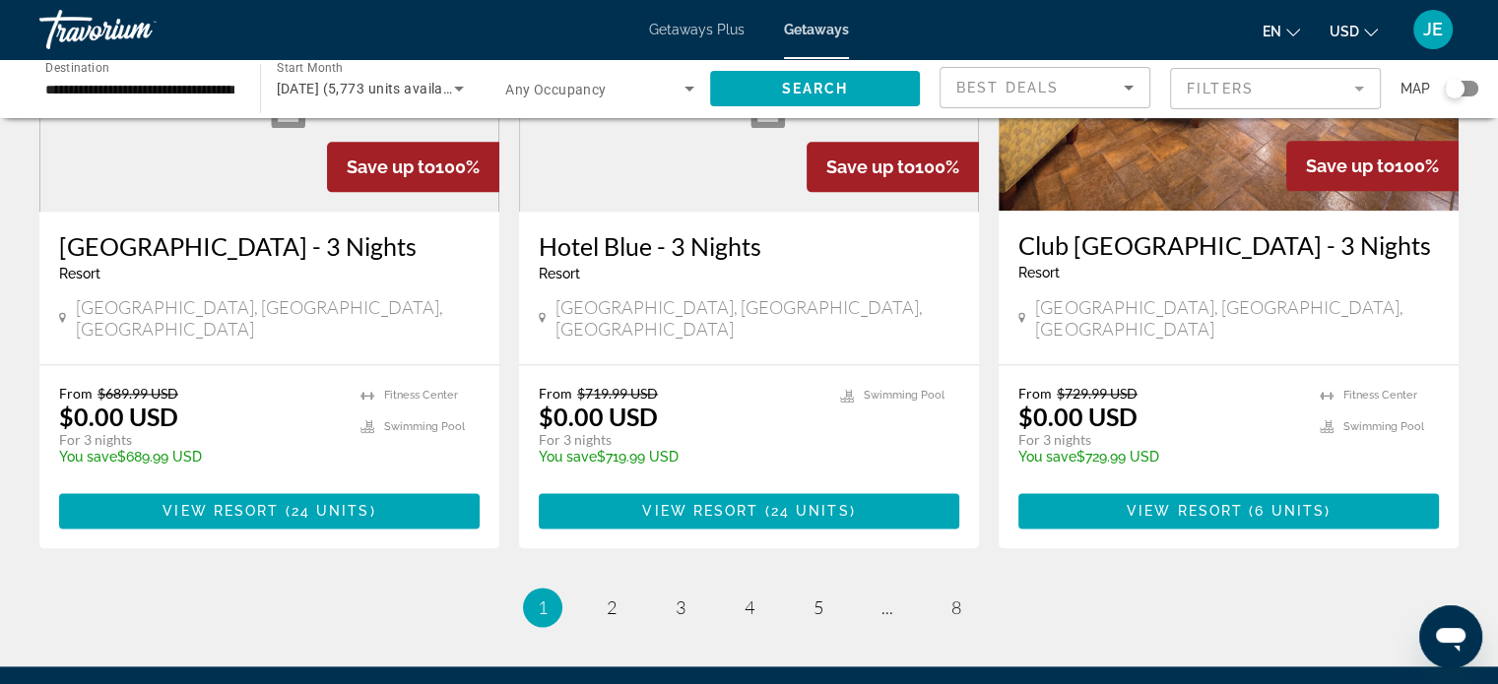
scroll to position [2618, 0]
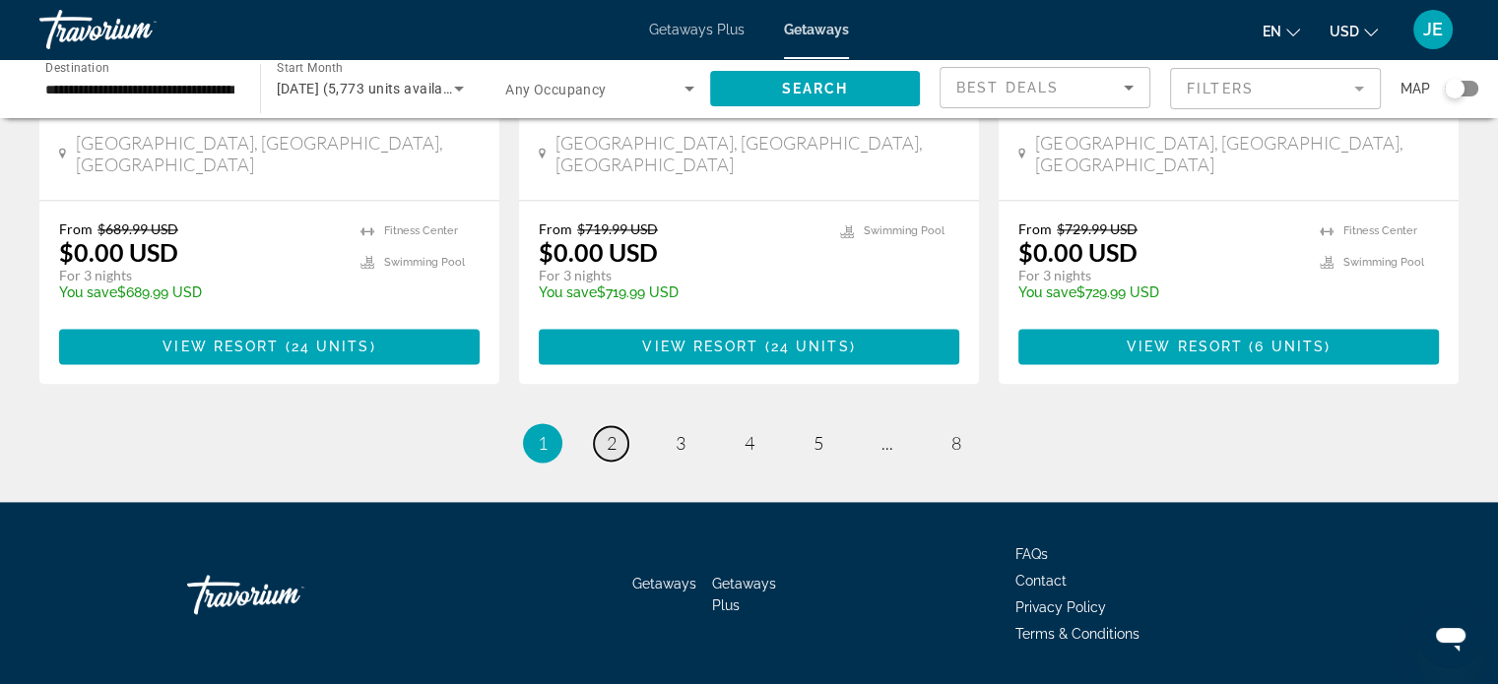
click at [610, 432] on span "2" at bounding box center [612, 443] width 10 height 22
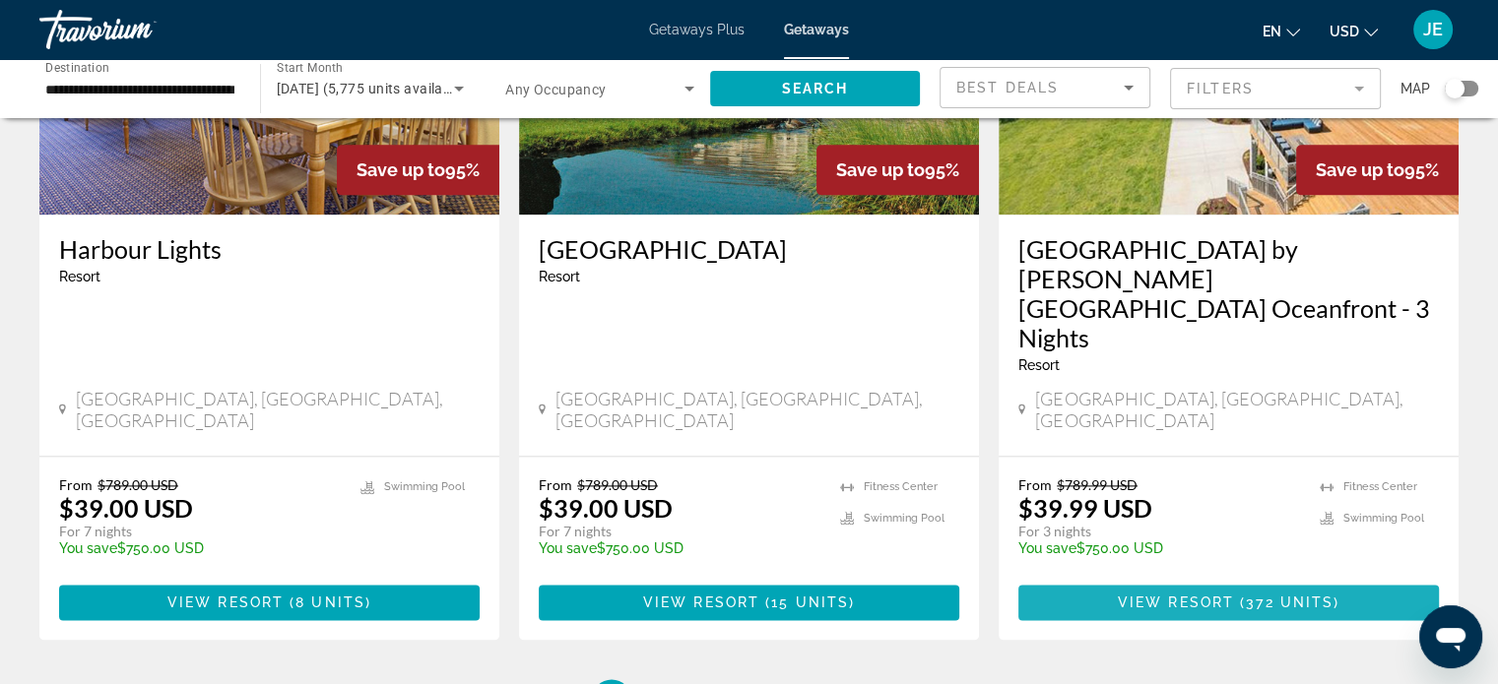
scroll to position [2449, 0]
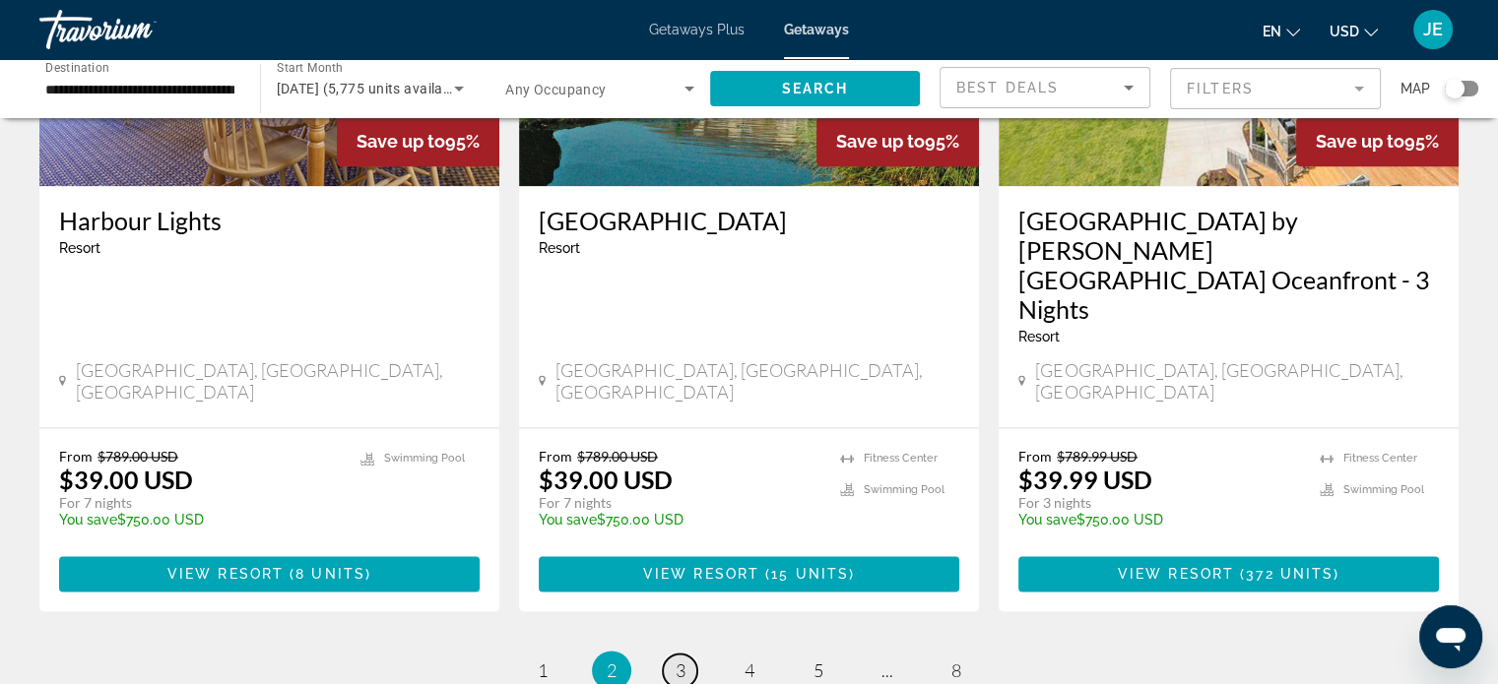
click at [679, 660] on span "3" at bounding box center [680, 671] width 10 height 22
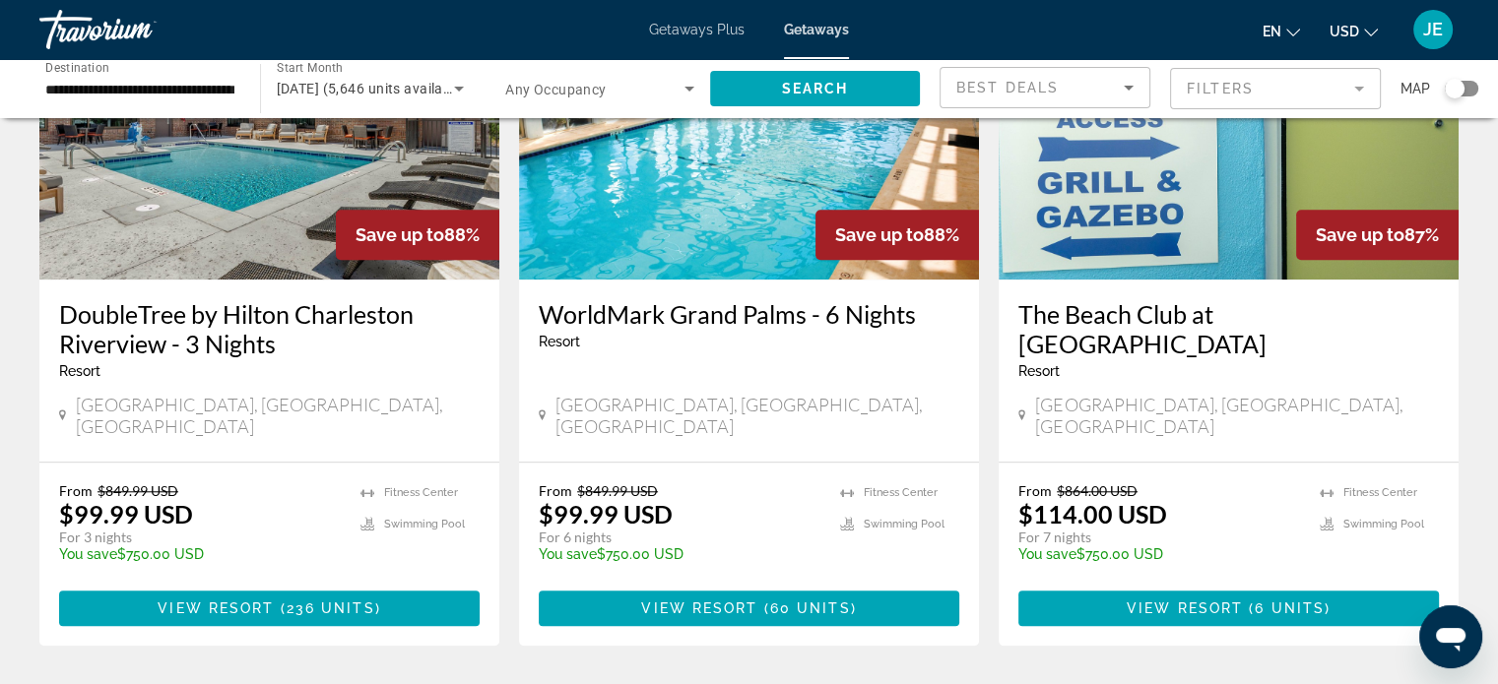
scroll to position [1568, 0]
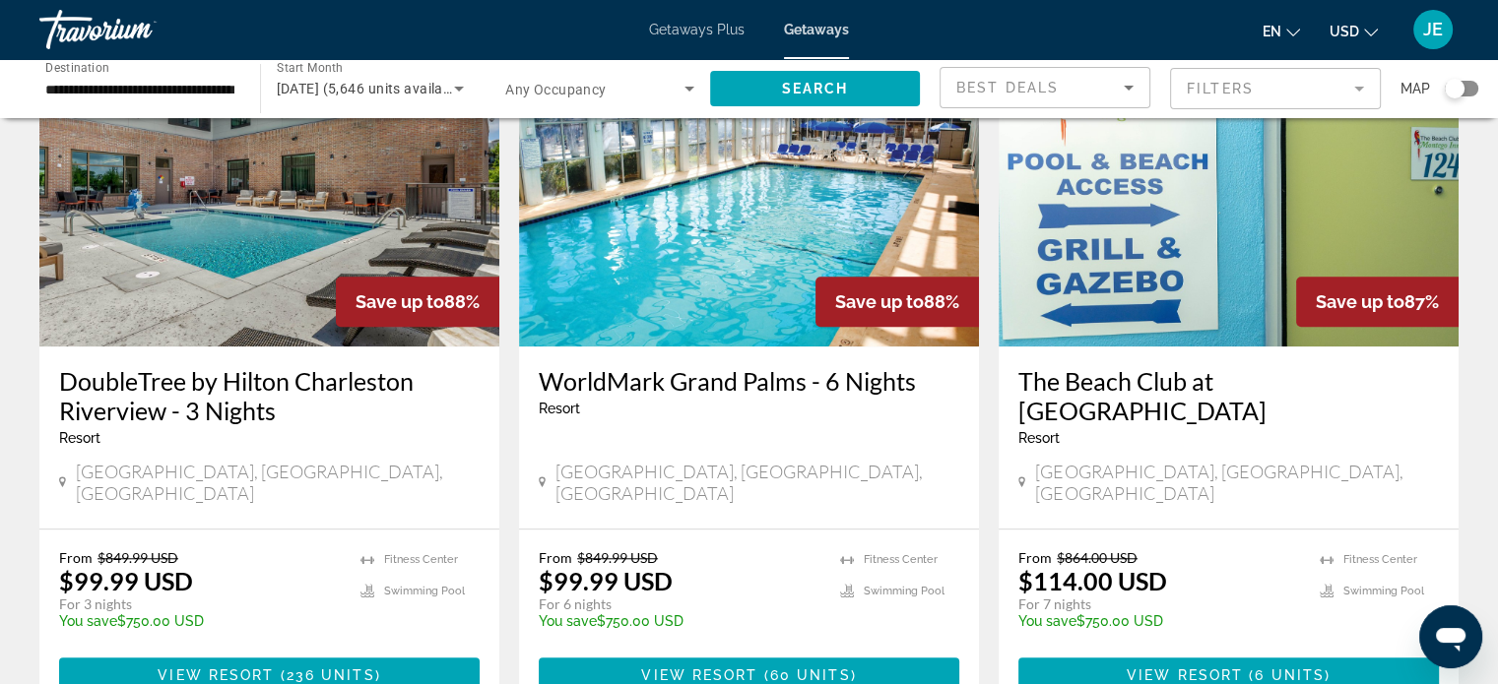
click at [254, 369] on h3 "DoubleTree by Hilton Charleston Riverview - 3 Nights" at bounding box center [269, 395] width 420 height 59
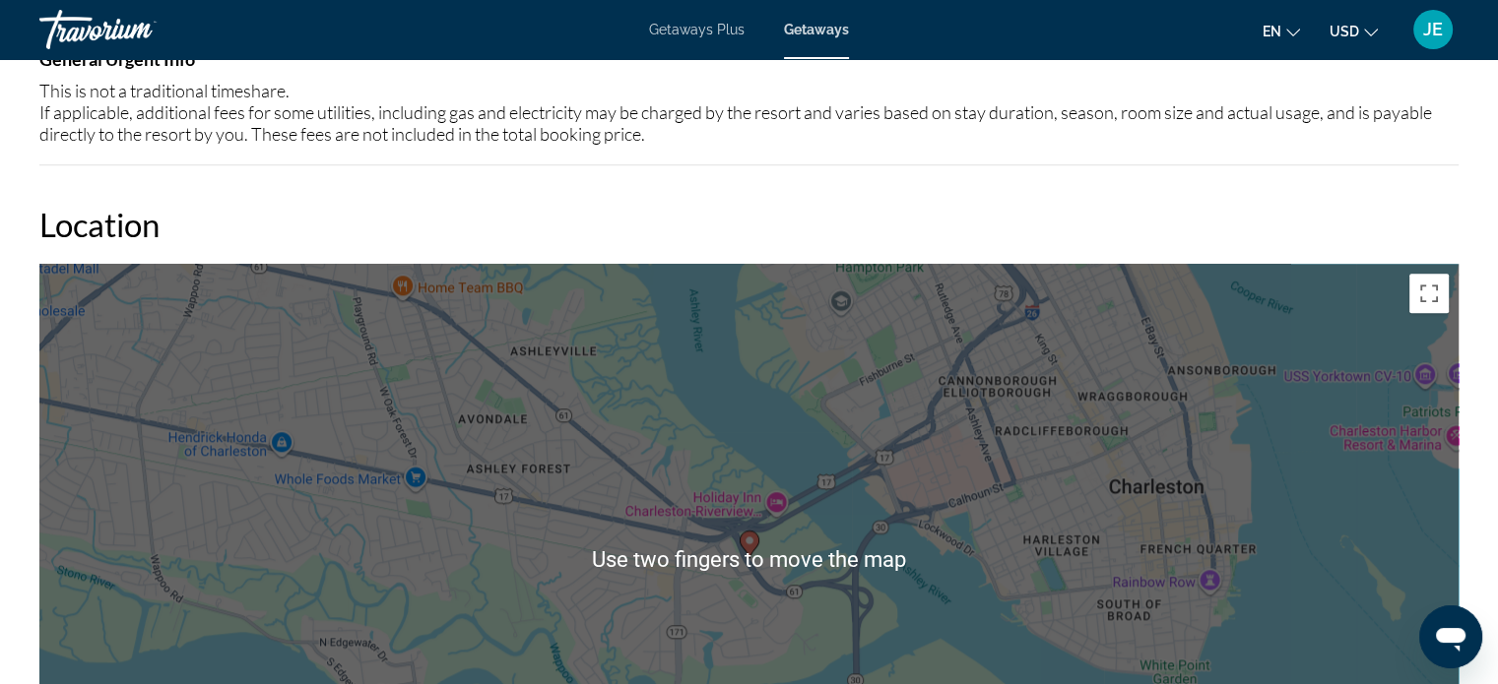
scroll to position [2000, 0]
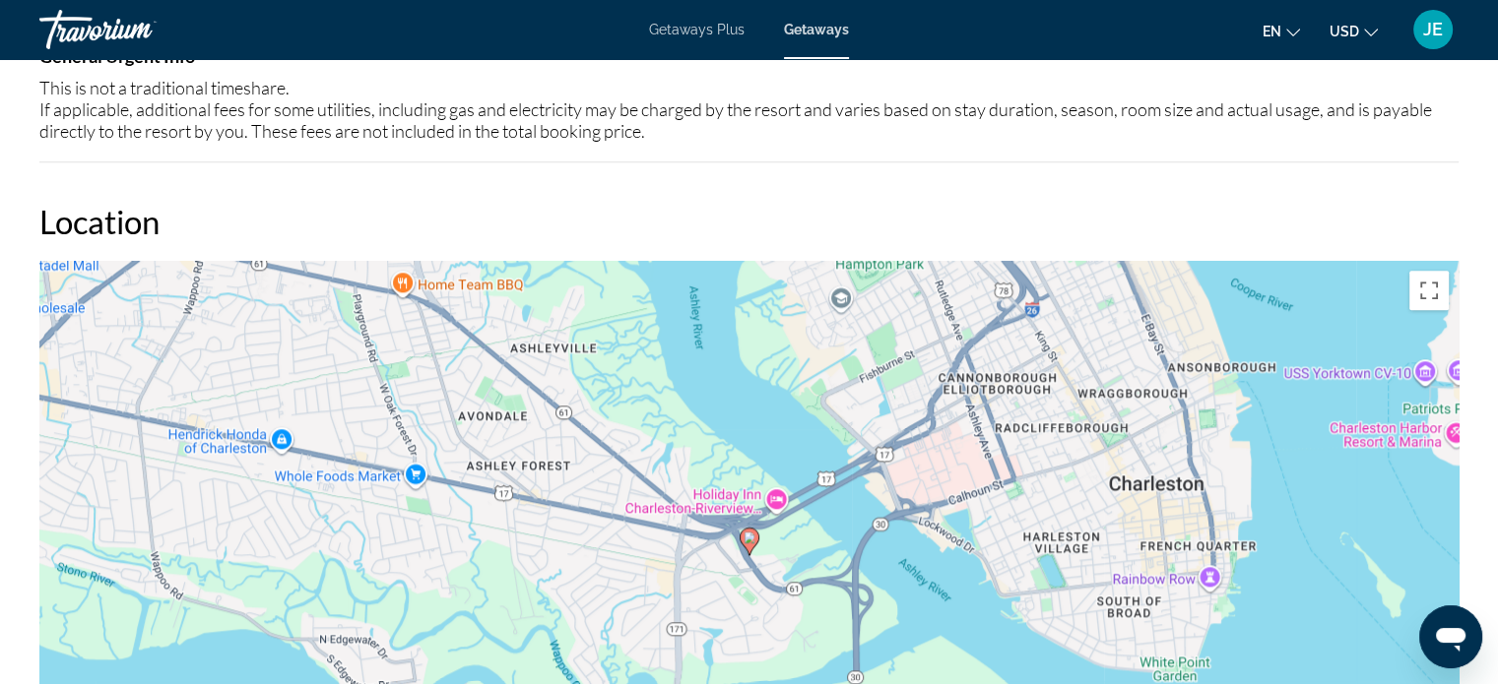
click at [1145, 504] on div "To activate drag with keyboard, press Alt + Enter. Once in keyboard drag state,…" at bounding box center [748, 556] width 1419 height 591
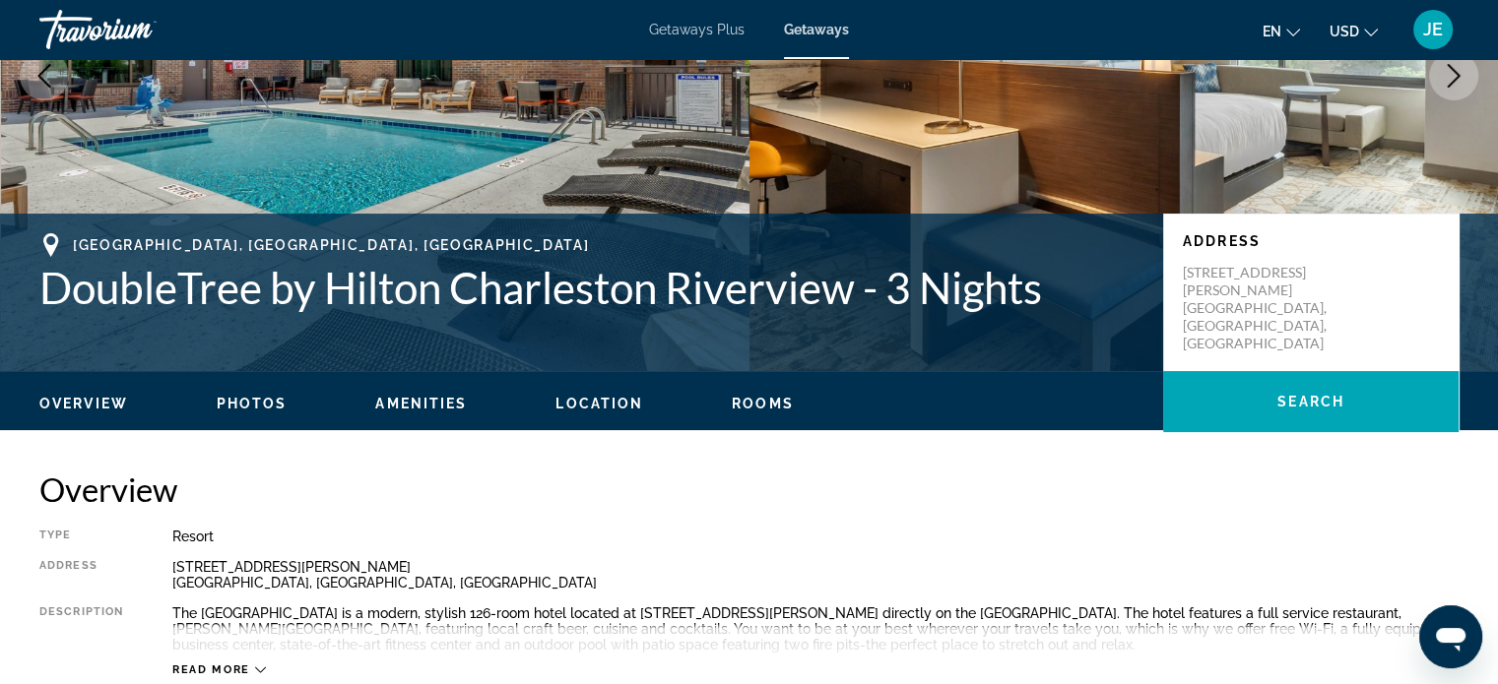
scroll to position [273, 0]
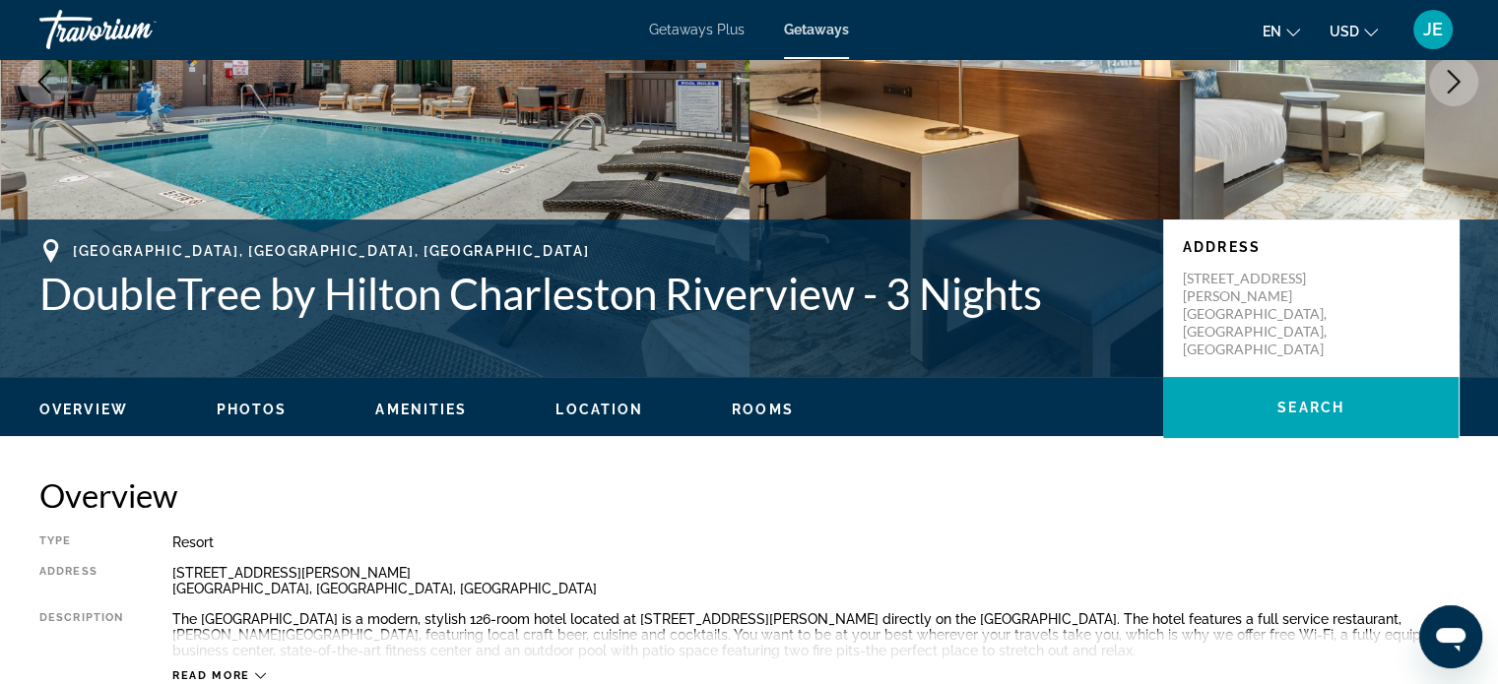
click at [568, 408] on span "Location" at bounding box center [599, 410] width 88 height 16
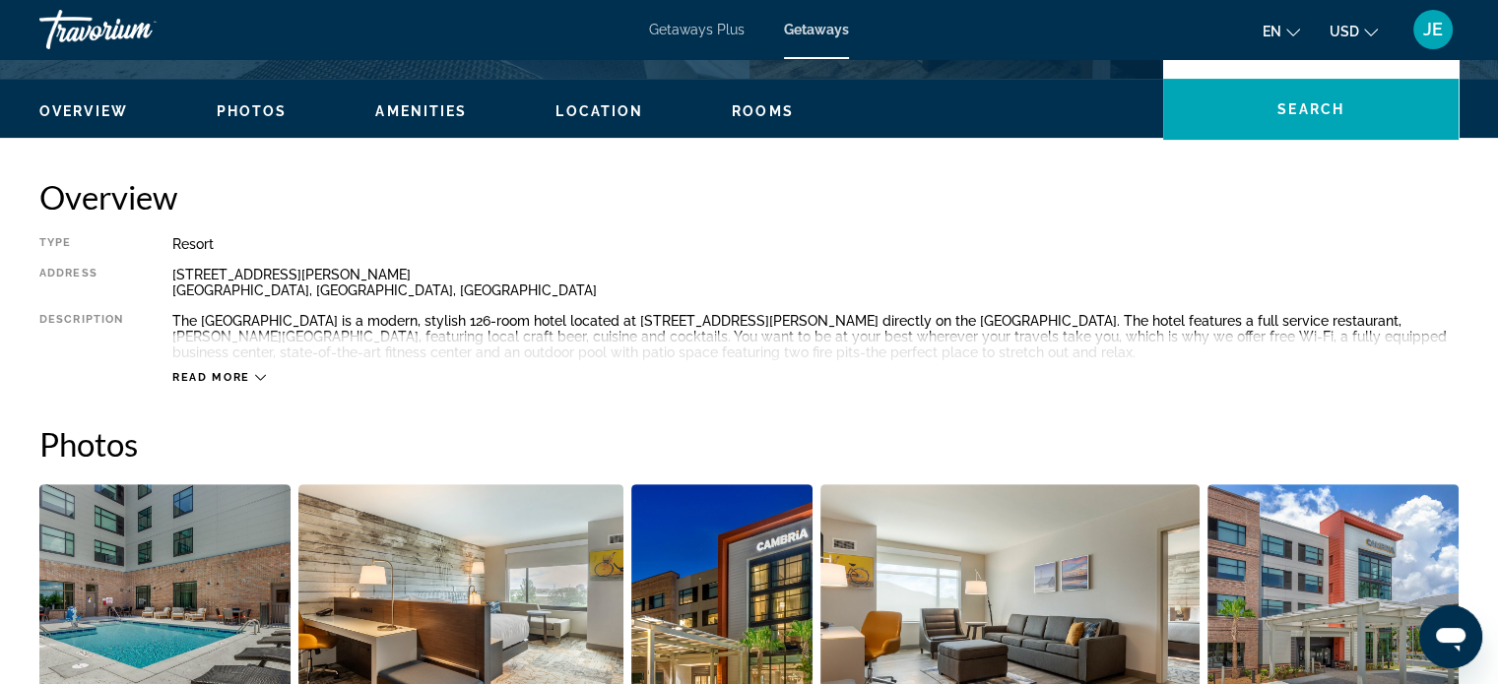
scroll to position [555, 0]
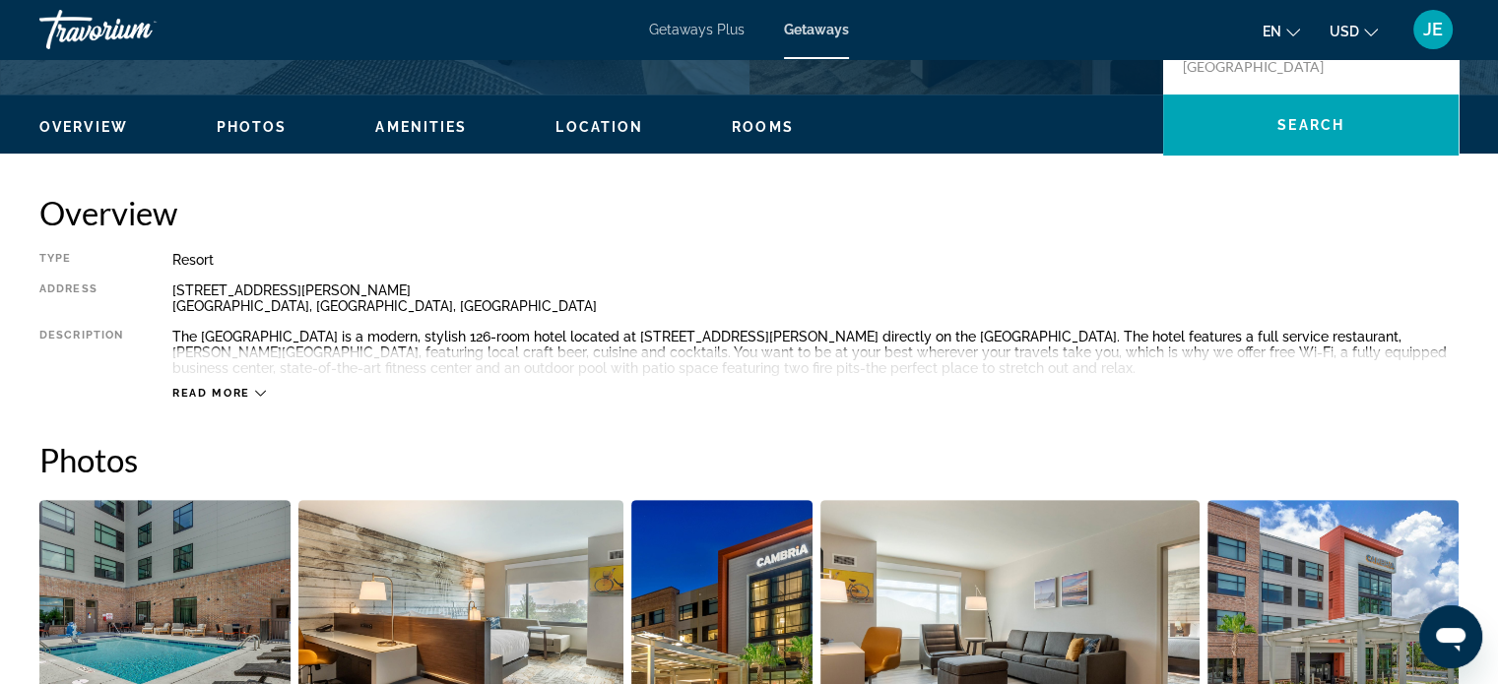
click at [242, 390] on span "Read more" at bounding box center [211, 393] width 78 height 13
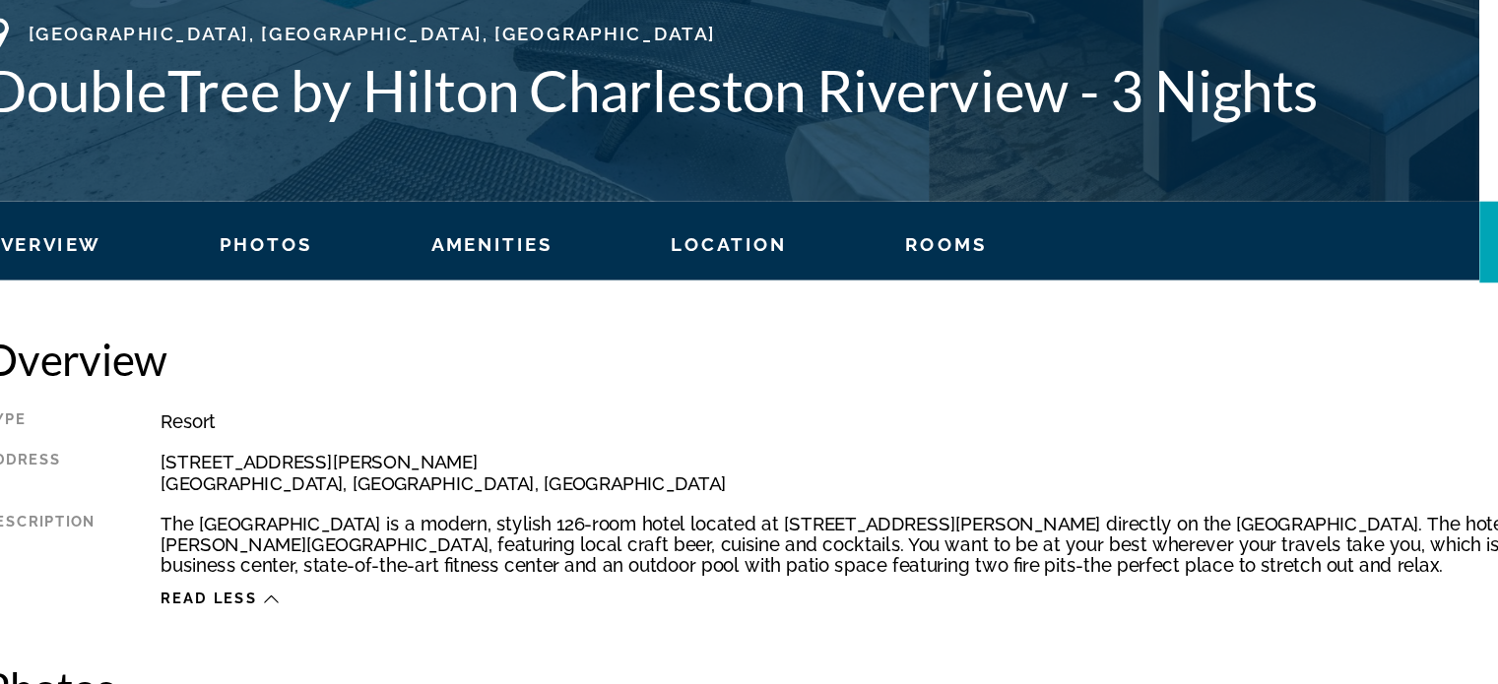
scroll to position [382, 0]
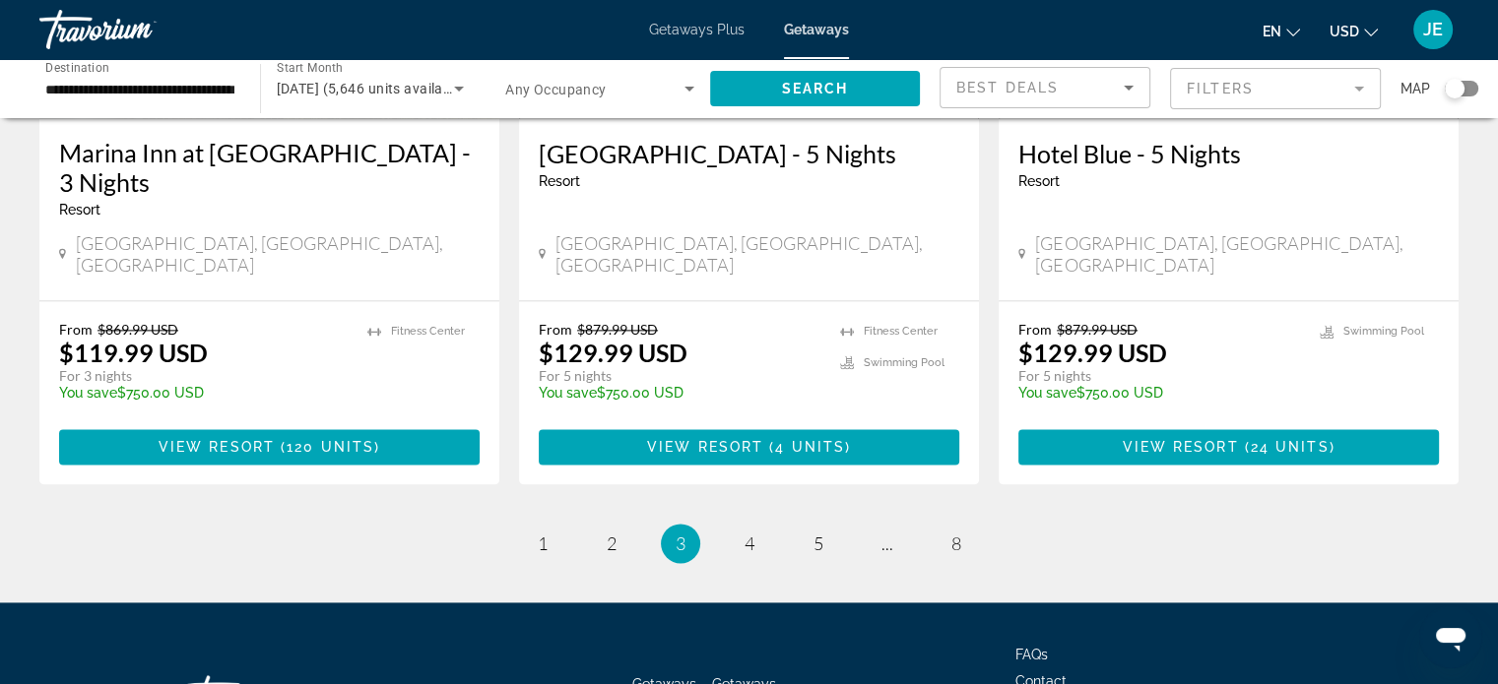
scroll to position [2525, 0]
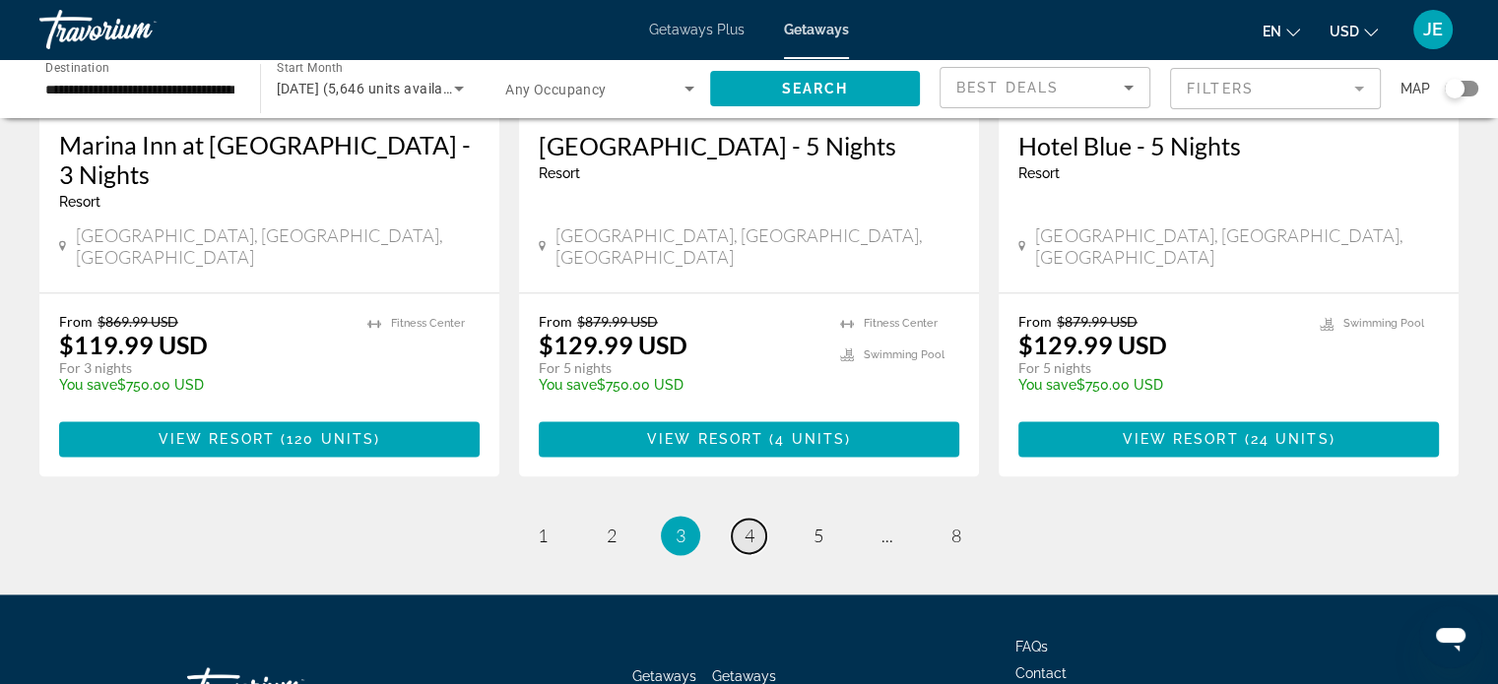
click at [748, 525] on span "4" at bounding box center [749, 536] width 10 height 22
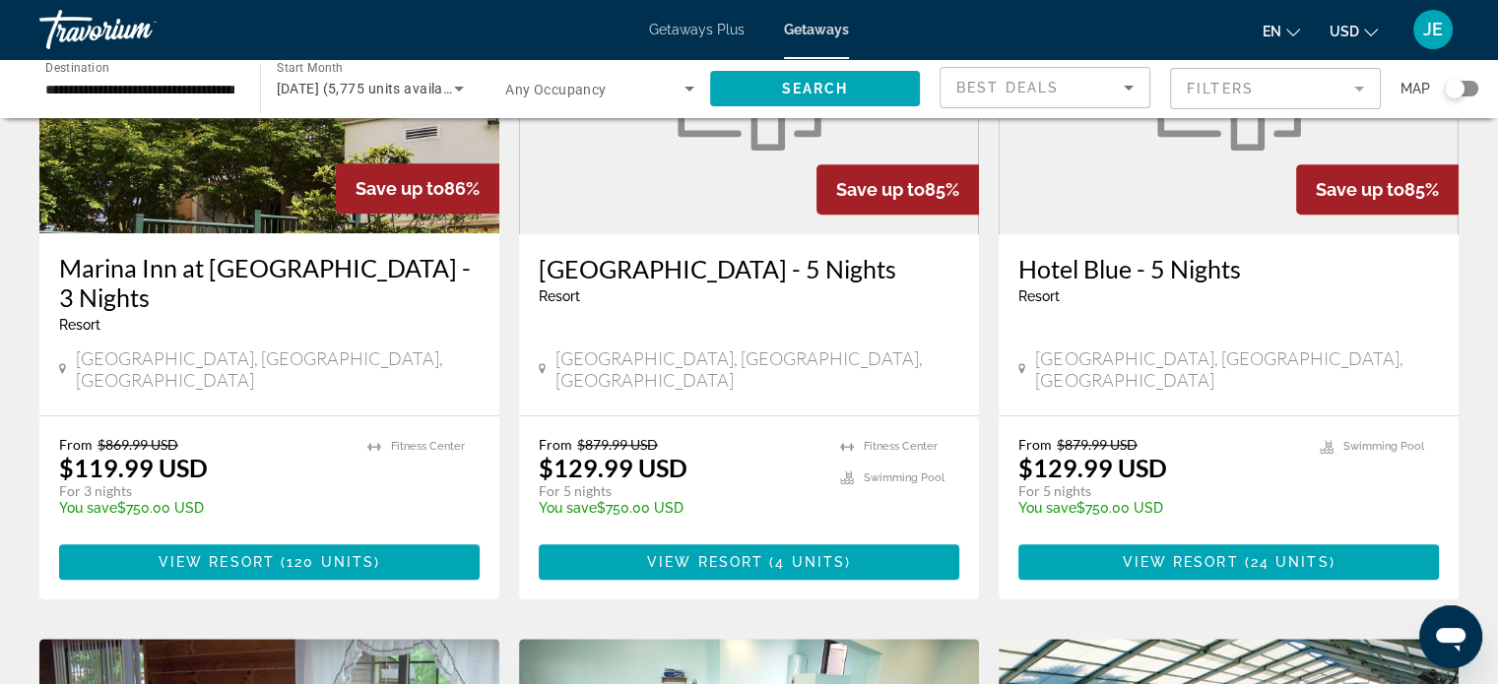
scroll to position [986, 0]
